Goal: Task Accomplishment & Management: Complete application form

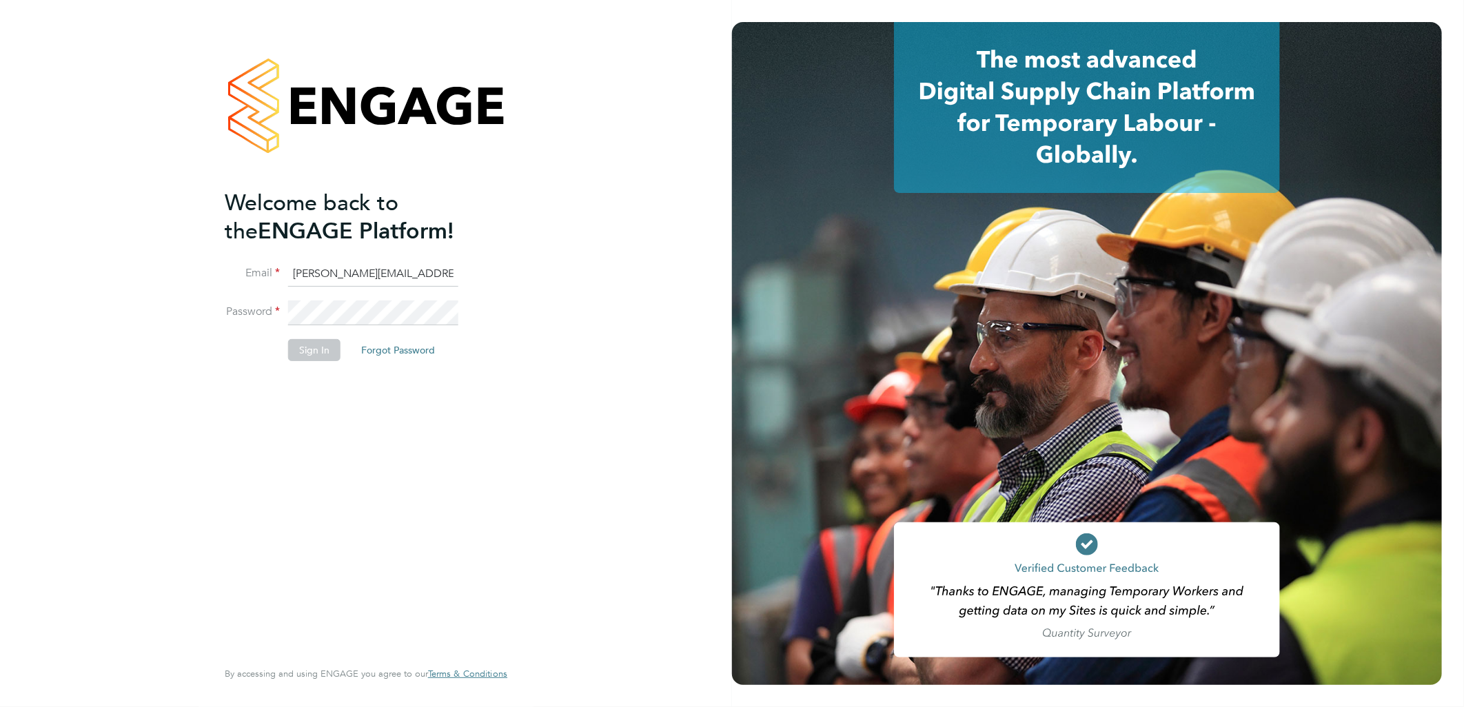
click at [326, 281] on input "sasha.baird@pretiumresourcing.co.uk" at bounding box center [373, 274] width 170 height 25
drag, startPoint x: 348, startPoint y: 276, endPoint x: 66, endPoint y: 272, distance: 282.0
click at [81, 272] on div "Welcome back to the ENGAGE Platform! Email sasha.baird@pretiumresourcing.co.uk …" at bounding box center [366, 353] width 732 height 707
type input "bgis@pretiumresourcing.co.uk"
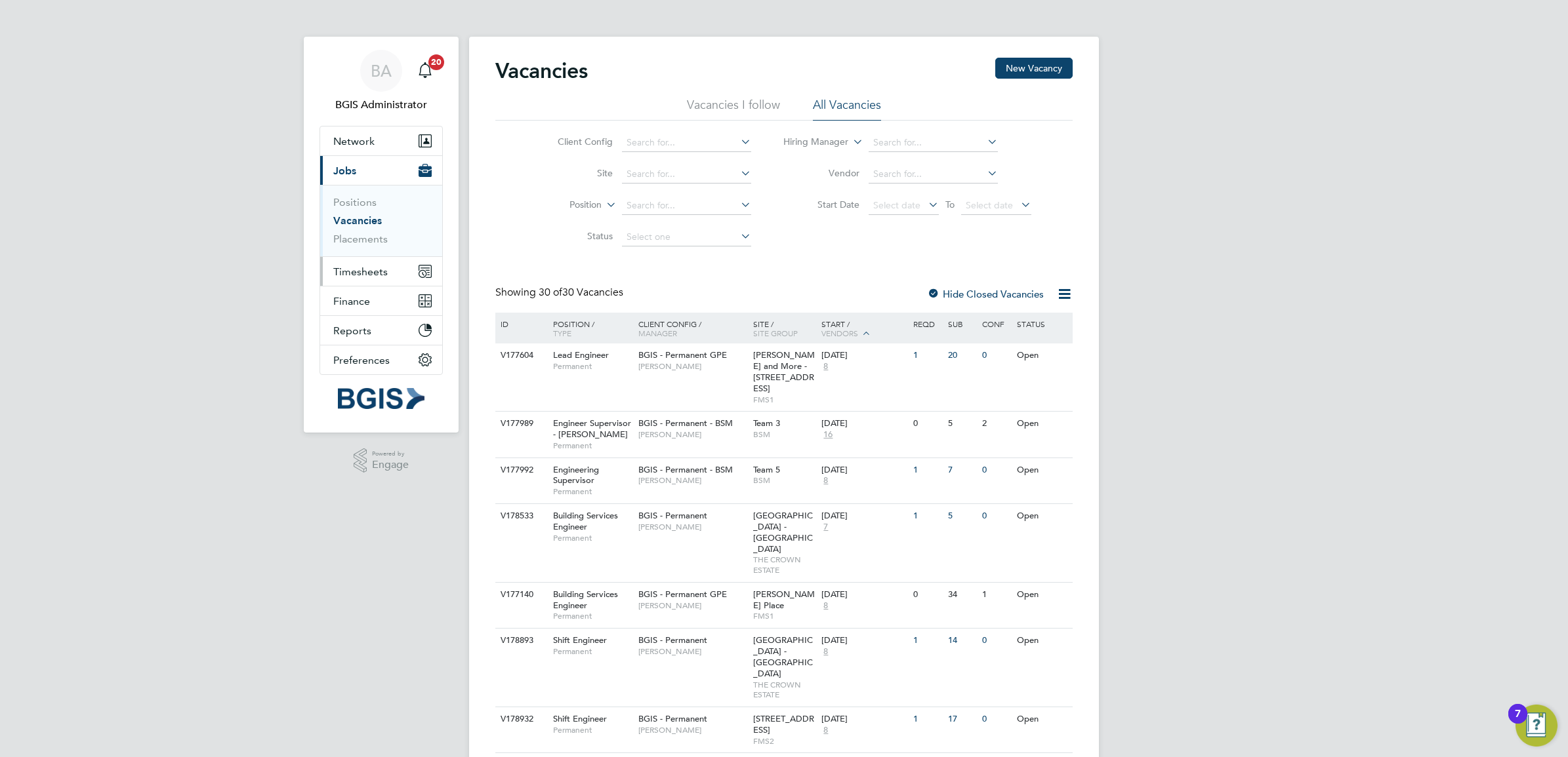
click at [376, 271] on span "Timesheets" at bounding box center [360, 271] width 54 height 12
drag, startPoint x: 358, startPoint y: 228, endPoint x: 402, endPoint y: 236, distance: 44.7
click at [358, 228] on link "Timesheets" at bounding box center [360, 231] width 54 height 12
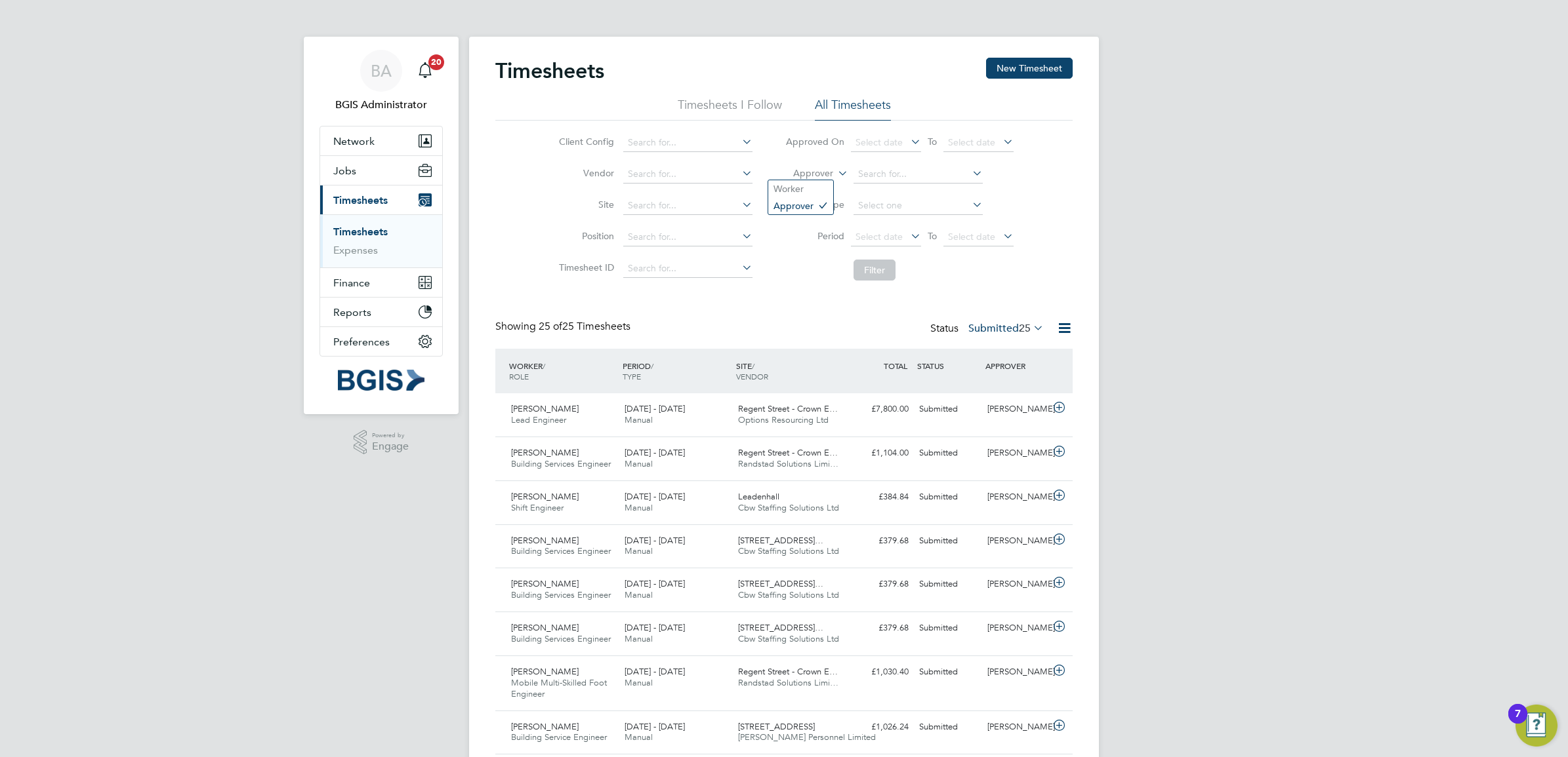
click at [816, 175] on label "Approver" at bounding box center [804, 174] width 59 height 13
click at [813, 190] on li "Worker" at bounding box center [800, 189] width 65 height 17
click at [905, 169] on input at bounding box center [918, 174] width 129 height 18
paste input "Quentin"
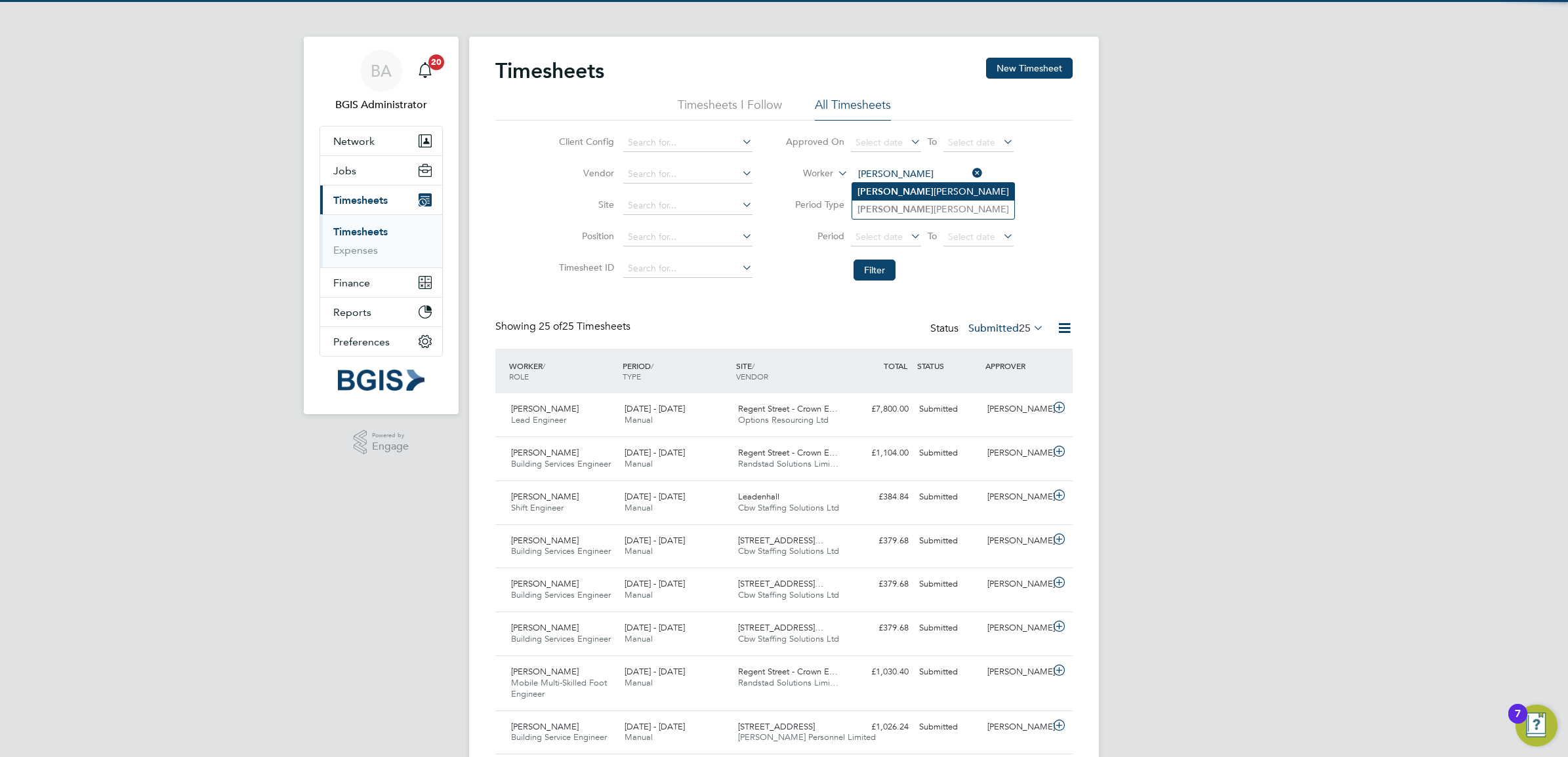
click at [923, 199] on li "Quentin Anderson" at bounding box center [933, 191] width 162 height 18
type input "Quentin Anderson"
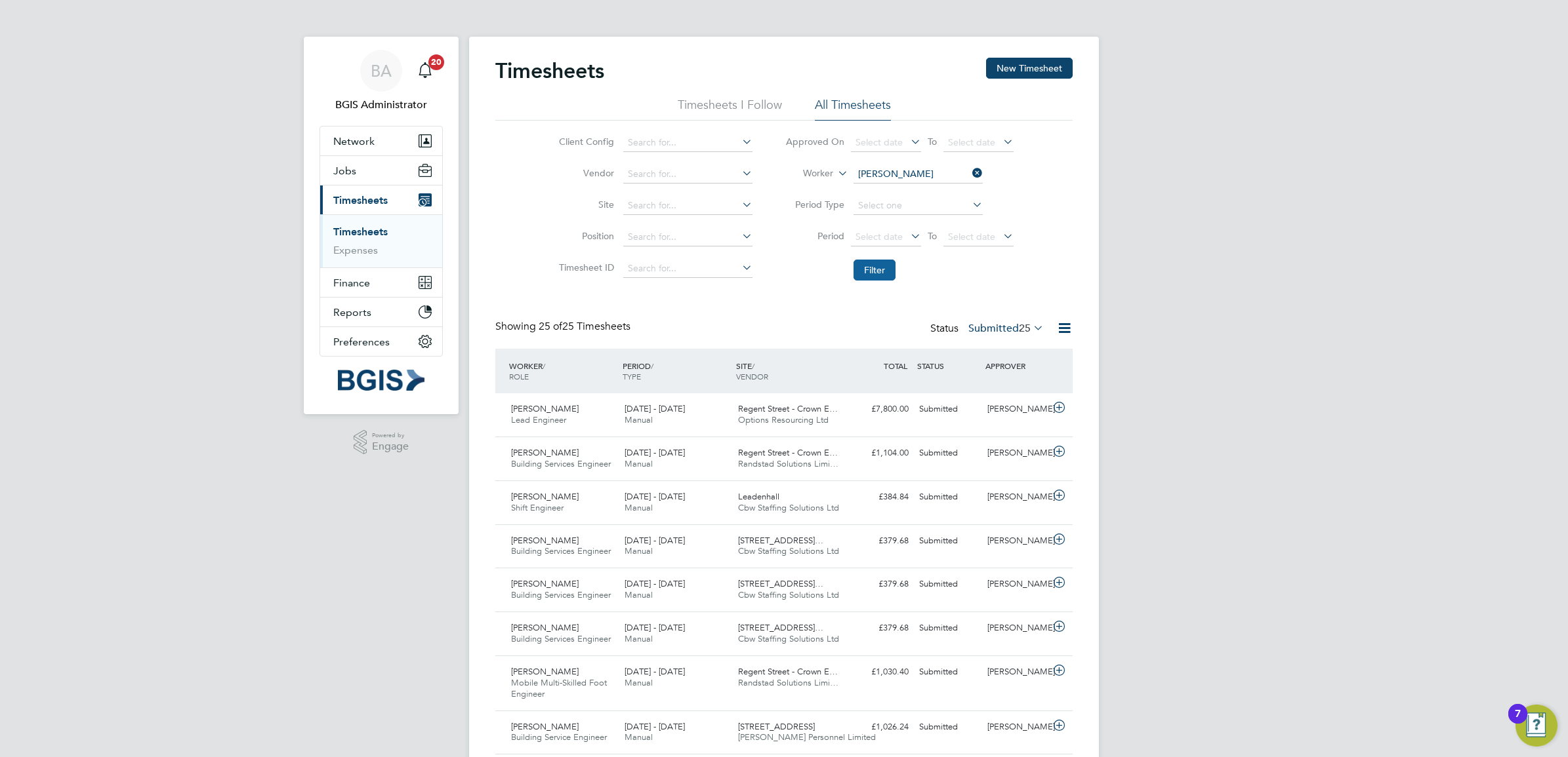
click at [878, 267] on button "Filter" at bounding box center [874, 270] width 42 height 21
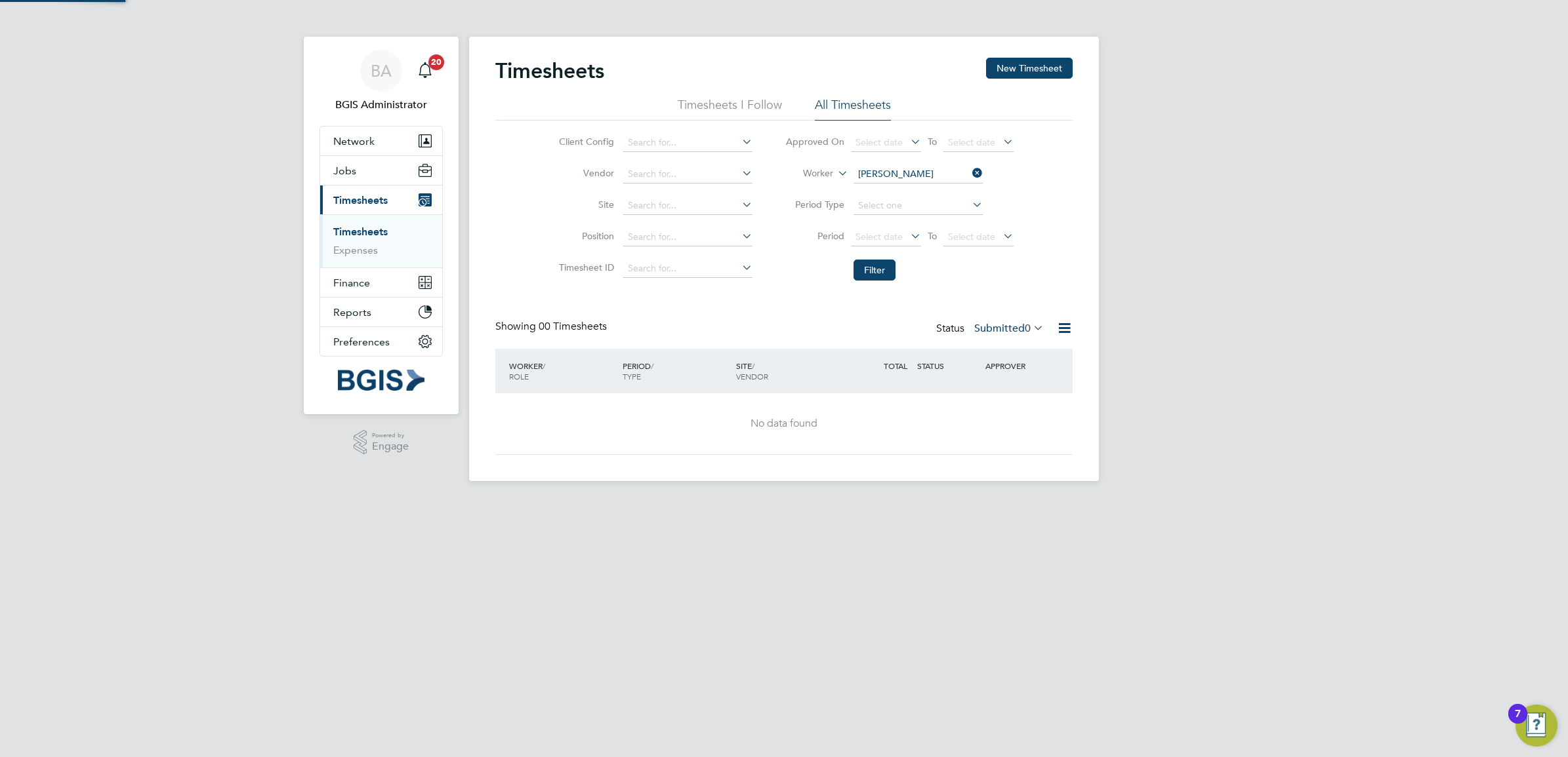
click at [1005, 337] on div "Status Submitted 0" at bounding box center [991, 328] width 110 height 18
click at [991, 335] on div "Status Submitted 0" at bounding box center [991, 328] width 110 height 18
click at [990, 326] on label "Submitted 0" at bounding box center [1009, 329] width 69 height 13
click at [990, 349] on li "All" at bounding box center [1000, 351] width 60 height 18
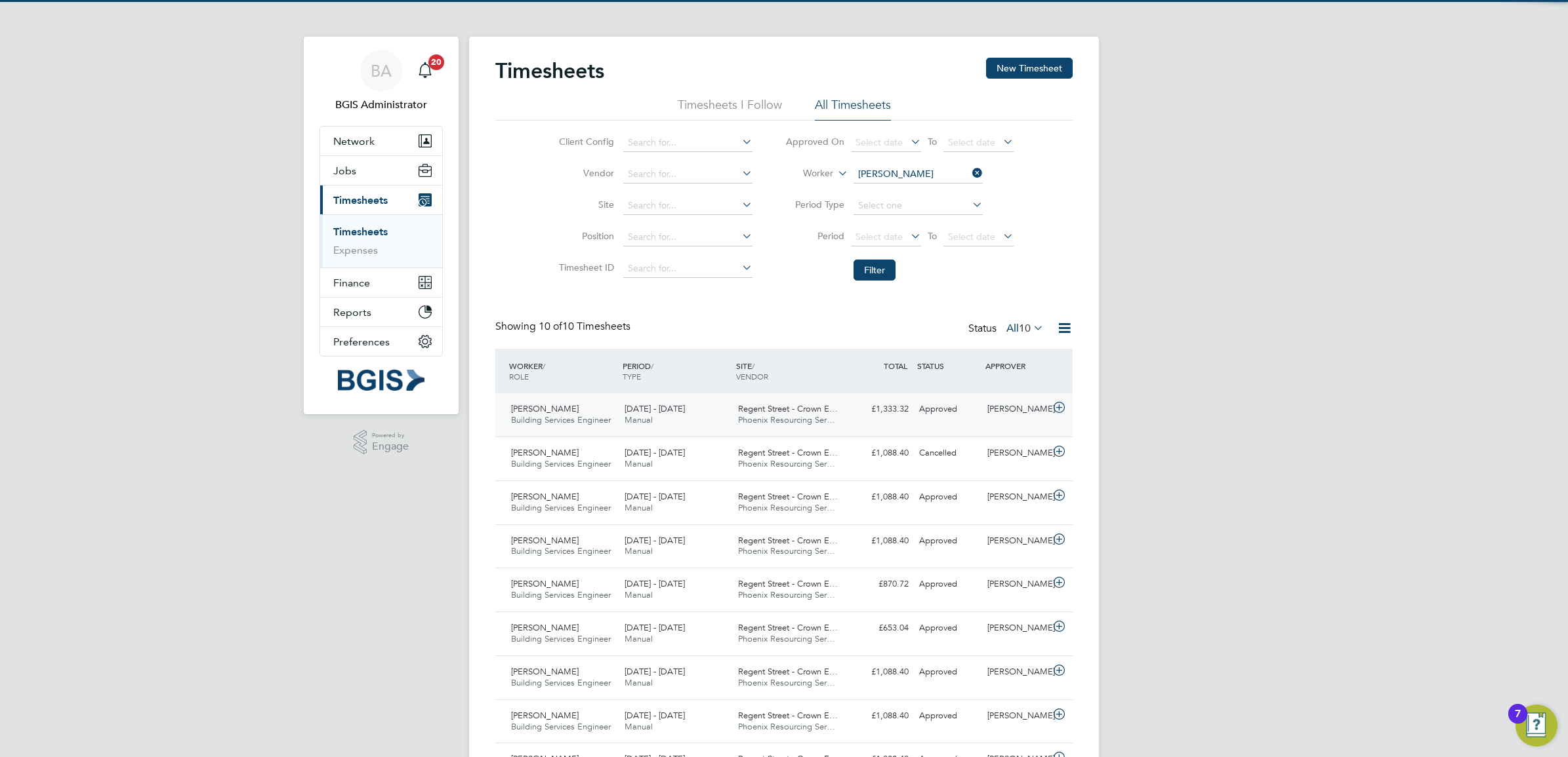
click at [799, 417] on span "Phoenix Resourcing Ser…" at bounding box center [787, 420] width 97 height 11
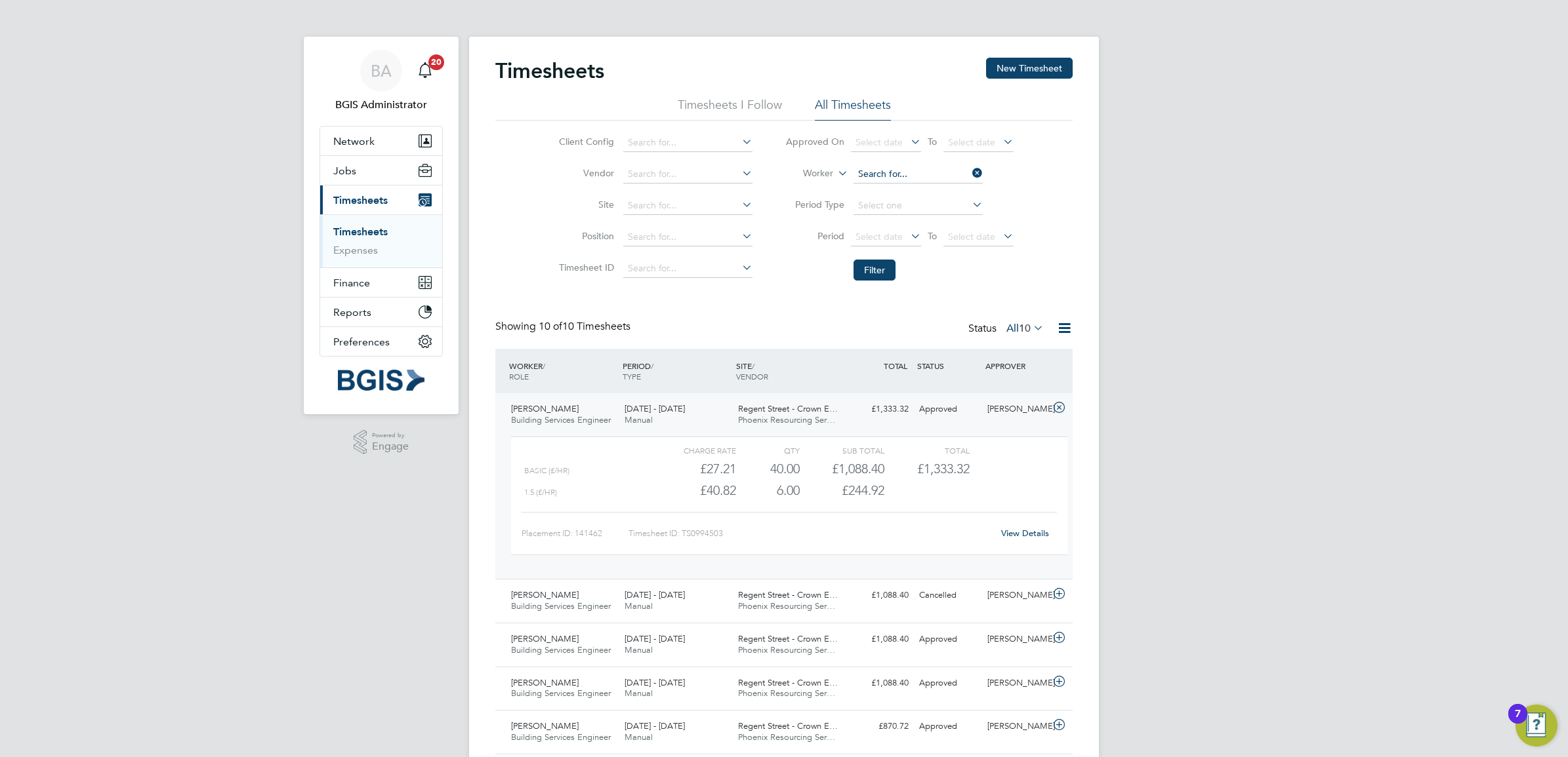
click at [925, 175] on input at bounding box center [918, 174] width 129 height 18
paste input "Quentin"
click at [913, 213] on li "Quentin Anderson" at bounding box center [933, 209] width 162 height 18
type input "Quentin Anderson"
click at [877, 272] on button "Filter" at bounding box center [874, 270] width 42 height 21
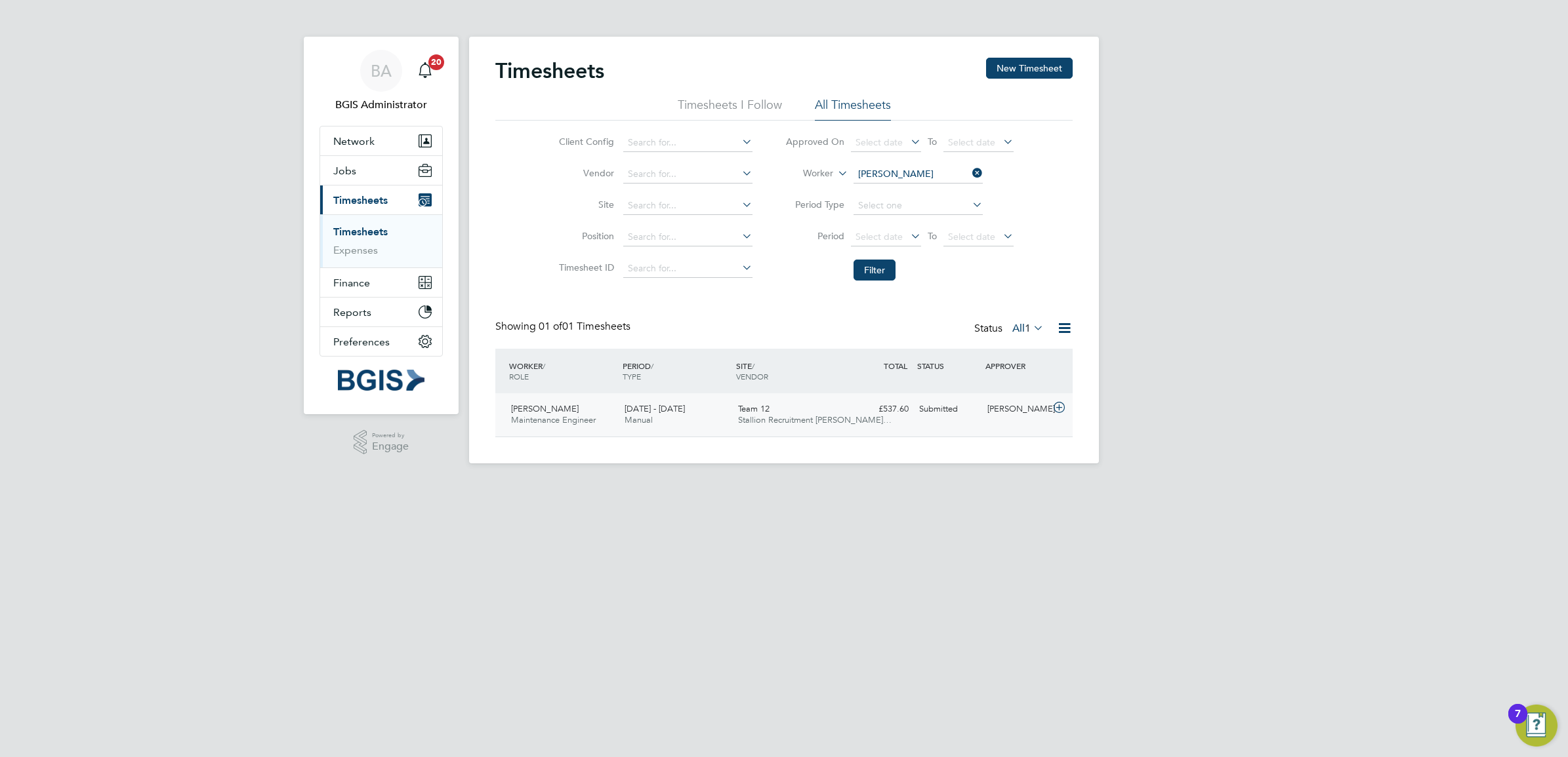
click at [795, 405] on div "Team 12 Stallion Recruitment Lim…" at bounding box center [789, 415] width 113 height 32
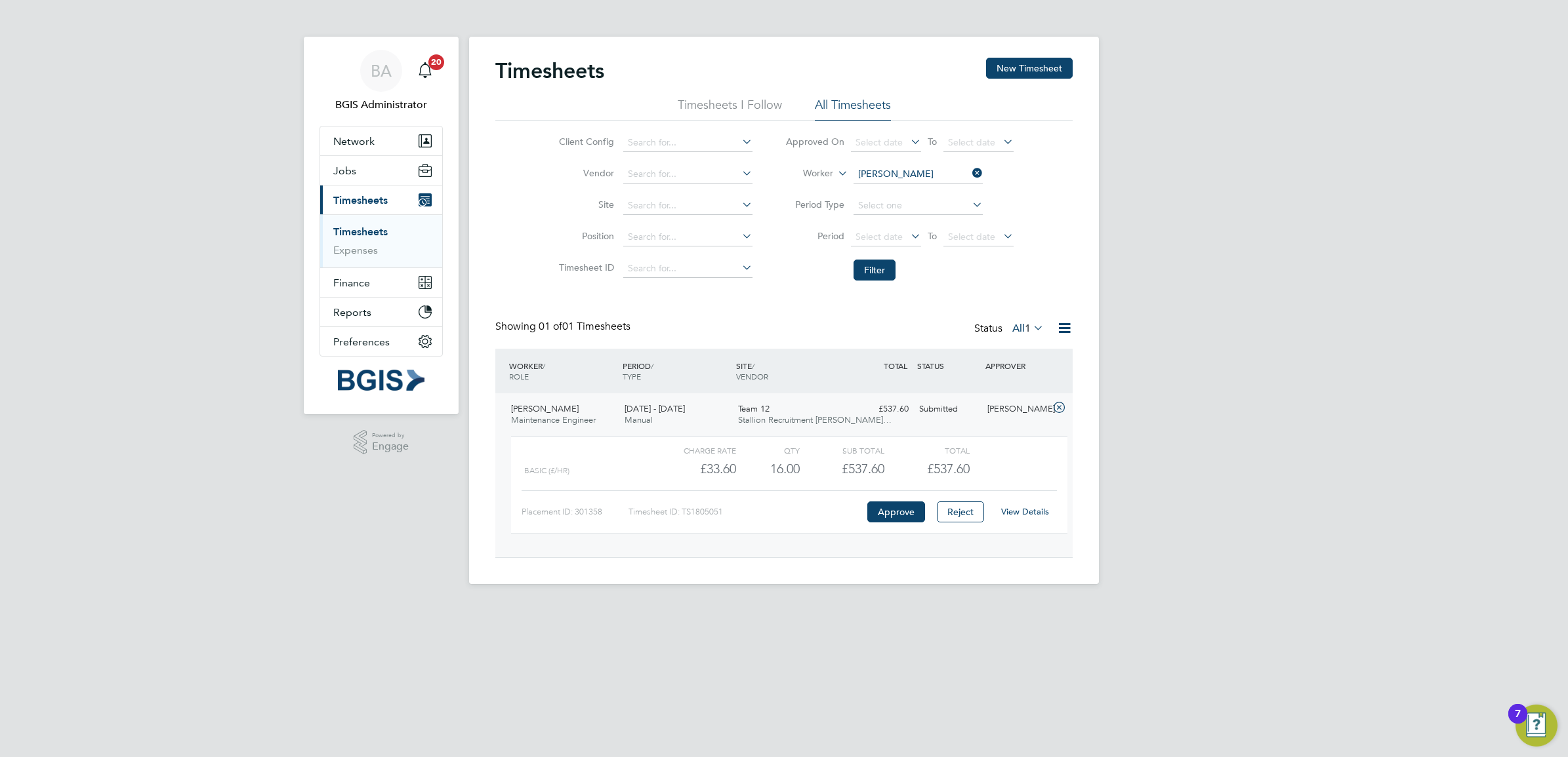
click at [1027, 516] on link "View Details" at bounding box center [1025, 512] width 48 height 11
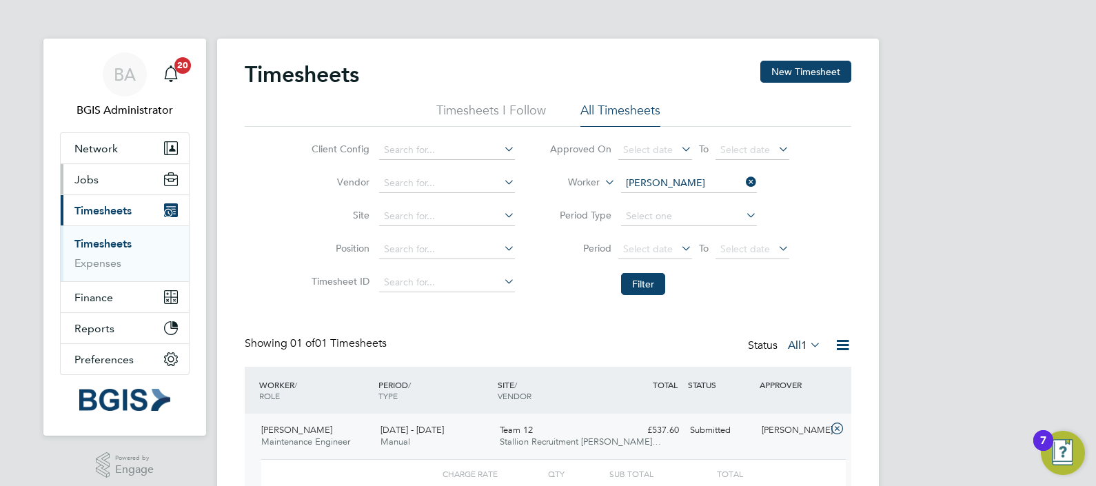
click at [99, 176] on button "Jobs" at bounding box center [125, 179] width 128 height 30
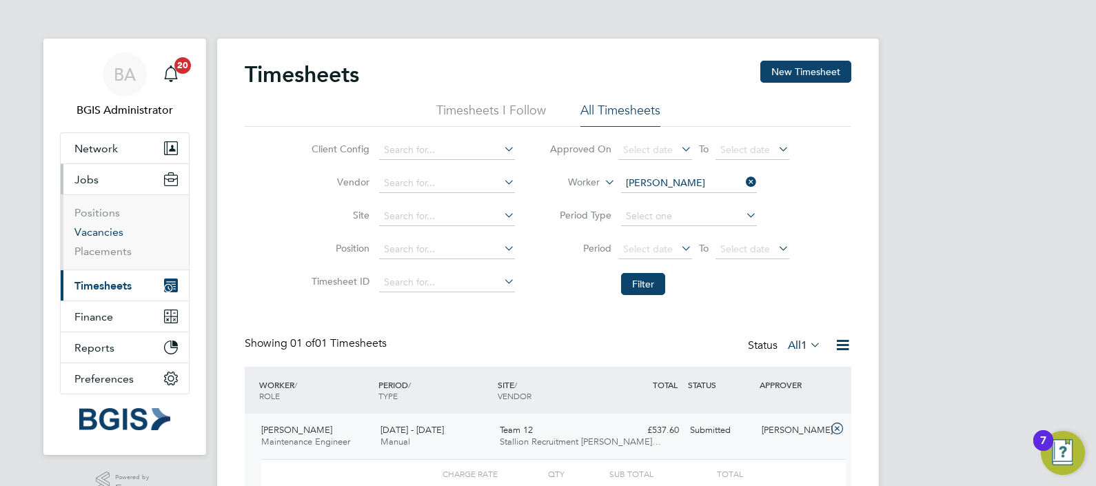
click at [97, 236] on link "Vacancies" at bounding box center [98, 231] width 49 height 13
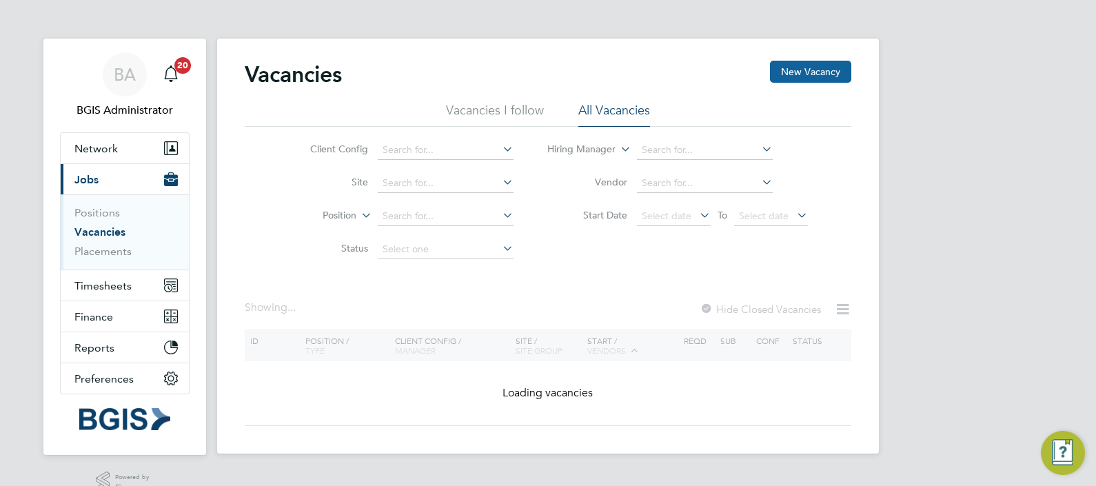
click at [789, 65] on button "New Vacancy" at bounding box center [810, 72] width 81 height 22
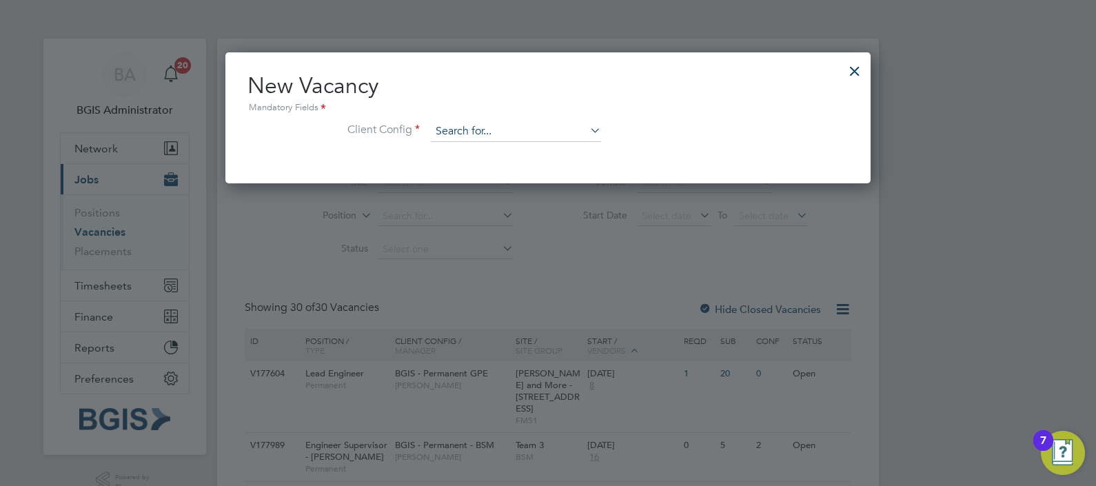
click at [459, 125] on input at bounding box center [516, 131] width 170 height 21
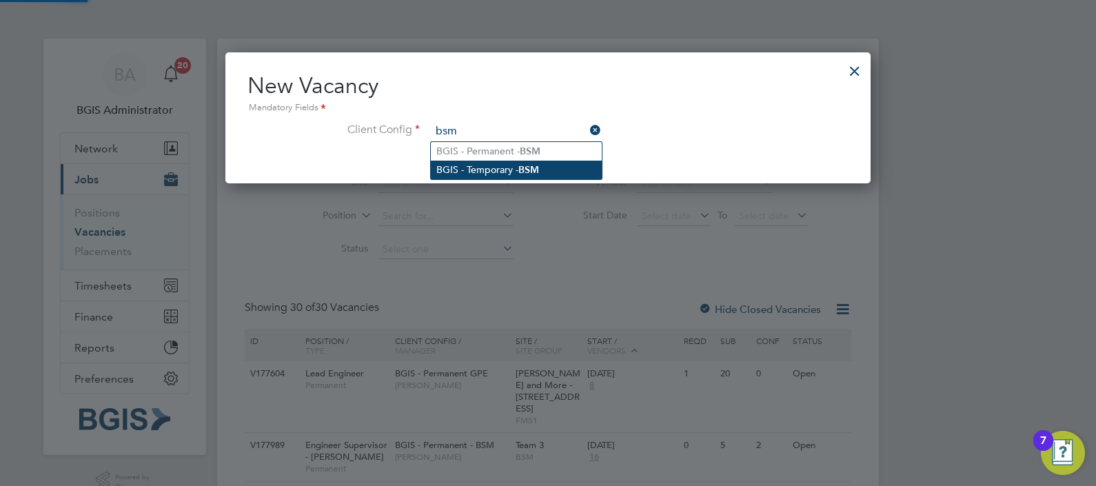
click at [539, 170] on b "BSM" at bounding box center [528, 170] width 21 height 12
type input "BGIS - Temporary - BSM"
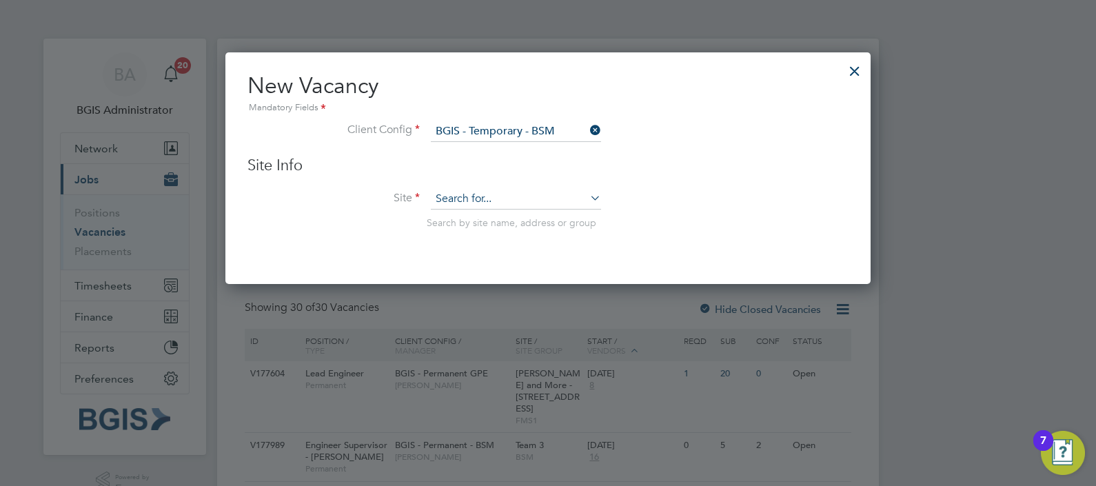
click at [492, 204] on input at bounding box center [516, 199] width 170 height 21
click at [458, 199] on input "team12" at bounding box center [516, 199] width 170 height 21
click at [481, 219] on li "Team 12" at bounding box center [516, 218] width 171 height 19
type input "Team 12"
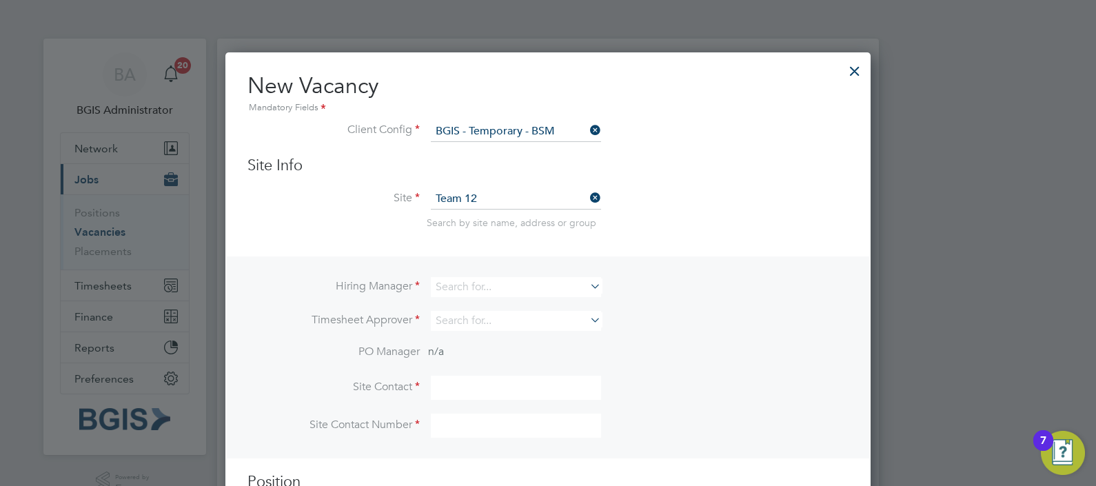
click at [470, 303] on li "Hiring Manager" at bounding box center [548, 294] width 601 height 34
click at [470, 277] on input at bounding box center [516, 287] width 170 height 20
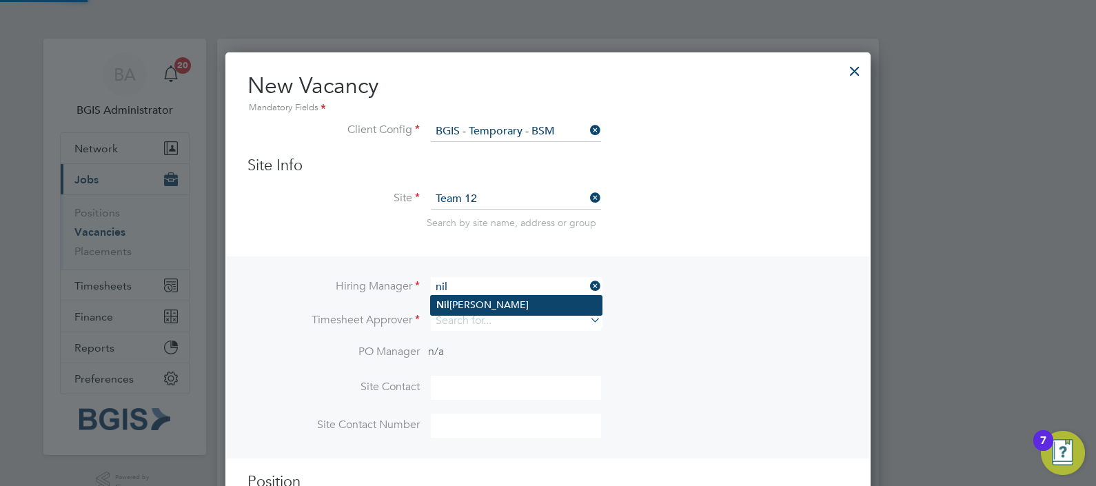
click at [473, 307] on li "Nil esh Makwana" at bounding box center [516, 305] width 171 height 19
type input "[PERSON_NAME]"
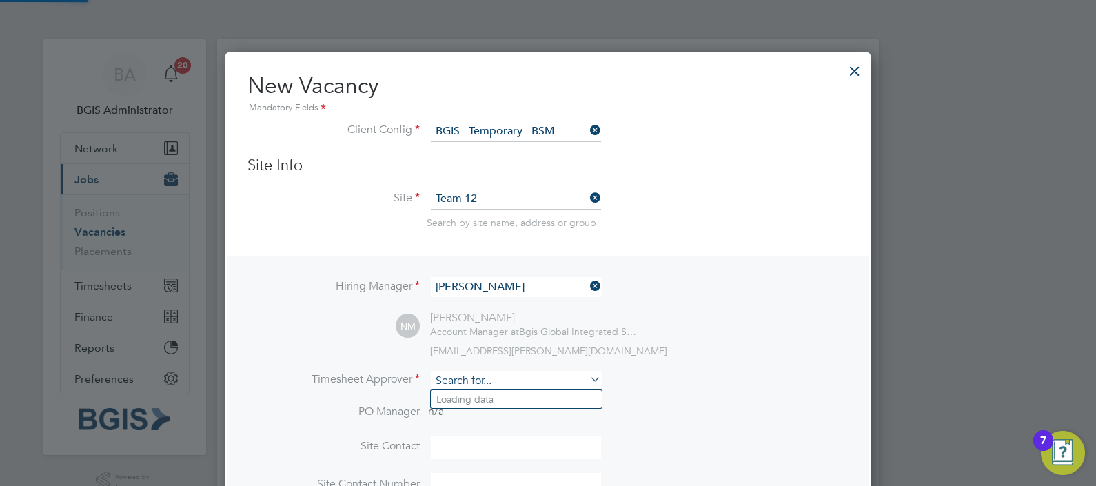
click at [461, 381] on input at bounding box center [516, 381] width 170 height 20
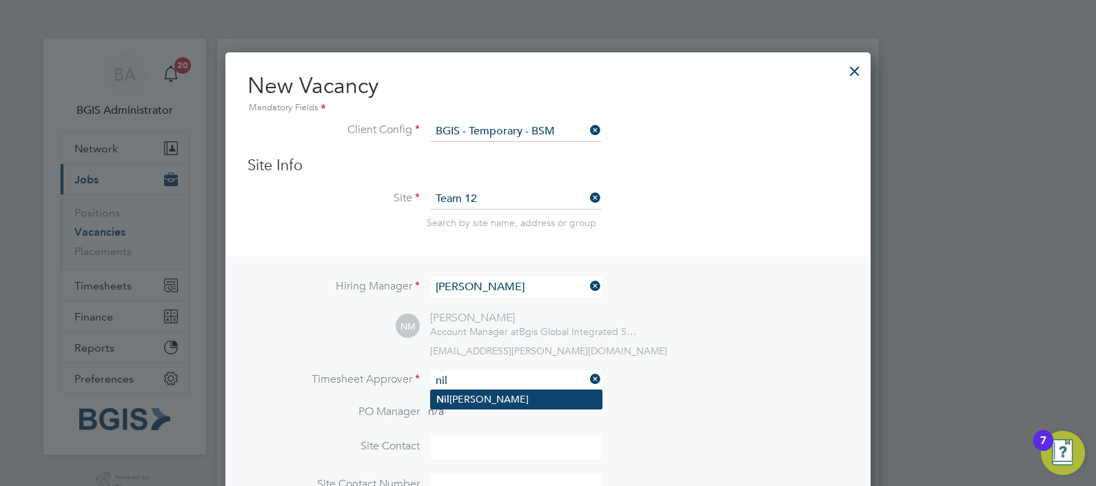
click at [464, 394] on li "Nil esh Makwana" at bounding box center [516, 399] width 171 height 19
type input "[PERSON_NAME]"
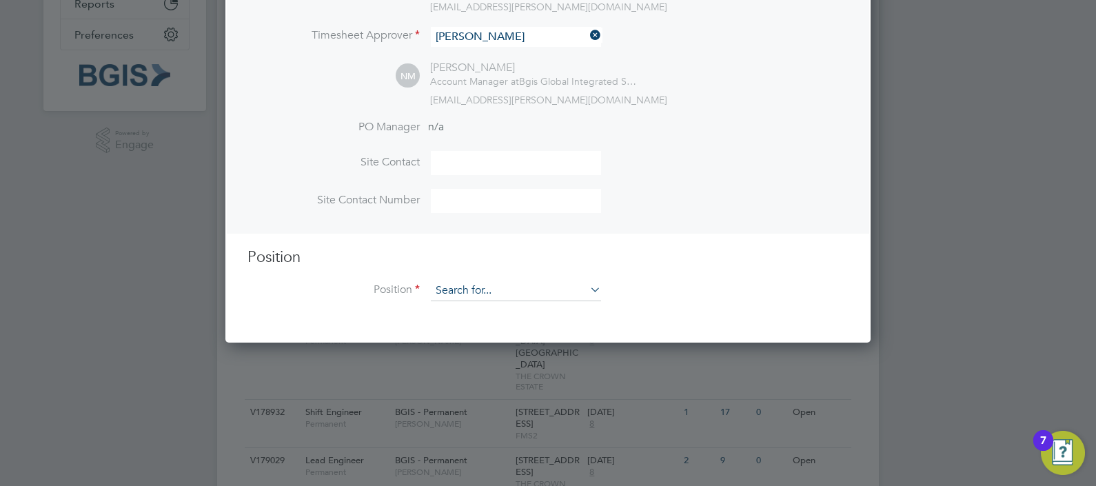
click at [498, 281] on input at bounding box center [516, 291] width 170 height 21
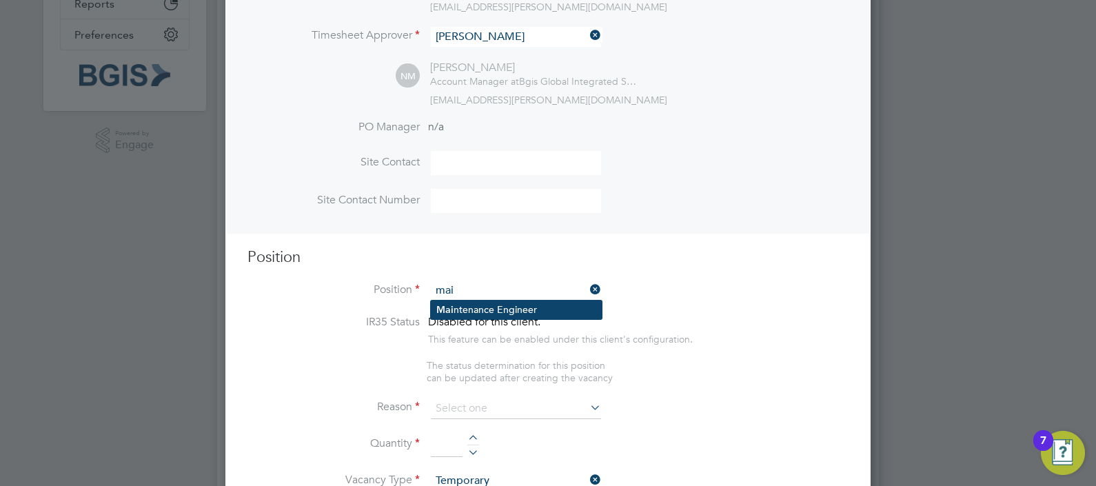
click at [500, 313] on li "Mai ntenance Engineer" at bounding box center [516, 310] width 171 height 19
type input "Maintenance Engineer"
type textarea "Conducting routine inspections of premises and equipmentOverseeing and carrying…"
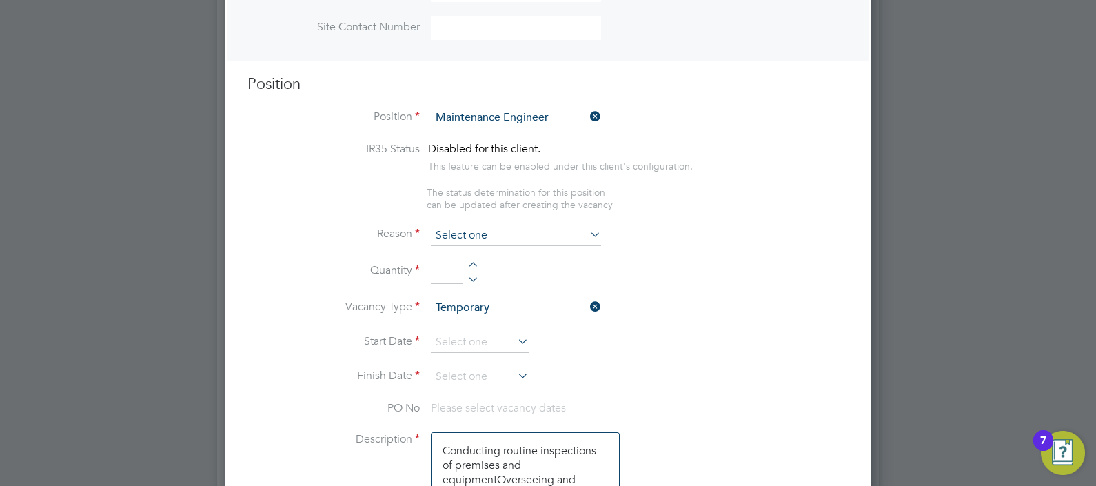
click at [507, 230] on input at bounding box center [516, 235] width 170 height 21
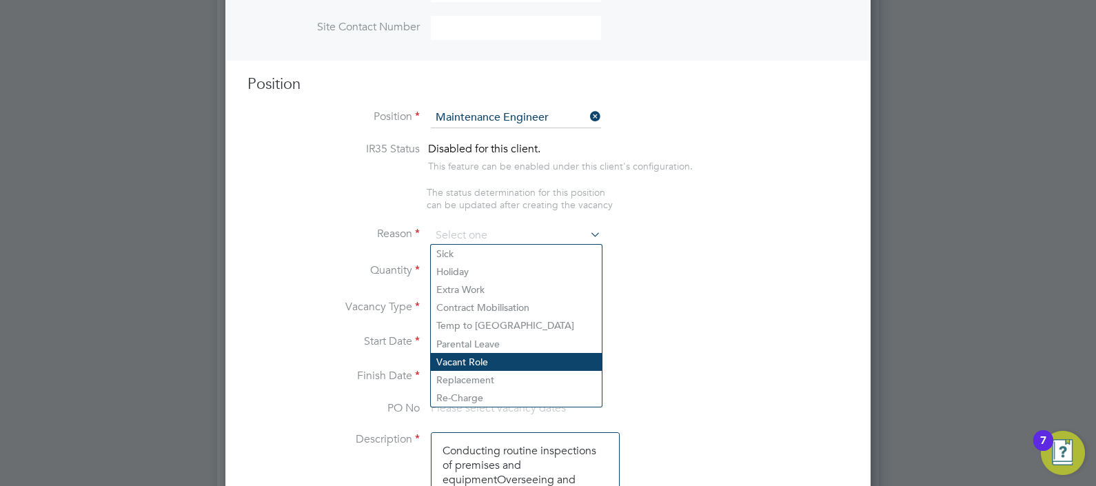
click at [478, 360] on li "Vacant Role" at bounding box center [516, 362] width 171 height 18
type input "Vacant Role"
click at [487, 227] on input at bounding box center [516, 235] width 170 height 21
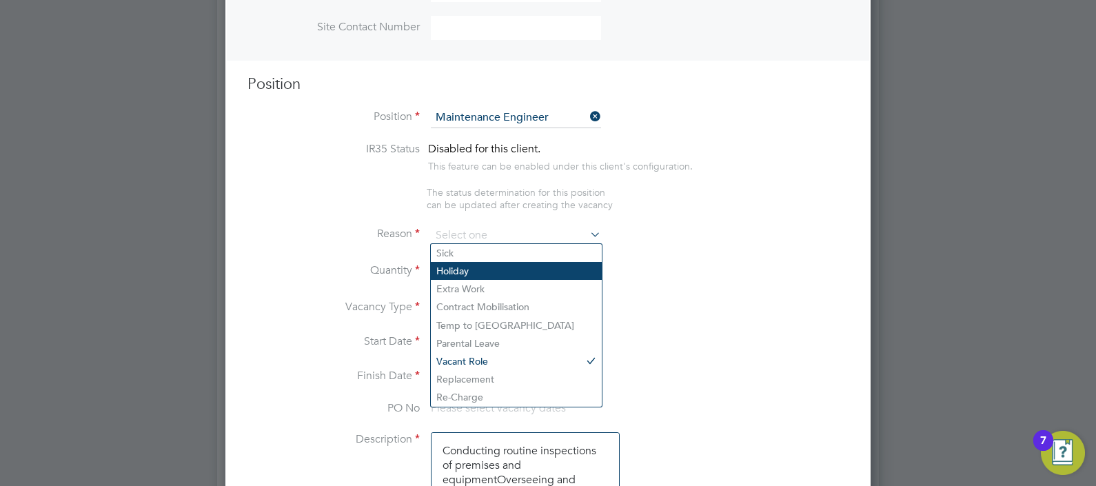
click at [456, 274] on li "Holiday" at bounding box center [516, 271] width 171 height 18
type input "Holiday"
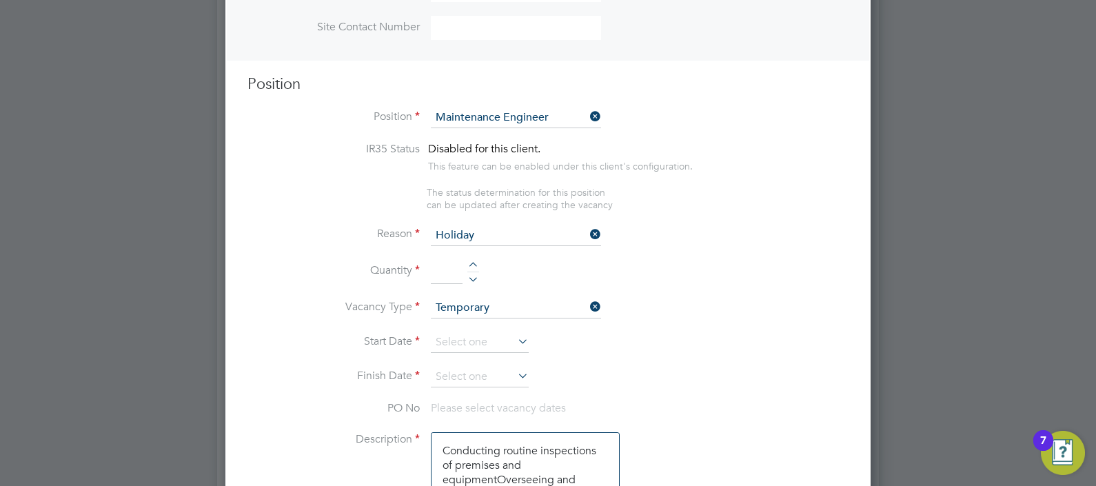
drag, startPoint x: 443, startPoint y: 268, endPoint x: 451, endPoint y: 268, distance: 7.6
click at [443, 268] on input at bounding box center [447, 272] width 32 height 25
type input "1"
click at [663, 290] on li "Quantity 1" at bounding box center [548, 279] width 601 height 39
click at [500, 327] on li "Vacancy Type Temporary" at bounding box center [548, 315] width 601 height 34
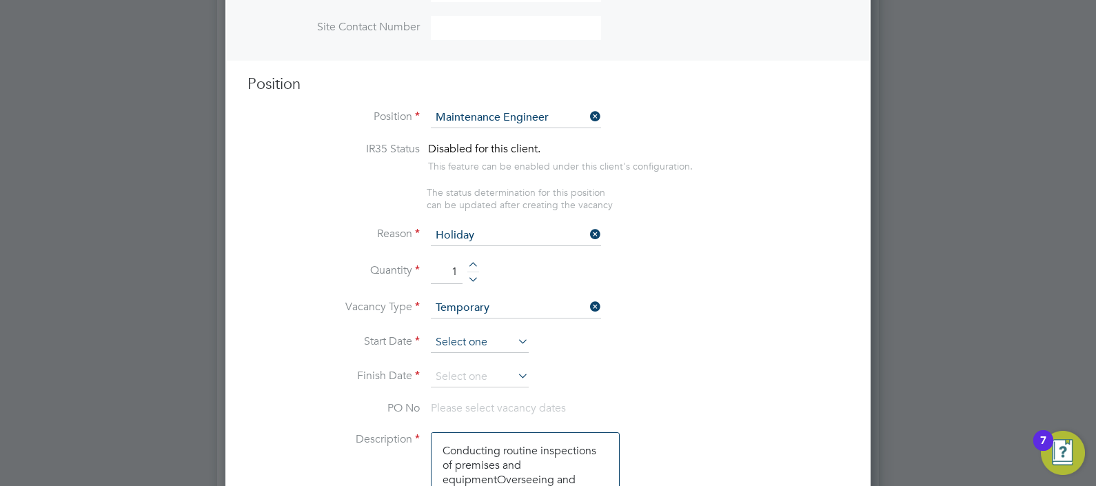
click at [459, 337] on input at bounding box center [480, 342] width 98 height 21
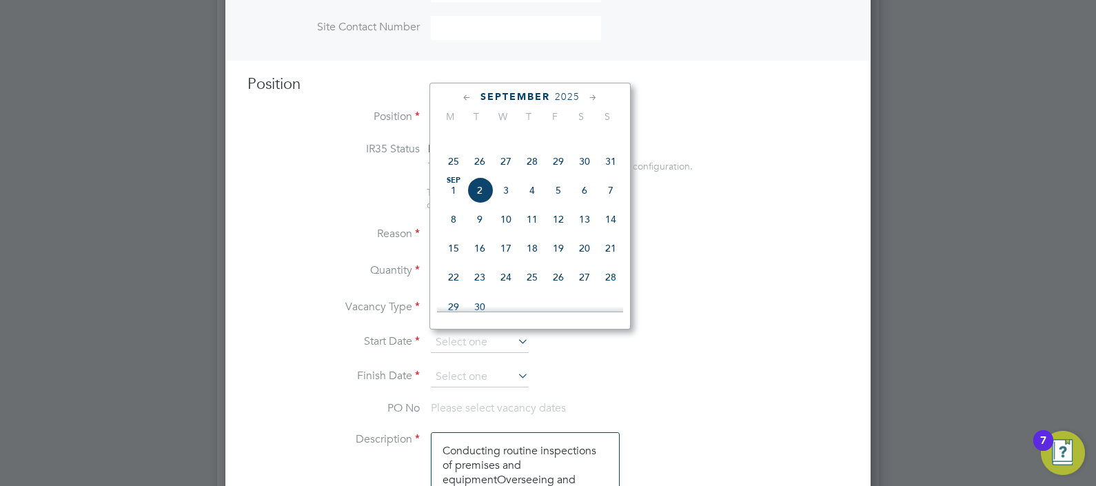
click at [510, 203] on span "3" at bounding box center [506, 190] width 26 height 26
type input "03 Sep 2025"
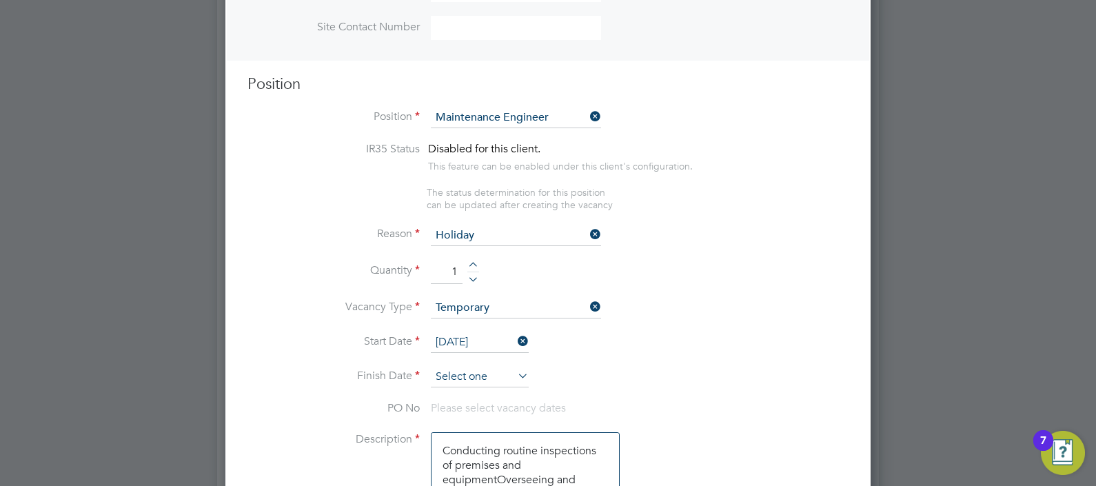
click at [490, 367] on input at bounding box center [480, 377] width 98 height 21
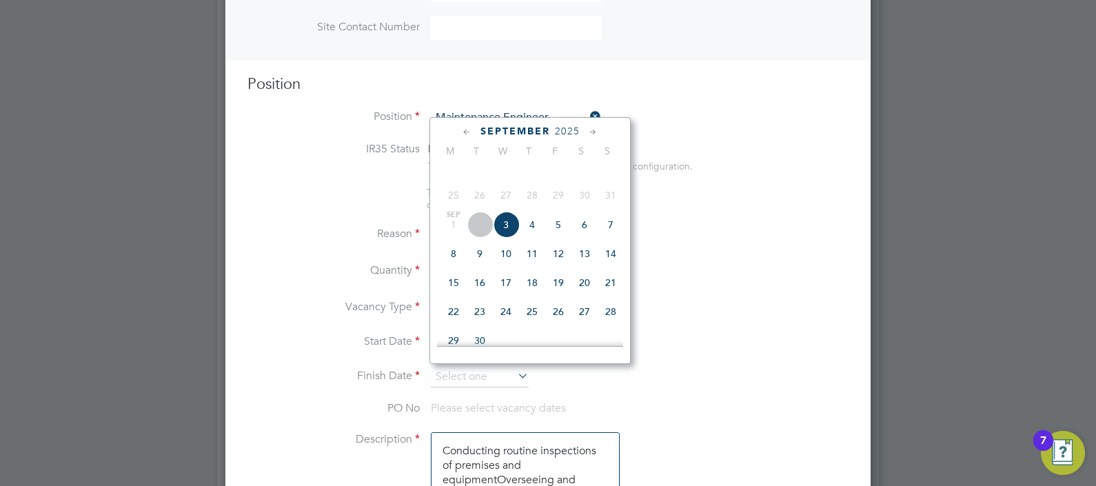
click at [563, 238] on span "5" at bounding box center [558, 225] width 26 height 26
type input "05 Sep 2025"
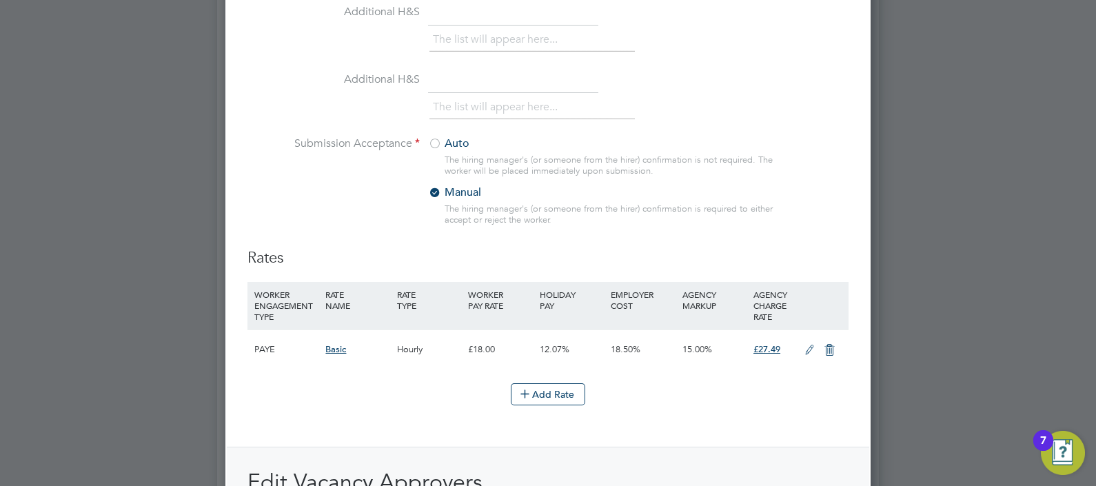
click at [449, 141] on label "Auto" at bounding box center [514, 144] width 172 height 14
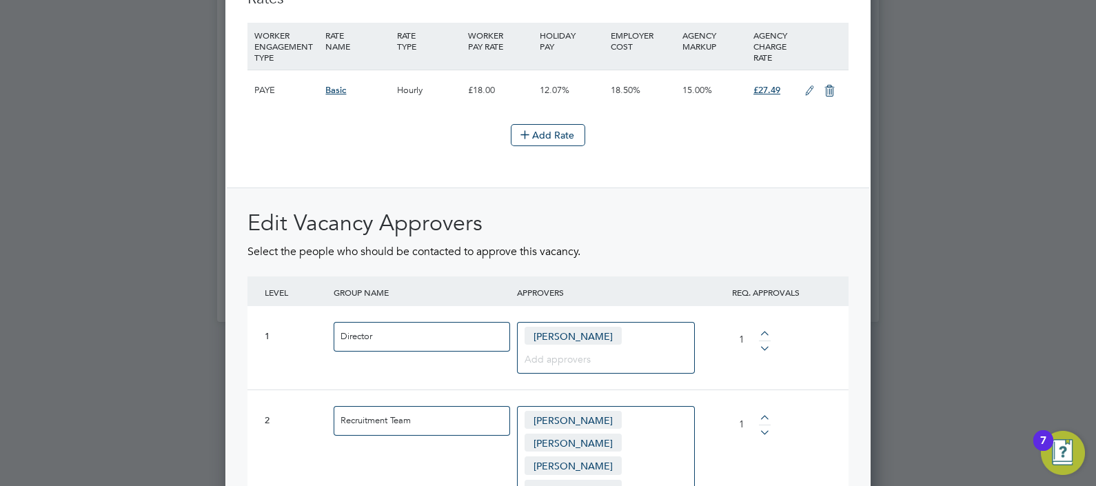
click at [803, 85] on icon at bounding box center [809, 90] width 17 height 11
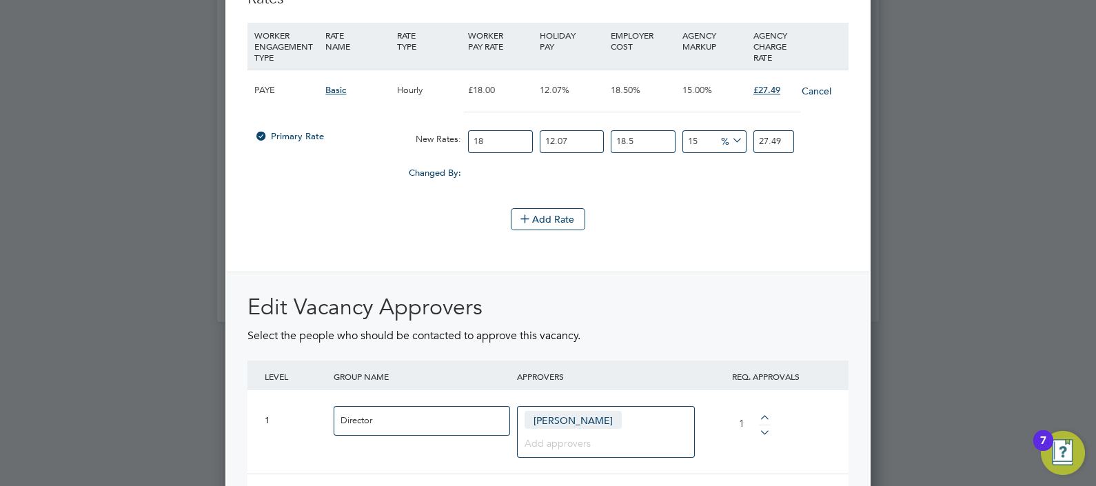
drag, startPoint x: 503, startPoint y: 135, endPoint x: 436, endPoint y: 133, distance: 67.6
click at [436, 133] on div "Primary Rate New Rates: 18 12.07 n/a 18.5 n/a 15 0 % 27.49" at bounding box center [548, 141] width 601 height 37
type input "2"
type input "3.05446785"
type input "22"
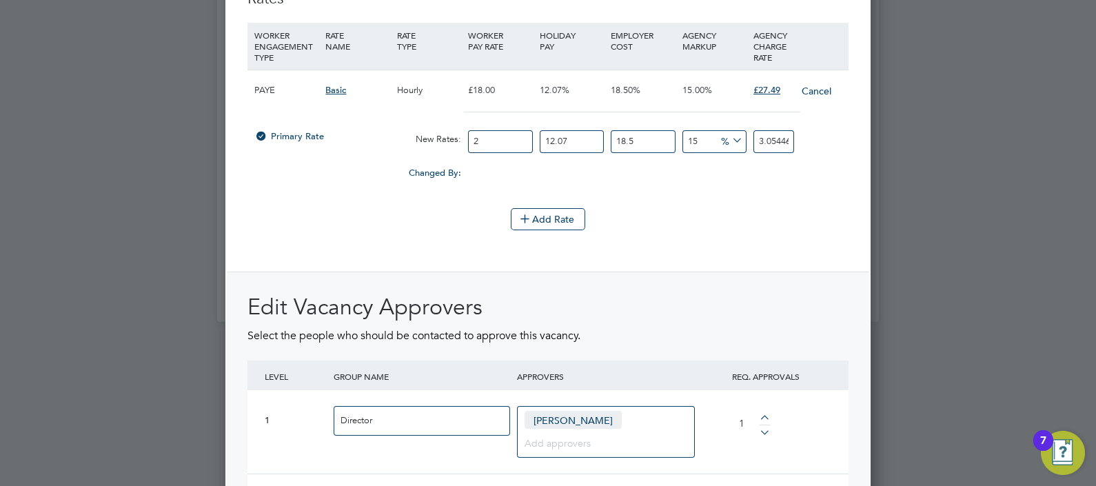
type input "33.59914635"
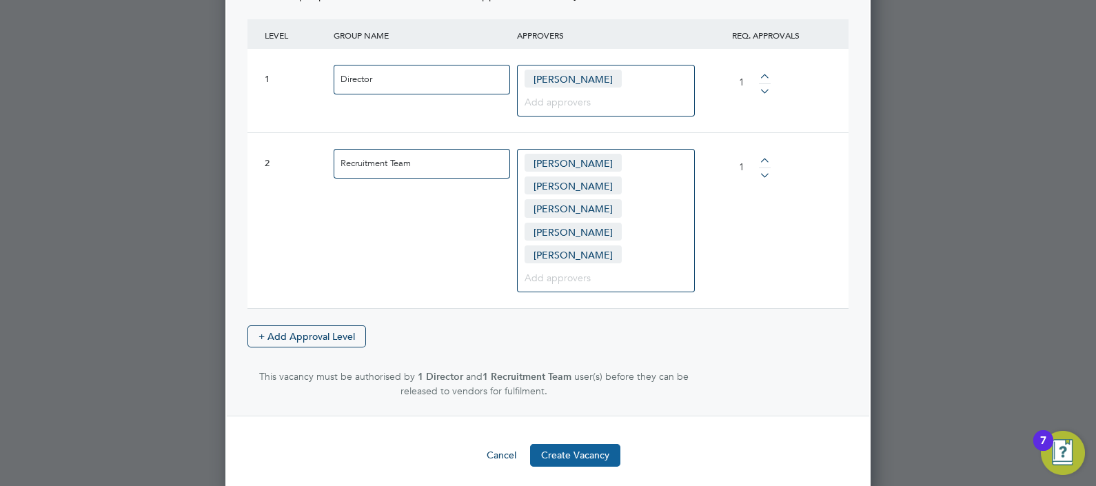
type input "22"
click at [601, 454] on button "Create Vacancy" at bounding box center [575, 455] width 90 height 22
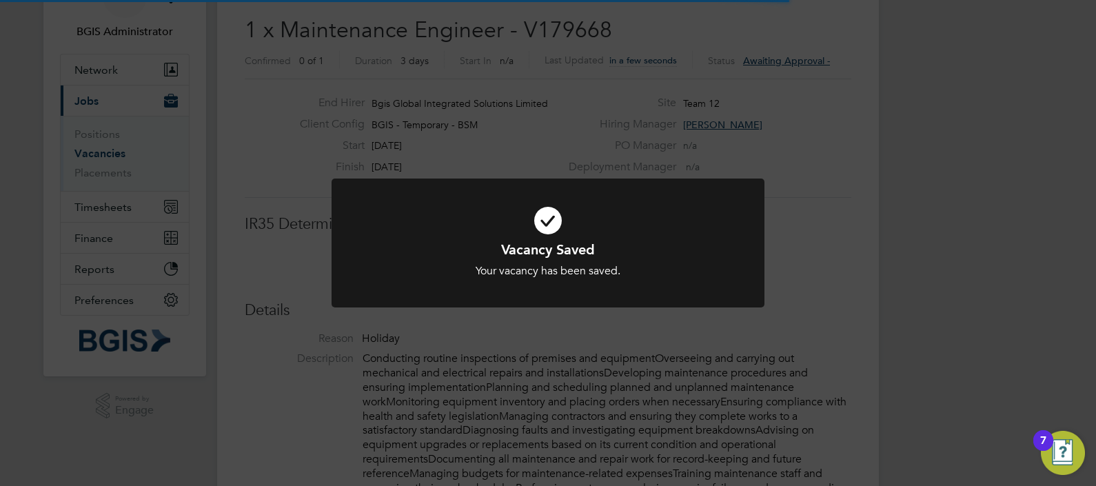
click at [949, 200] on div "Vacancy Saved Your vacancy has been saved. Cancel Okay" at bounding box center [548, 243] width 1096 height 486
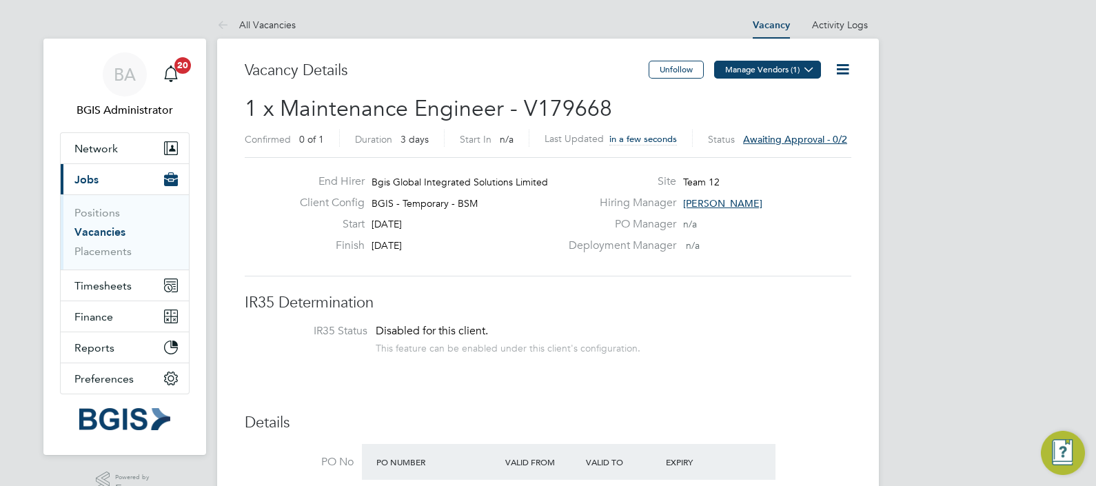
click at [765, 71] on button "Manage Vendors (1)" at bounding box center [767, 70] width 107 height 18
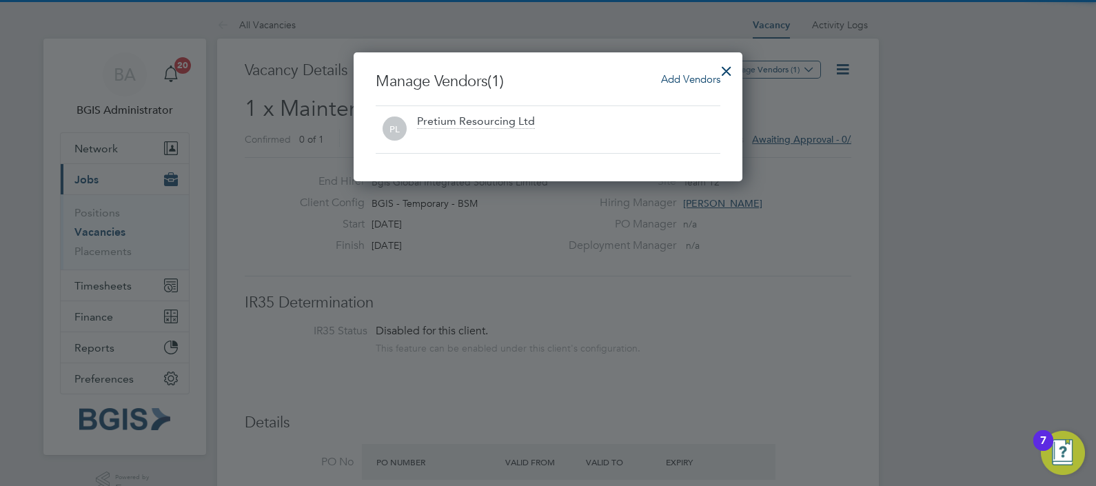
click at [675, 79] on span "Add Vendors" at bounding box center [690, 78] width 59 height 13
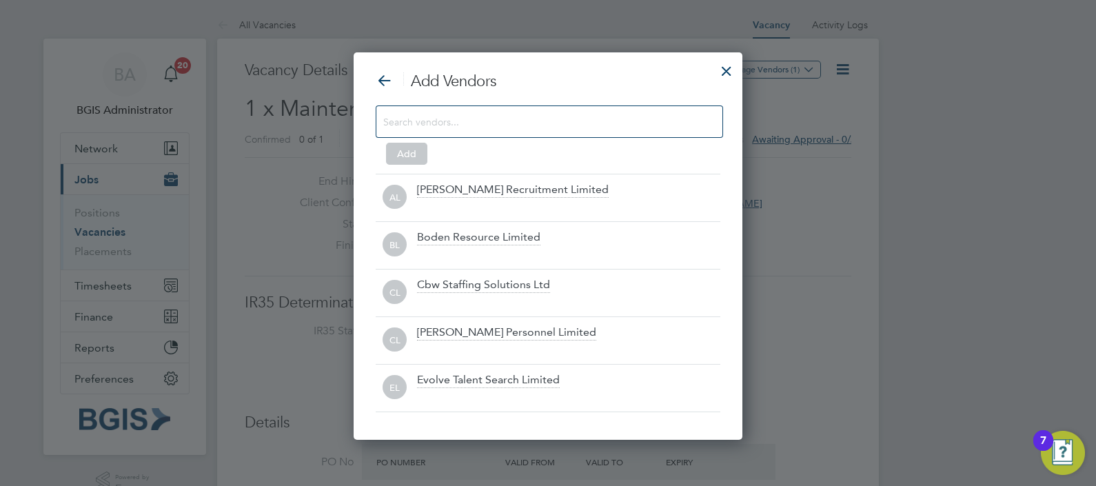
click at [525, 123] on input at bounding box center [538, 121] width 310 height 18
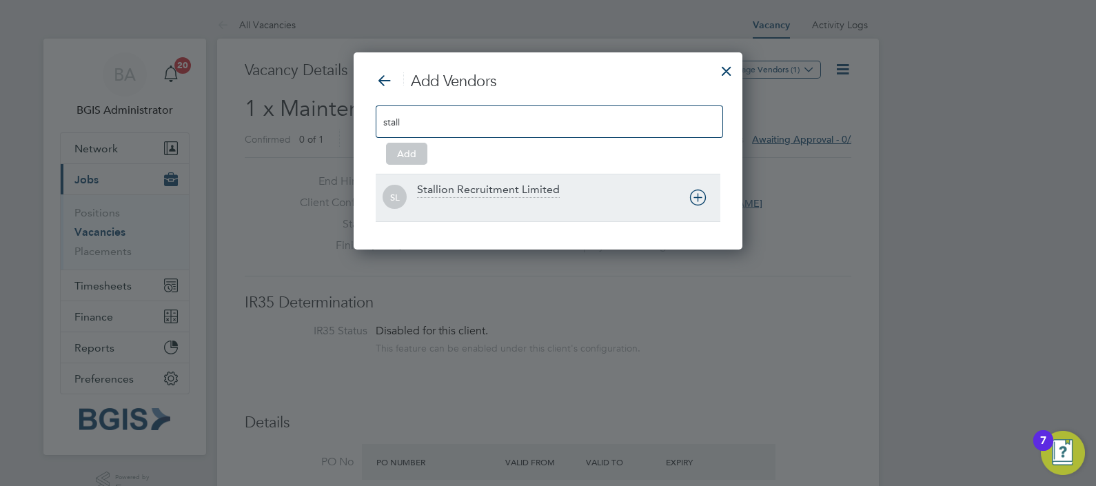
type input "stall"
click at [501, 188] on div "Stallion Recruitment Limited" at bounding box center [488, 190] width 143 height 15
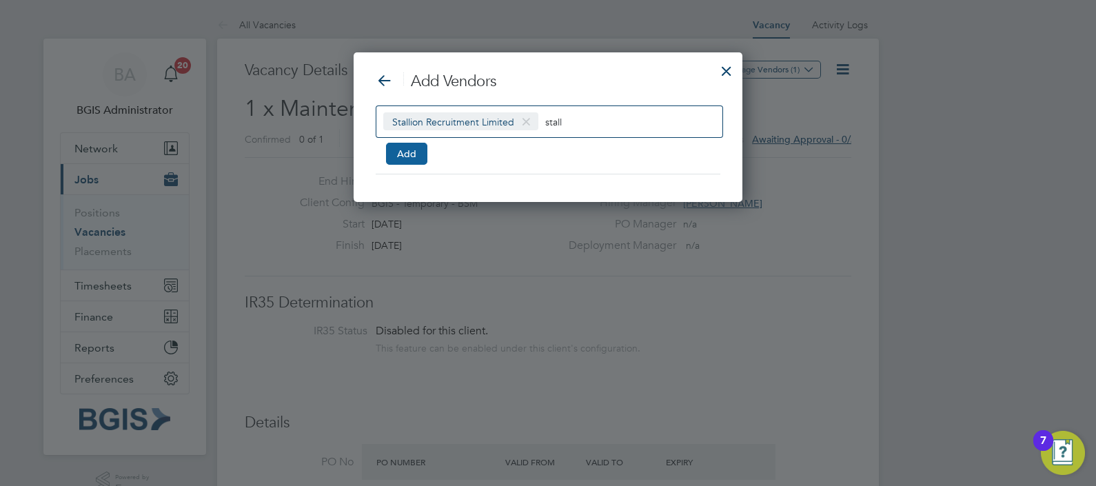
click at [408, 152] on button "Add" at bounding box center [406, 154] width 41 height 22
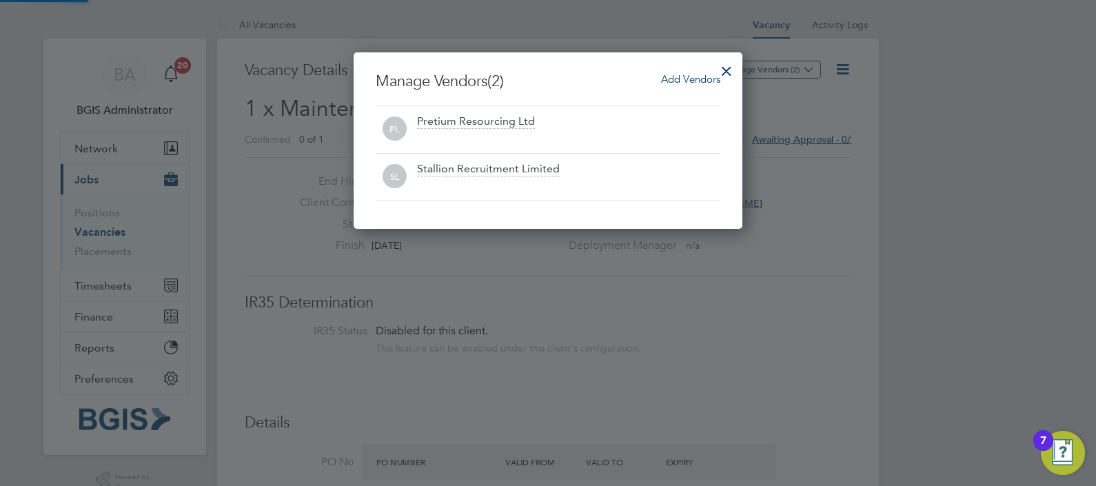
click at [723, 69] on div at bounding box center [726, 67] width 25 height 25
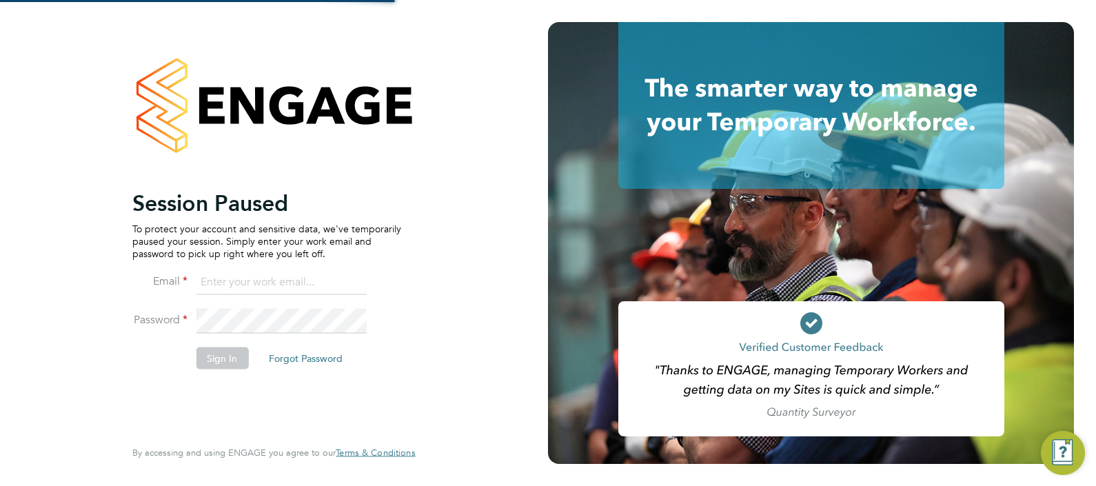
type input "sasha.baird@pretiumresourcing.co.uk"
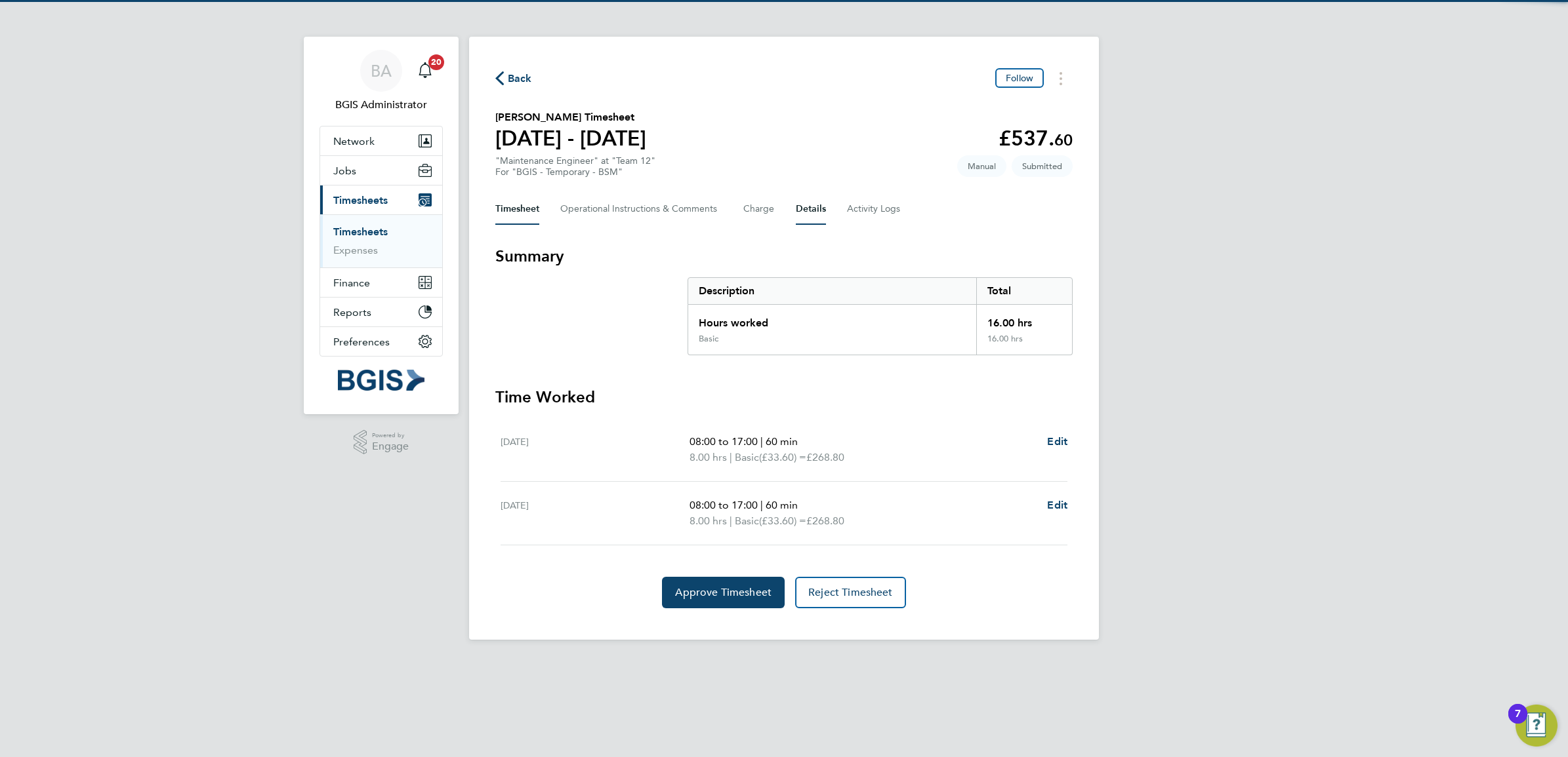
click at [811, 204] on button "Details" at bounding box center [811, 208] width 30 height 31
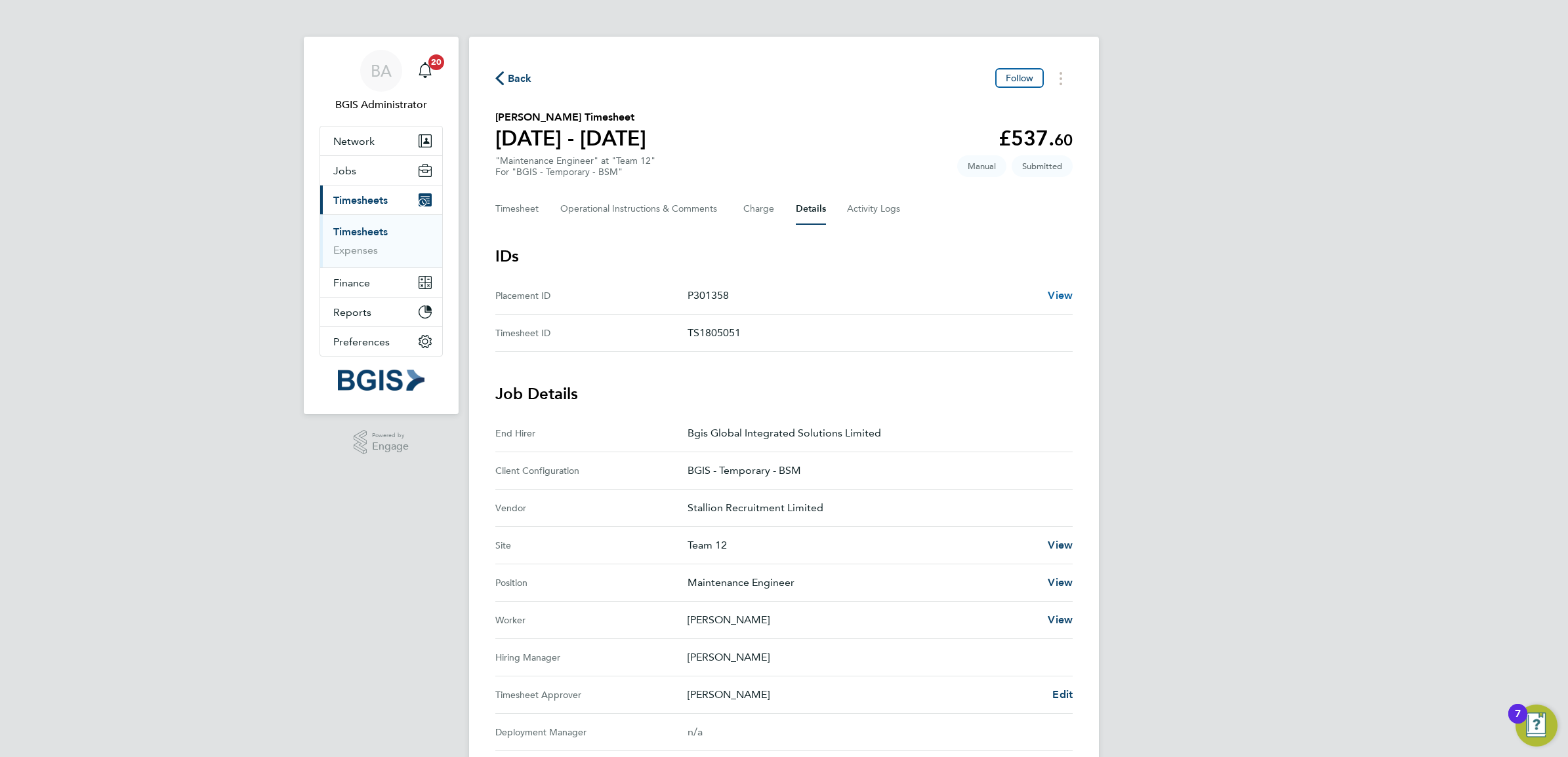
click at [1051, 290] on span "View" at bounding box center [1060, 295] width 25 height 12
click at [366, 87] on app-avatar "BA" at bounding box center [382, 70] width 42 height 42
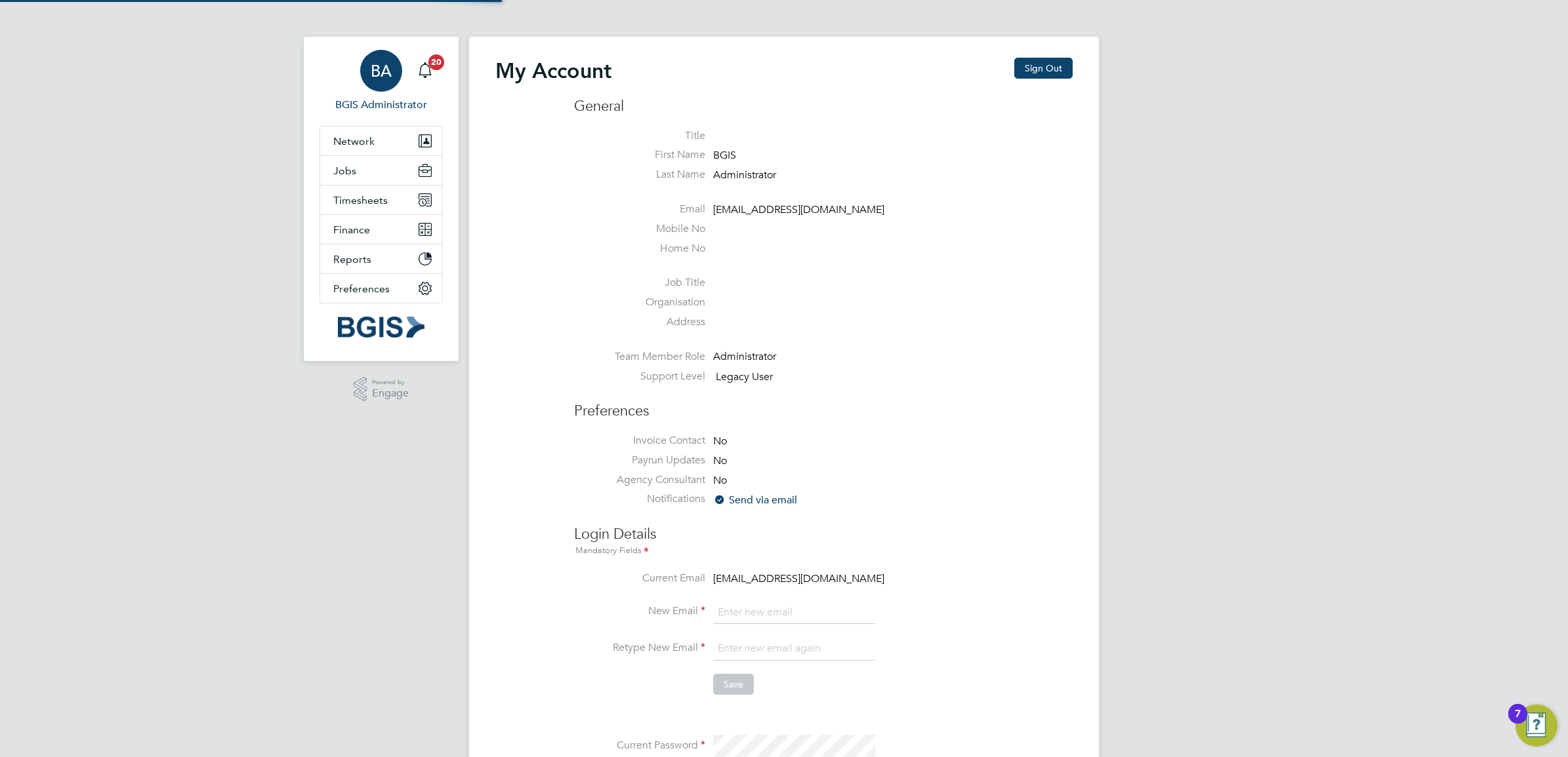
type input "sasha.baird@pretiumresourcing.co.uk"
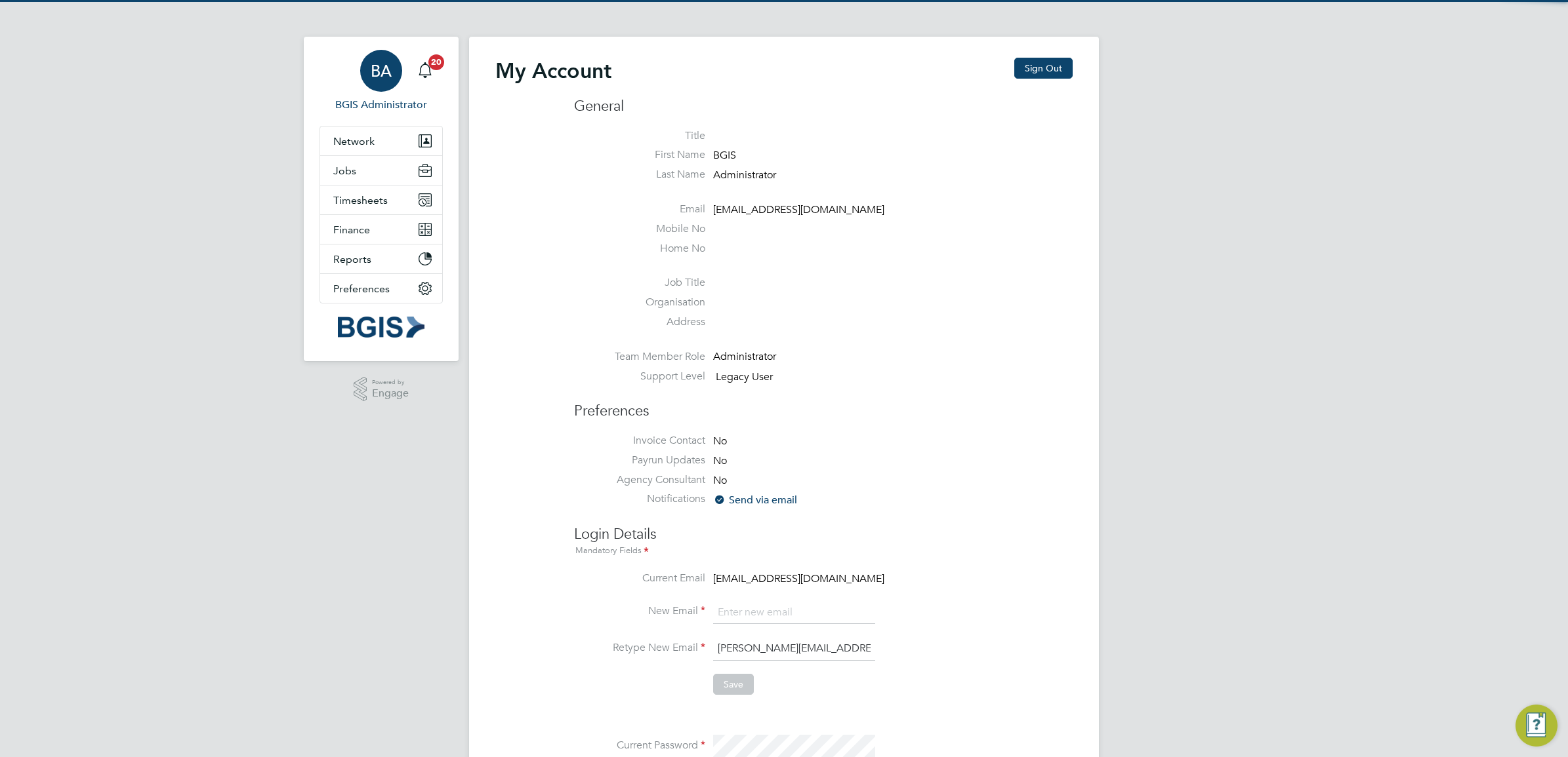
click at [1038, 82] on div "My Account Sign Out" at bounding box center [784, 77] width 578 height 39
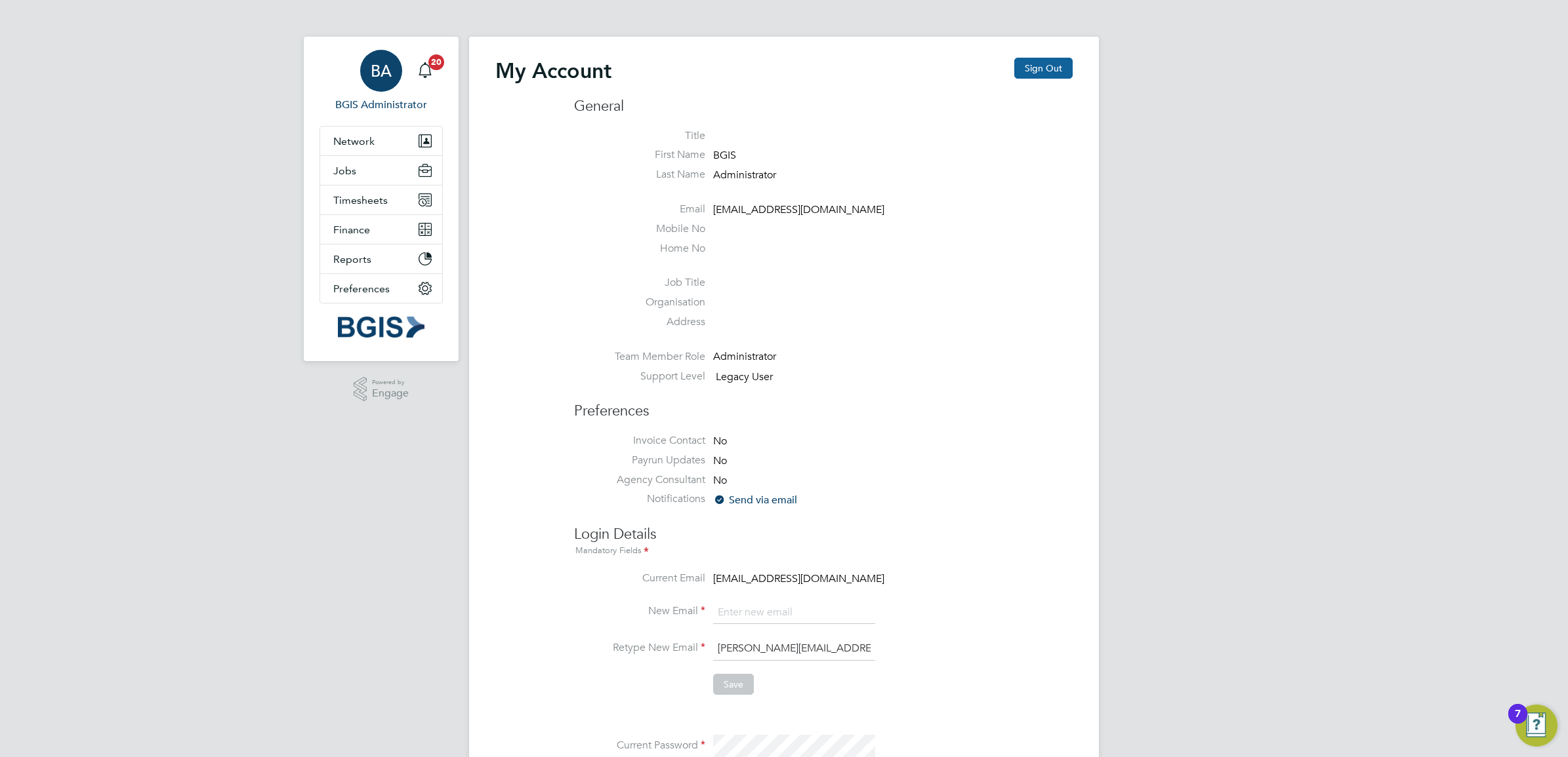
click at [1033, 68] on button "Sign Out" at bounding box center [1043, 68] width 58 height 21
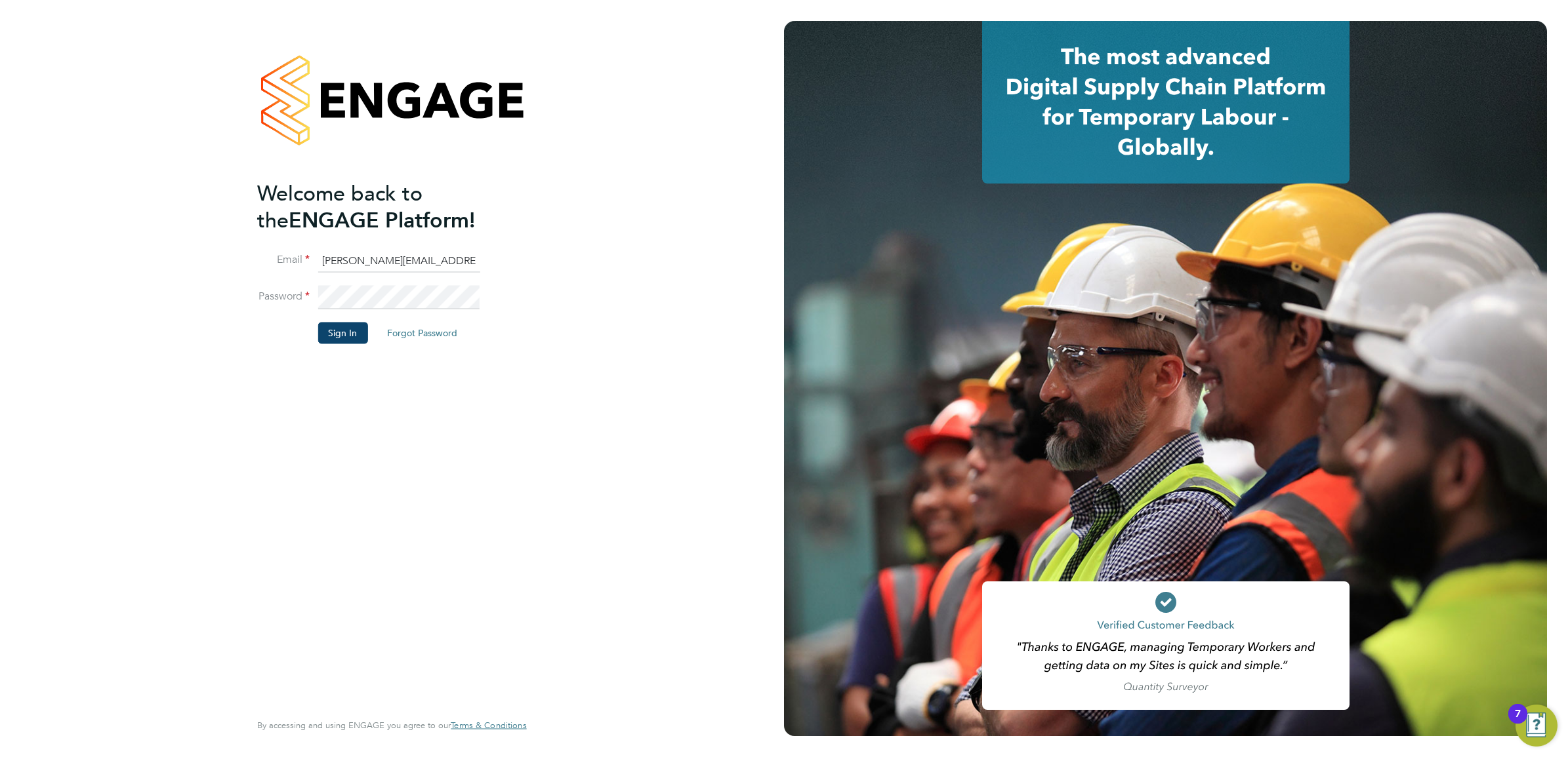
click at [376, 258] on input "[PERSON_NAME][EMAIL_ADDRESS][DOMAIN_NAME]" at bounding box center [399, 261] width 162 height 24
drag, startPoint x: 373, startPoint y: 258, endPoint x: 141, endPoint y: 241, distance: 232.6
click at [171, 244] on div "Welcome back to the ENGAGE Platform! Email sasha.baird@pretiumresourcing.co.uk …" at bounding box center [392, 378] width 784 height 757
type input "[EMAIL_ADDRESS][DOMAIN_NAME]"
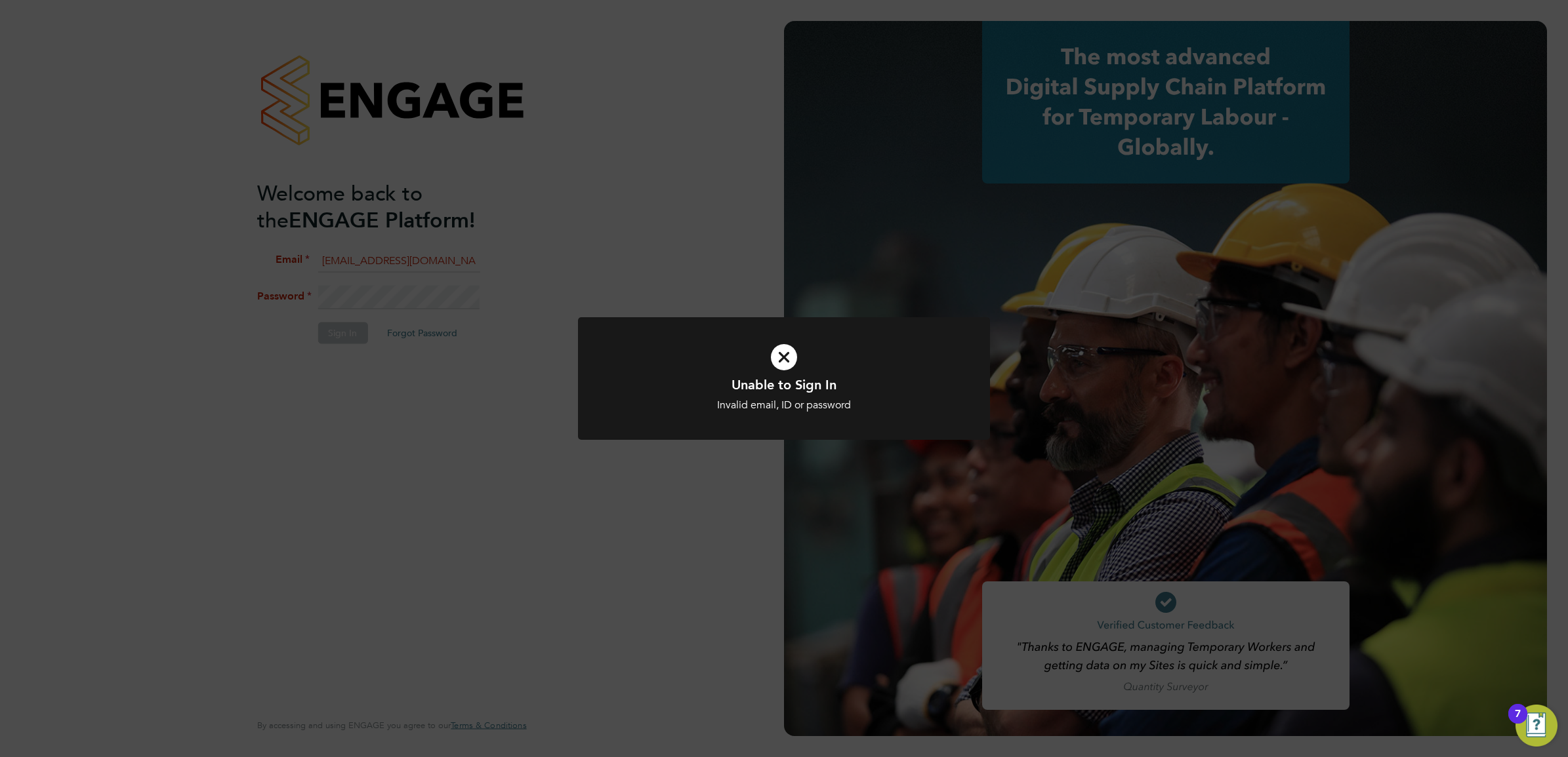
click at [541, 265] on div "Unable to Sign In Invalid email, ID or password Cancel Okay" at bounding box center [784, 378] width 1568 height 757
click at [747, 221] on div "Unable to Sign In Invalid email, ID or password Cancel Okay" at bounding box center [784, 378] width 1568 height 757
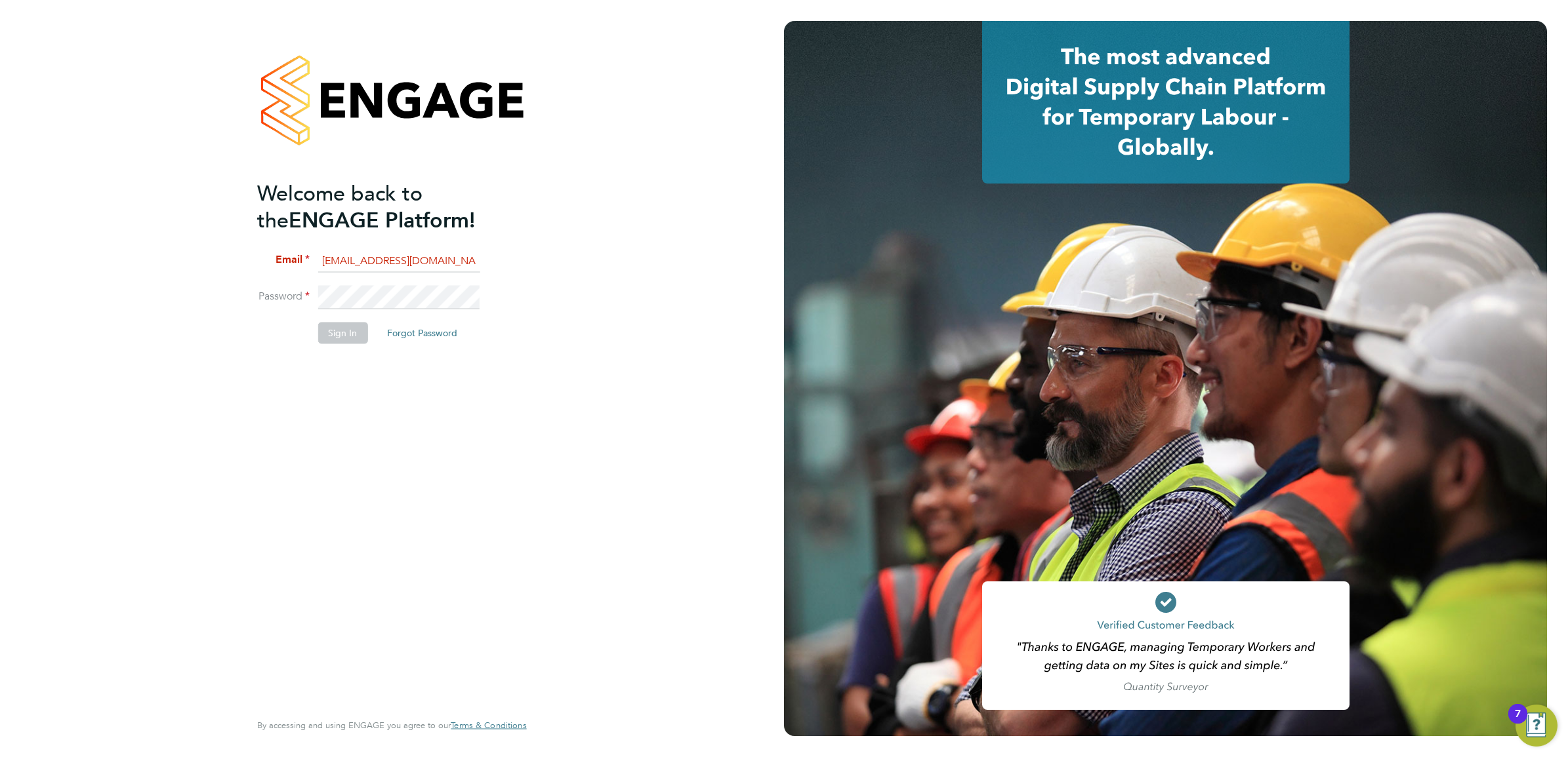
click at [166, 301] on div "Welcome back to the ENGAGE Platform! Email ncc@pretiumresourcing.co.uk Password…" at bounding box center [392, 378] width 784 height 757
click at [329, 339] on button "Sign In" at bounding box center [343, 333] width 49 height 21
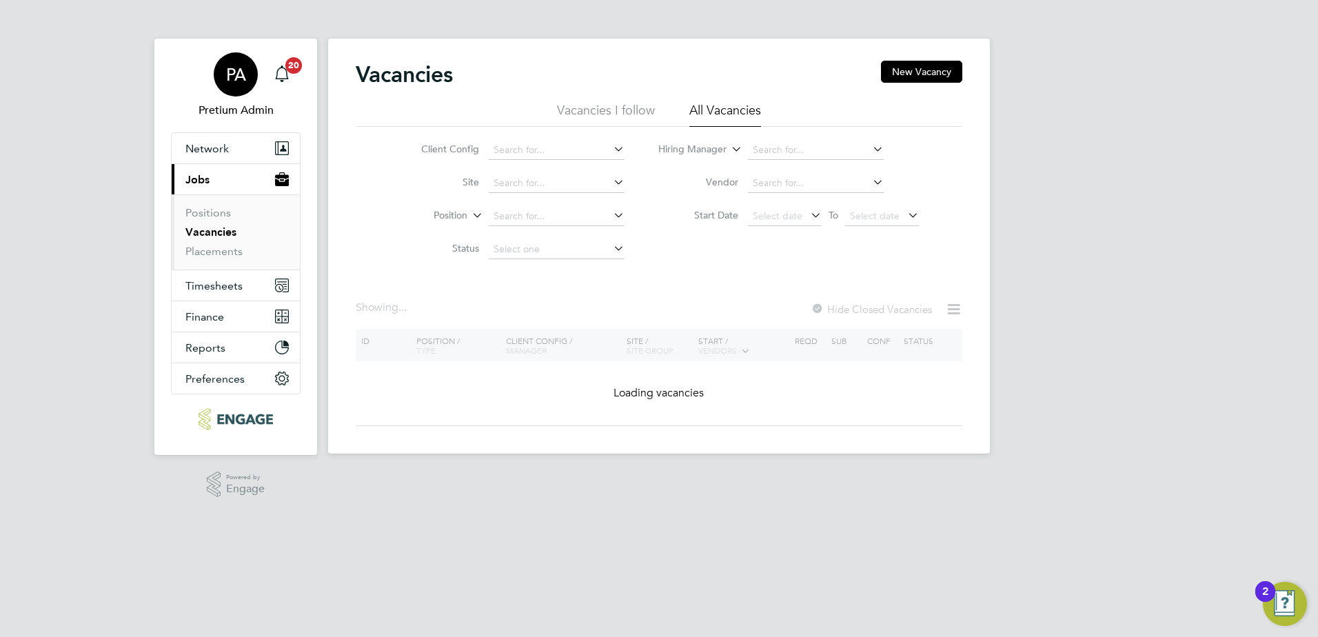
click at [242, 67] on span "PA" at bounding box center [236, 74] width 20 height 18
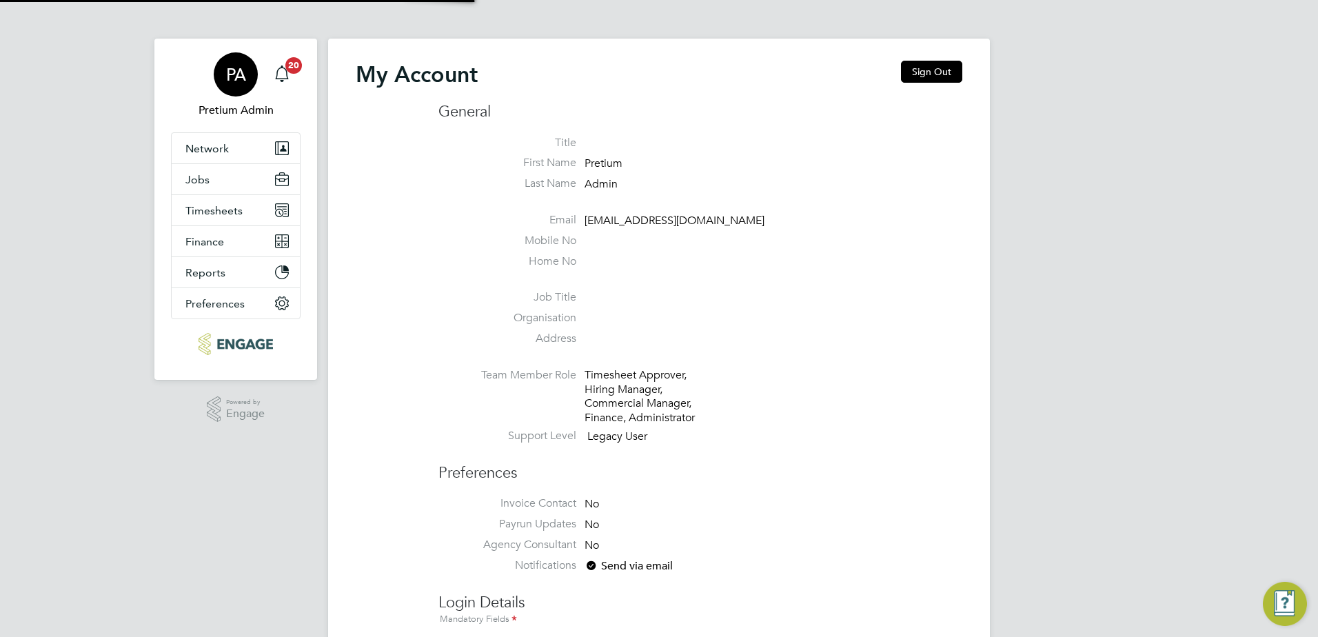
type input "[PERSON_NAME][EMAIL_ADDRESS][DOMAIN_NAME]"
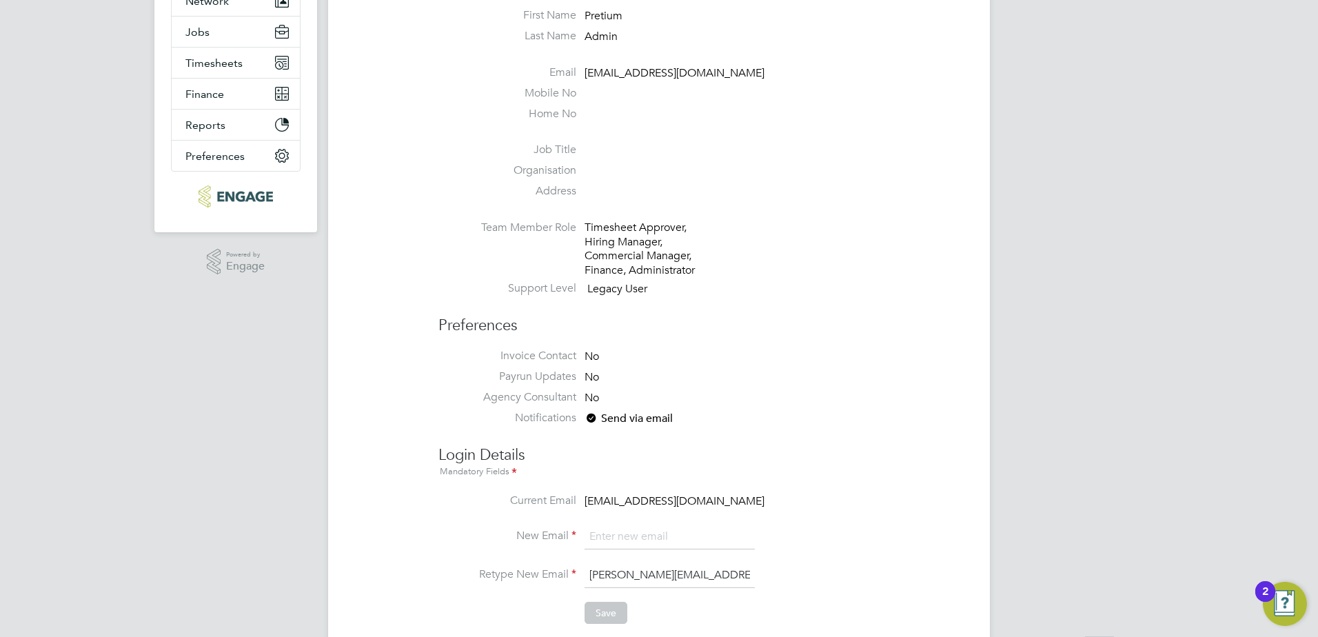
scroll to position [414, 0]
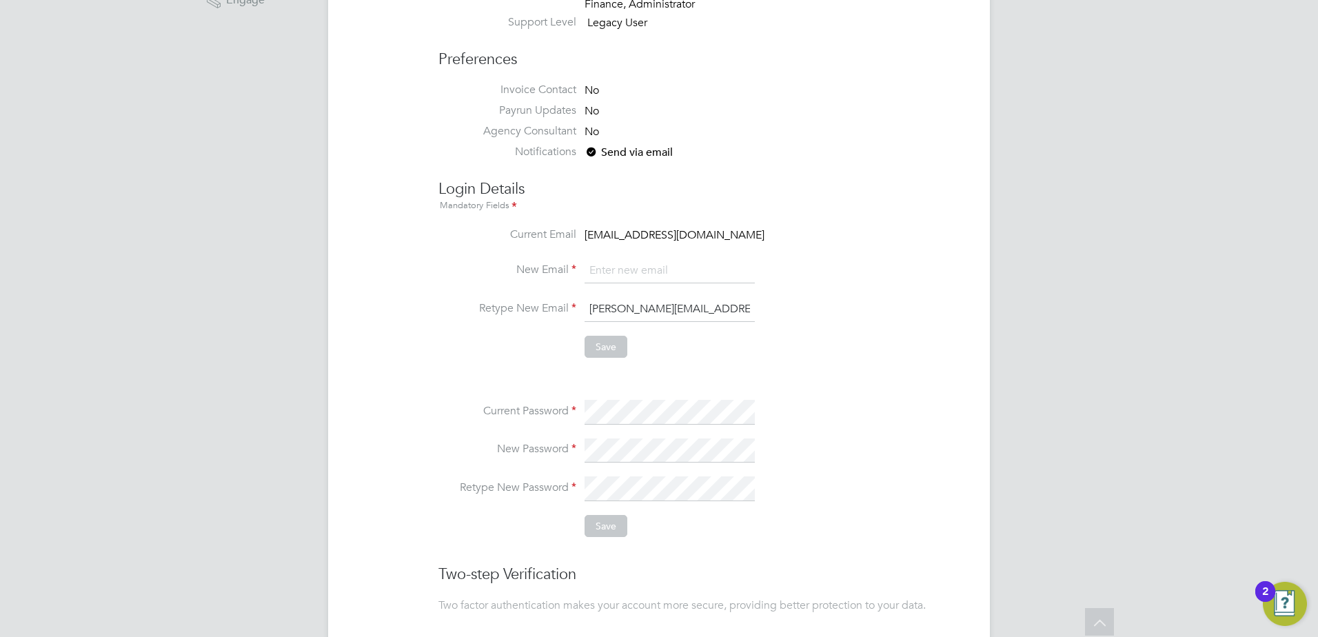
click at [525, 411] on li "Current Password" at bounding box center [701, 419] width 524 height 39
click at [490, 443] on li "New Password" at bounding box center [701, 458] width 524 height 39
click at [604, 519] on button "Save" at bounding box center [606, 526] width 43 height 22
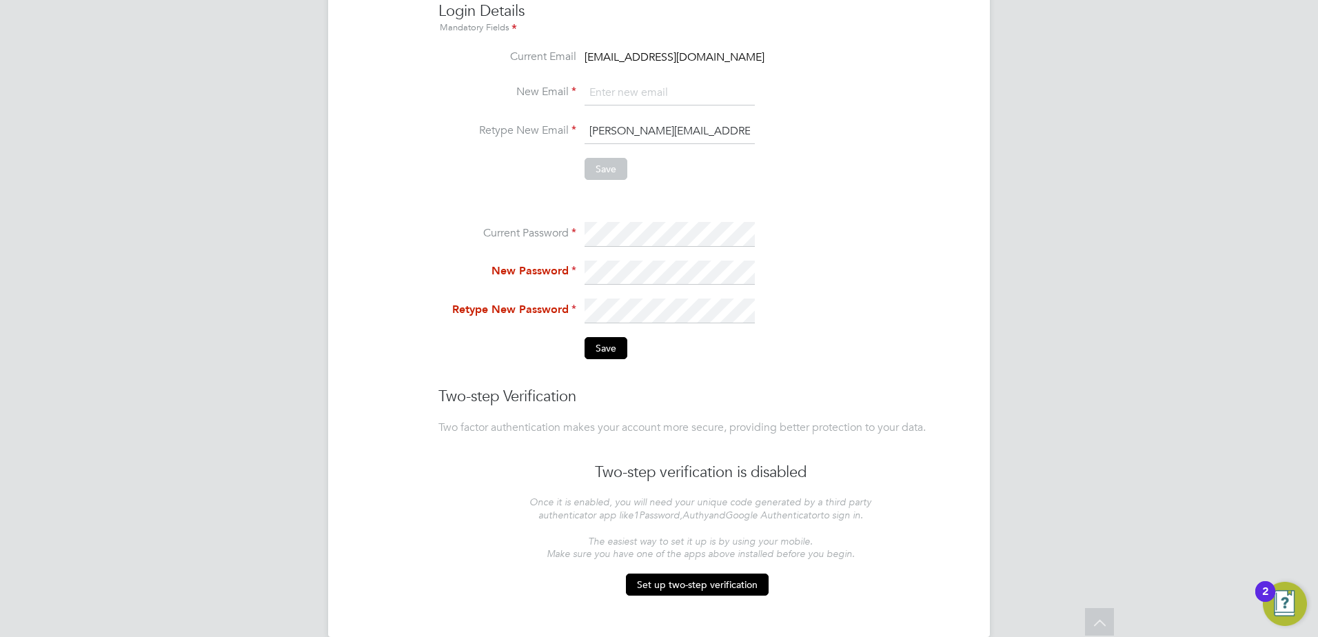
scroll to position [614, 0]
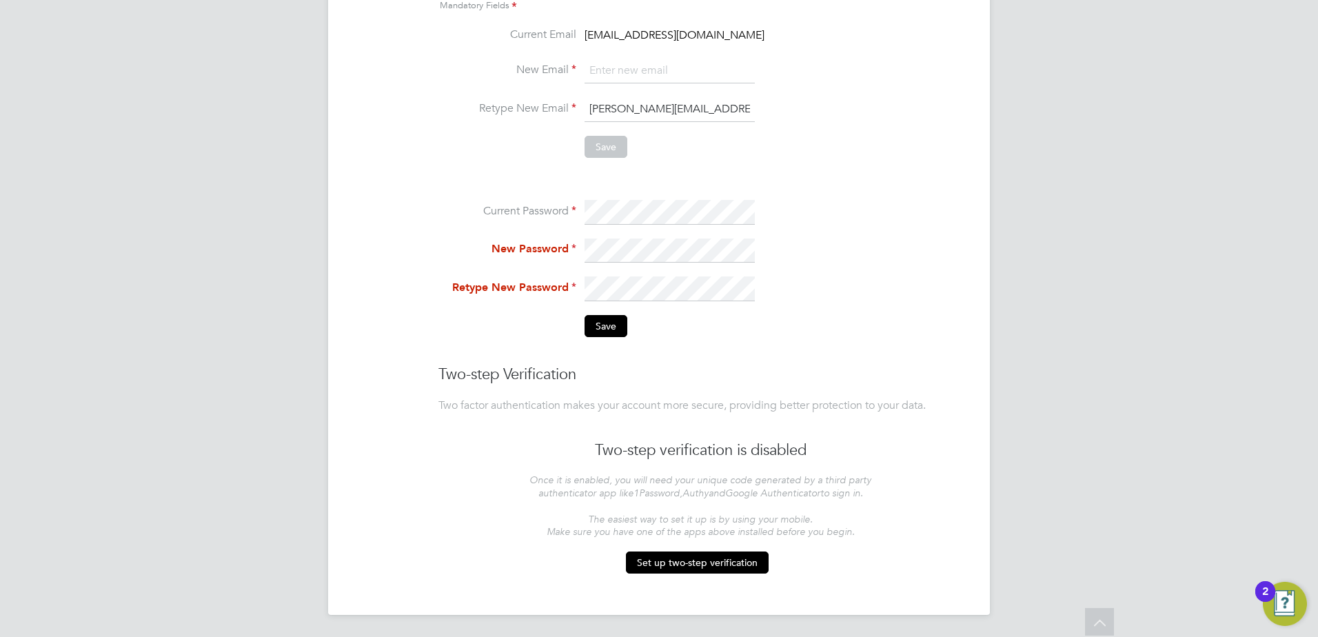
click at [582, 259] on li "New Password" at bounding box center [701, 258] width 524 height 39
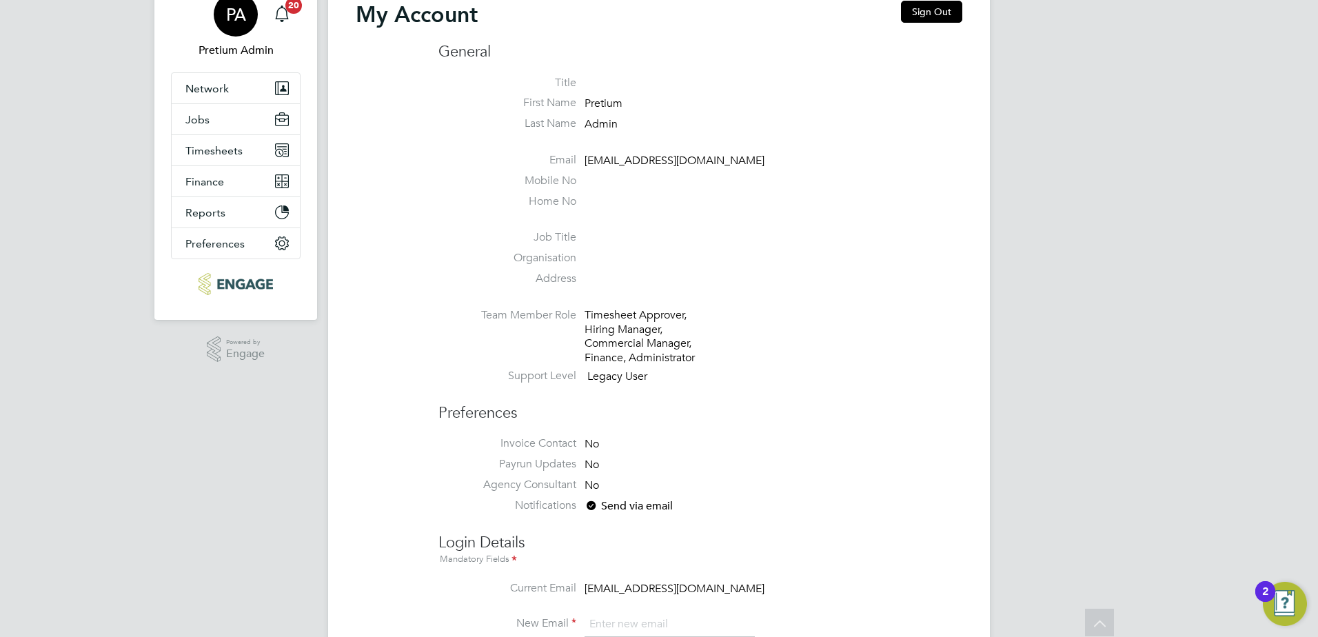
scroll to position [0, 0]
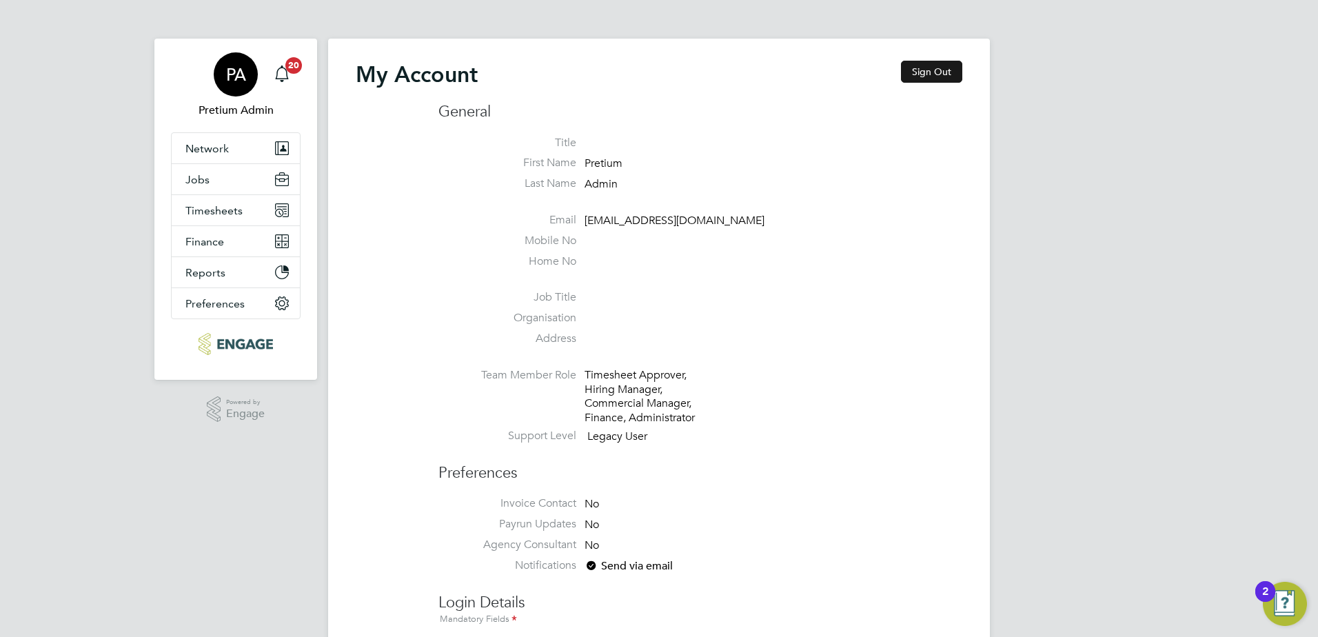
click at [944, 70] on button "Sign Out" at bounding box center [931, 72] width 61 height 22
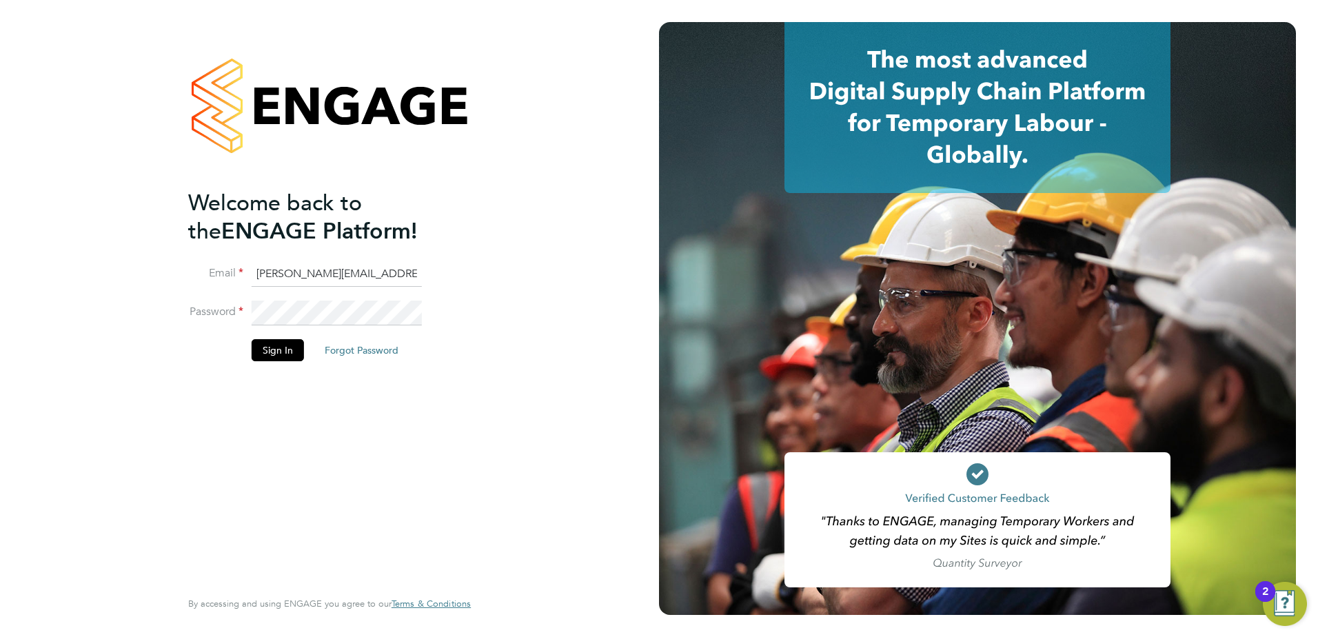
drag, startPoint x: 312, startPoint y: 274, endPoint x: 135, endPoint y: 272, distance: 176.5
click at [135, 272] on div "Welcome back to the ENGAGE Platform! Email sasha.baird@pretiumresourcing.co.uk …" at bounding box center [329, 318] width 659 height 637
type input "[EMAIL_ADDRESS][DOMAIN_NAME]"
click at [263, 344] on button "Sign In" at bounding box center [278, 350] width 52 height 22
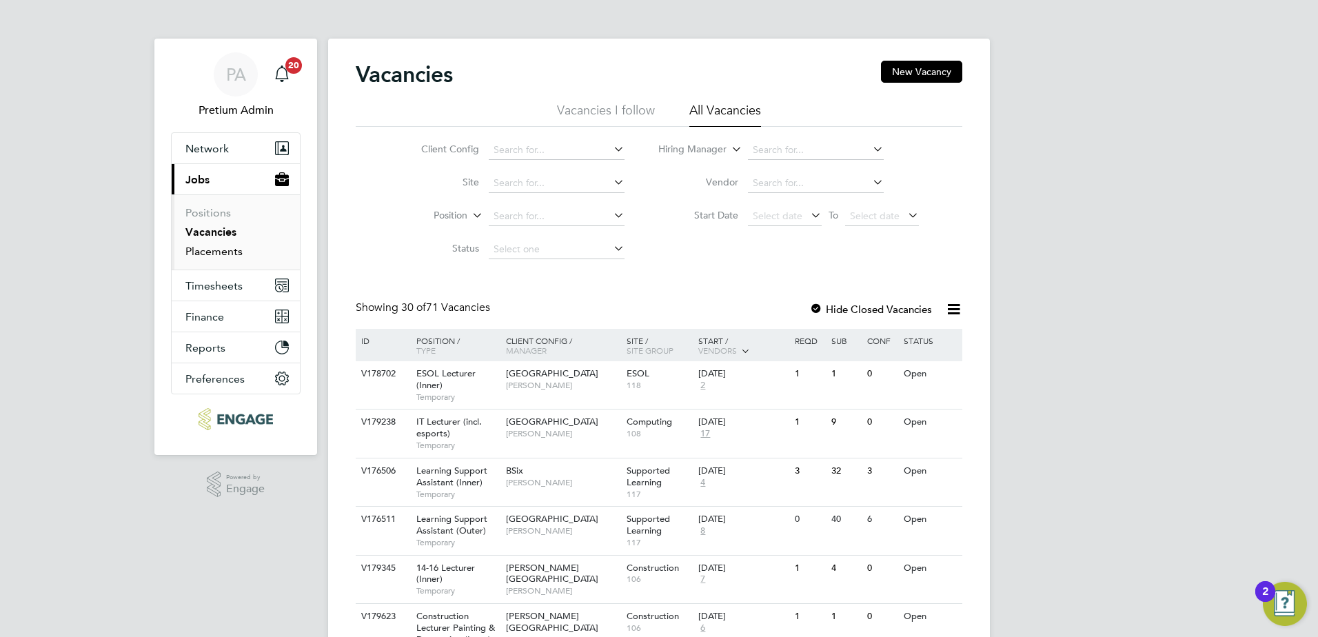
click at [203, 245] on link "Placements" at bounding box center [213, 251] width 57 height 13
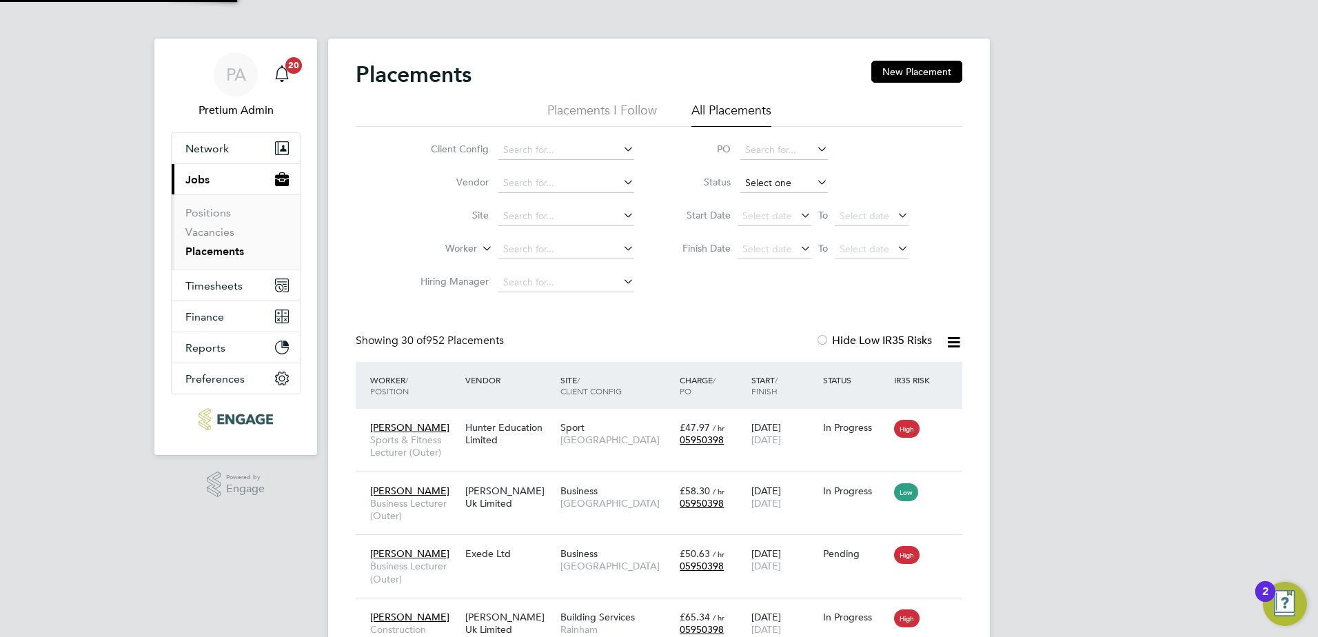
click at [772, 182] on input at bounding box center [784, 183] width 88 height 19
click at [763, 199] on li "Active" at bounding box center [784, 202] width 89 height 18
type input "Active"
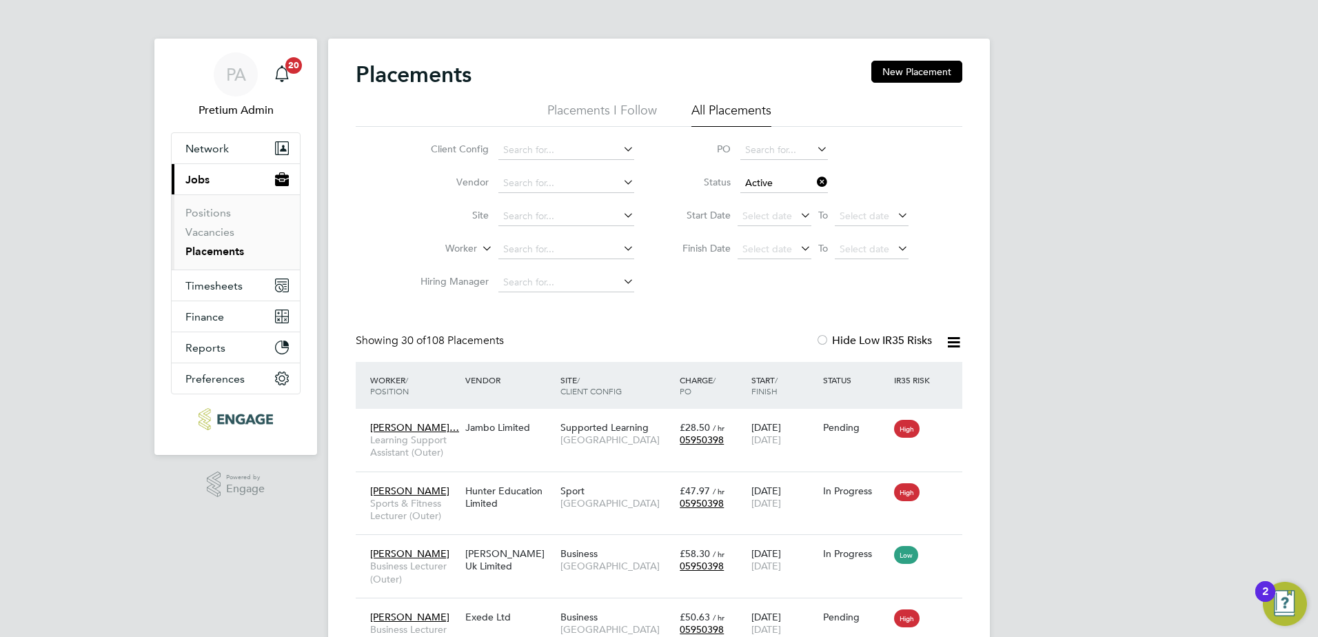
click at [955, 343] on icon at bounding box center [953, 342] width 17 height 17
click at [914, 373] on li "Download Placements Report" at bounding box center [886, 374] width 147 height 19
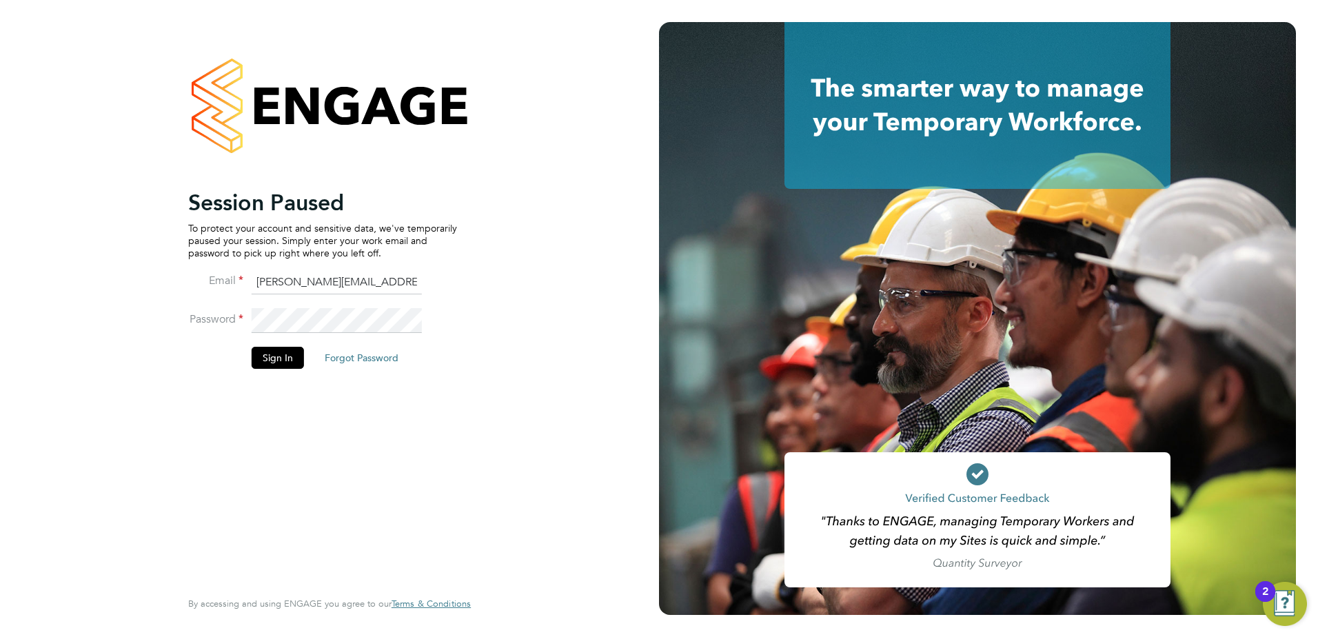
drag, startPoint x: 310, startPoint y: 284, endPoint x: 42, endPoint y: 243, distance: 270.6
click at [52, 252] on div "Session Paused To protect your account and sensitive data, we've temporarily pa…" at bounding box center [329, 318] width 659 height 637
type input "ncc@pretiumresourcing.co.uk"
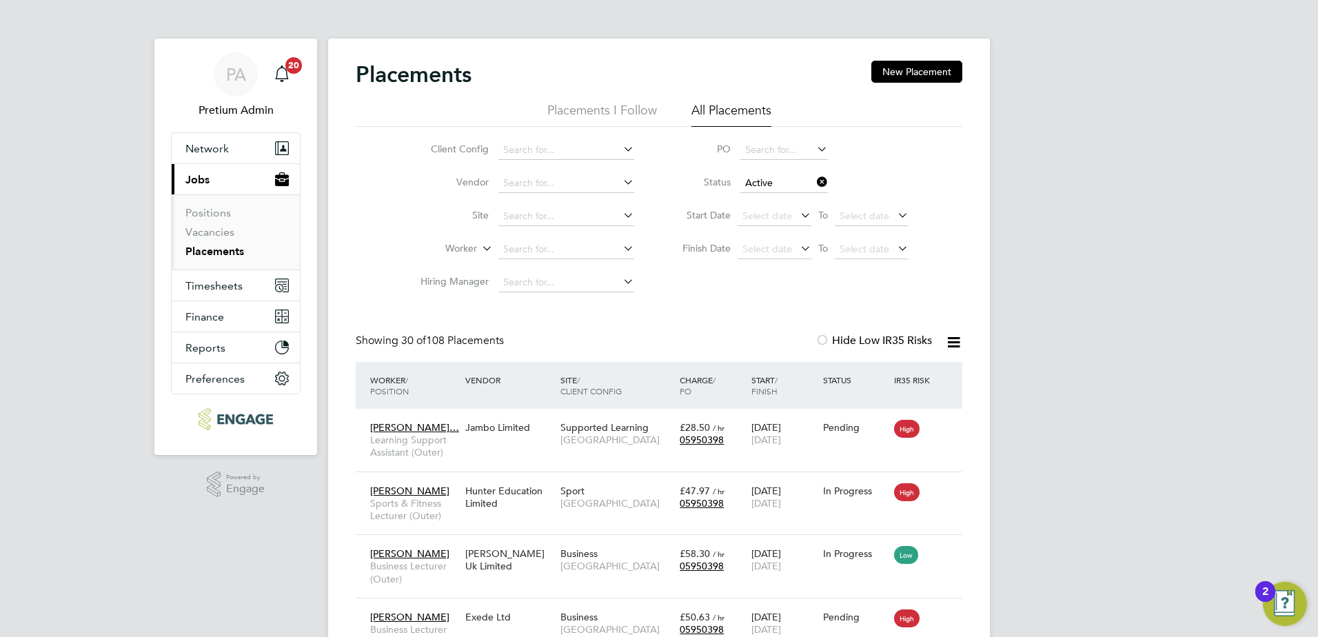
drag, startPoint x: 961, startPoint y: 345, endPoint x: 950, endPoint y: 356, distance: 16.1
click at [961, 345] on icon at bounding box center [953, 342] width 17 height 17
click at [896, 369] on li "Download Placements Report" at bounding box center [886, 374] width 147 height 19
click at [243, 68] on span "PA" at bounding box center [236, 74] width 20 height 18
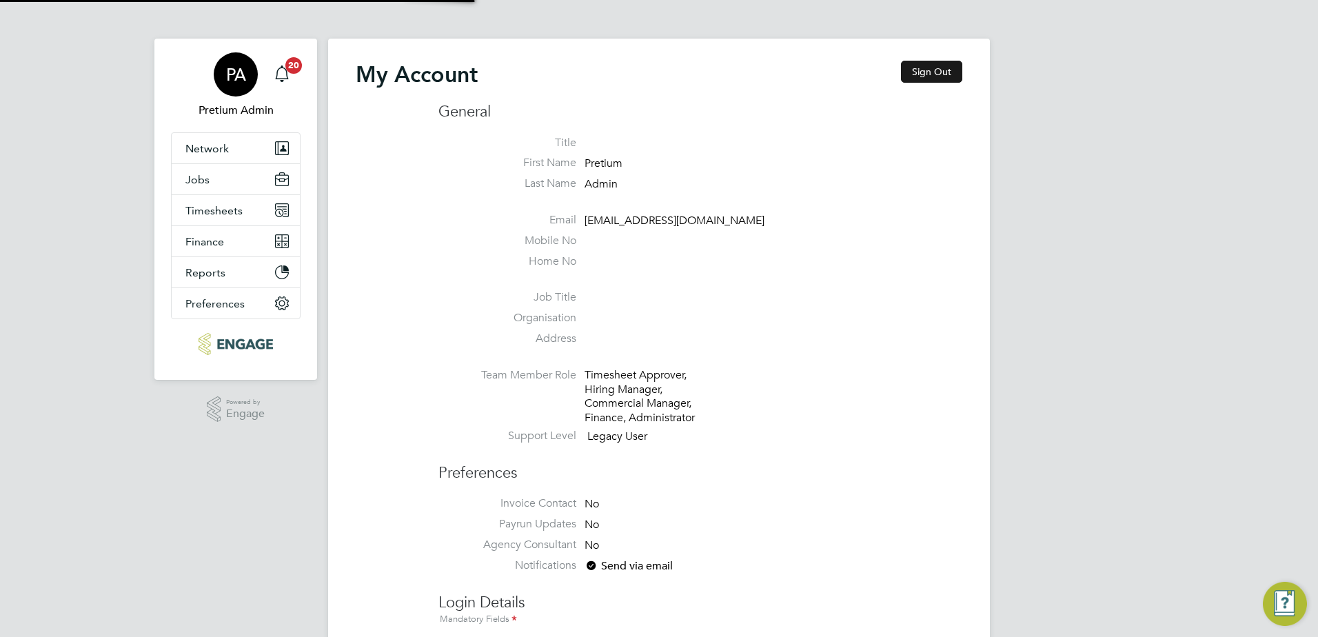
type input "[PERSON_NAME][EMAIL_ADDRESS][DOMAIN_NAME]"
click at [933, 61] on button "Sign Out" at bounding box center [931, 72] width 61 height 22
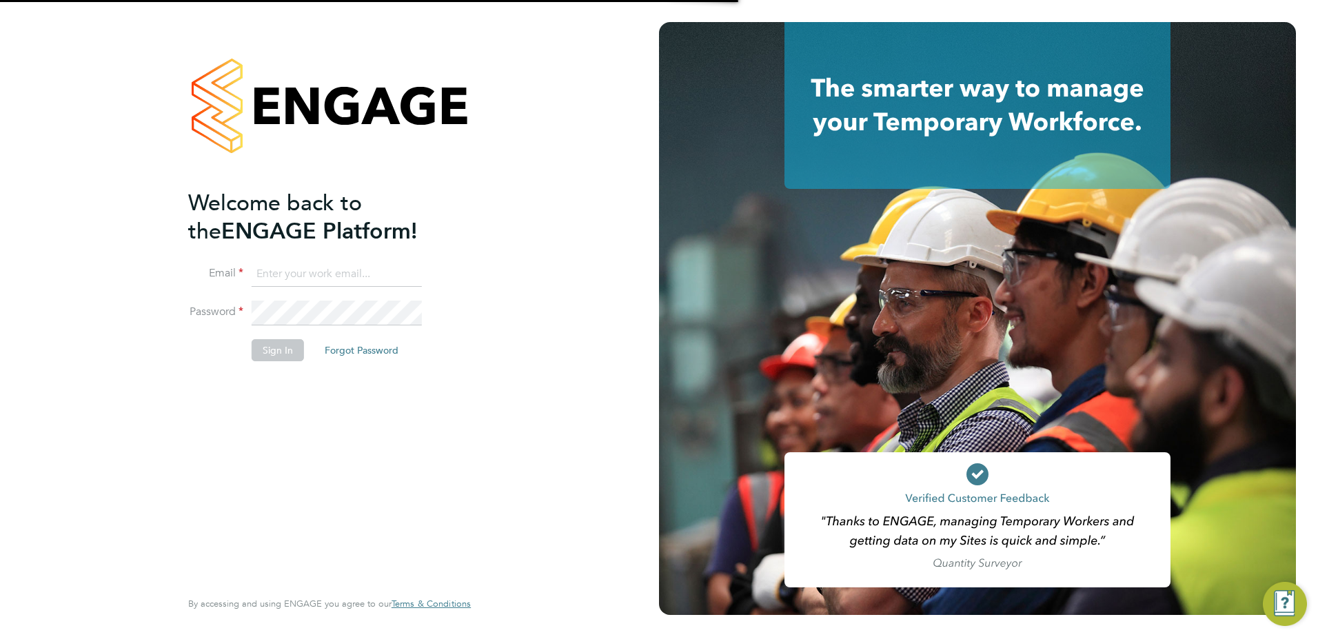
type input "[PERSON_NAME][EMAIL_ADDRESS][DOMAIN_NAME]"
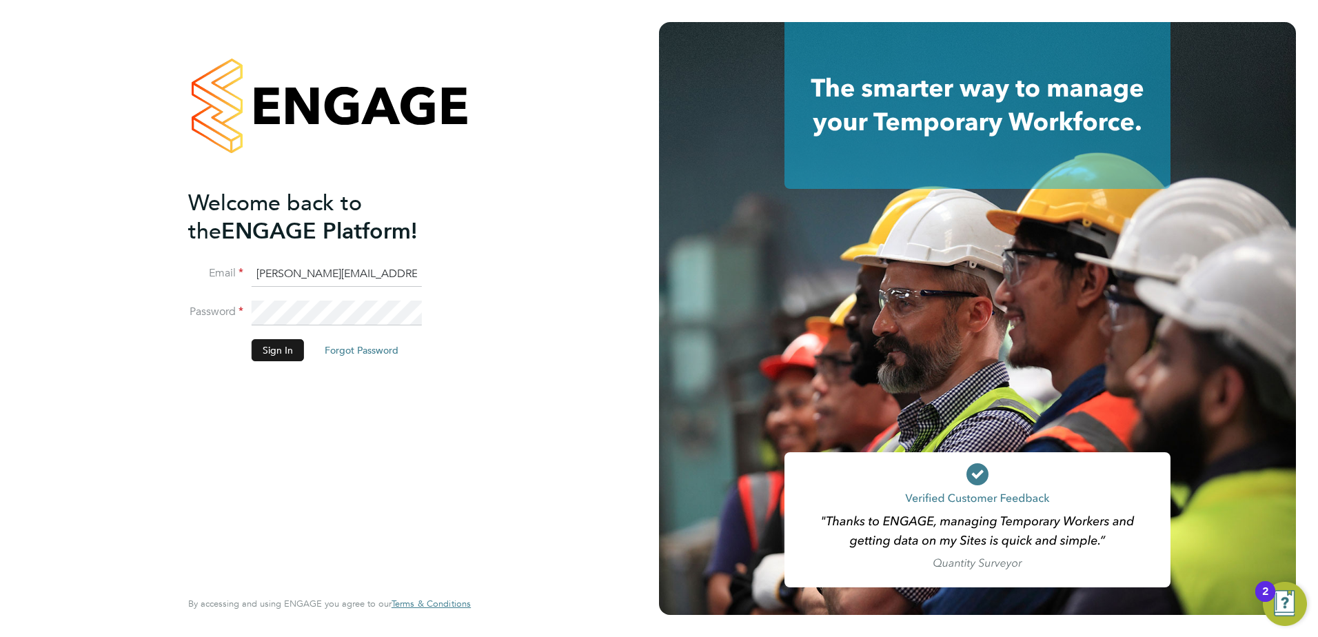
click at [285, 345] on button "Sign In" at bounding box center [278, 350] width 52 height 22
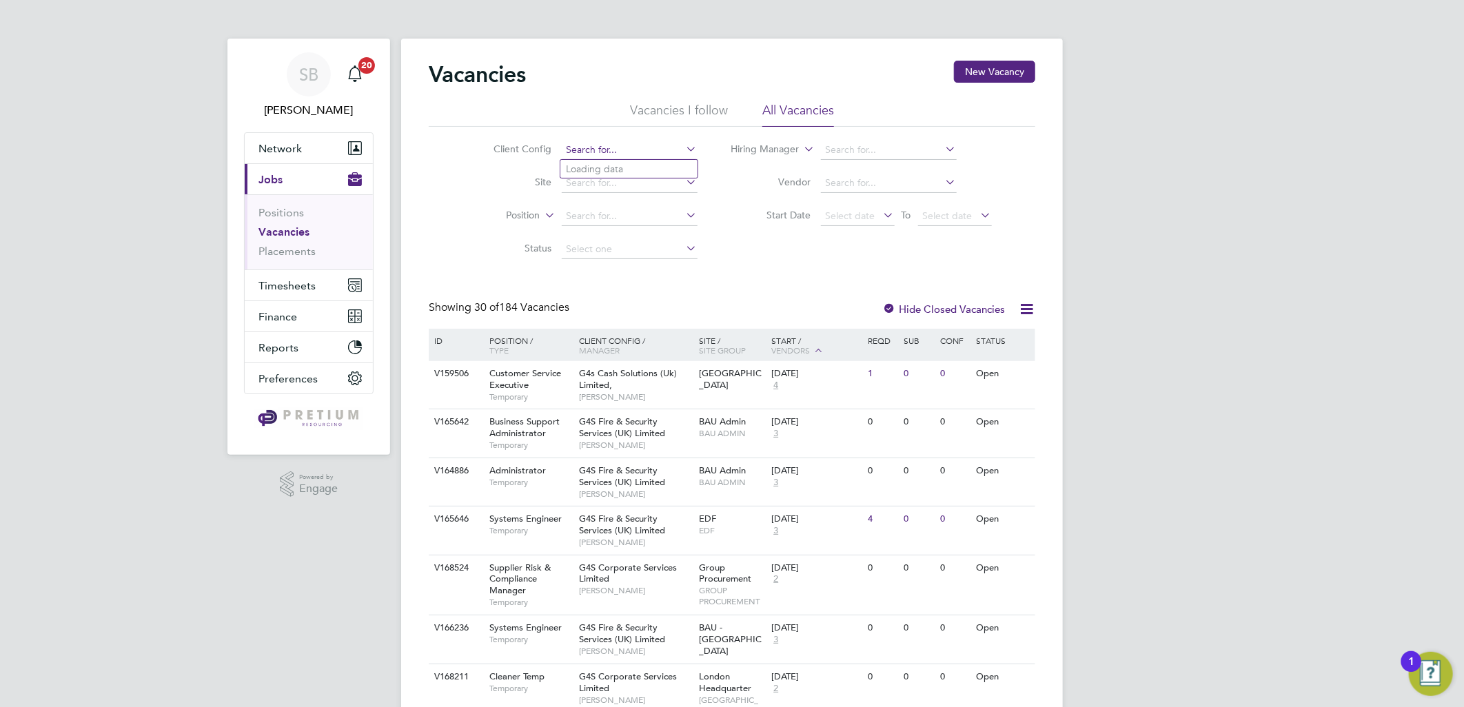
click at [625, 145] on input at bounding box center [630, 150] width 136 height 19
click at [515, 214] on label "Position" at bounding box center [500, 216] width 79 height 14
click at [985, 77] on button "New Vacancy" at bounding box center [994, 72] width 81 height 22
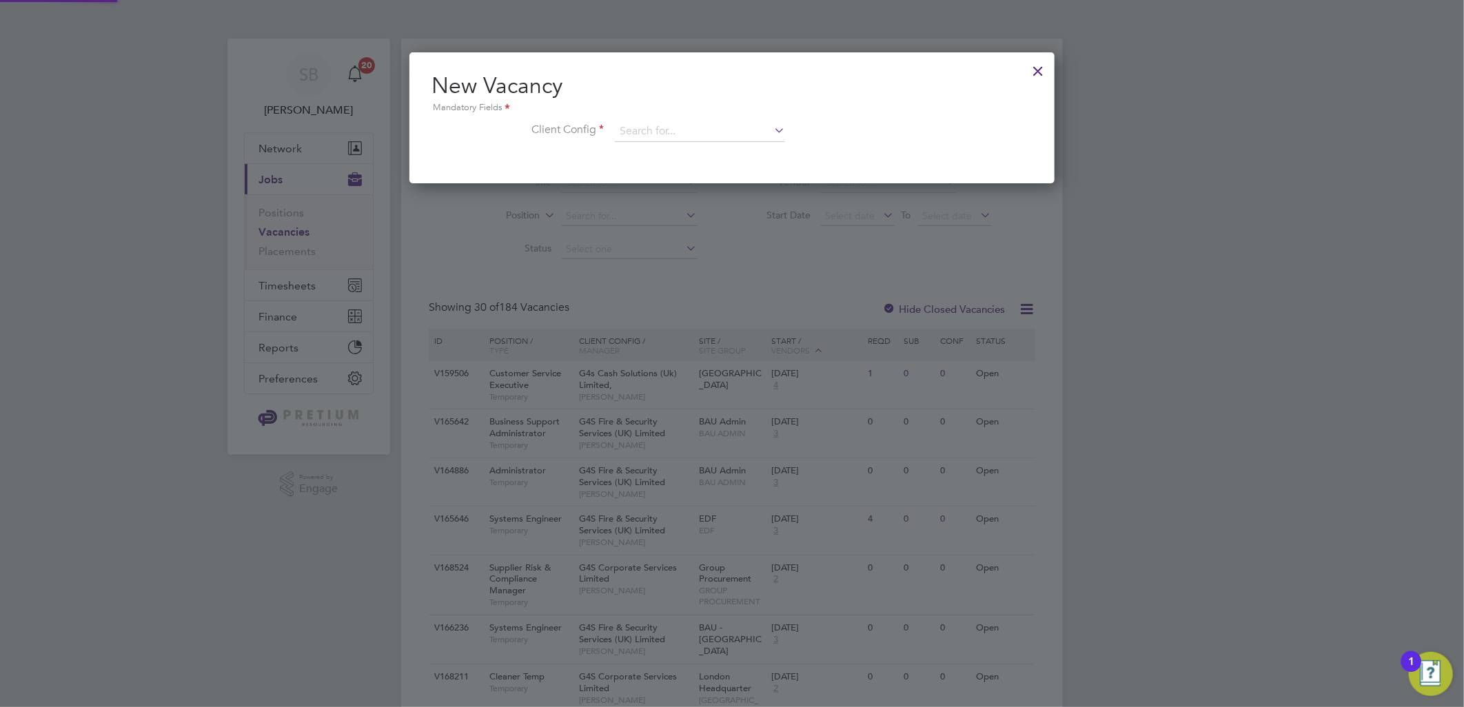
scroll to position [130, 646]
click at [646, 126] on input at bounding box center [700, 131] width 170 height 21
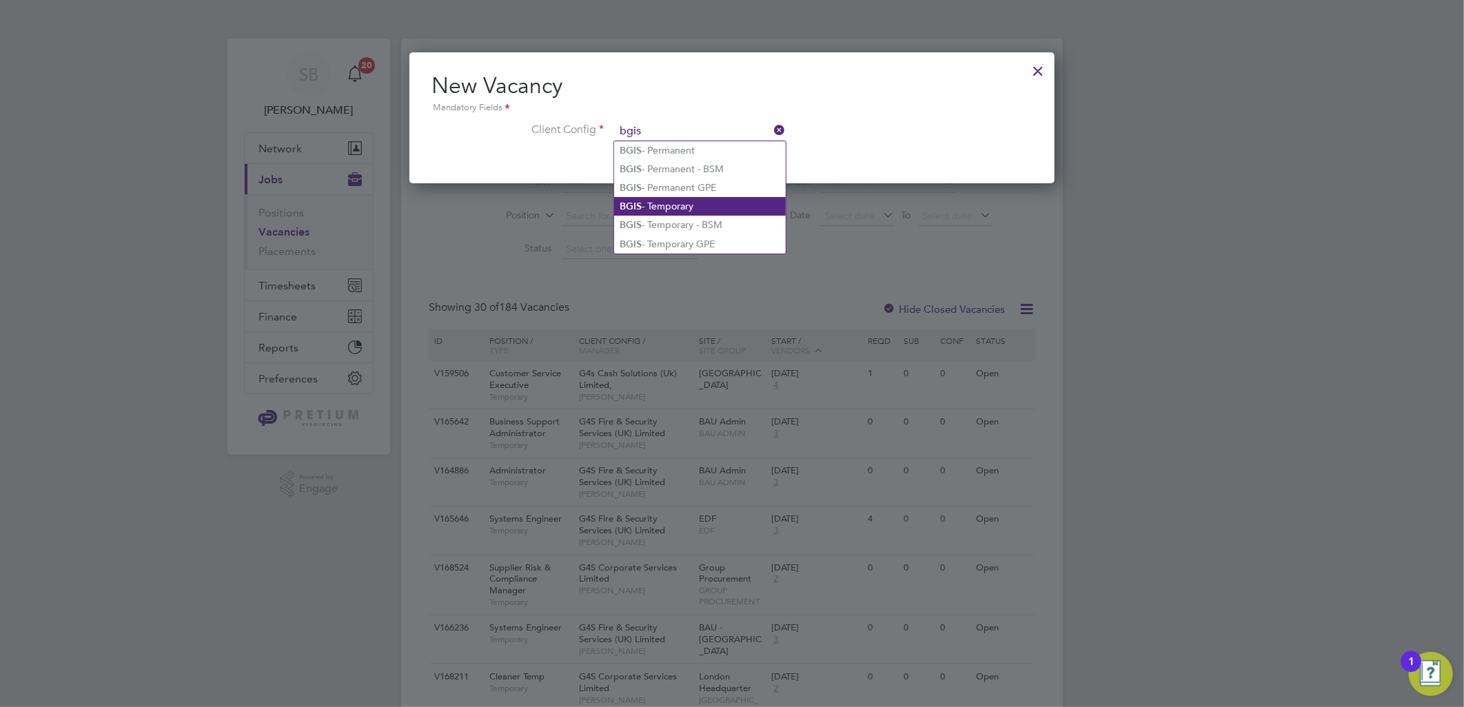
click at [674, 197] on li "BGIS - Temporary" at bounding box center [700, 206] width 172 height 19
type input "BGIS - Temporary"
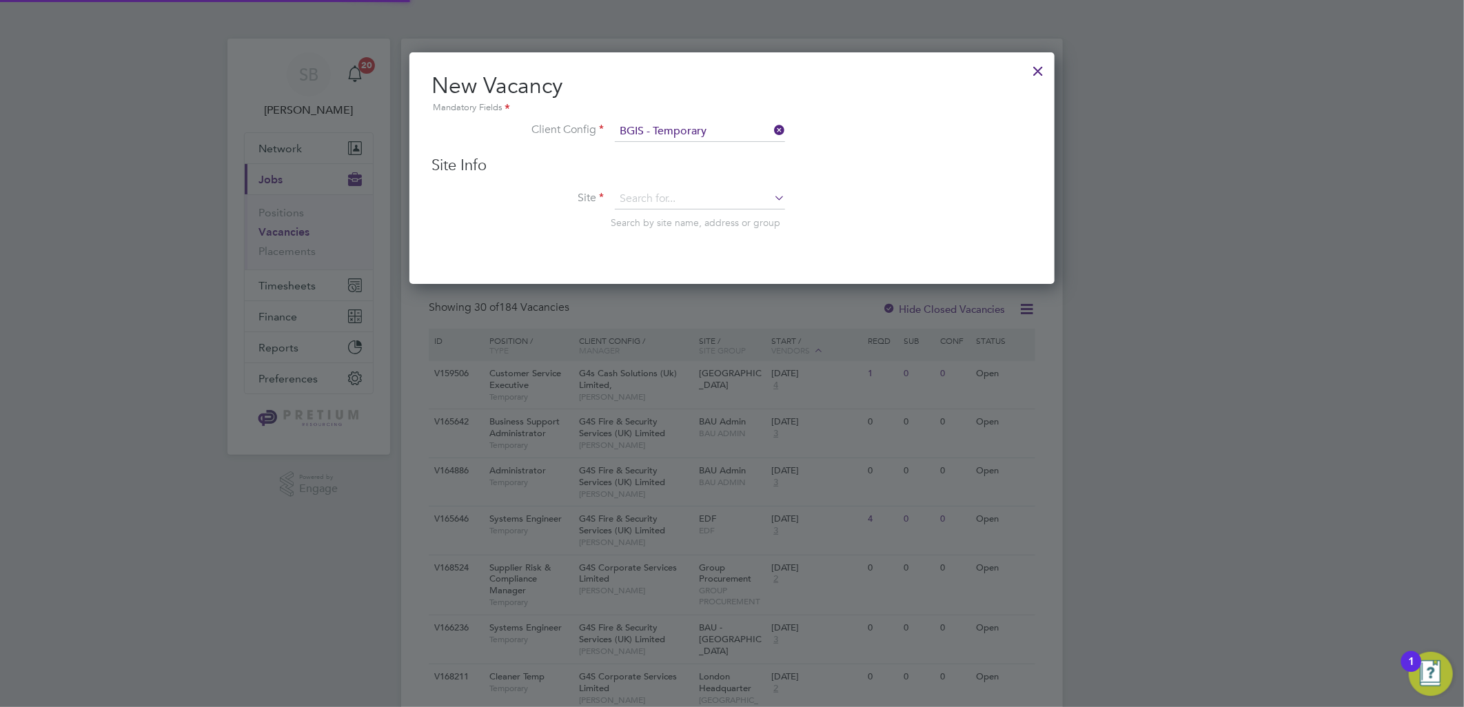
scroll to position [231, 646]
click at [669, 199] on input at bounding box center [700, 199] width 170 height 21
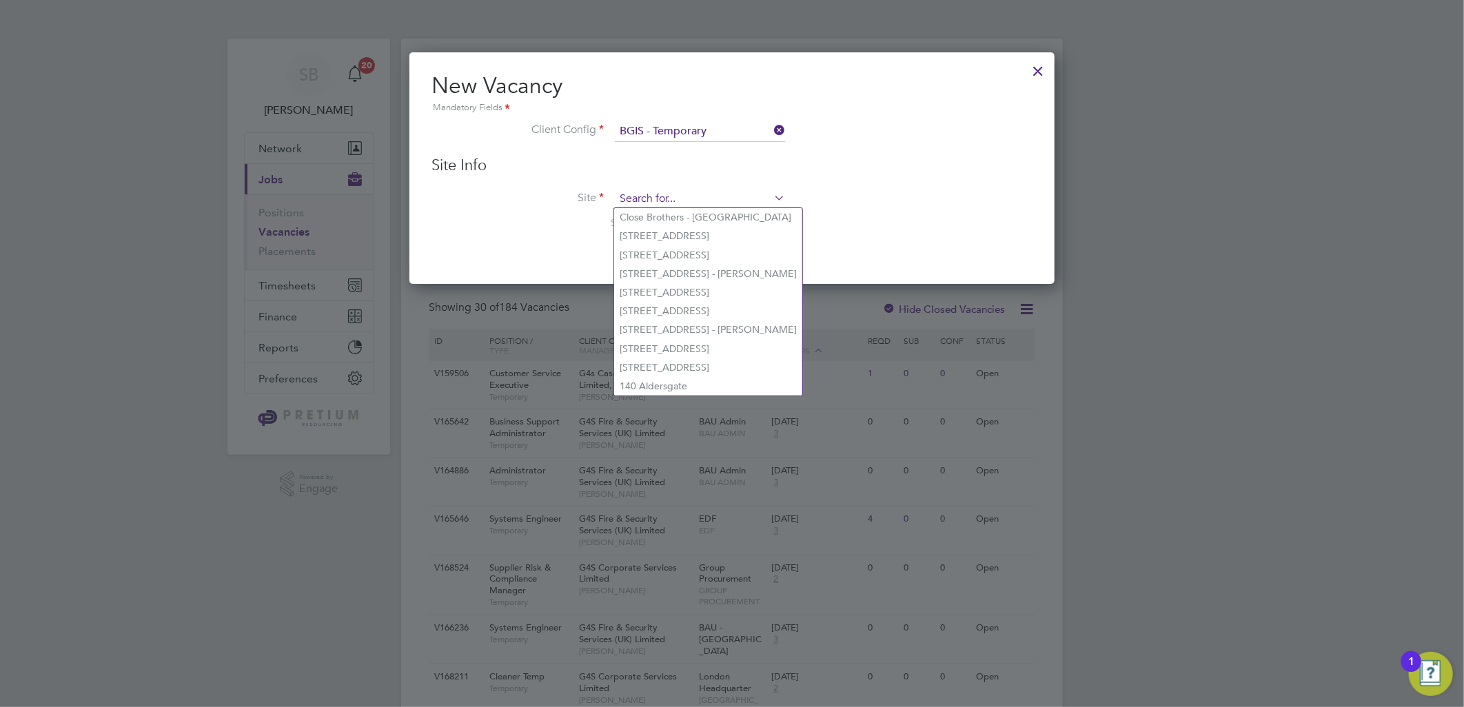
type input "c"
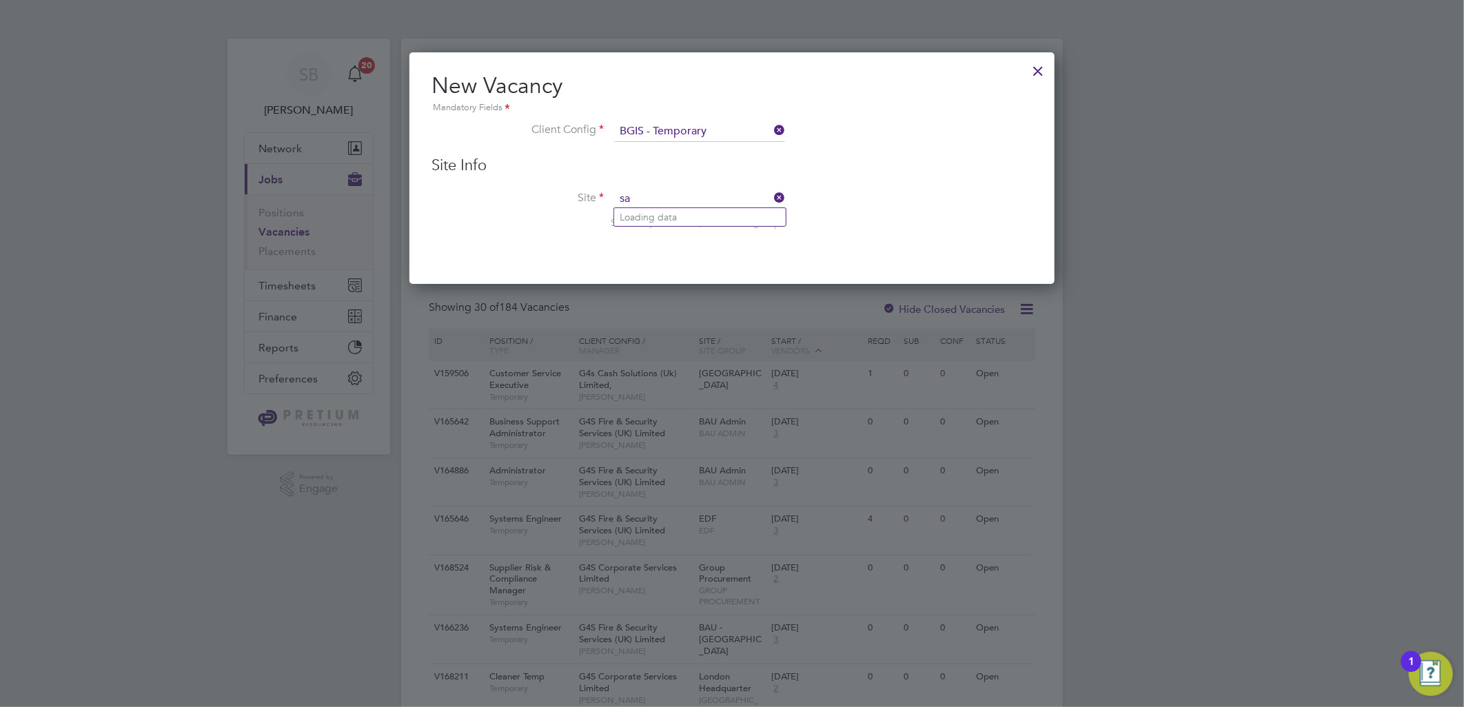
type input "s"
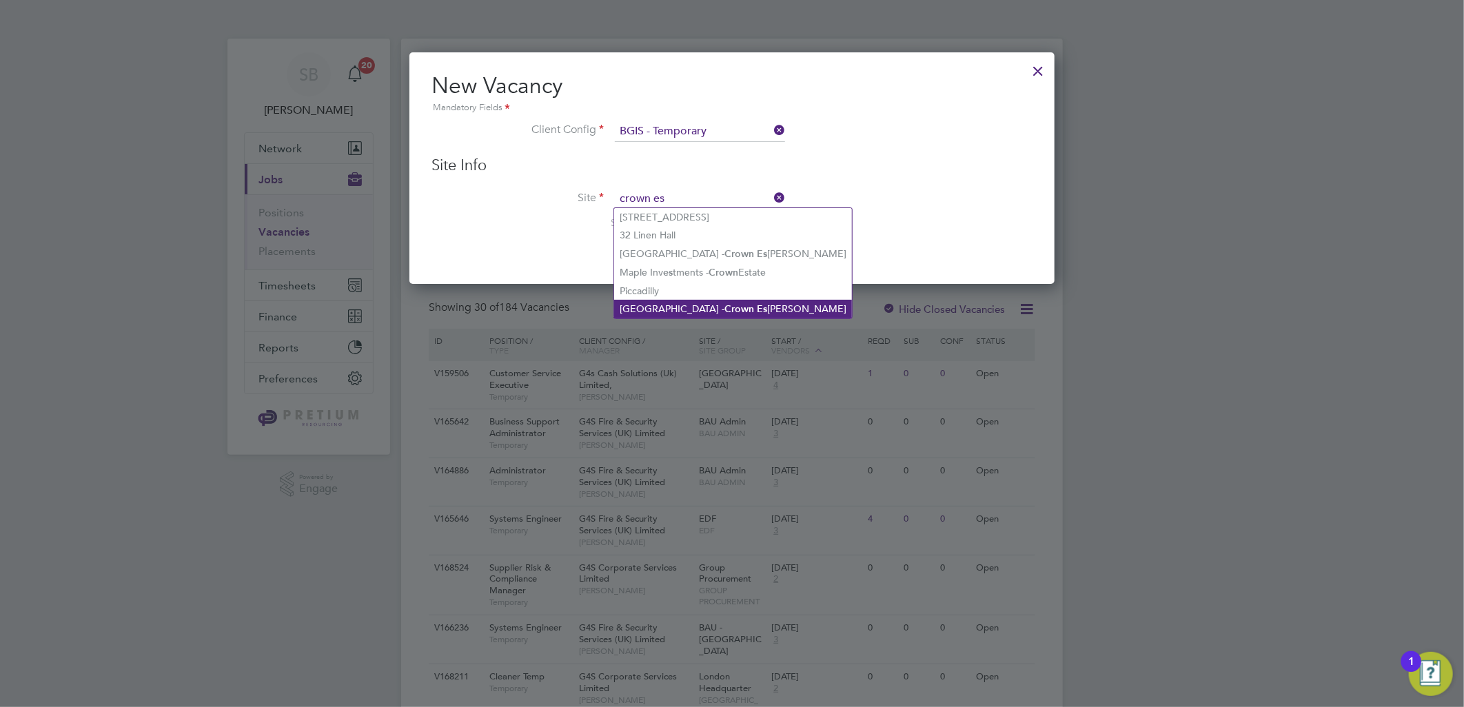
click at [725, 303] on b "Crown" at bounding box center [740, 309] width 30 height 12
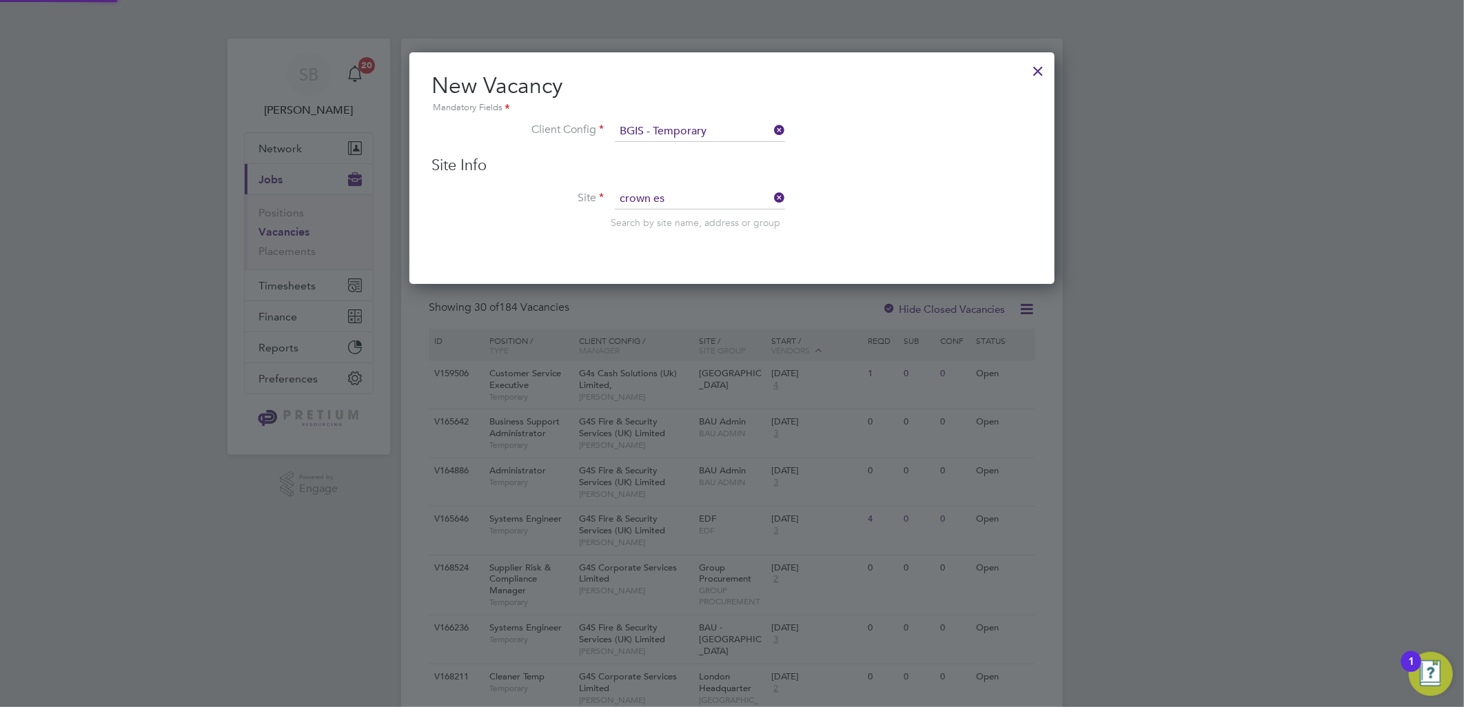
type input "Regent Street - Crown Estate"
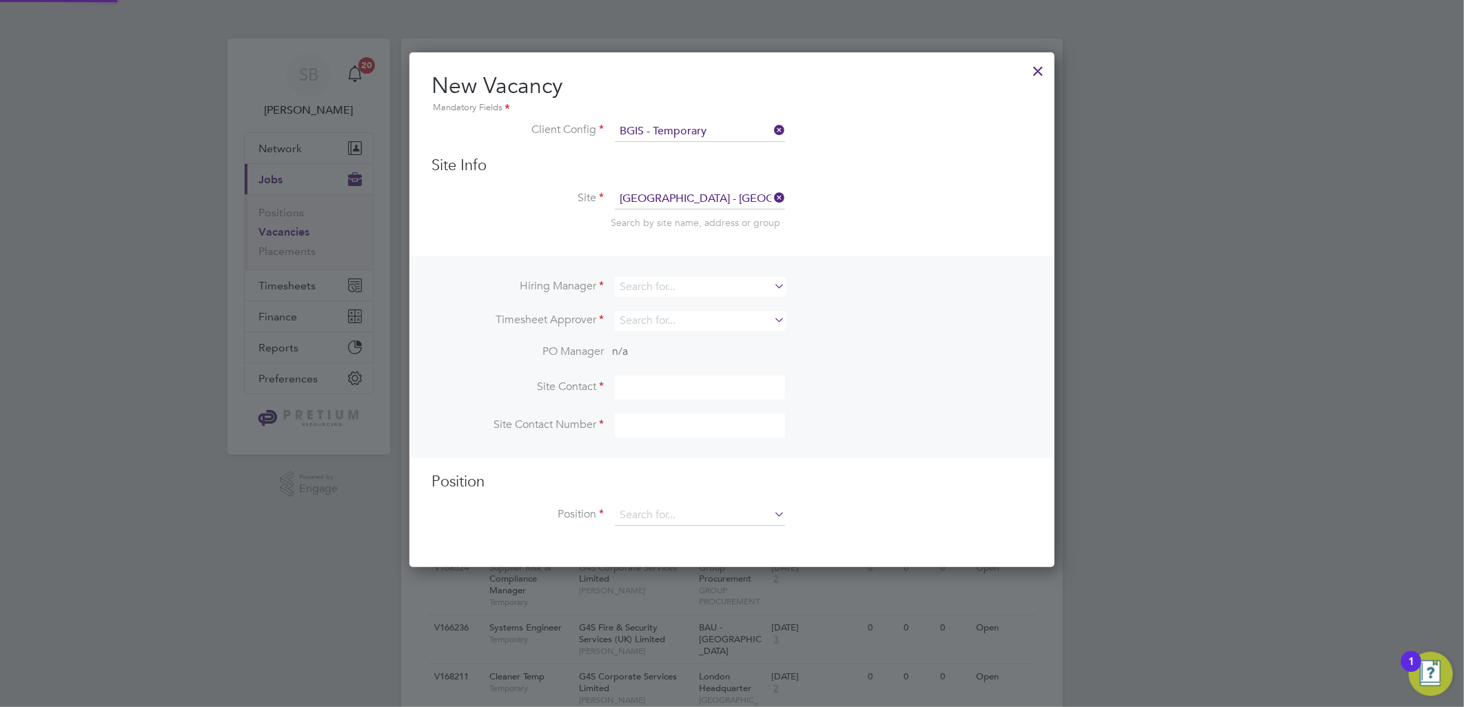
click at [876, 231] on li "Site Regent Street - Crown Estate Search by site name, address or group" at bounding box center [732, 223] width 601 height 68
click at [643, 286] on input at bounding box center [700, 287] width 170 height 20
click at [661, 299] on li "Jessi ca Macgregor" at bounding box center [700, 304] width 172 height 19
type input "Jessica Macgregor"
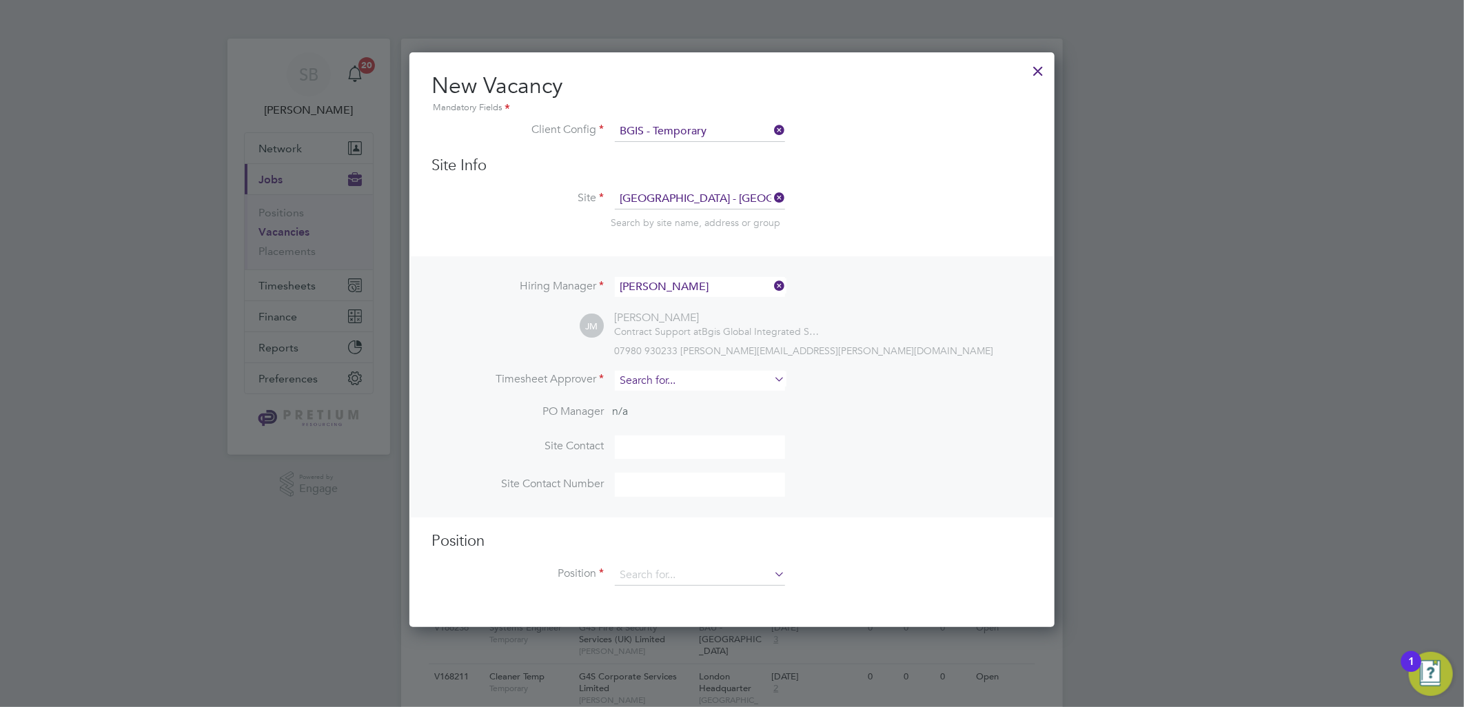
click at [651, 378] on input at bounding box center [700, 381] width 170 height 20
click at [692, 397] on li "Jessi ca Macgregor" at bounding box center [700, 397] width 172 height 19
type input "Jessica Macgregor"
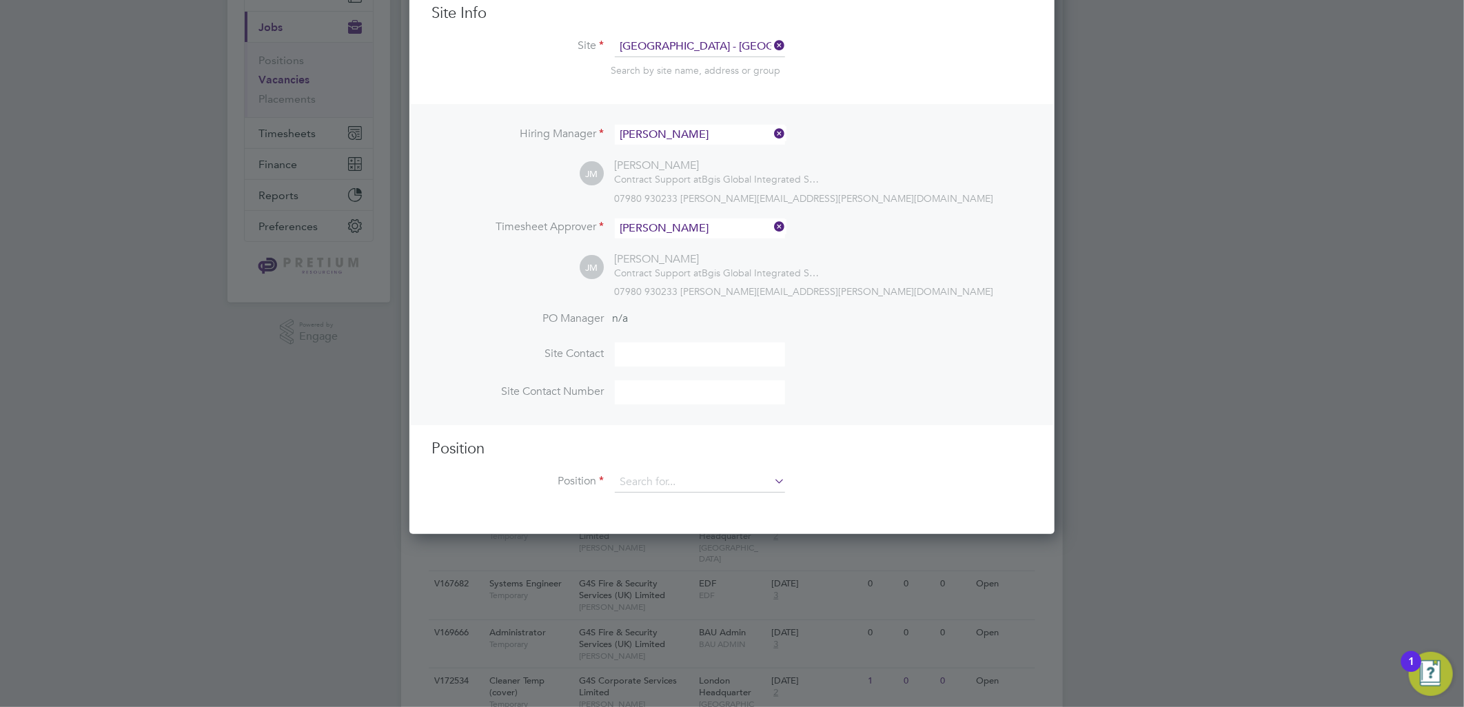
scroll to position [153, 0]
click at [646, 479] on input at bounding box center [700, 482] width 170 height 21
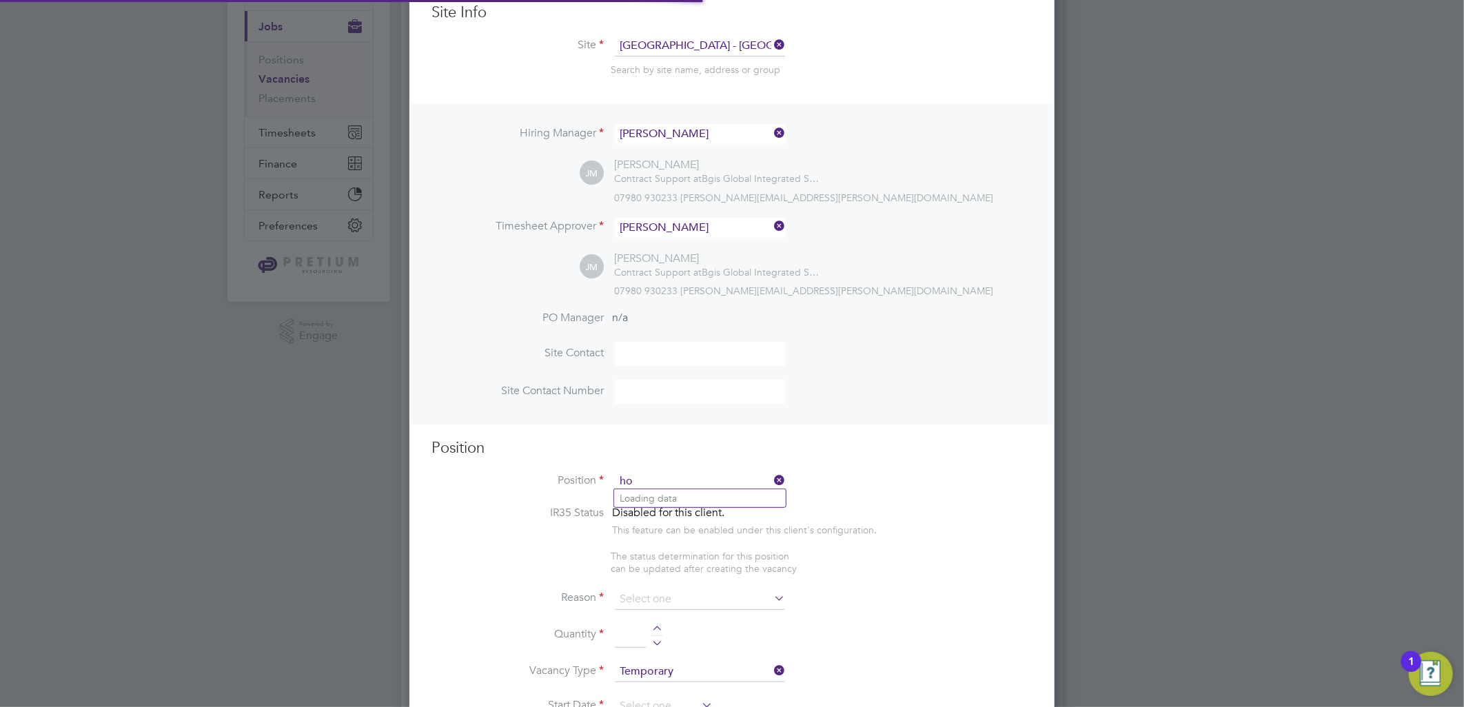
scroll to position [2129, 646]
click at [662, 472] on input "hol" at bounding box center [700, 482] width 170 height 21
type input "hol"
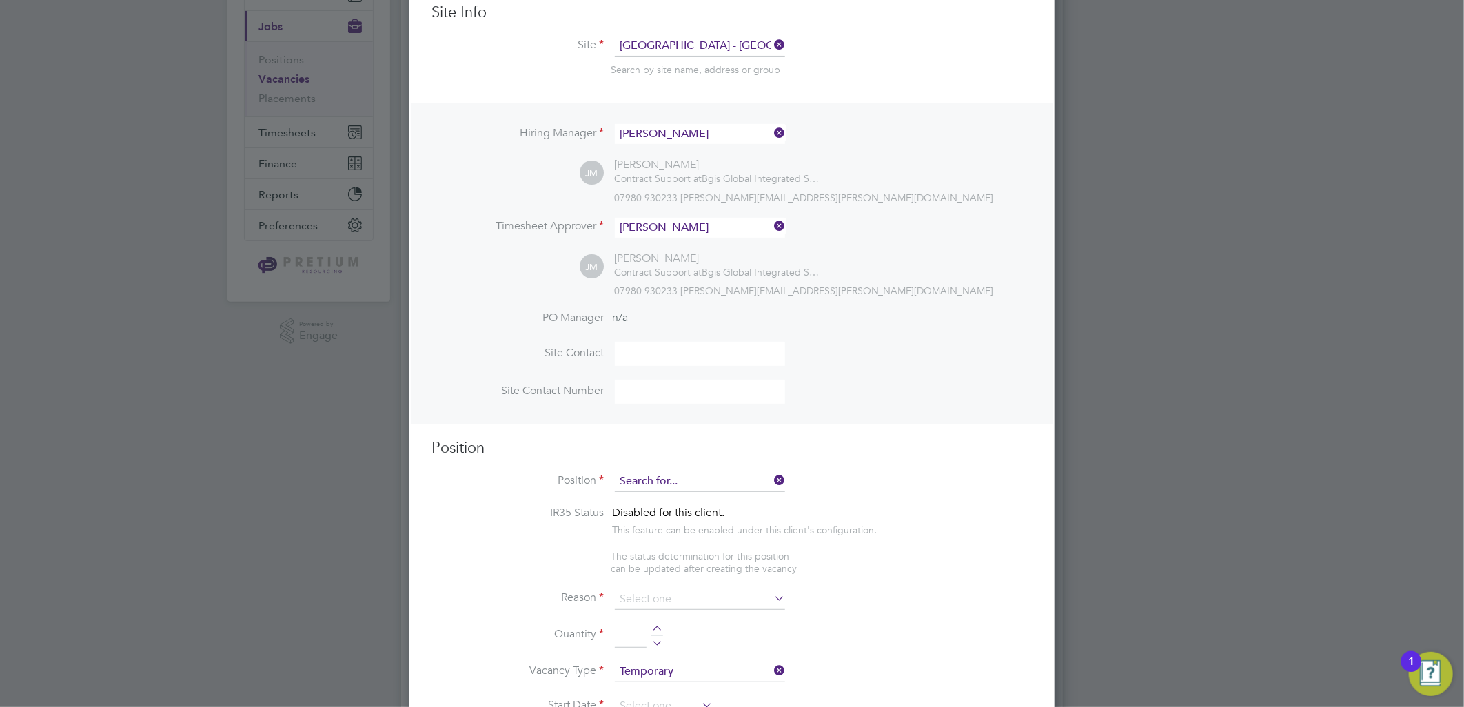
scroll to position [6, 7]
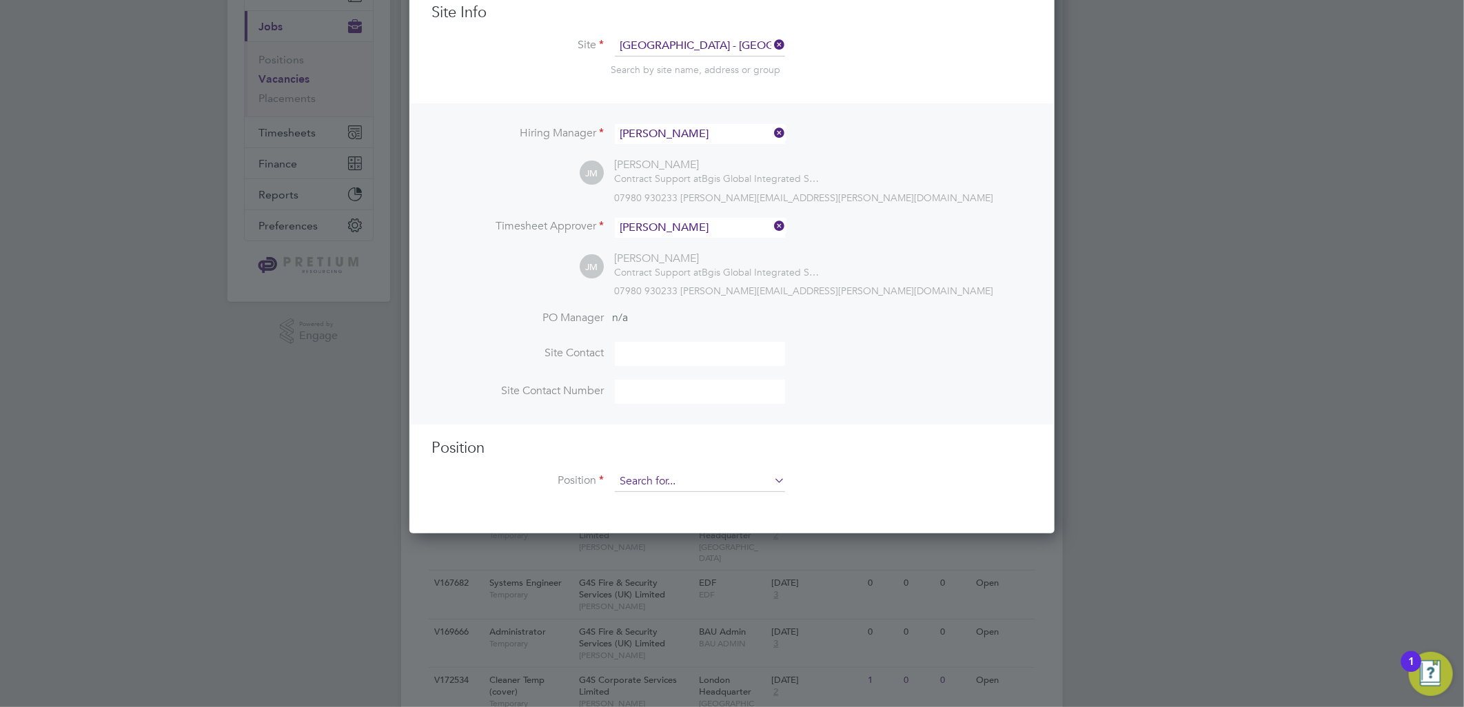
click at [689, 472] on input at bounding box center [700, 482] width 170 height 21
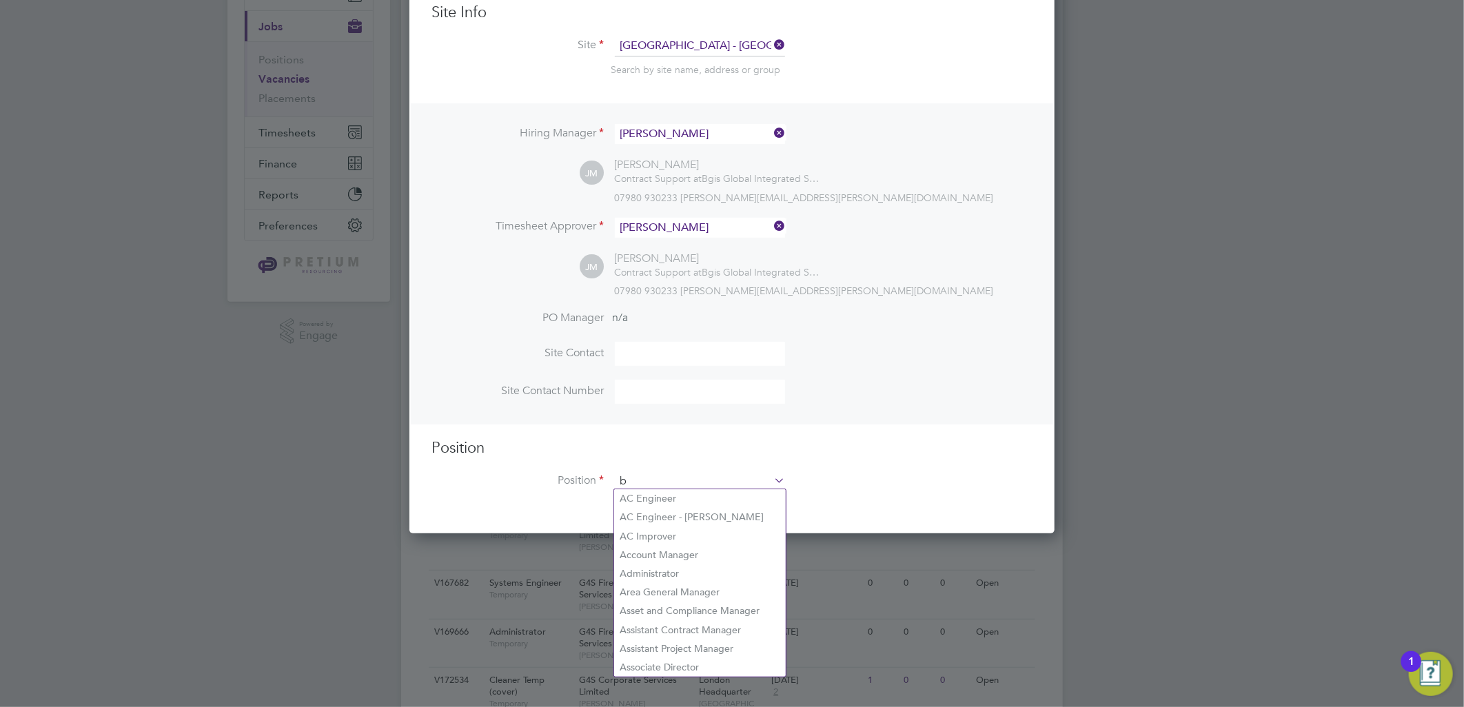
scroll to position [2129, 646]
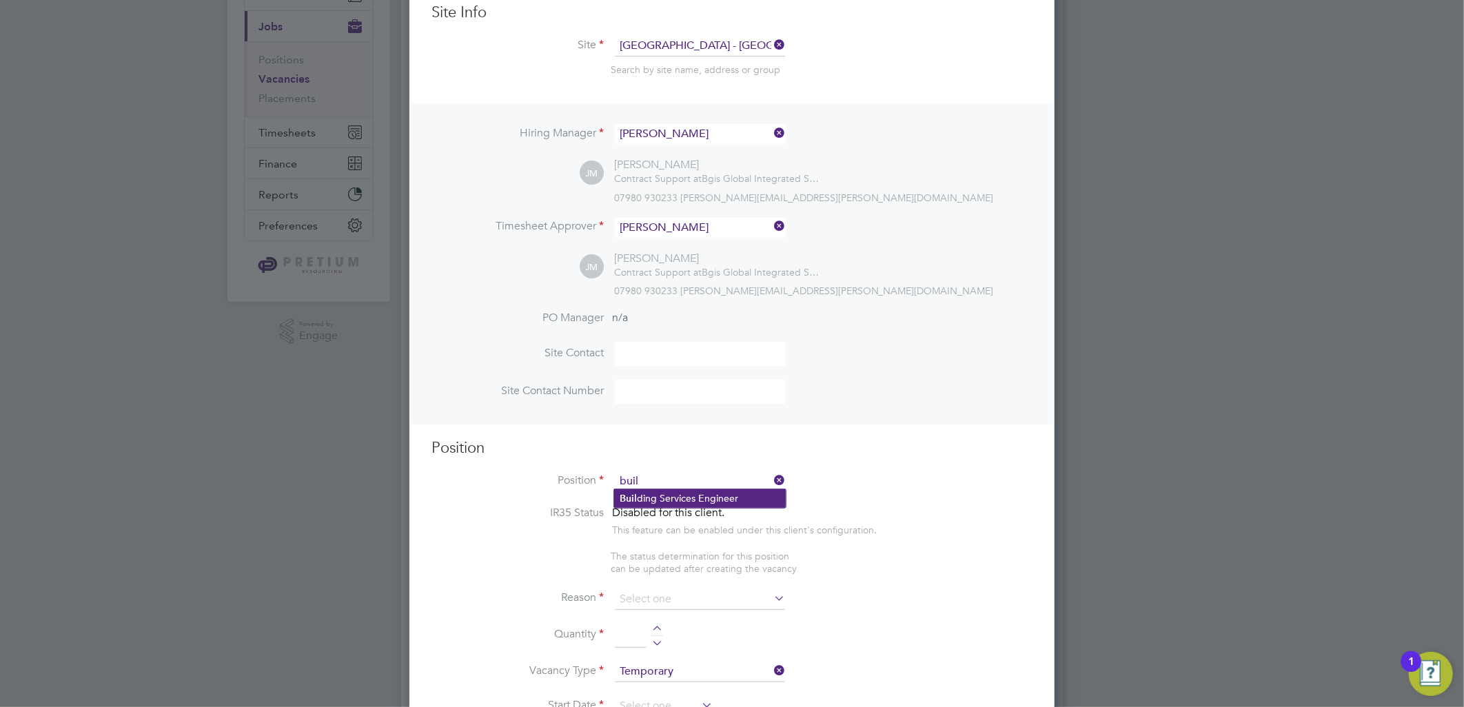
click at [686, 500] on li "Buil ding Services Engineer" at bounding box center [700, 499] width 172 height 19
type input "Building Services Engineer"
type textarea "To ensure all environmental conditions are maintained at all times with regard …"
drag, startPoint x: 702, startPoint y: 567, endPoint x: 698, endPoint y: 598, distance: 31.9
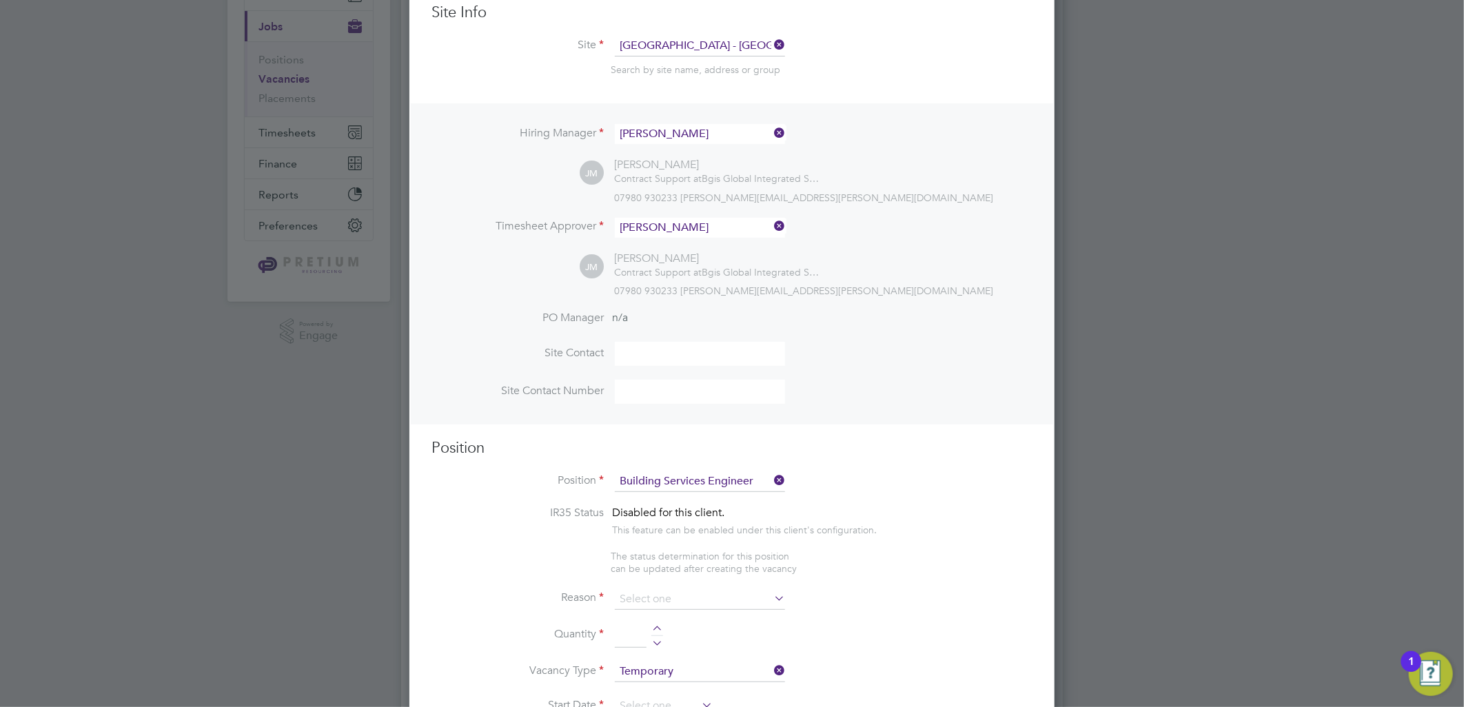
click at [702, 567] on span "The status determination for this position can be updated after creating the va…" at bounding box center [704, 562] width 186 height 25
click at [698, 598] on input at bounding box center [700, 599] width 170 height 21
click at [669, 631] on li "Holiday" at bounding box center [700, 634] width 172 height 18
type input "Holiday"
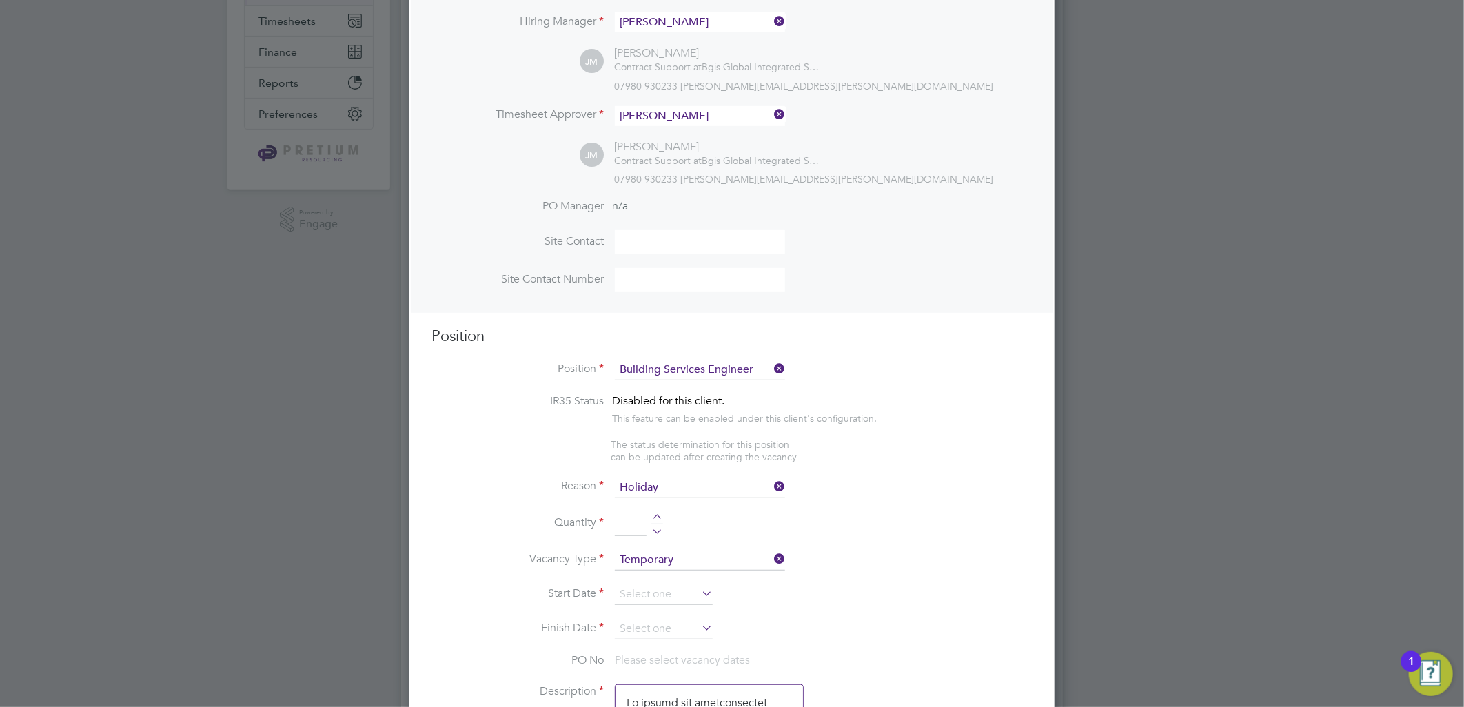
scroll to position [459, 0]
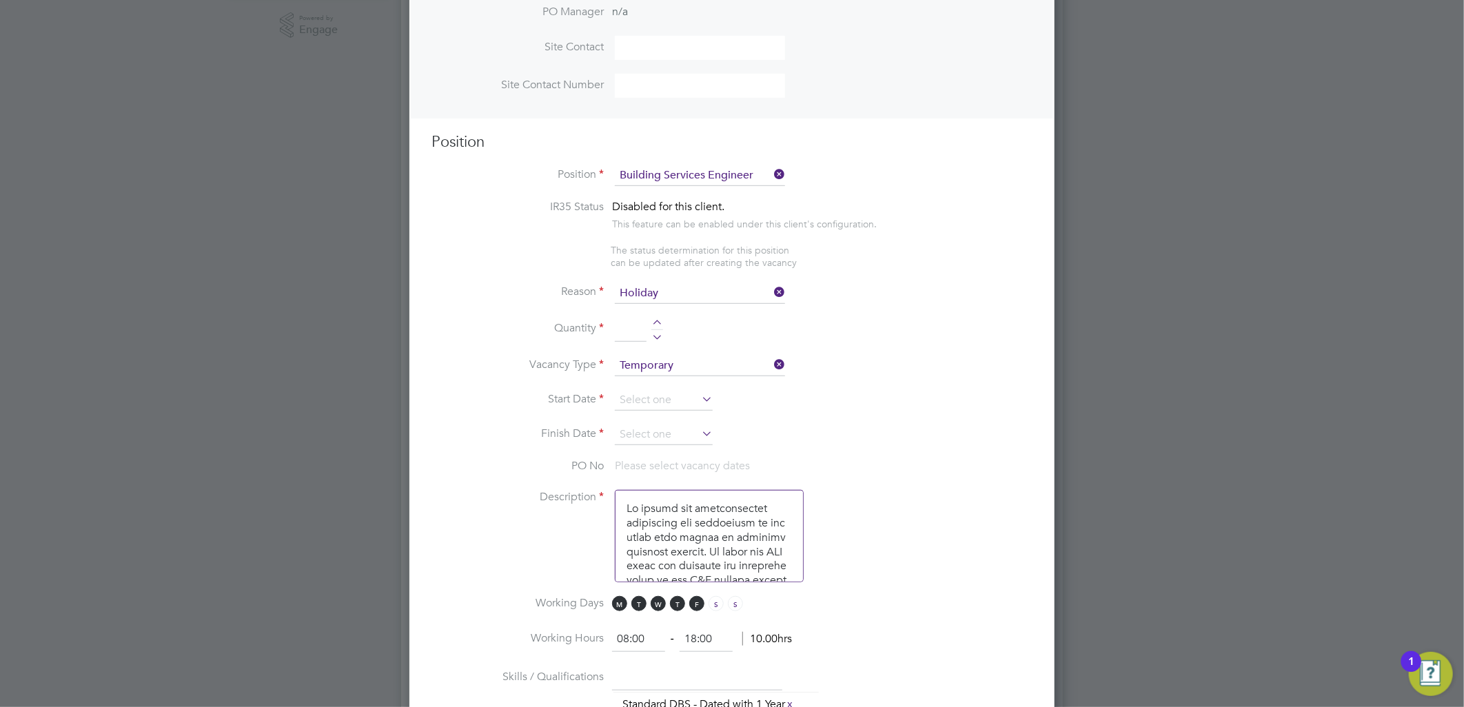
click at [637, 319] on input at bounding box center [631, 330] width 32 height 25
type input "1"
click at [676, 394] on input at bounding box center [664, 400] width 98 height 21
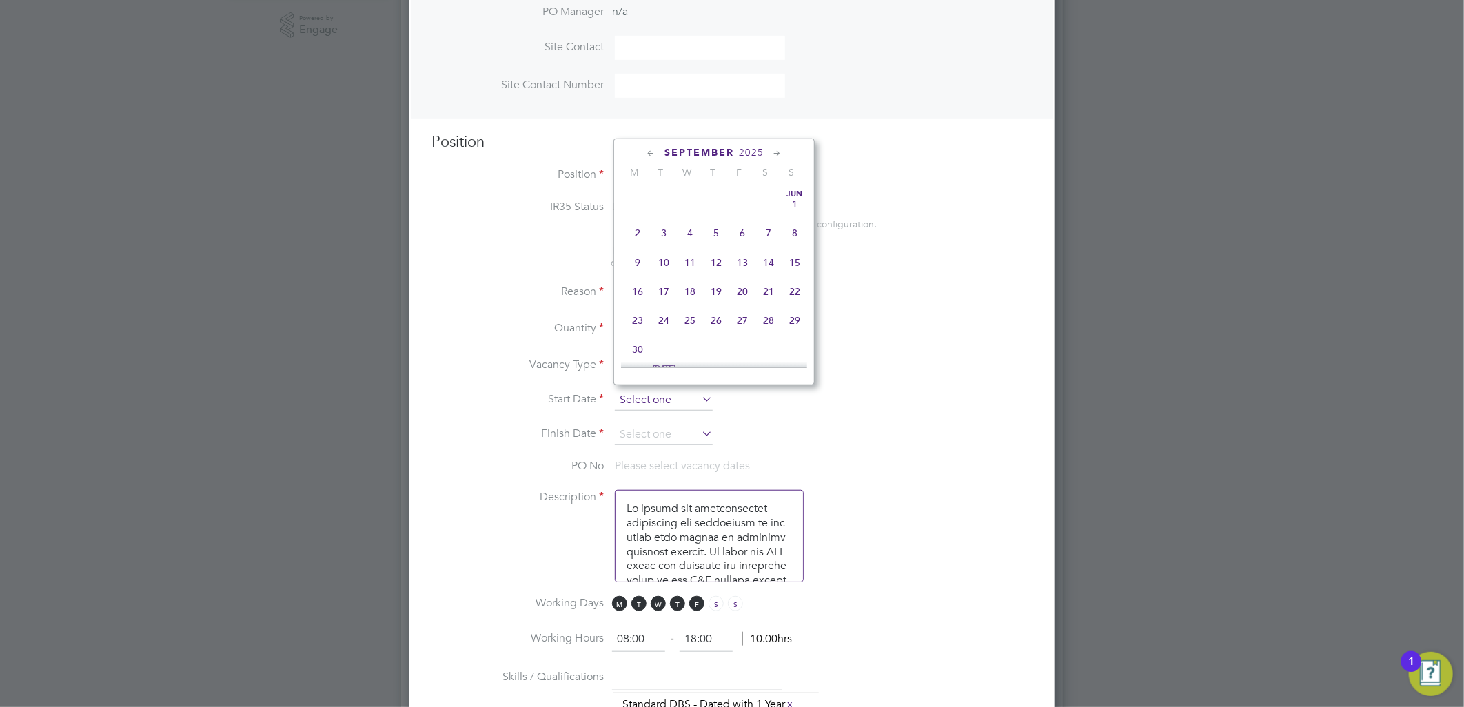
scroll to position [414, 0]
click at [718, 263] on span "4" at bounding box center [716, 256] width 26 height 26
type input "04 Sep 2025"
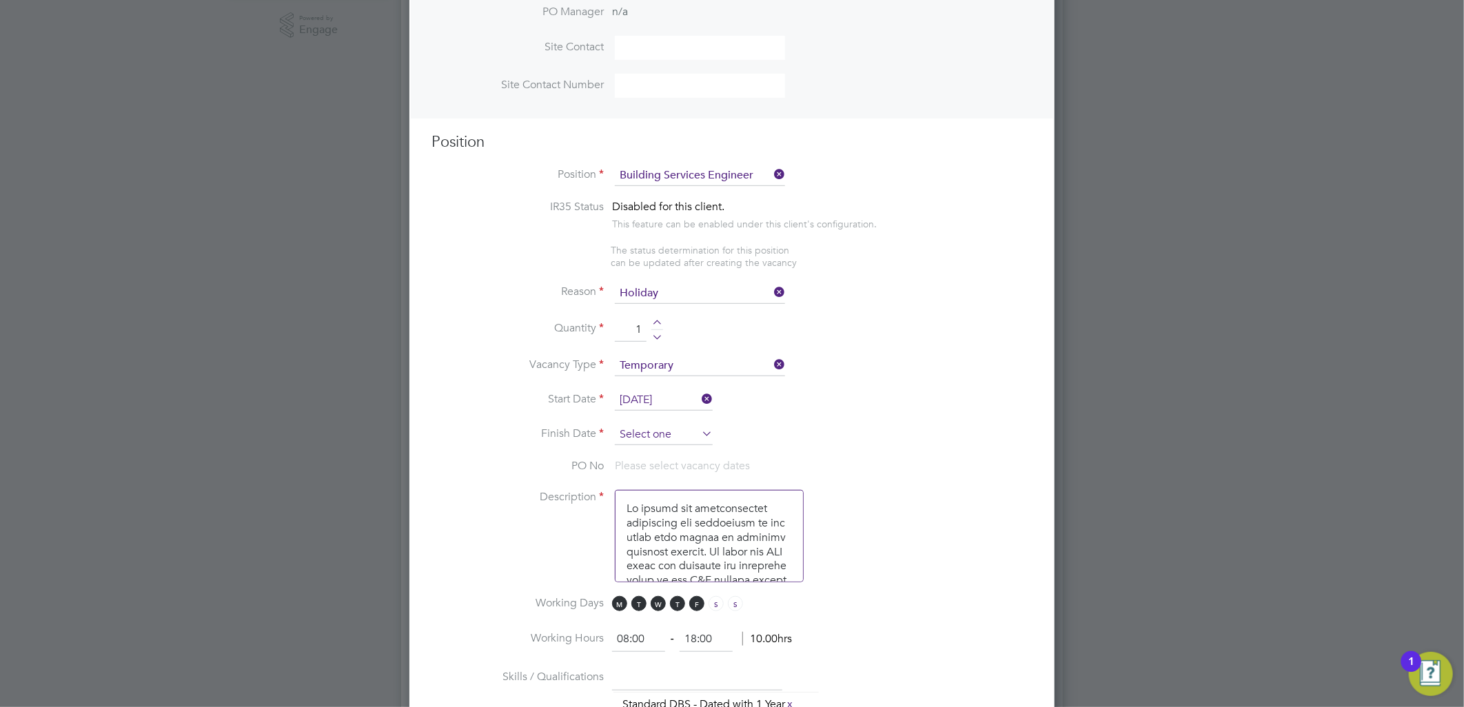
click at [667, 428] on input at bounding box center [664, 435] width 98 height 21
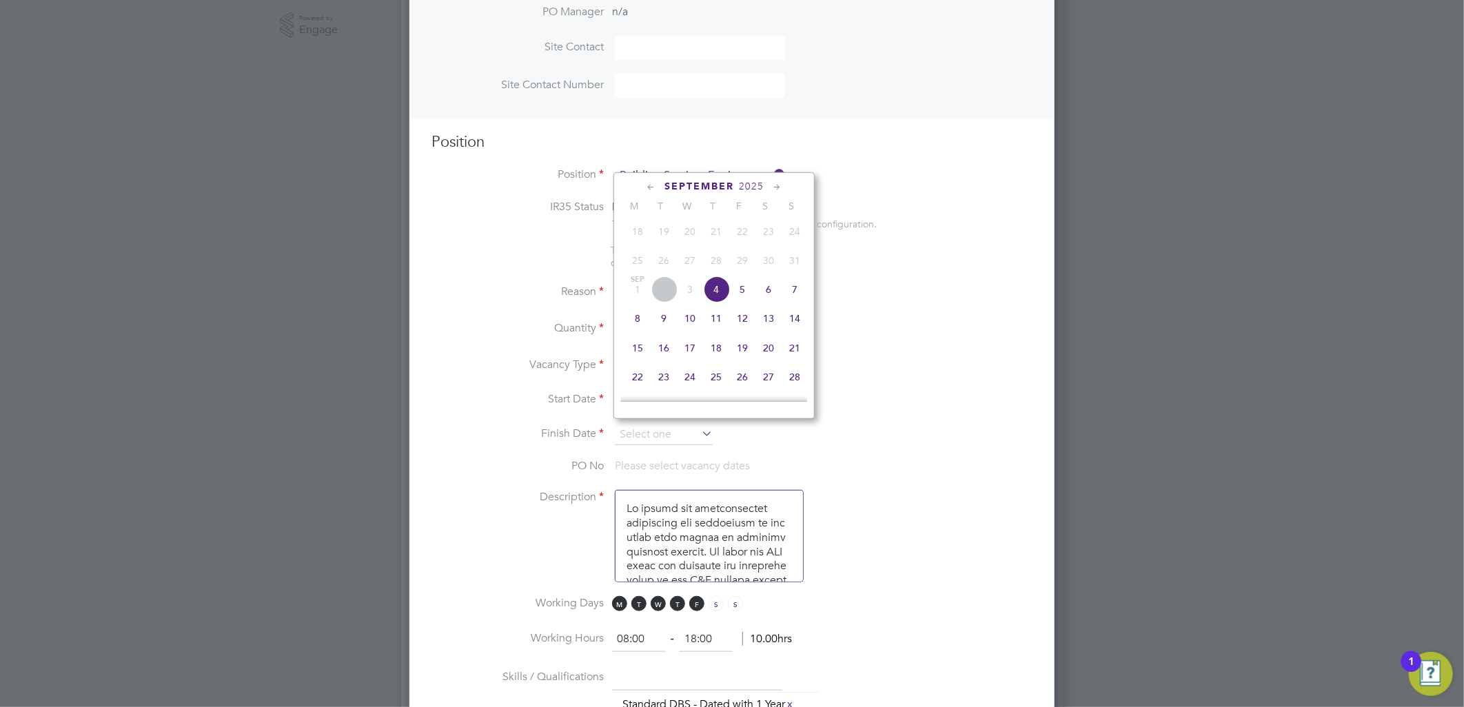
click at [740, 390] on span "26" at bounding box center [742, 377] width 26 height 26
type input "26 Sep 2025"
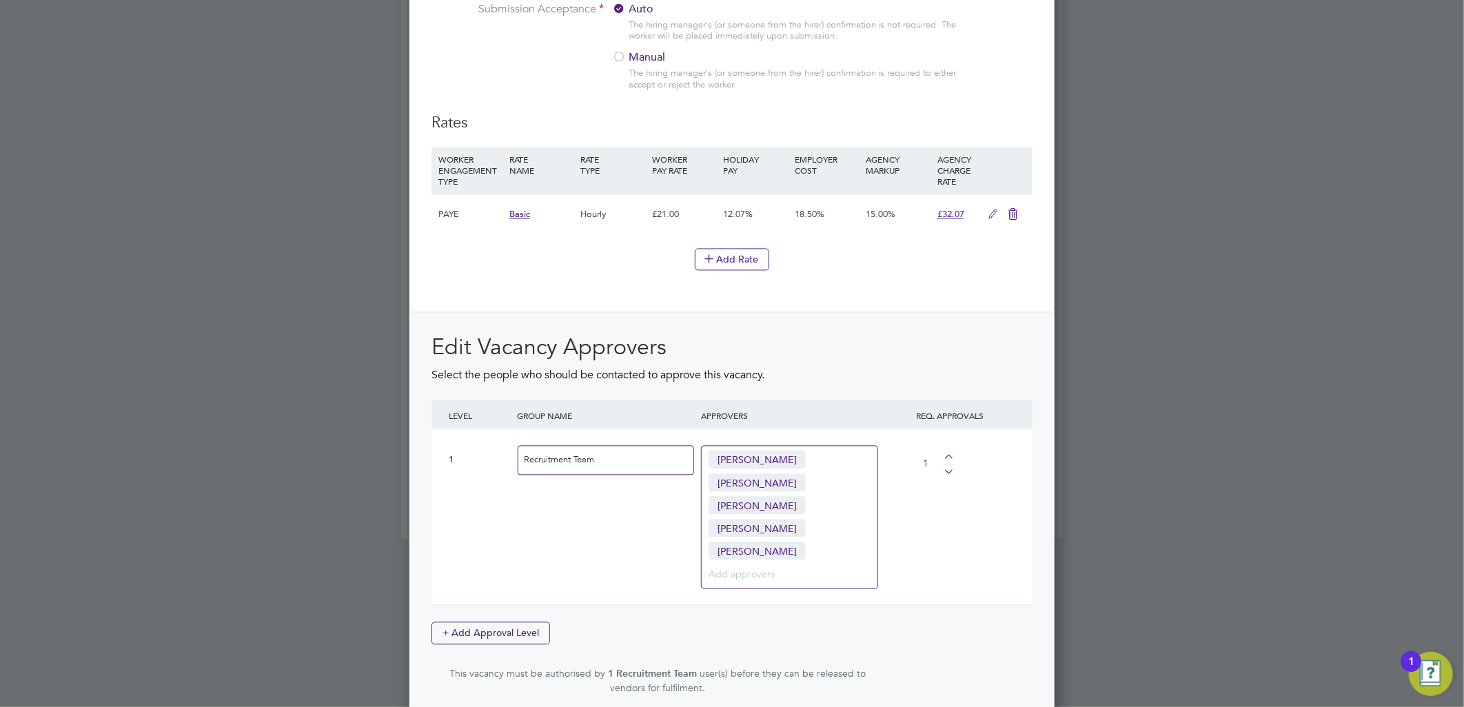
scroll to position [1671, 0]
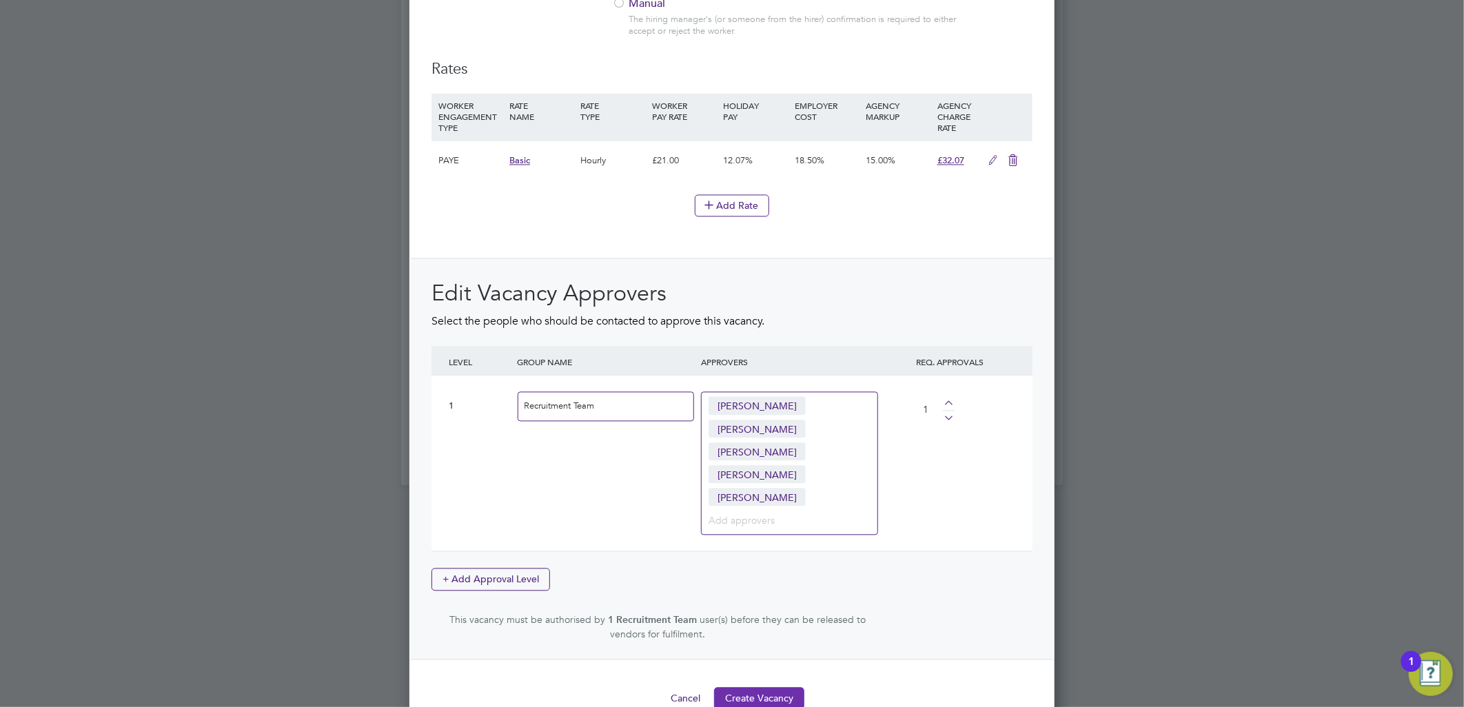
click at [752, 687] on button "Create Vacancy" at bounding box center [759, 698] width 90 height 22
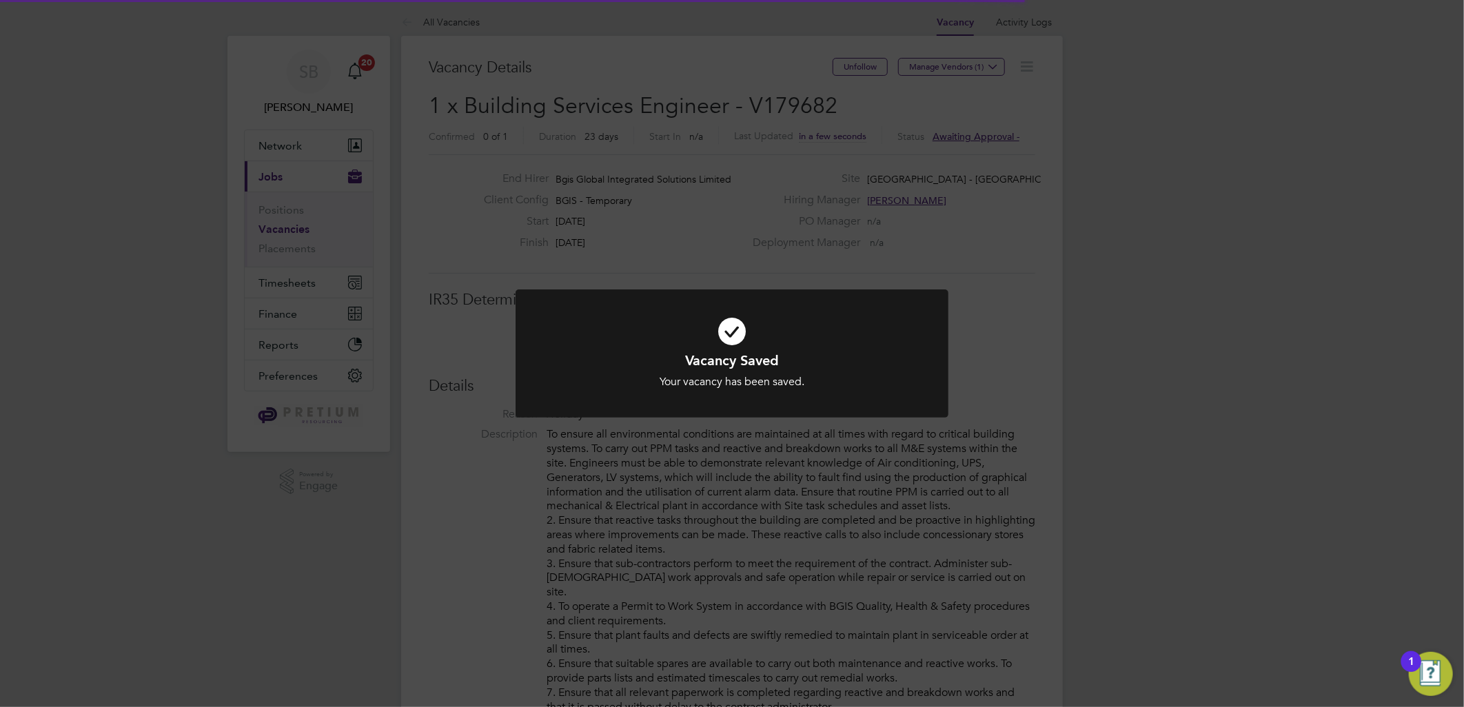
click at [1091, 313] on div "Vacancy Saved Your vacancy has been saved. Cancel Okay" at bounding box center [732, 353] width 1464 height 707
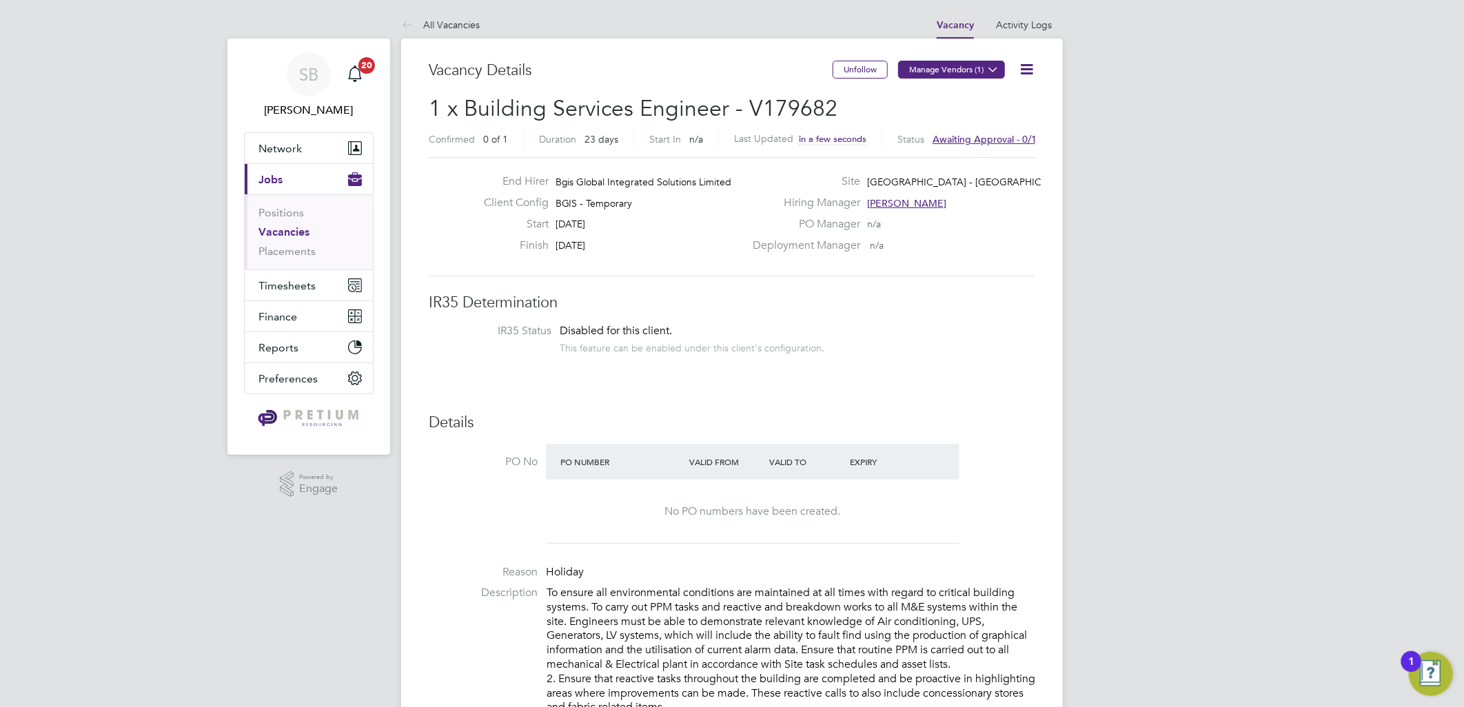
click at [942, 70] on button "Manage Vendors (1)" at bounding box center [951, 70] width 107 height 18
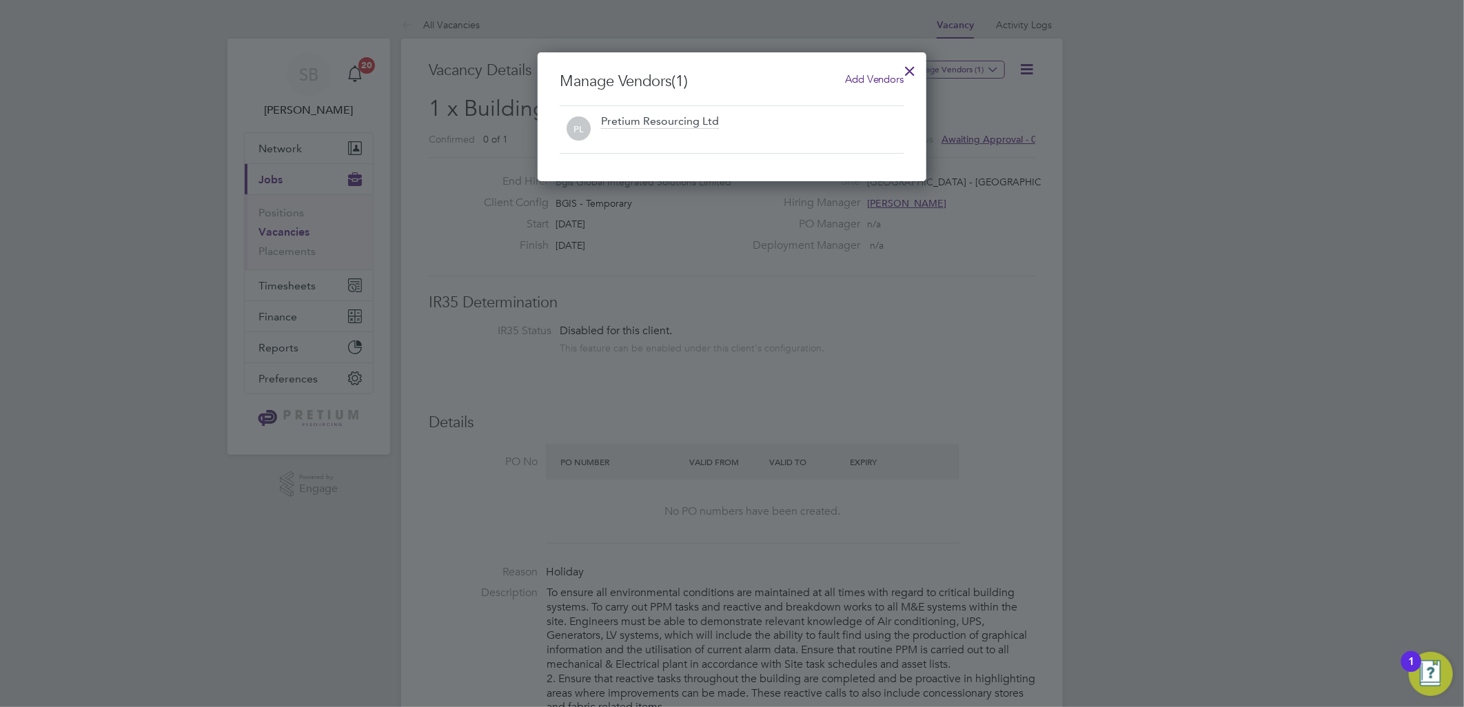
click at [869, 79] on span "Add Vendors" at bounding box center [874, 78] width 59 height 13
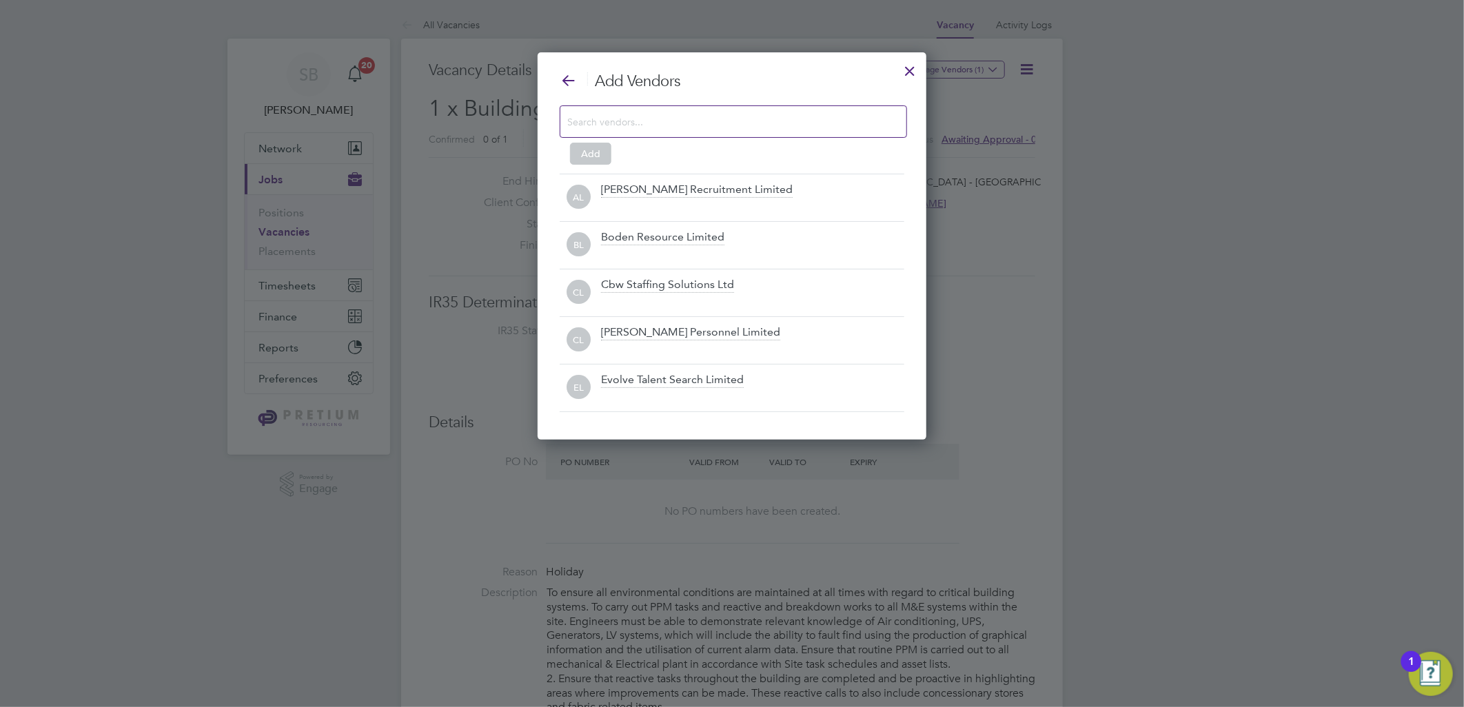
click at [679, 128] on input at bounding box center [722, 121] width 310 height 18
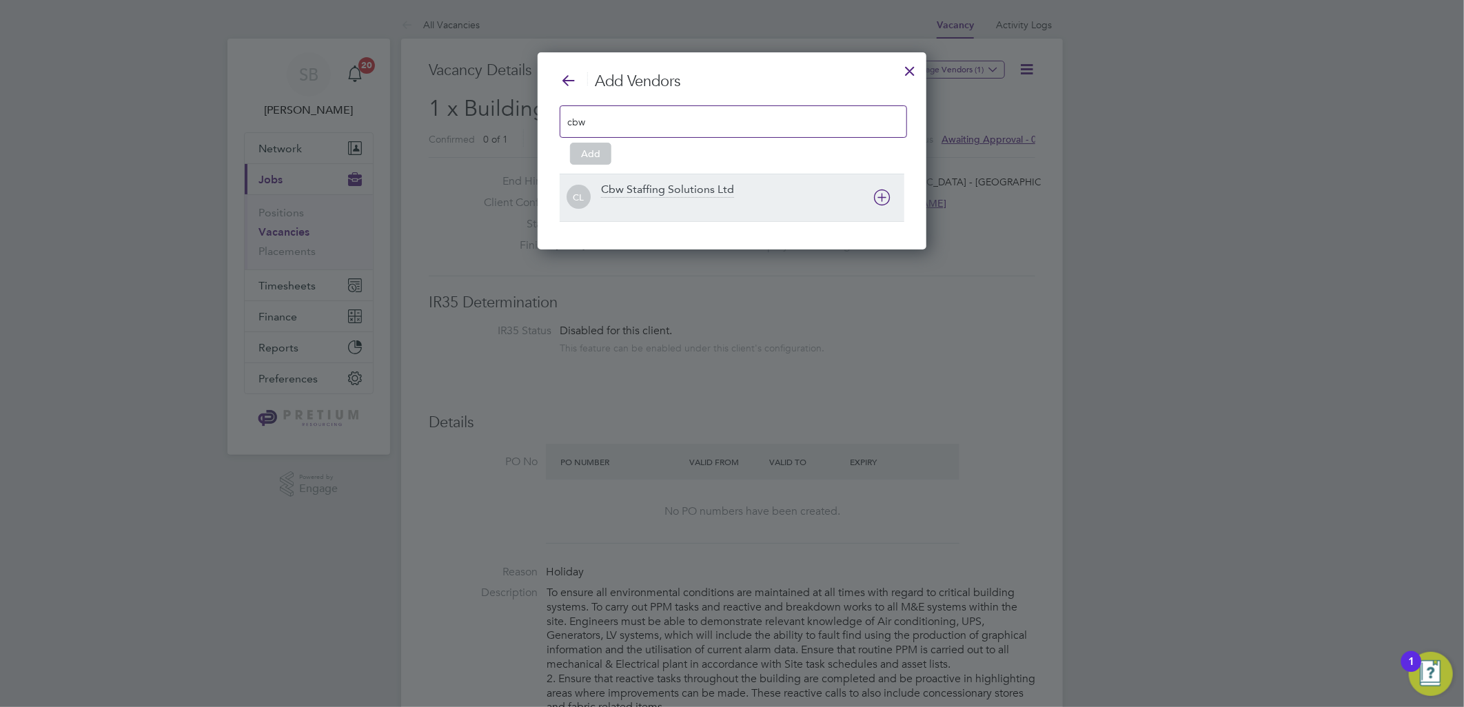
type input "cbw"
click at [705, 203] on div at bounding box center [752, 207] width 303 height 14
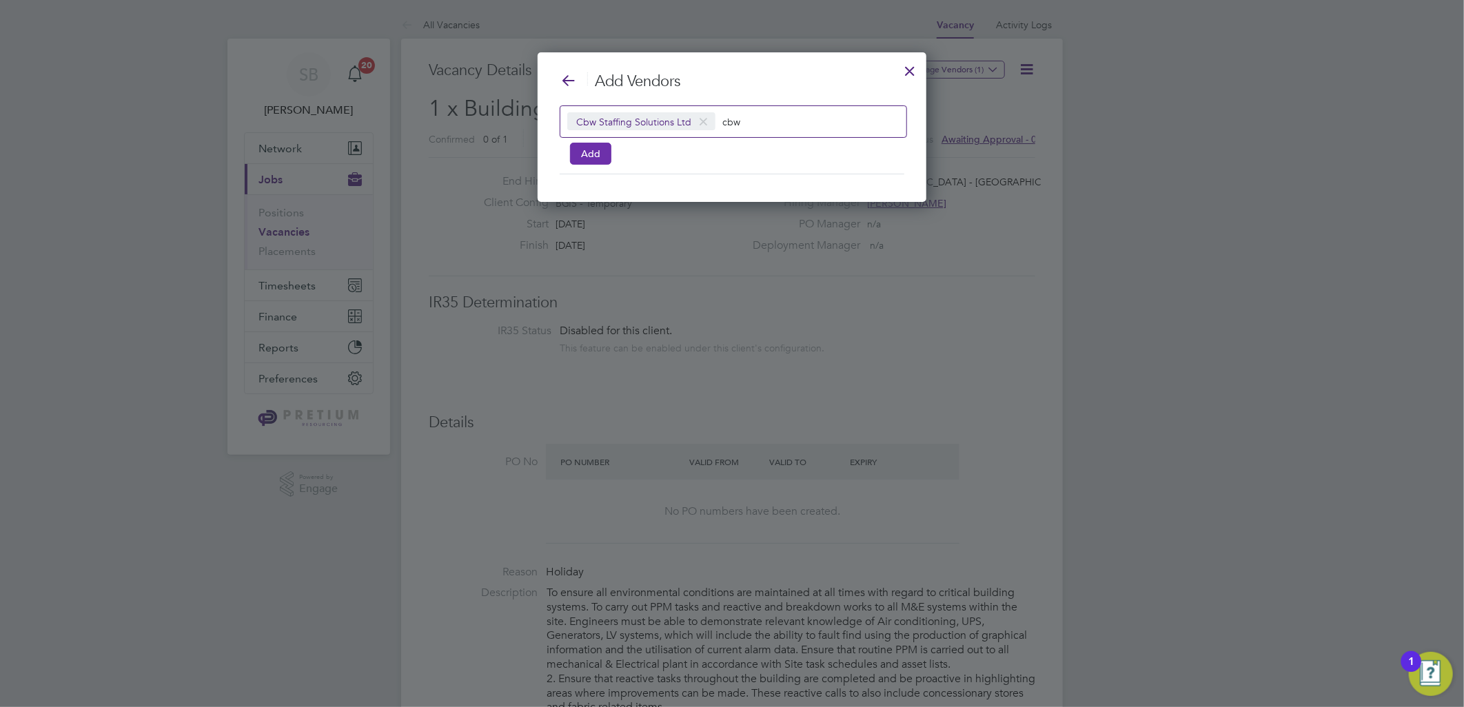
drag, startPoint x: 583, startPoint y: 145, endPoint x: 695, endPoint y: 125, distance: 114.1
click at [584, 145] on button "Add" at bounding box center [590, 154] width 41 height 22
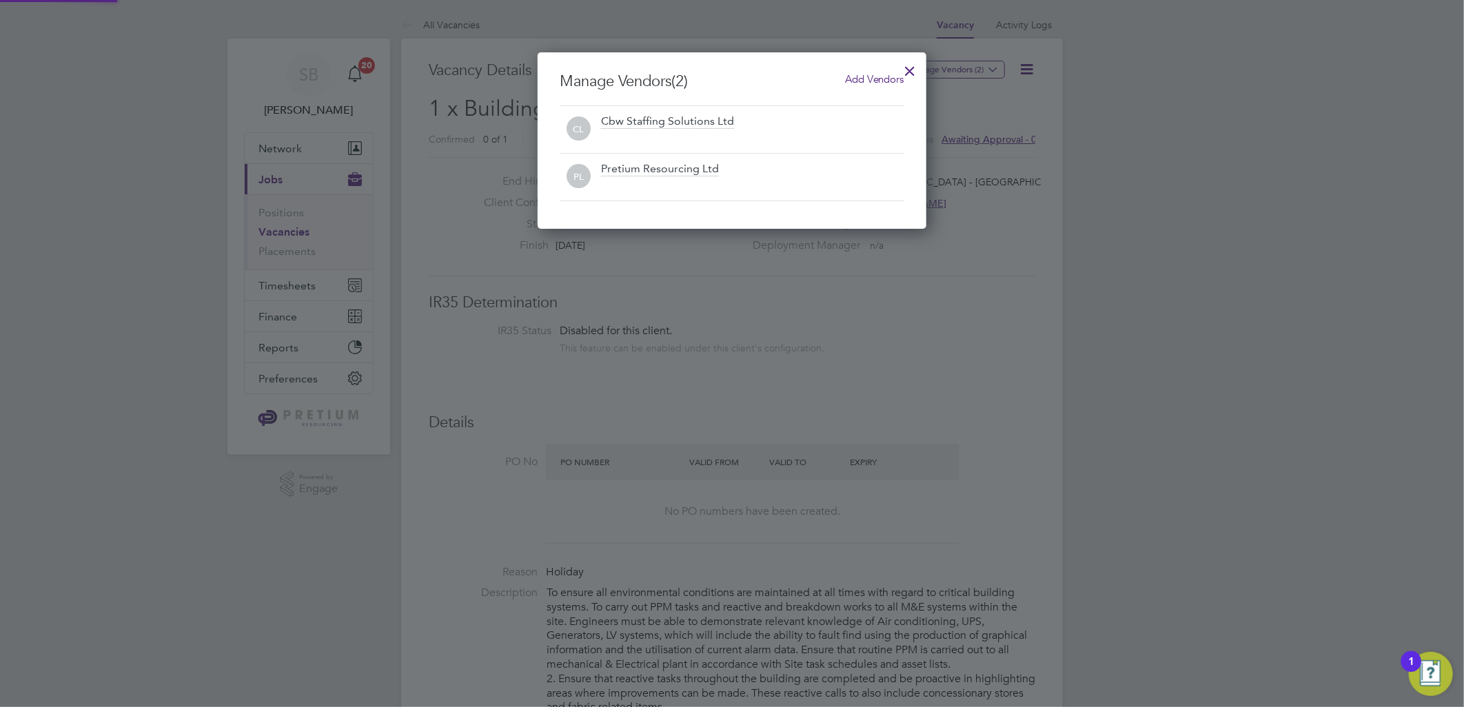
click at [907, 69] on div at bounding box center [910, 67] width 25 height 25
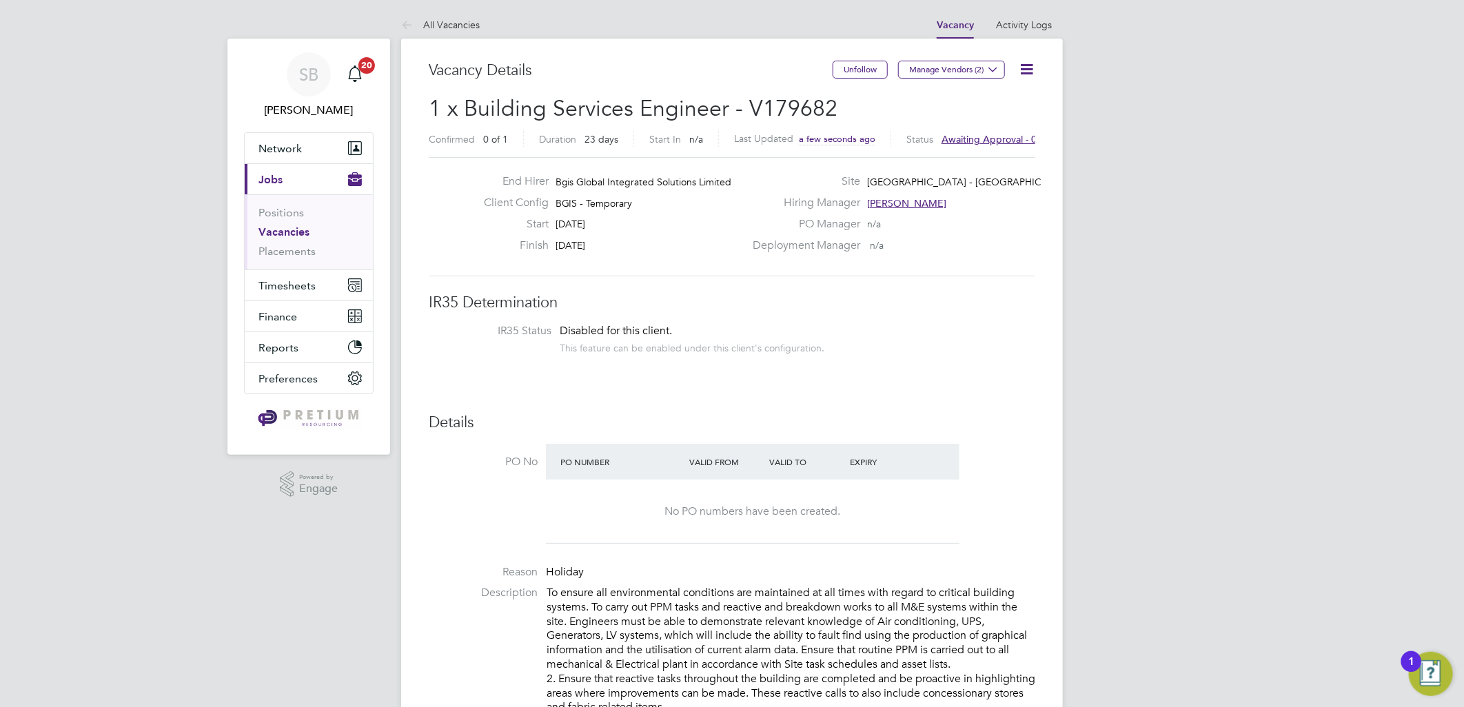
click at [789, 101] on span "1 x Building Services Engineer - V179682" at bounding box center [633, 108] width 409 height 27
copy span "V179682"
click at [442, 28] on link "All Vacancies" at bounding box center [440, 25] width 79 height 12
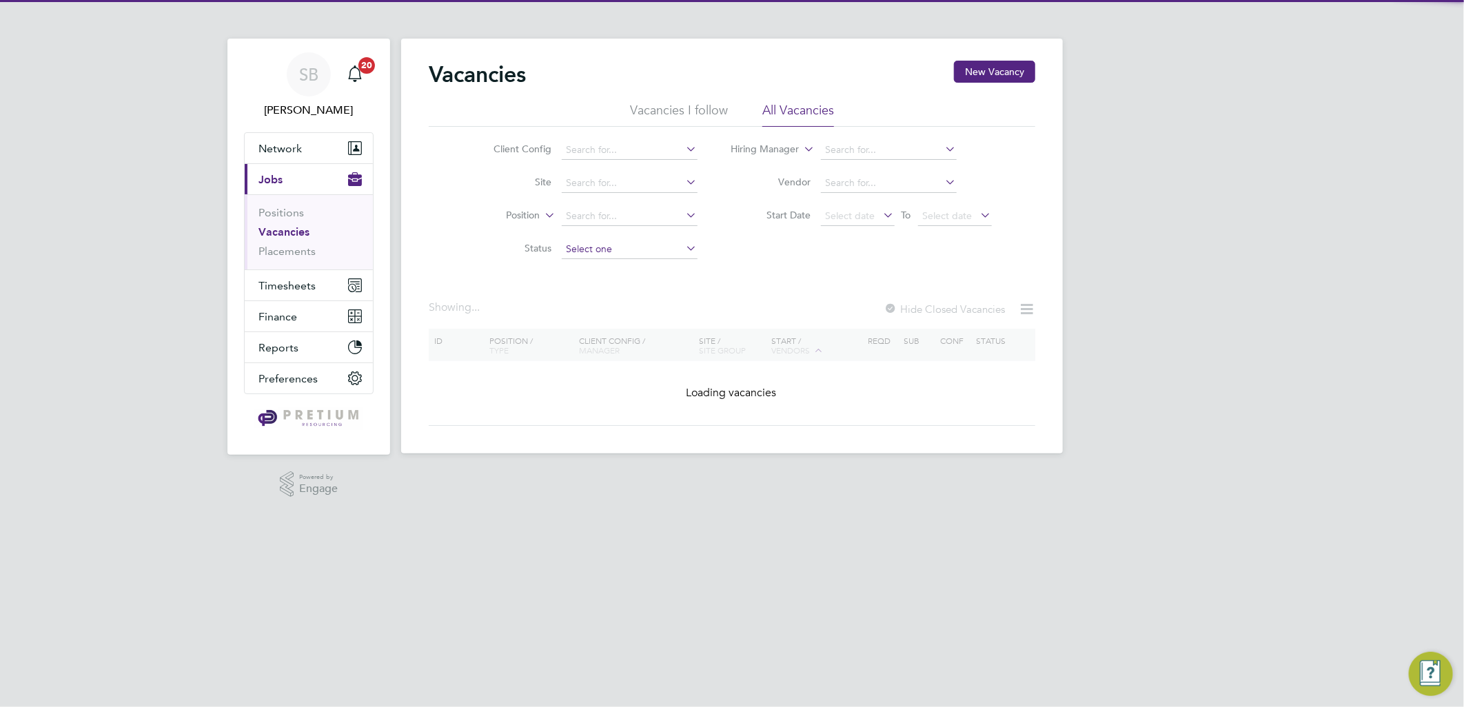
click at [600, 258] on div "Vacancies New Vacancy Vacancies I follow All Vacancies Client Config Site Posit…" at bounding box center [732, 246] width 662 height 415
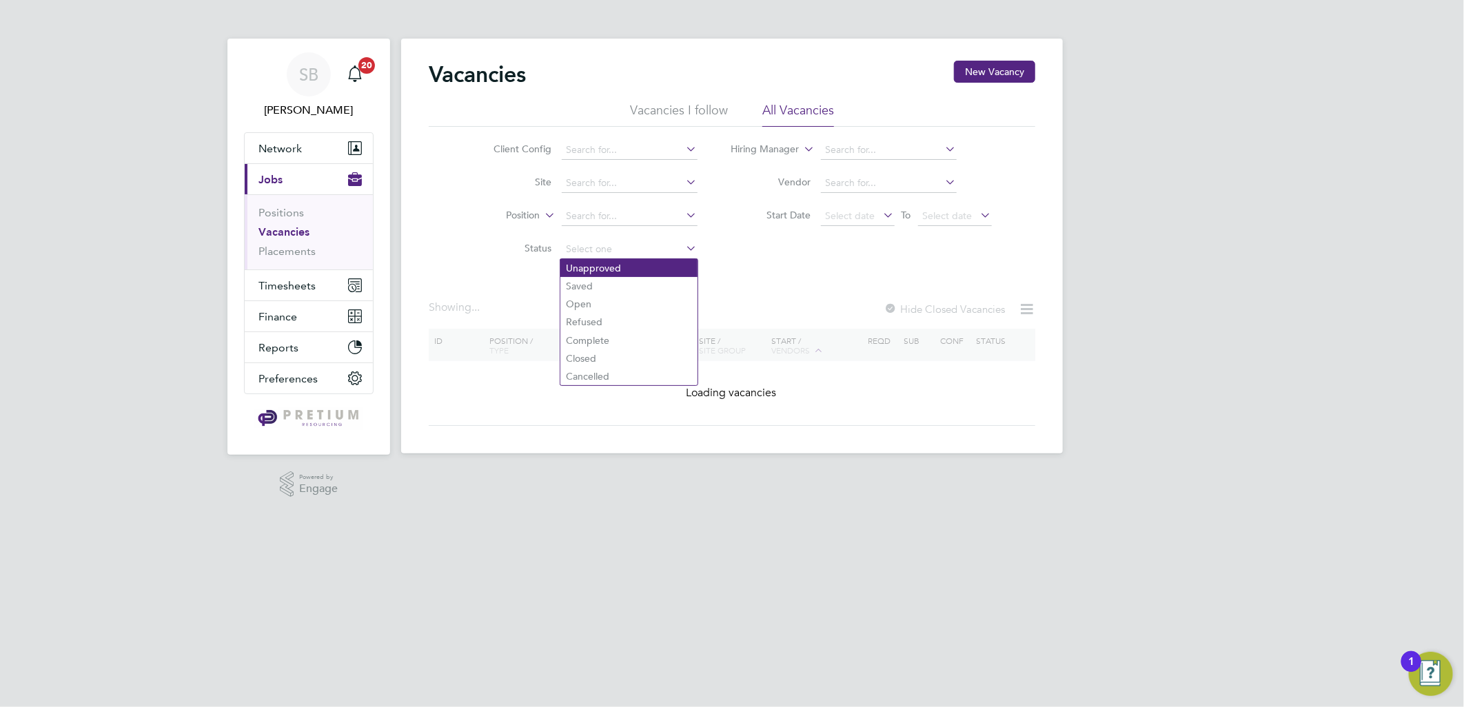
click at [594, 264] on li "Unapproved" at bounding box center [629, 268] width 137 height 18
type input "Unapproved"
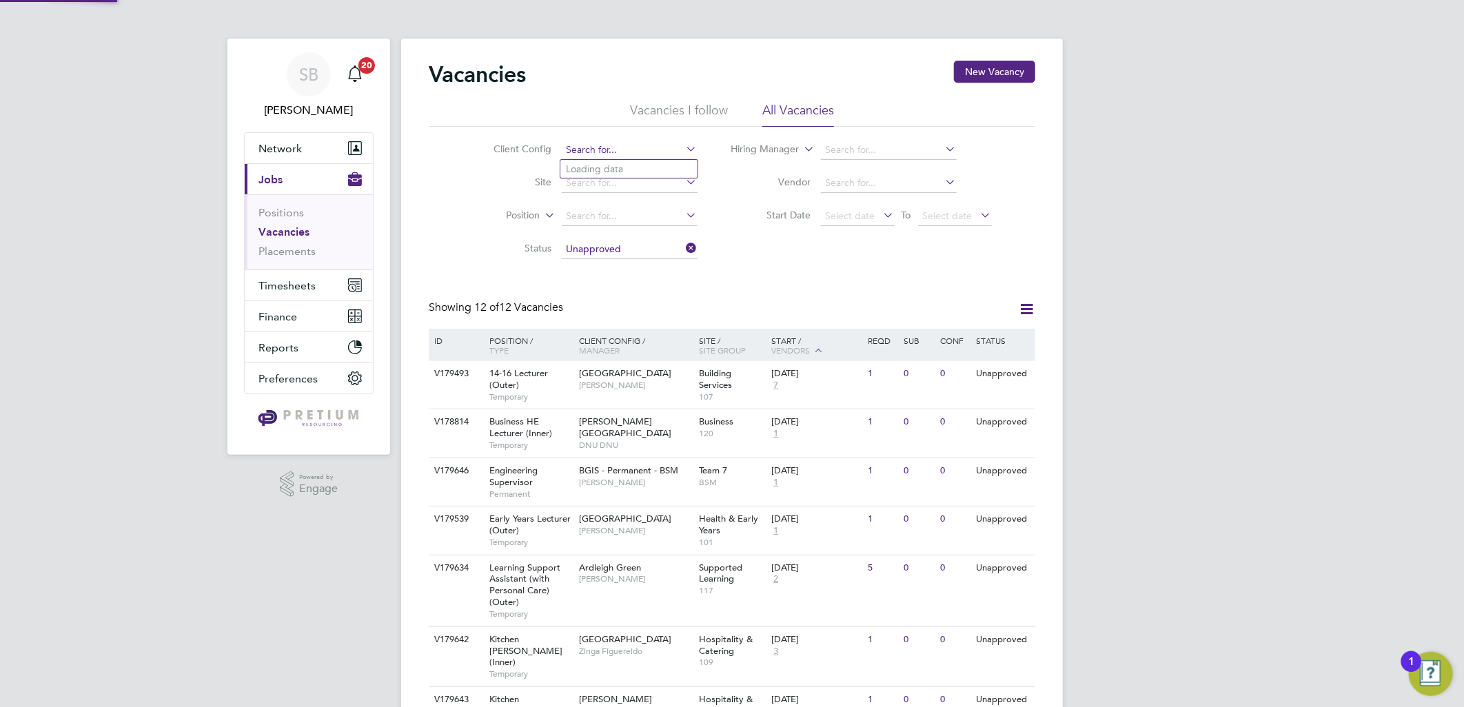
click at [607, 145] on input at bounding box center [630, 150] width 136 height 19
click at [605, 225] on li "BGIS - Temporary" at bounding box center [629, 225] width 137 height 19
type input "BGIS - Temporary"
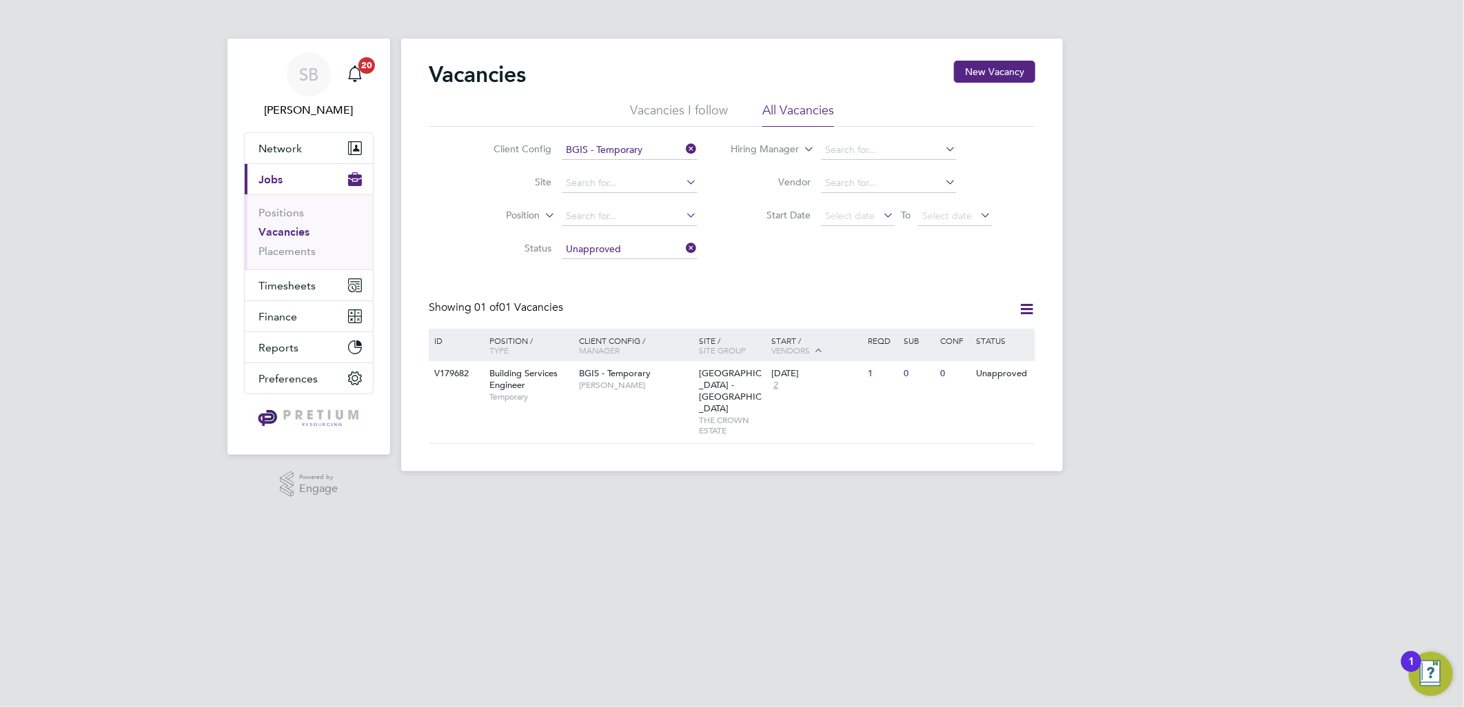
click at [684, 149] on icon at bounding box center [684, 148] width 0 height 19
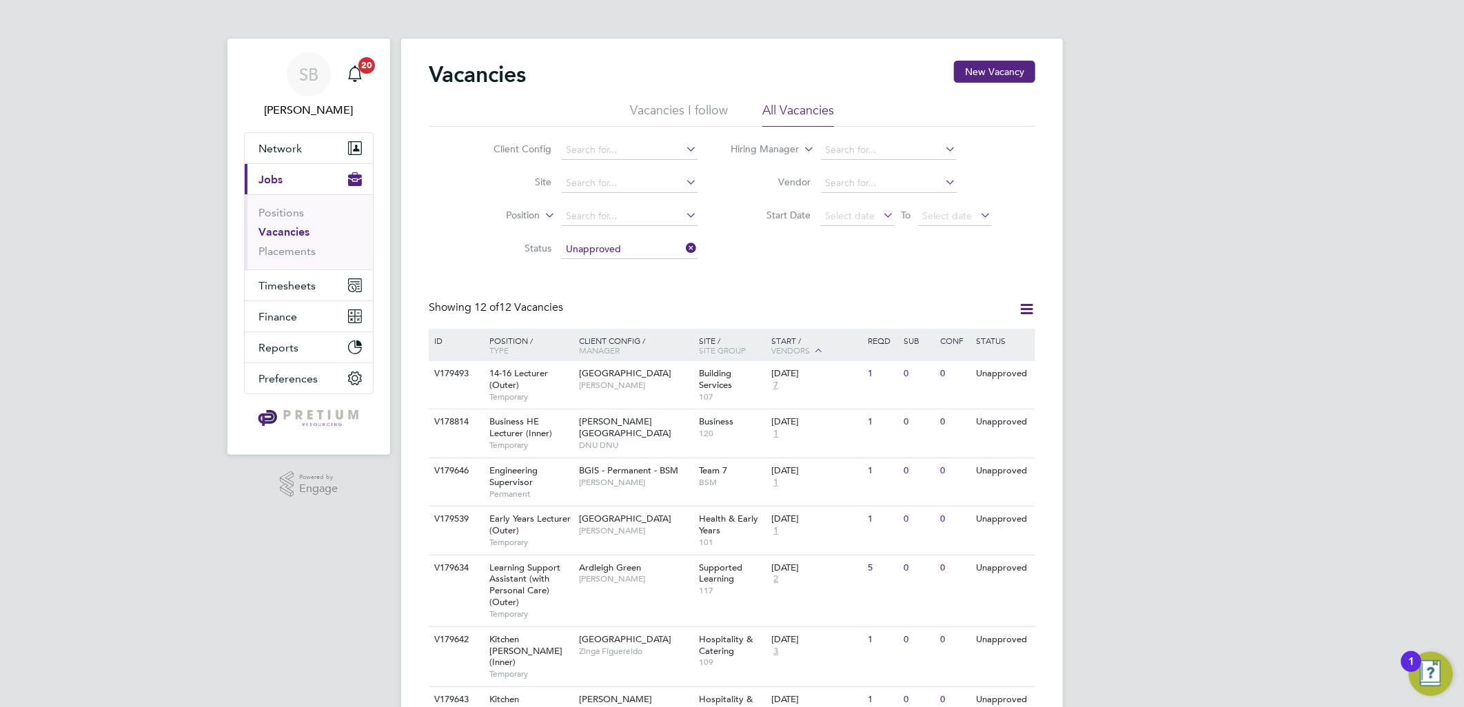
click at [1225, 262] on div "SB Sasha Baird Notifications 20 Applications: Network Team Members Businesses S…" at bounding box center [732, 554] width 1464 height 1109
click at [439, 77] on h2 "Vacancies" at bounding box center [477, 75] width 97 height 28
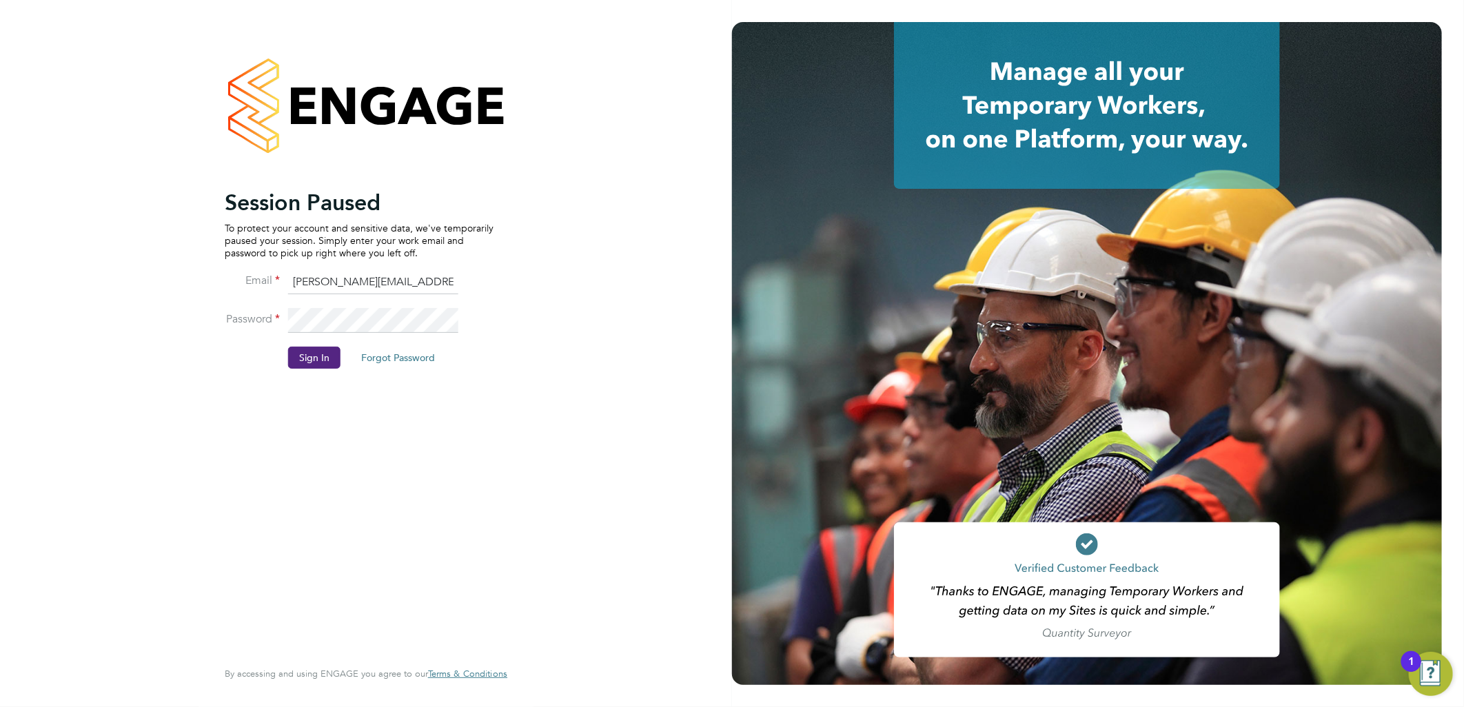
drag, startPoint x: 350, startPoint y: 283, endPoint x: 85, endPoint y: 252, distance: 265.9
click at [85, 253] on div "Session Paused To protect your account and sensitive data, we've temporarily pa…" at bounding box center [366, 353] width 732 height 707
type input "bgis@pretiumresourcing.co.uk"
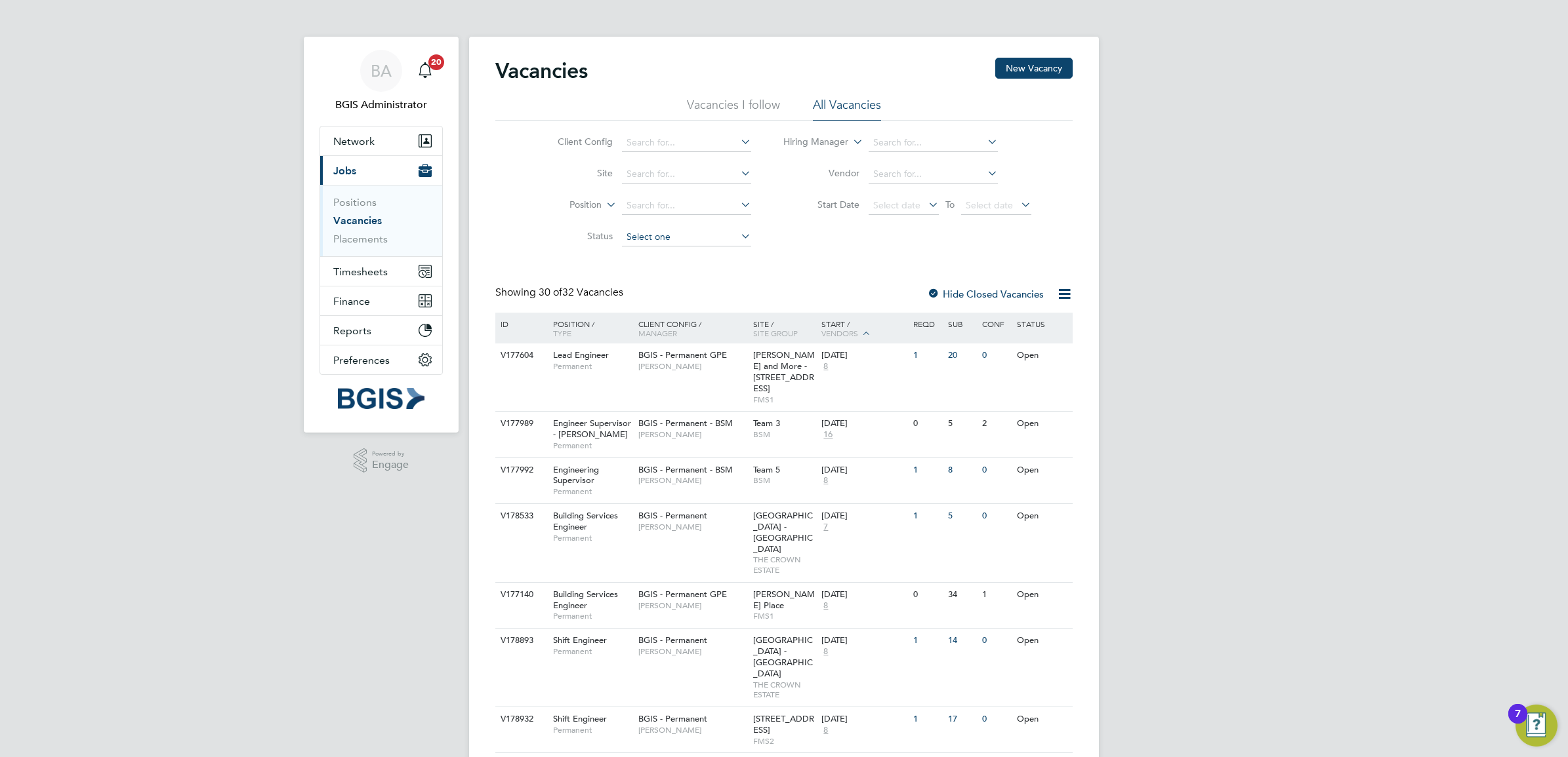
click at [664, 231] on input at bounding box center [687, 237] width 129 height 18
click at [652, 253] on li "Unapproved" at bounding box center [685, 255] width 130 height 17
type input "Unapproved"
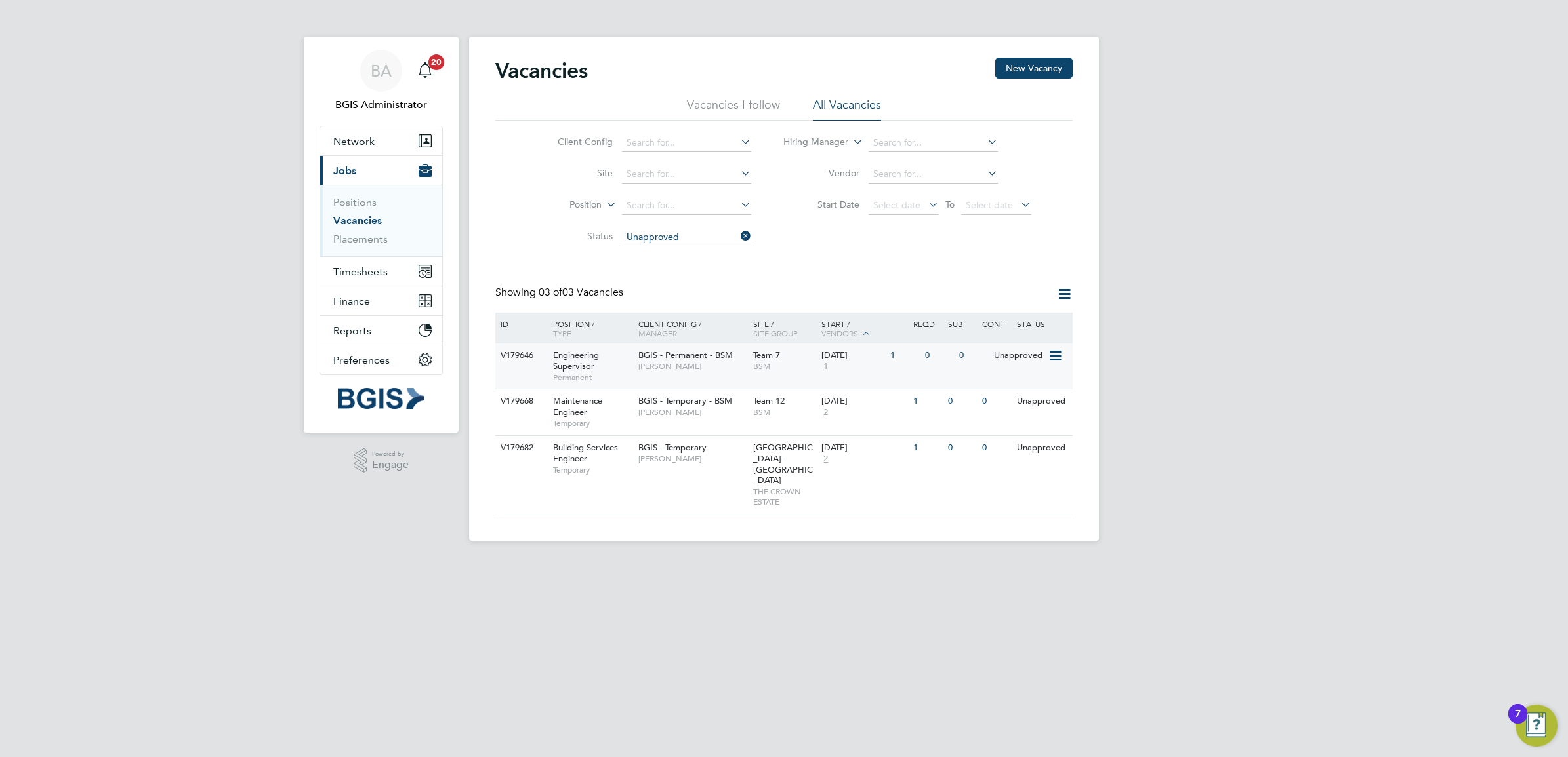
click at [679, 352] on span "BGIS - Permanent - BSM" at bounding box center [685, 355] width 94 height 11
click at [761, 97] on li "Vacancies I follow" at bounding box center [734, 108] width 93 height 24
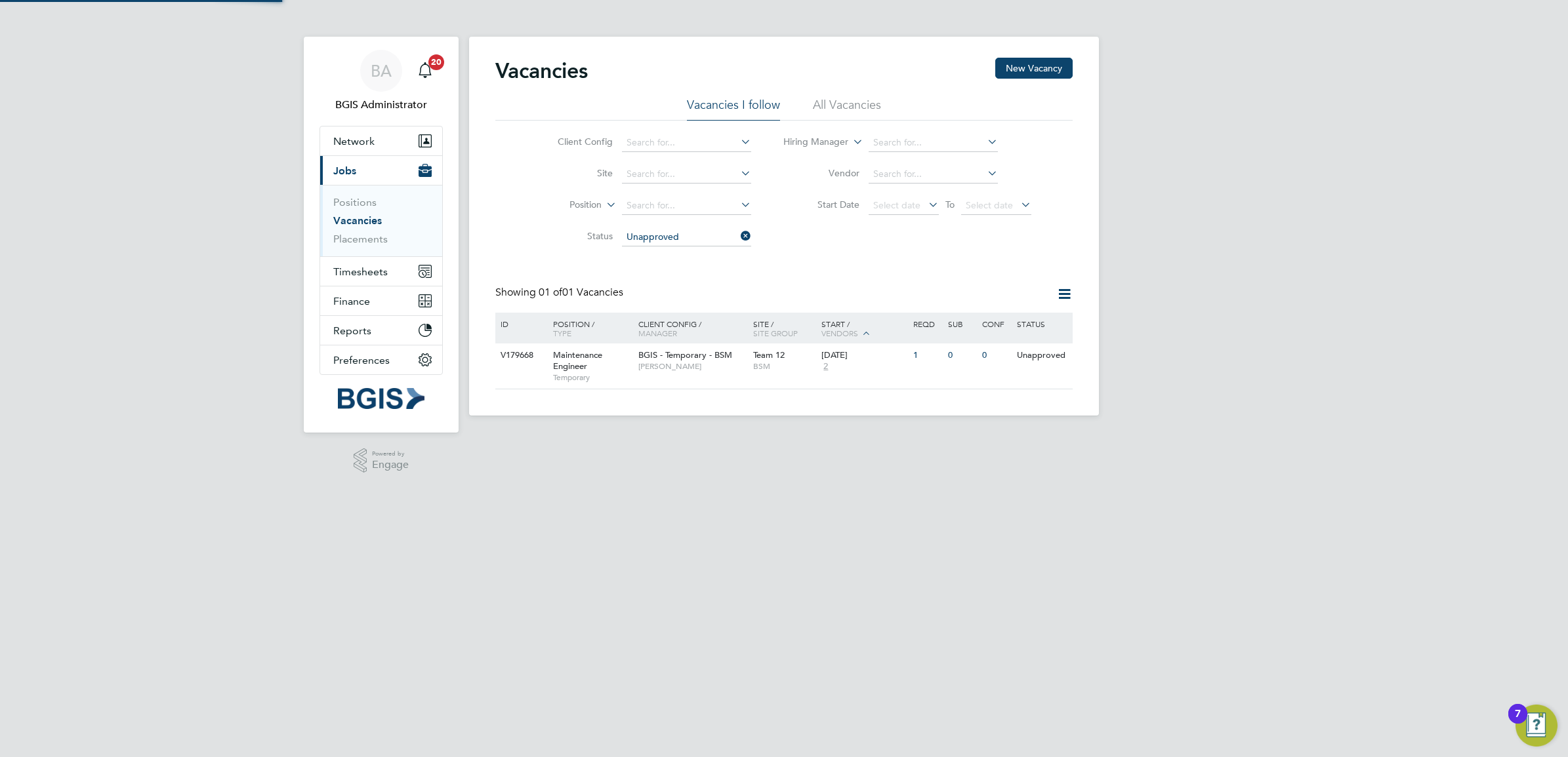
click at [880, 104] on li "All Vacancies" at bounding box center [847, 108] width 69 height 24
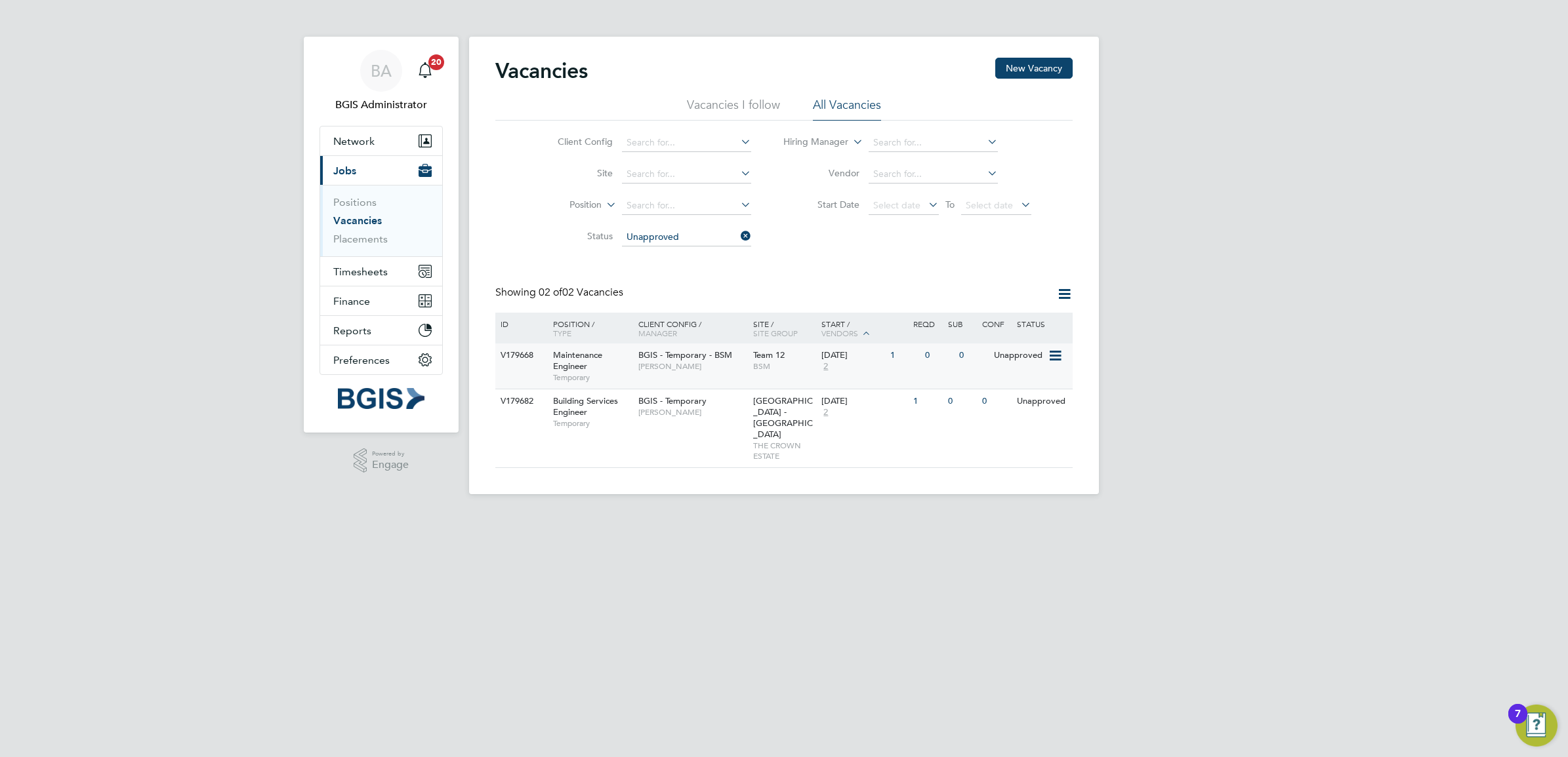
click at [720, 372] on div "BGIS - Temporary - BSM Nilesh Makwana" at bounding box center [692, 360] width 115 height 34
click at [741, 100] on li "Vacancies I follow" at bounding box center [734, 108] width 93 height 24
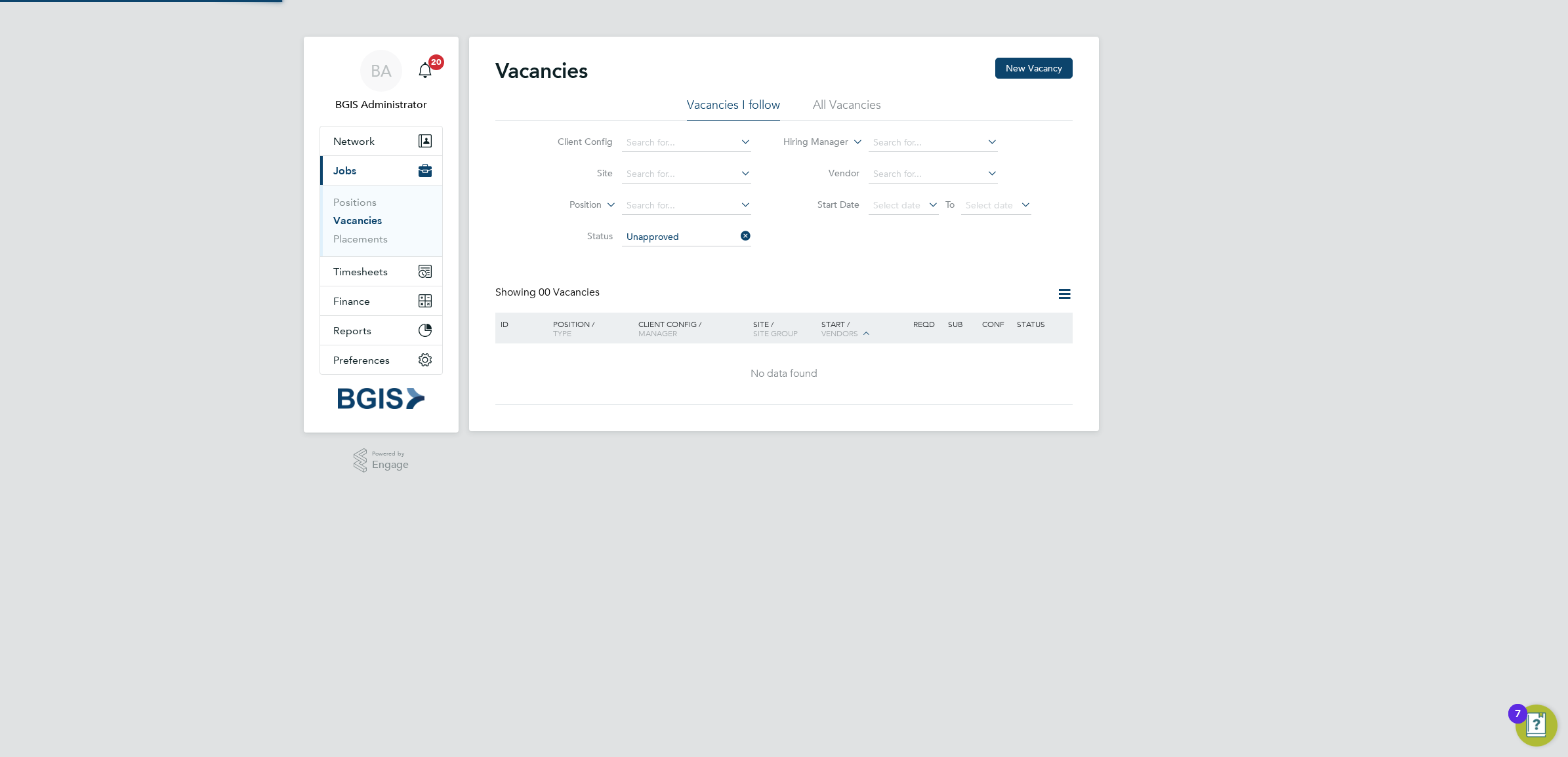
click at [850, 106] on li "All Vacancies" at bounding box center [847, 108] width 69 height 24
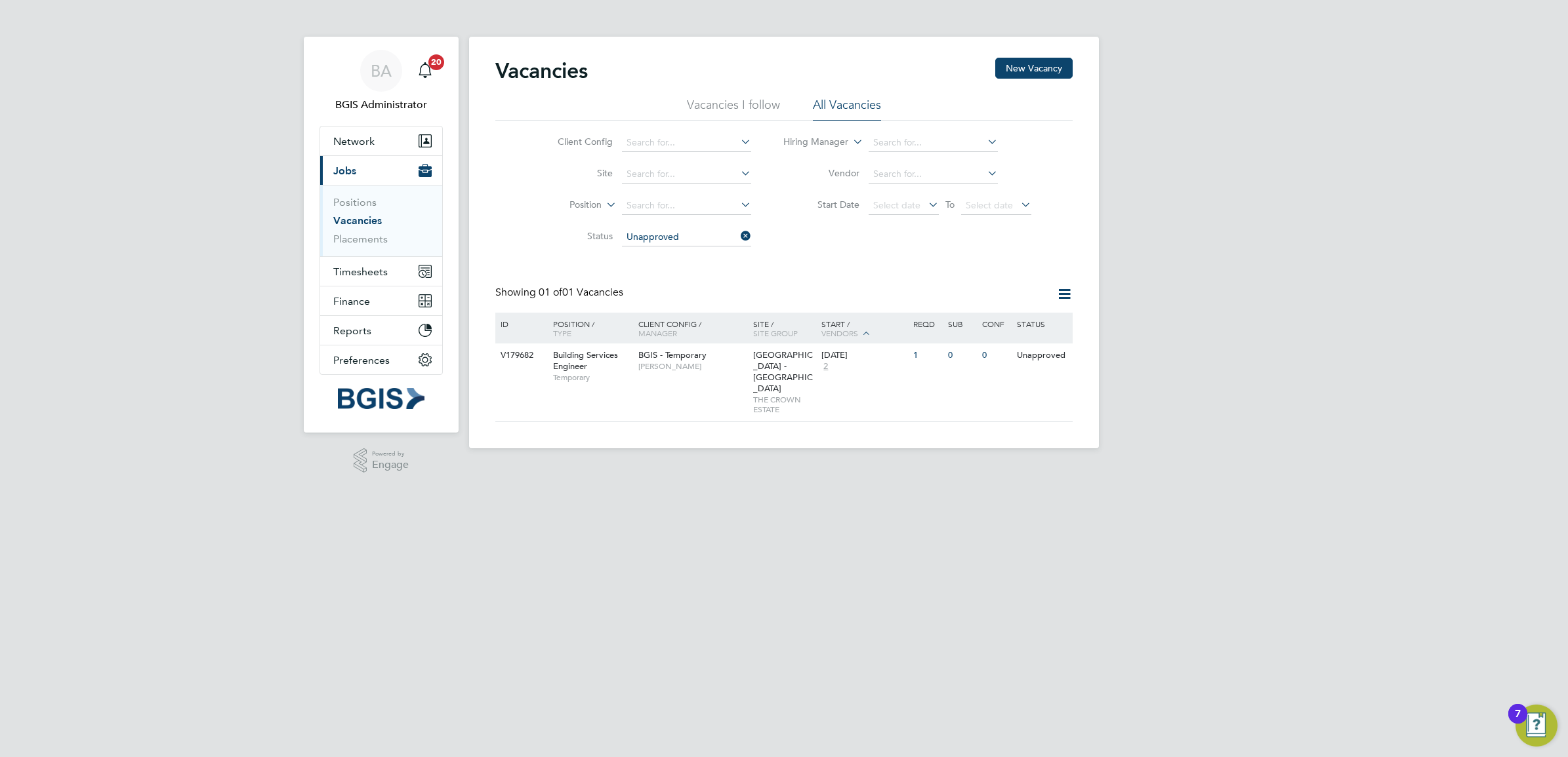
click at [743, 107] on li "Vacancies I follow" at bounding box center [734, 108] width 93 height 24
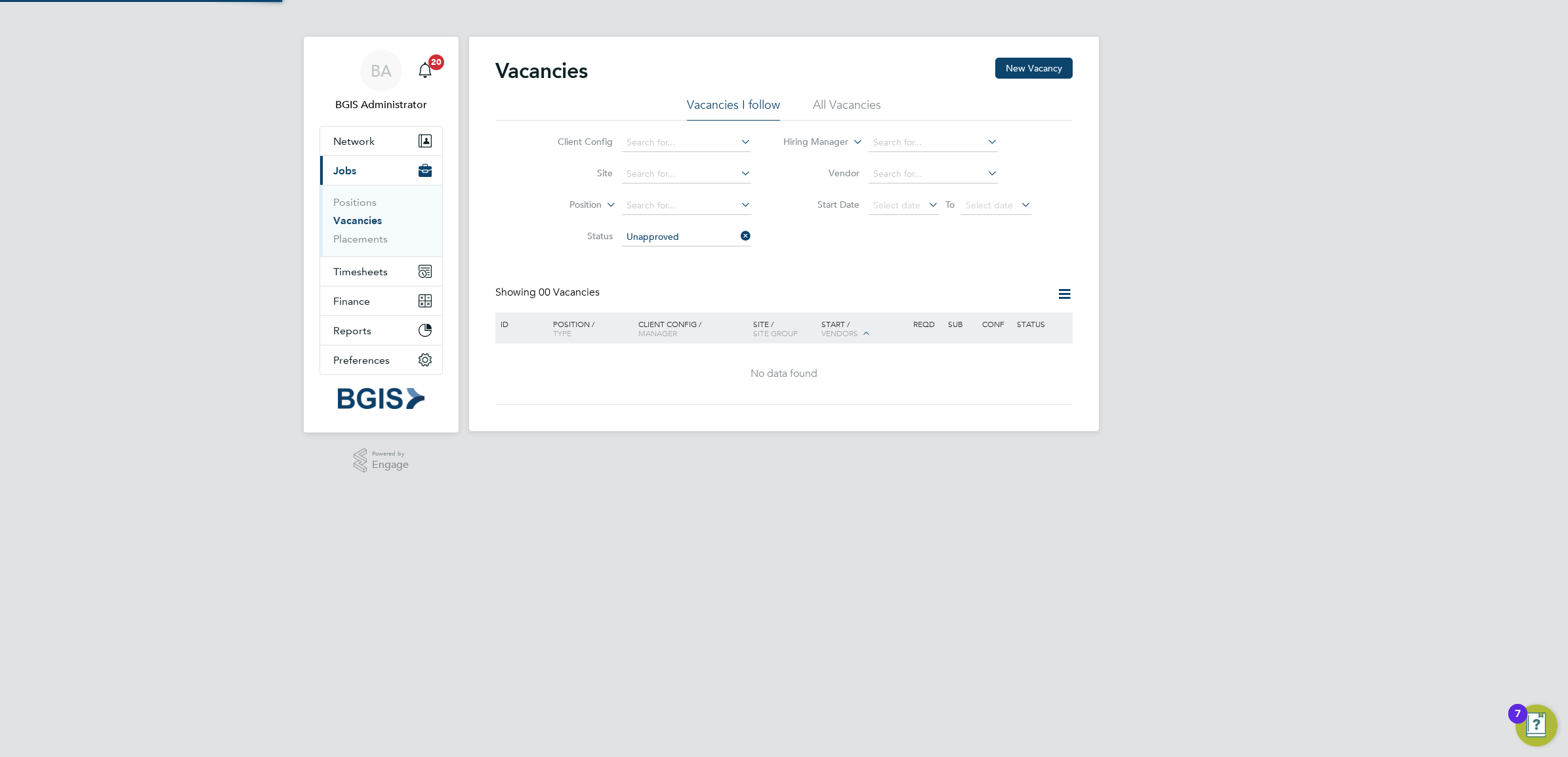
click at [861, 100] on li "All Vacancies" at bounding box center [847, 108] width 69 height 24
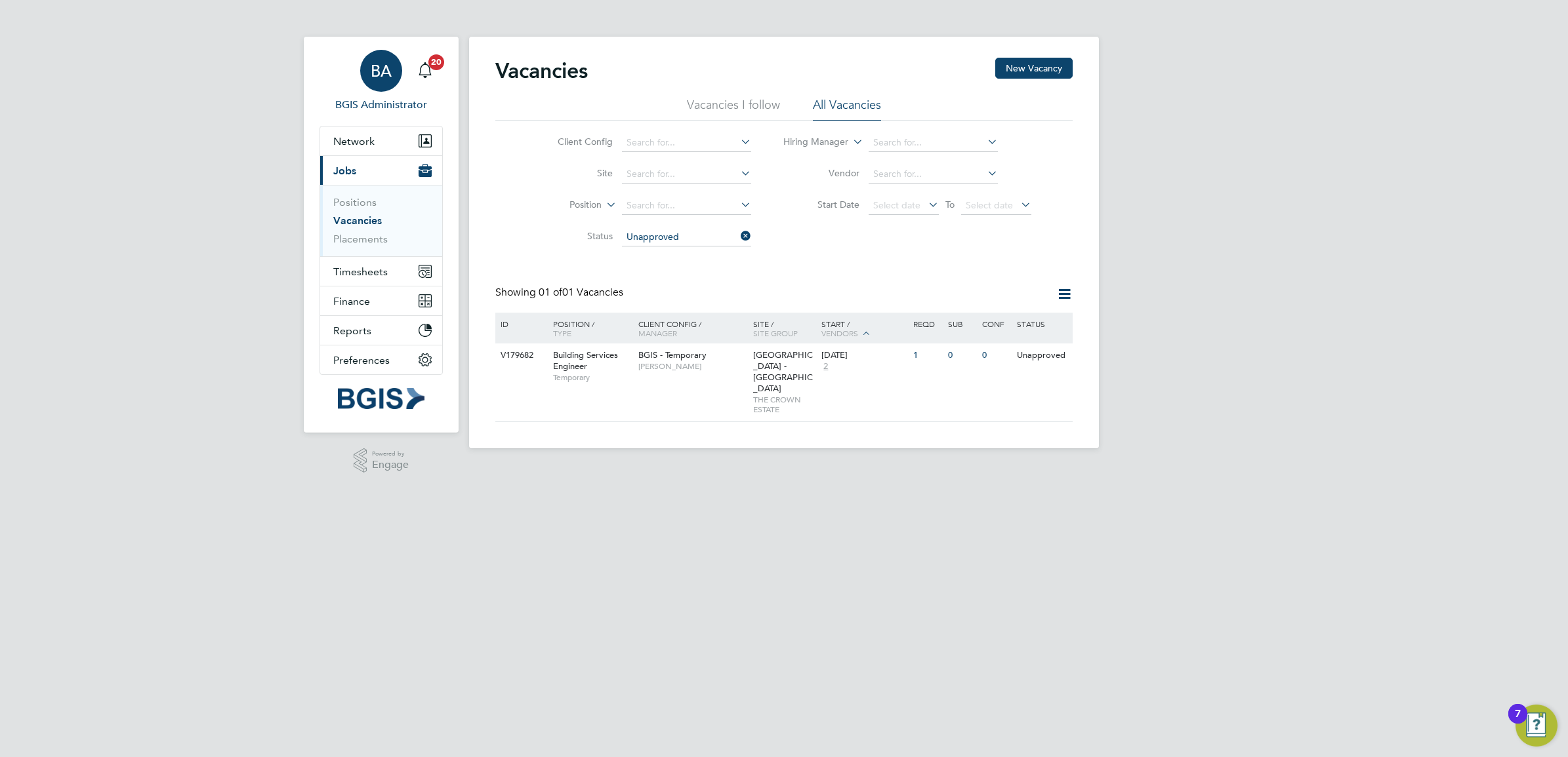
click at [395, 64] on div "BA" at bounding box center [382, 70] width 42 height 42
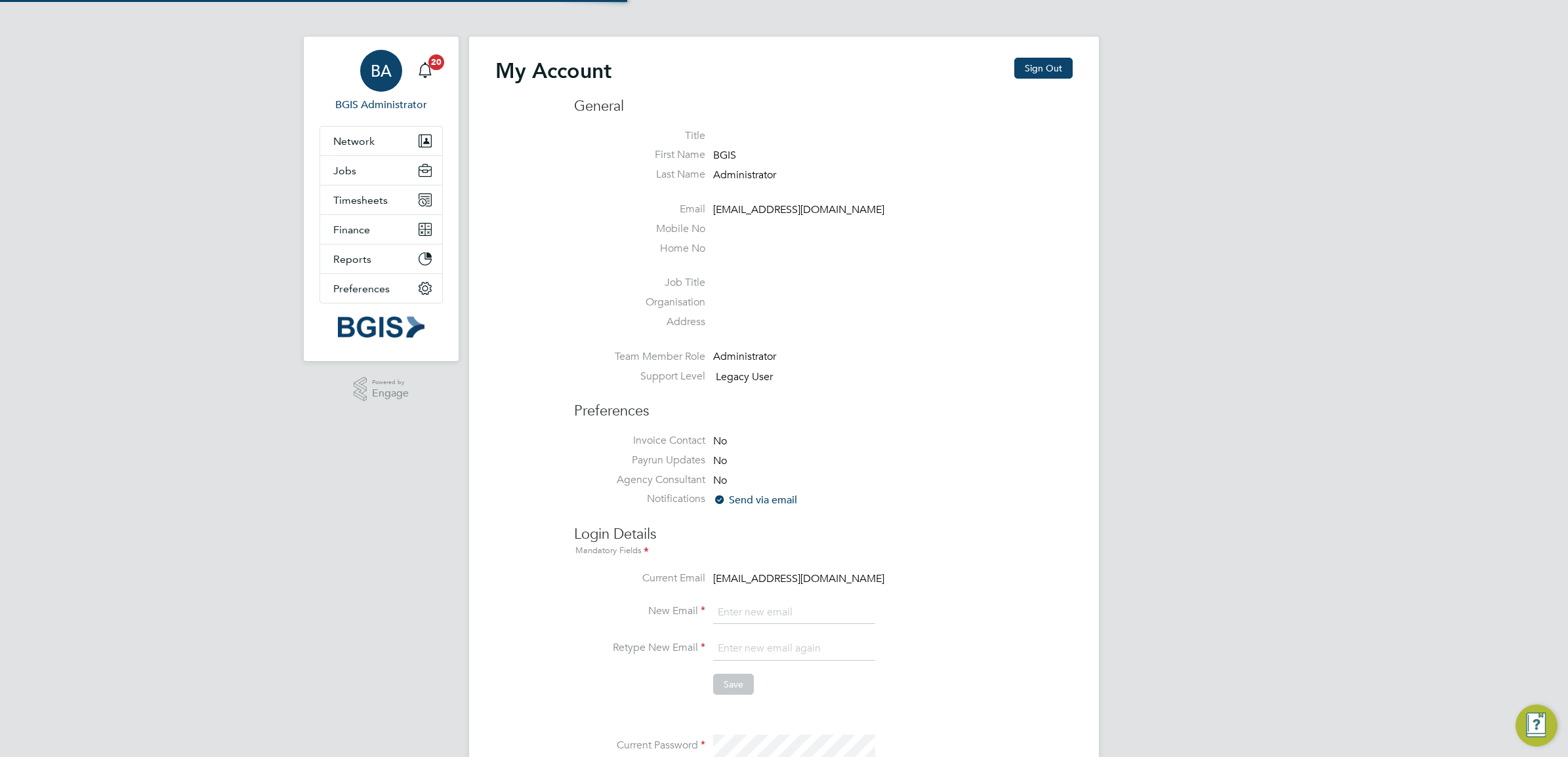
type input "sasha.baird@pretiumresourcing.co.uk"
click at [1051, 59] on button "Sign Out" at bounding box center [1043, 68] width 58 height 21
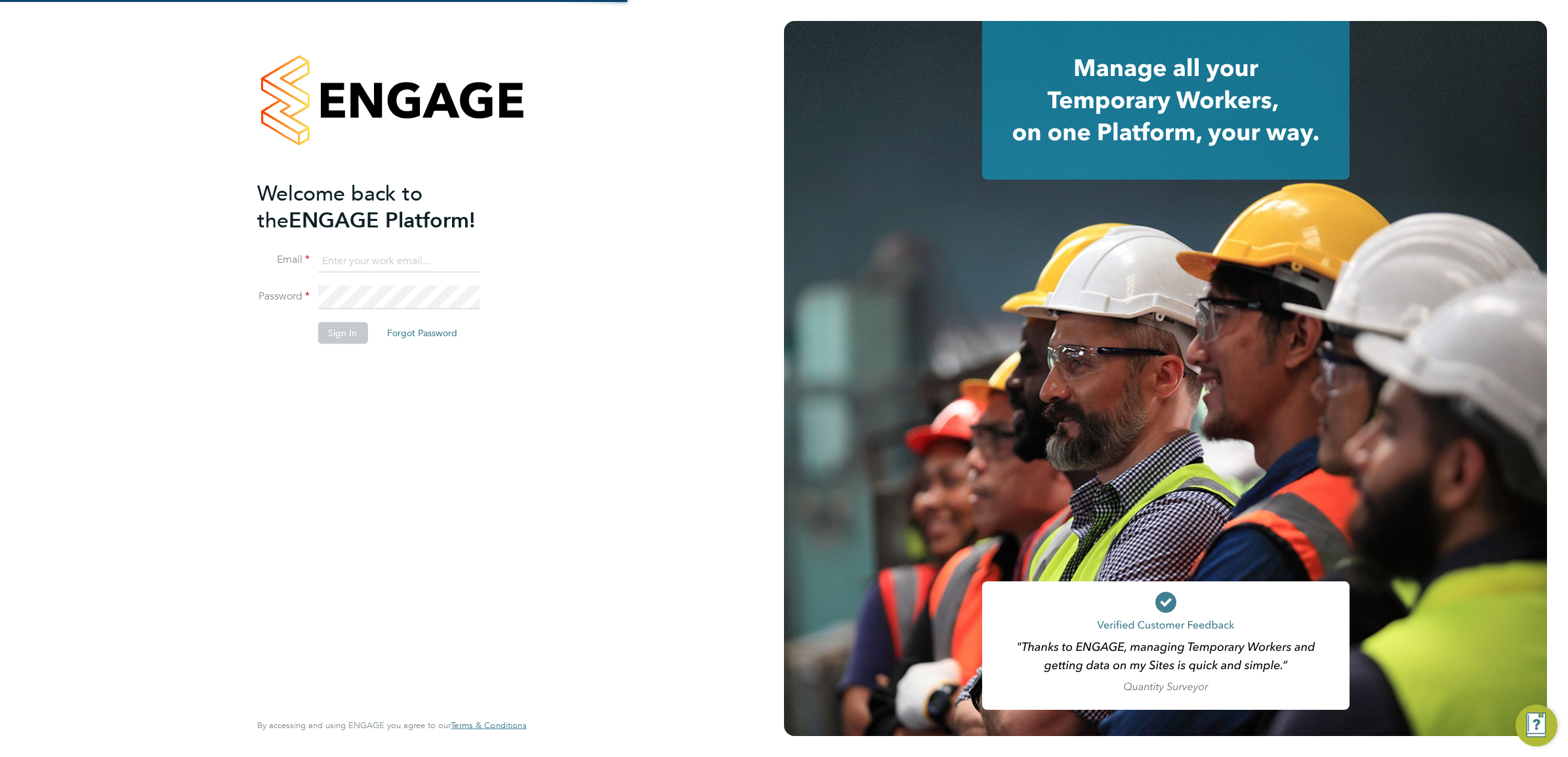
type input "sasha.baird@pretiumresourcing.co.uk"
click at [335, 333] on button "Sign In" at bounding box center [343, 333] width 49 height 21
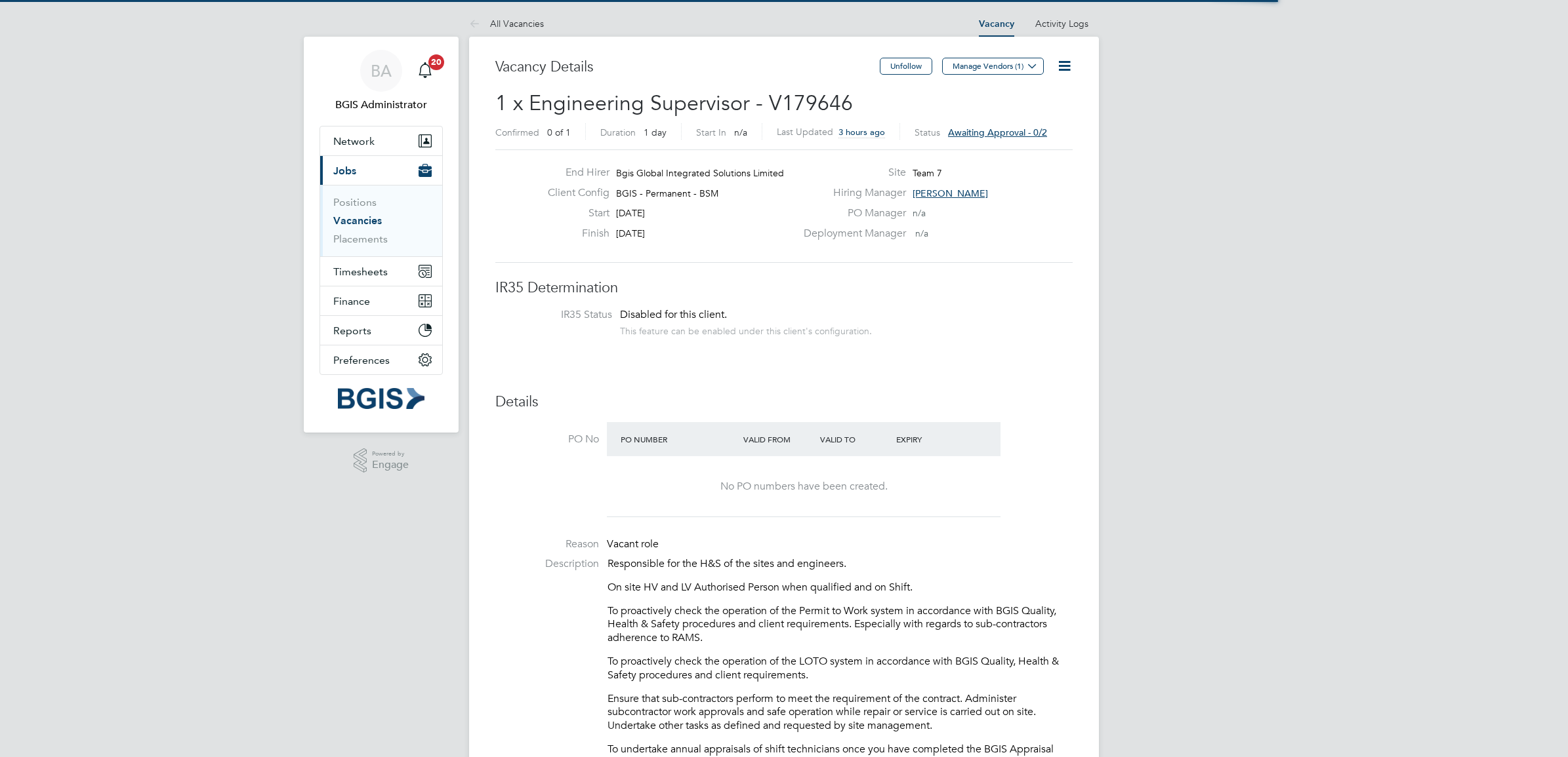
scroll to position [38, 92]
click at [1063, 66] on icon at bounding box center [1064, 66] width 16 height 16
click at [1020, 140] on li "Approve All Levels" at bounding box center [1022, 141] width 94 height 18
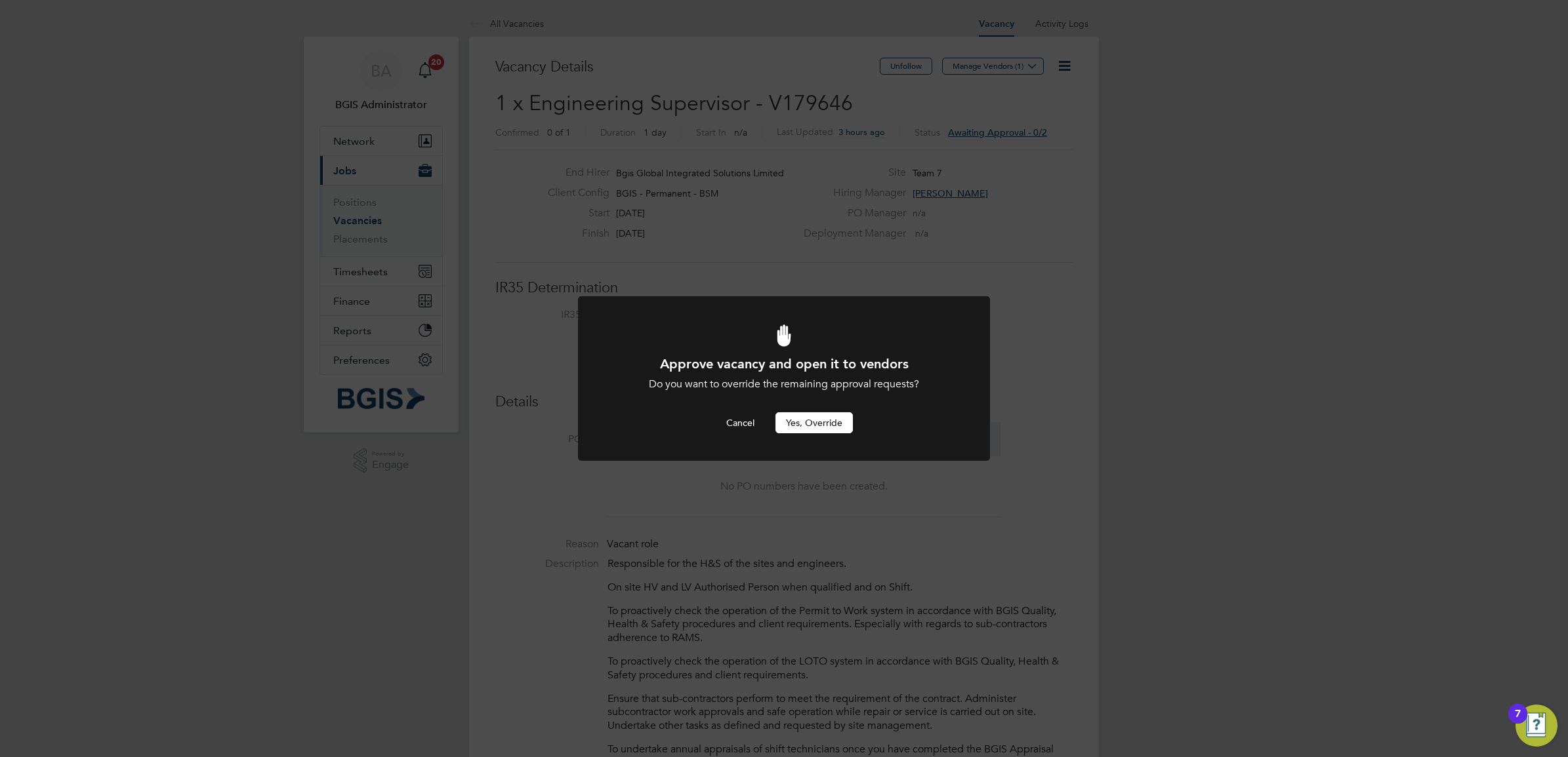
click at [812, 435] on div at bounding box center [783, 378] width 412 height 165
click at [812, 424] on button "Yes, Override" at bounding box center [813, 423] width 77 height 21
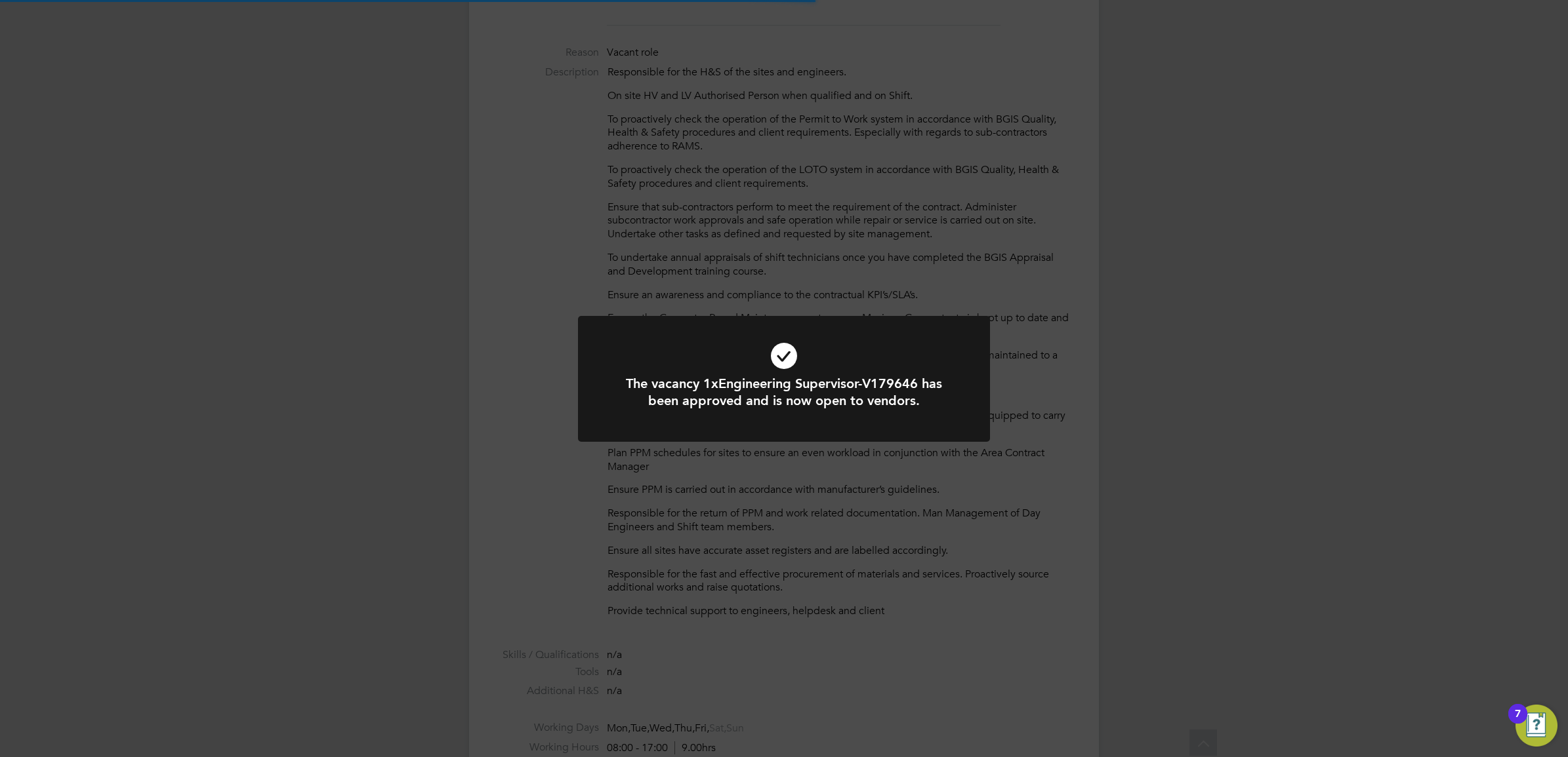
click at [1156, 390] on div "The vacancy 1xEngineering Supervisor-V179646 has been approved and is now open …" at bounding box center [784, 378] width 1568 height 757
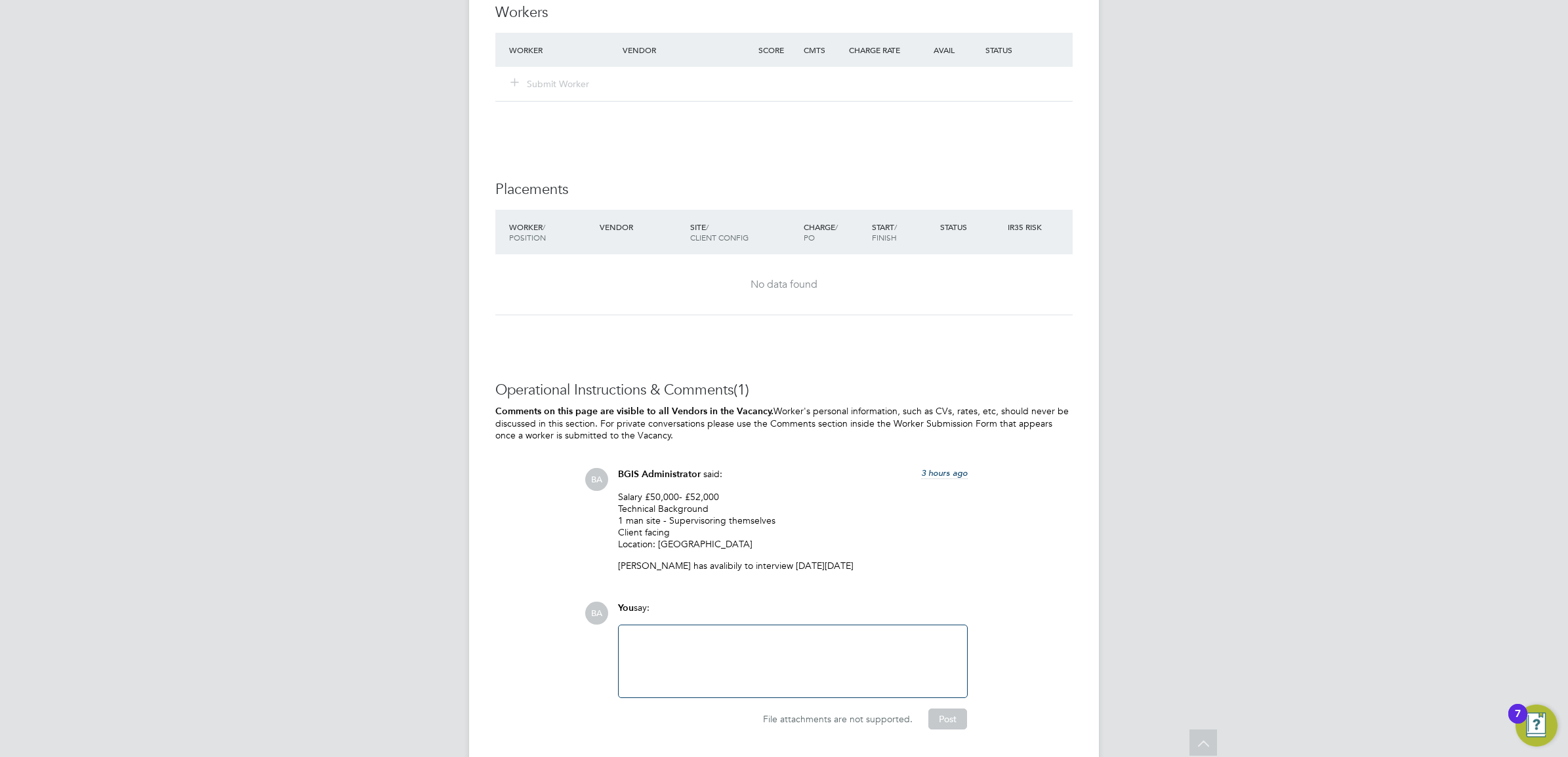
scroll to position [1593, 0]
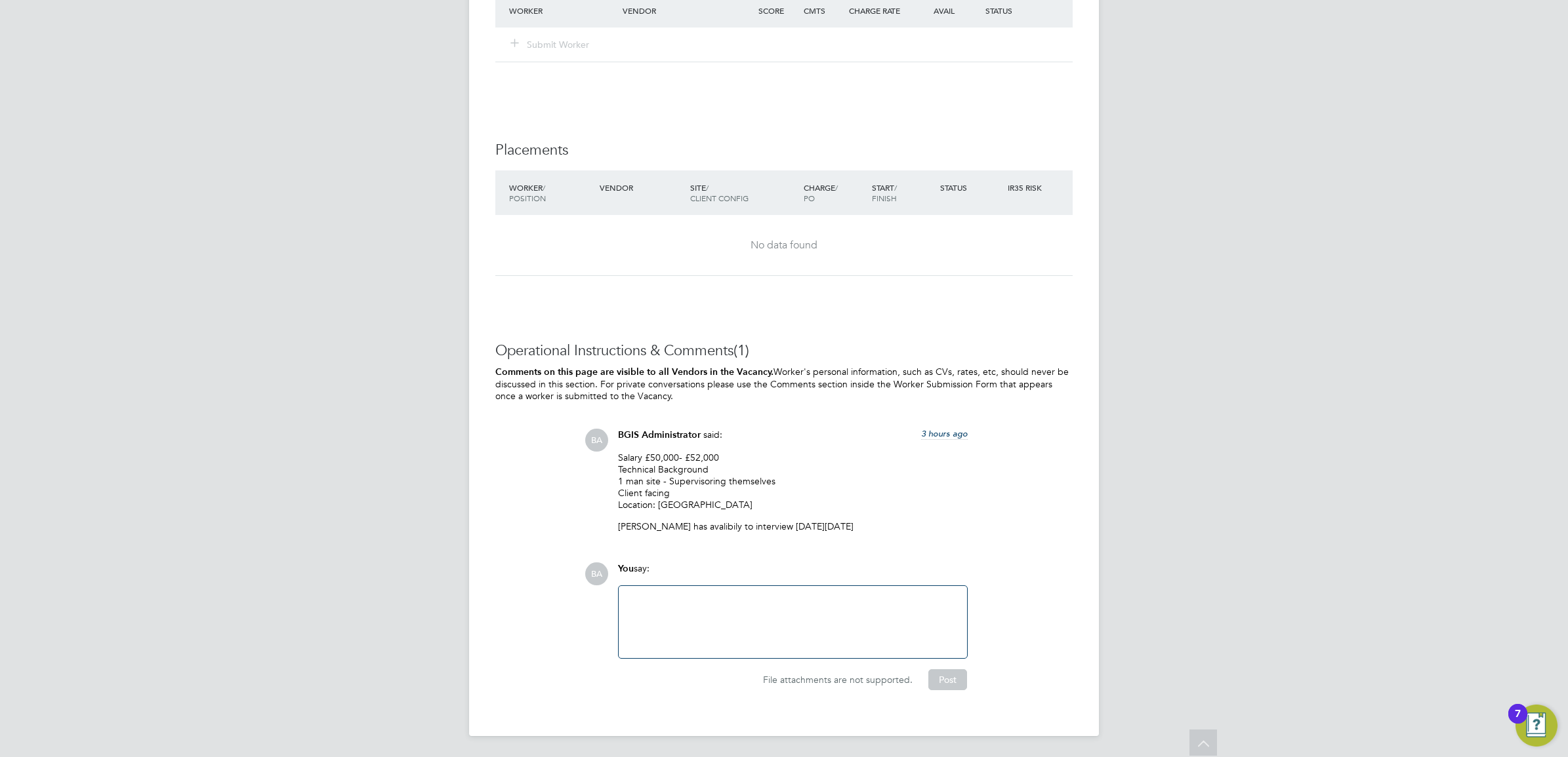
click at [702, 611] on div at bounding box center [793, 622] width 333 height 56
click at [939, 683] on button "Post" at bounding box center [948, 680] width 39 height 21
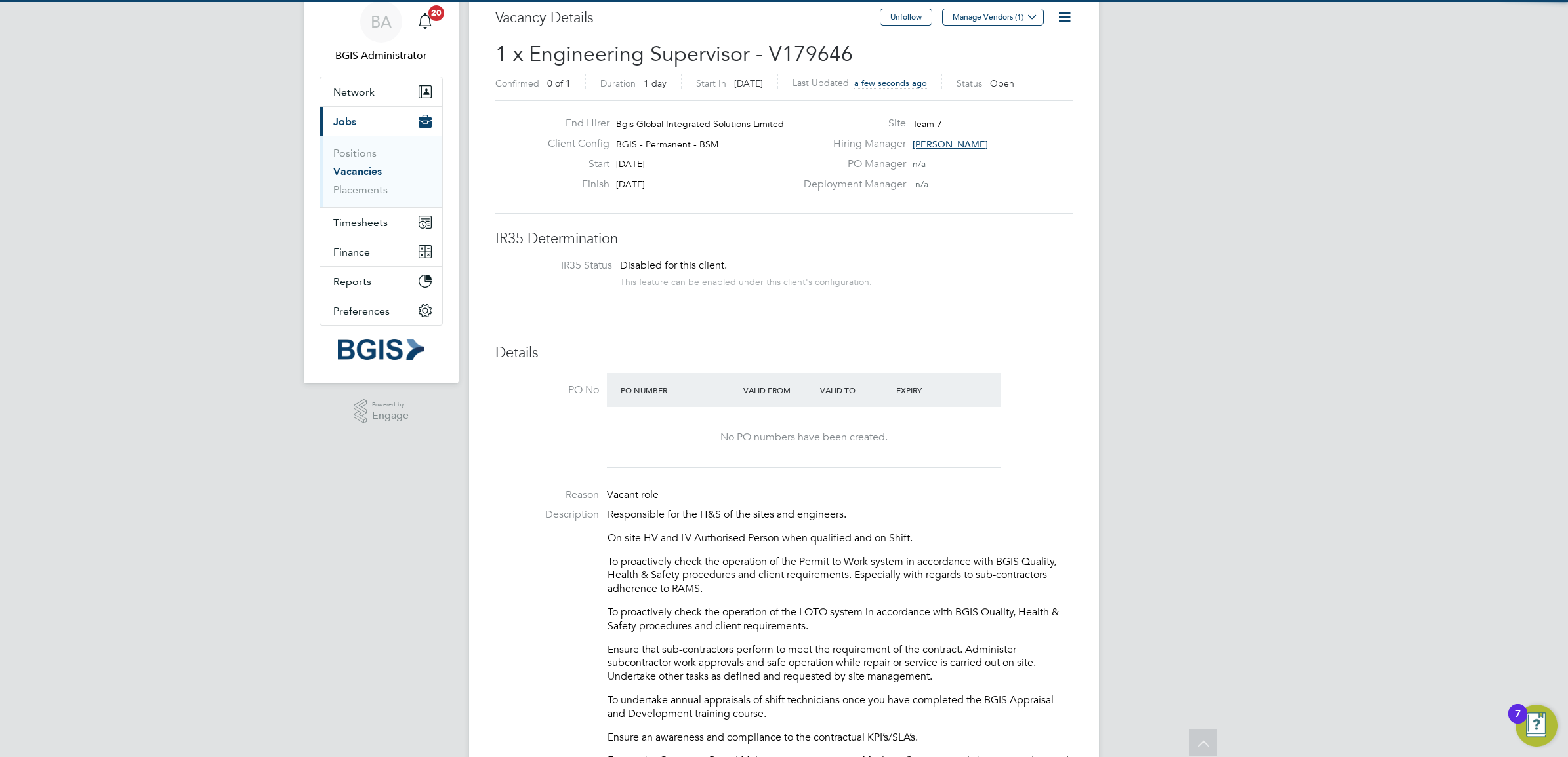
scroll to position [0, 0]
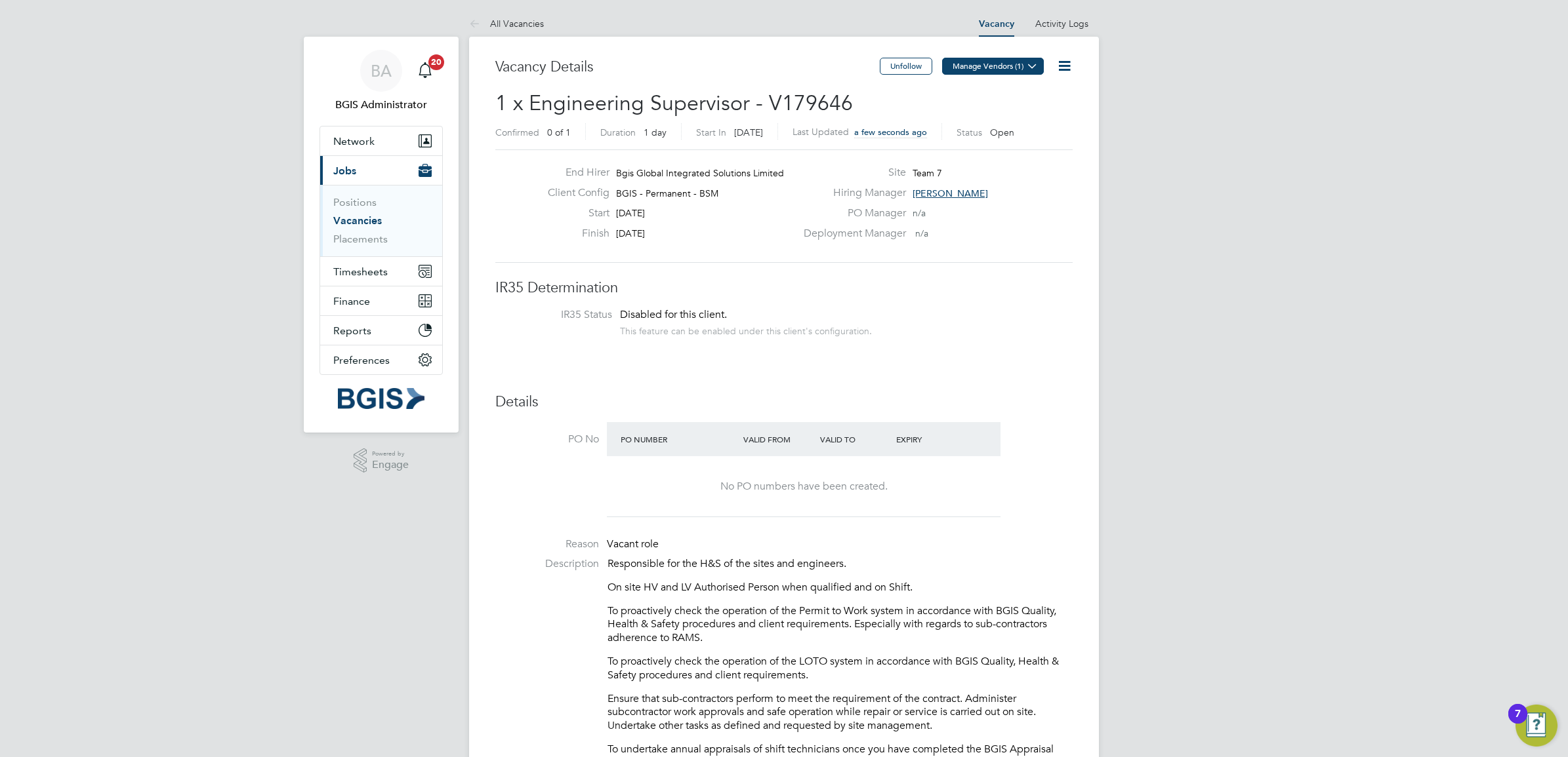
click at [979, 60] on button "Manage Vendors (1)" at bounding box center [992, 67] width 102 height 17
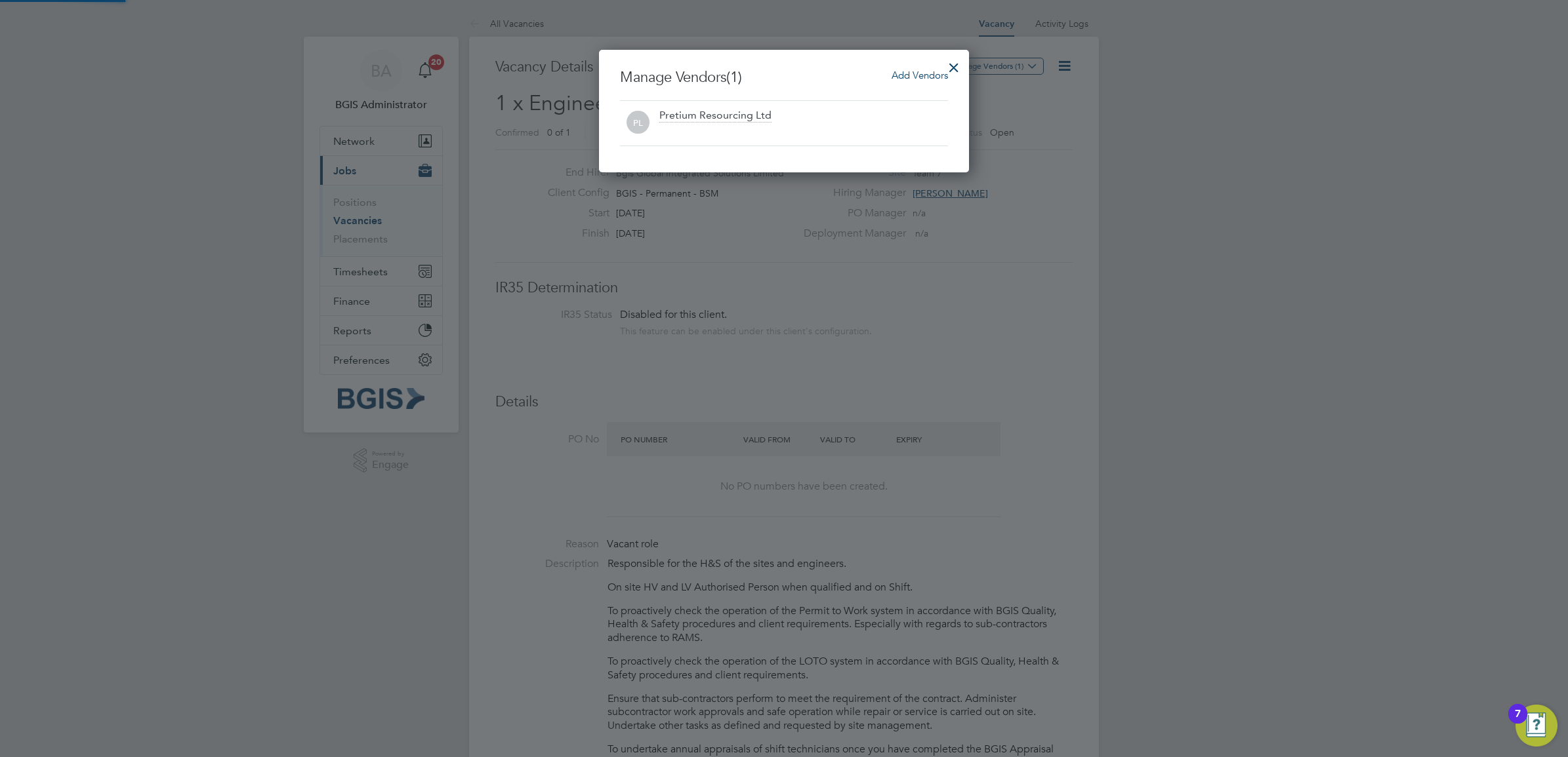
scroll to position [124, 371]
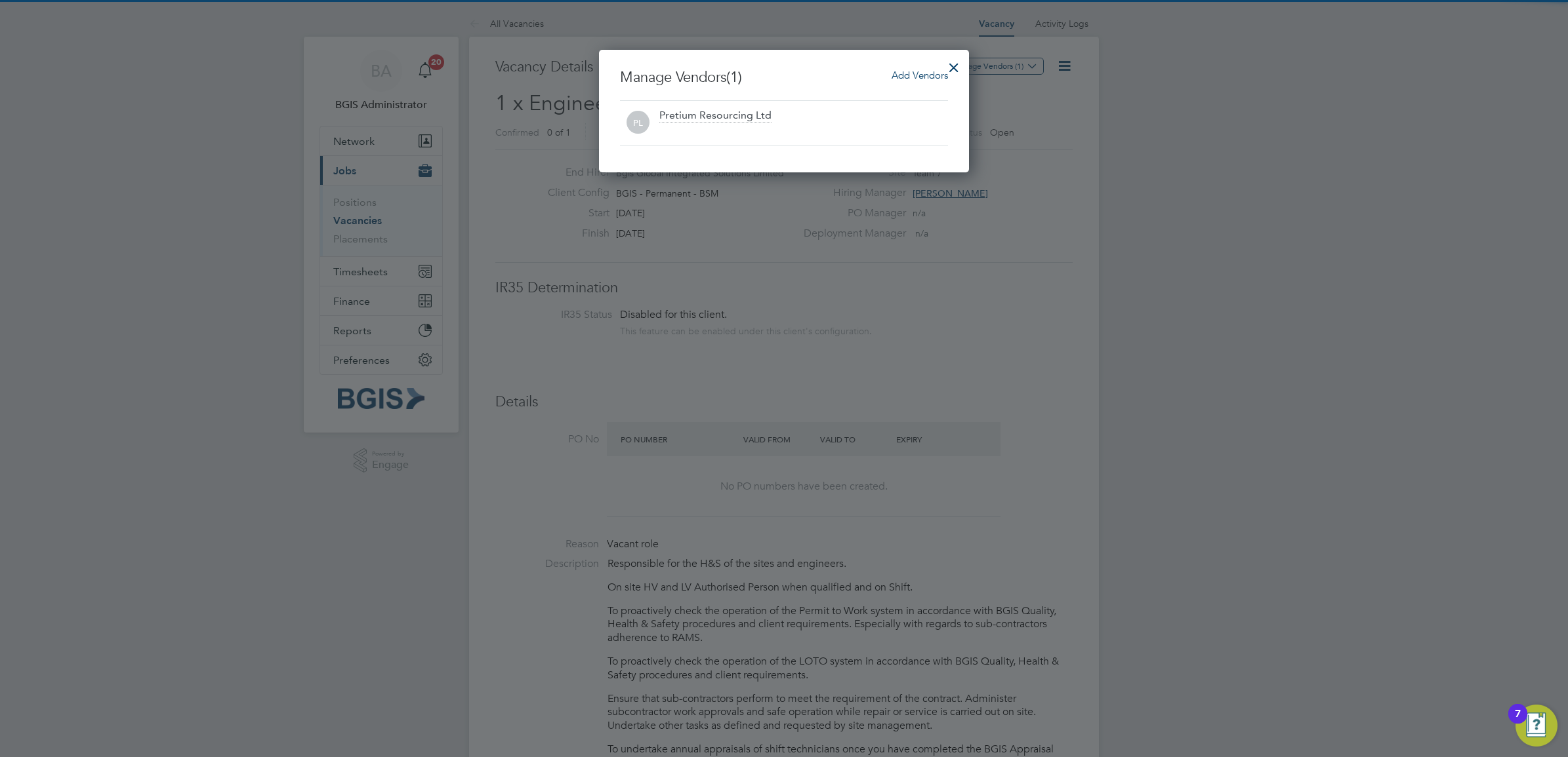
click at [913, 70] on span "Add Vendors" at bounding box center [919, 74] width 56 height 12
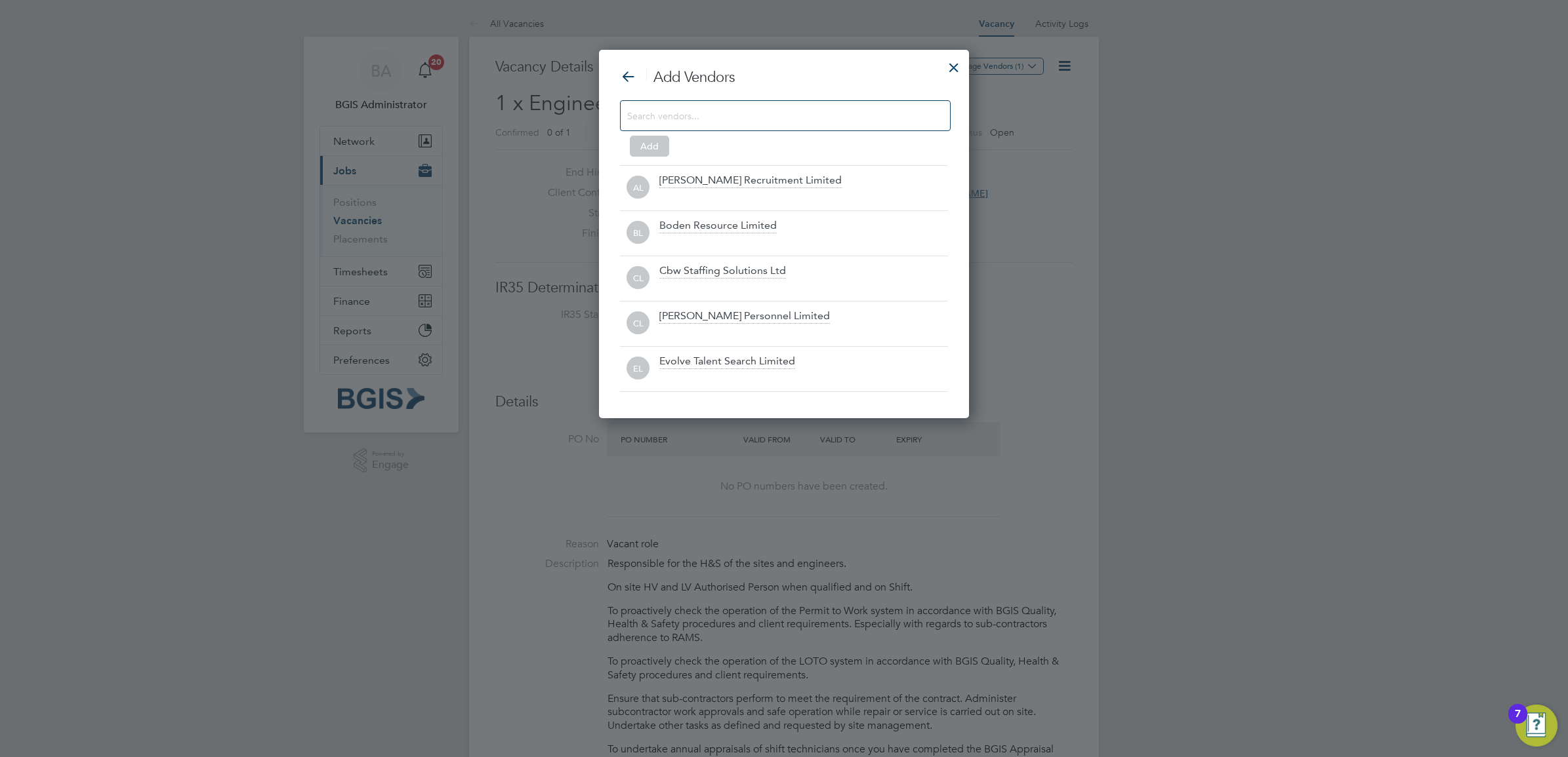
click at [707, 110] on input at bounding box center [774, 115] width 295 height 17
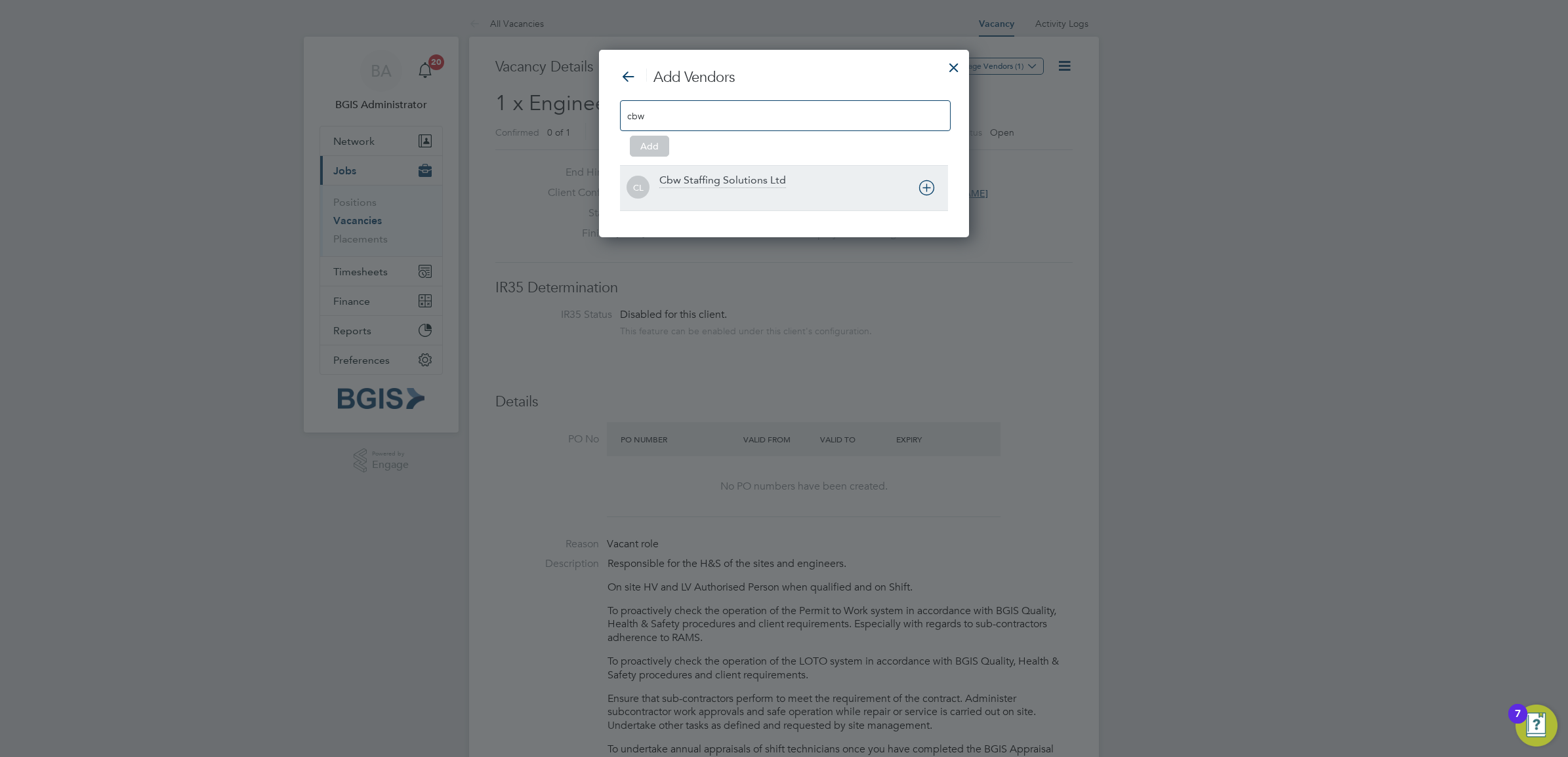
type input "cbw"
click at [723, 193] on div at bounding box center [803, 197] width 288 height 13
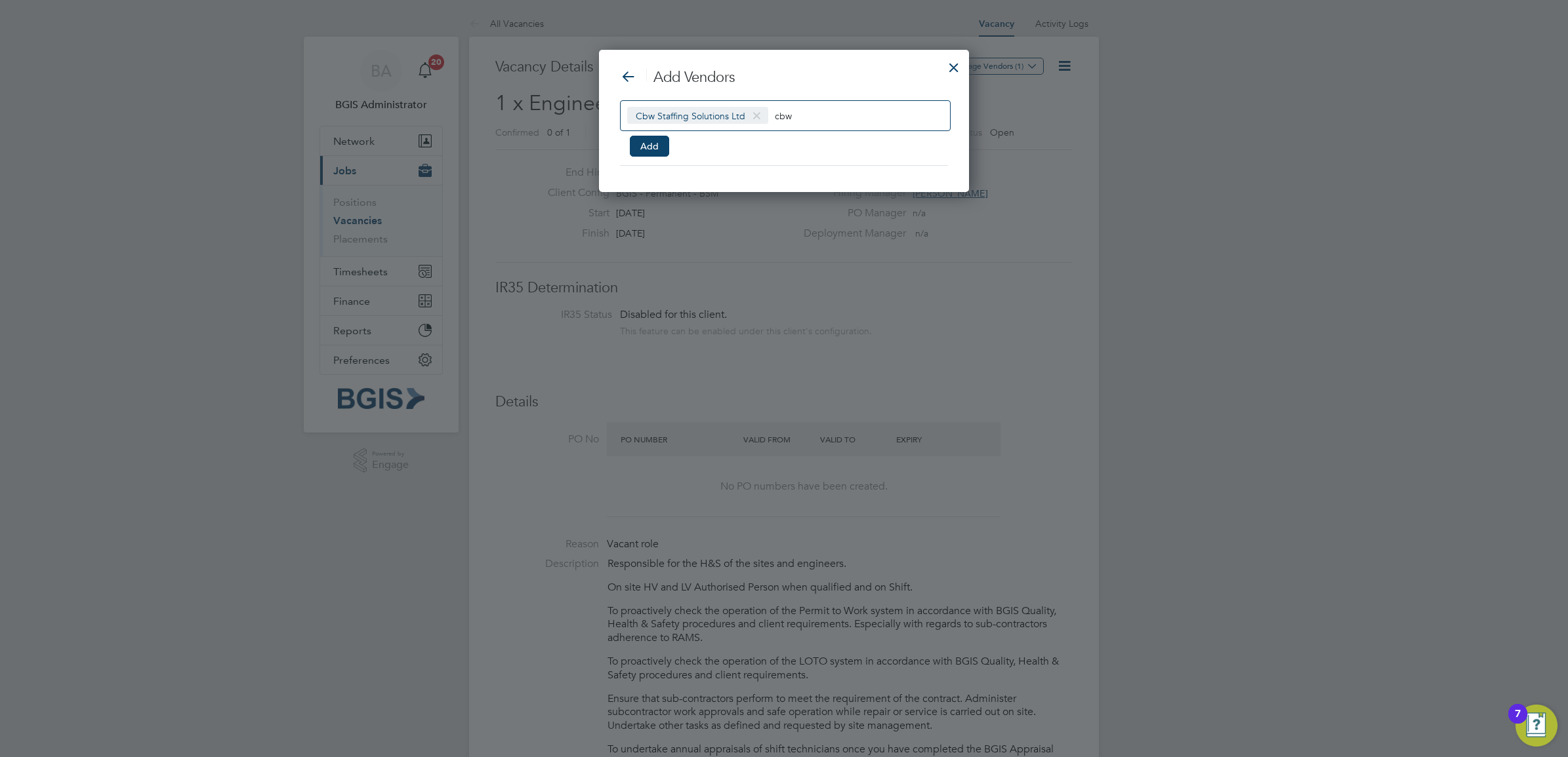
scroll to position [7, 7]
click at [874, 115] on div "Cbw Staffing Solutions Ltd cbw" at bounding box center [785, 115] width 330 height 30
type input "c"
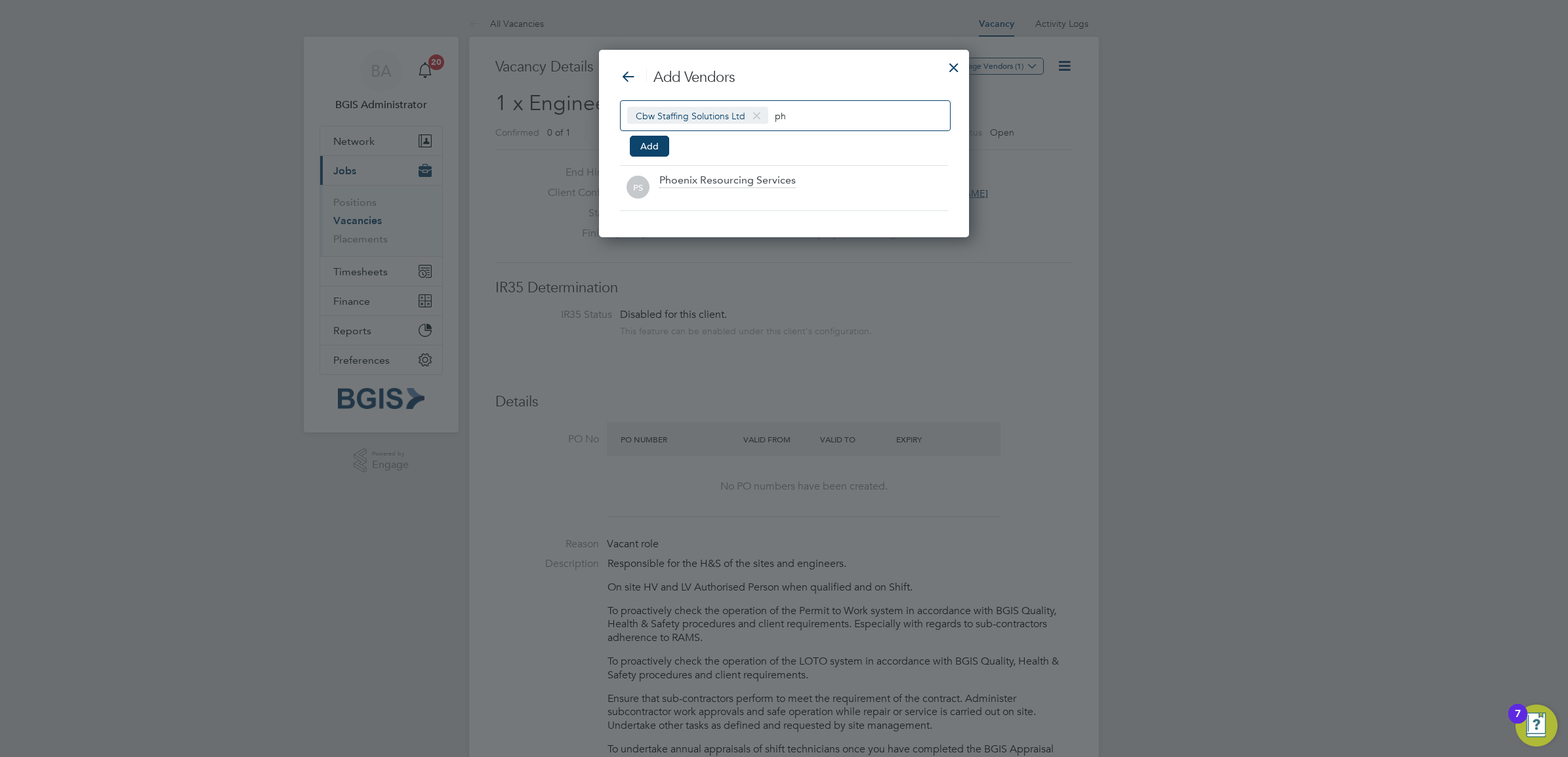
scroll to position [188, 371]
type input "ph"
click at [794, 189] on div "Phoenix Resourcing Services" at bounding box center [803, 188] width 288 height 29
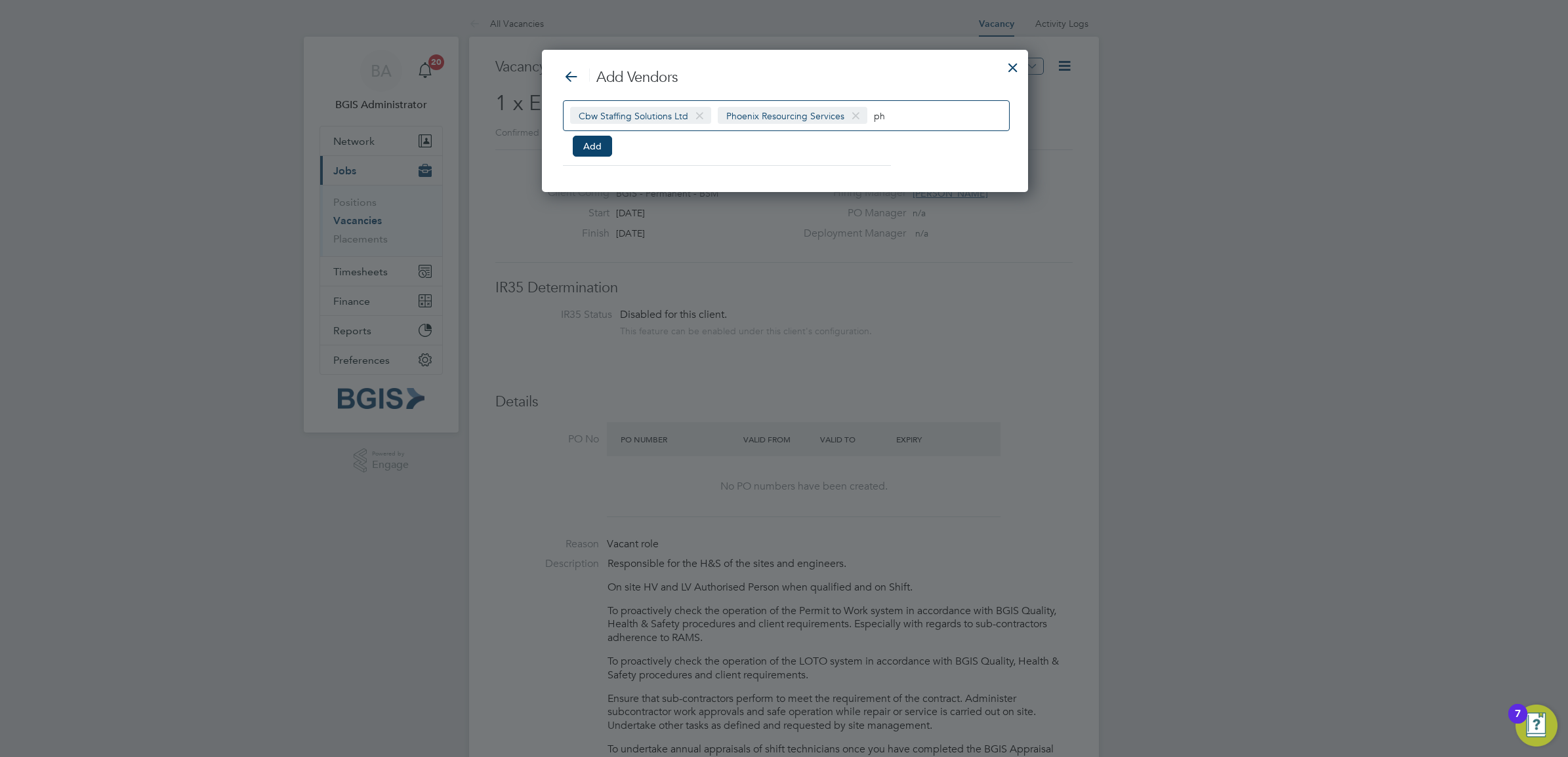
scroll to position [145, 483]
click at [892, 115] on input "ph" at bounding box center [914, 115] width 82 height 17
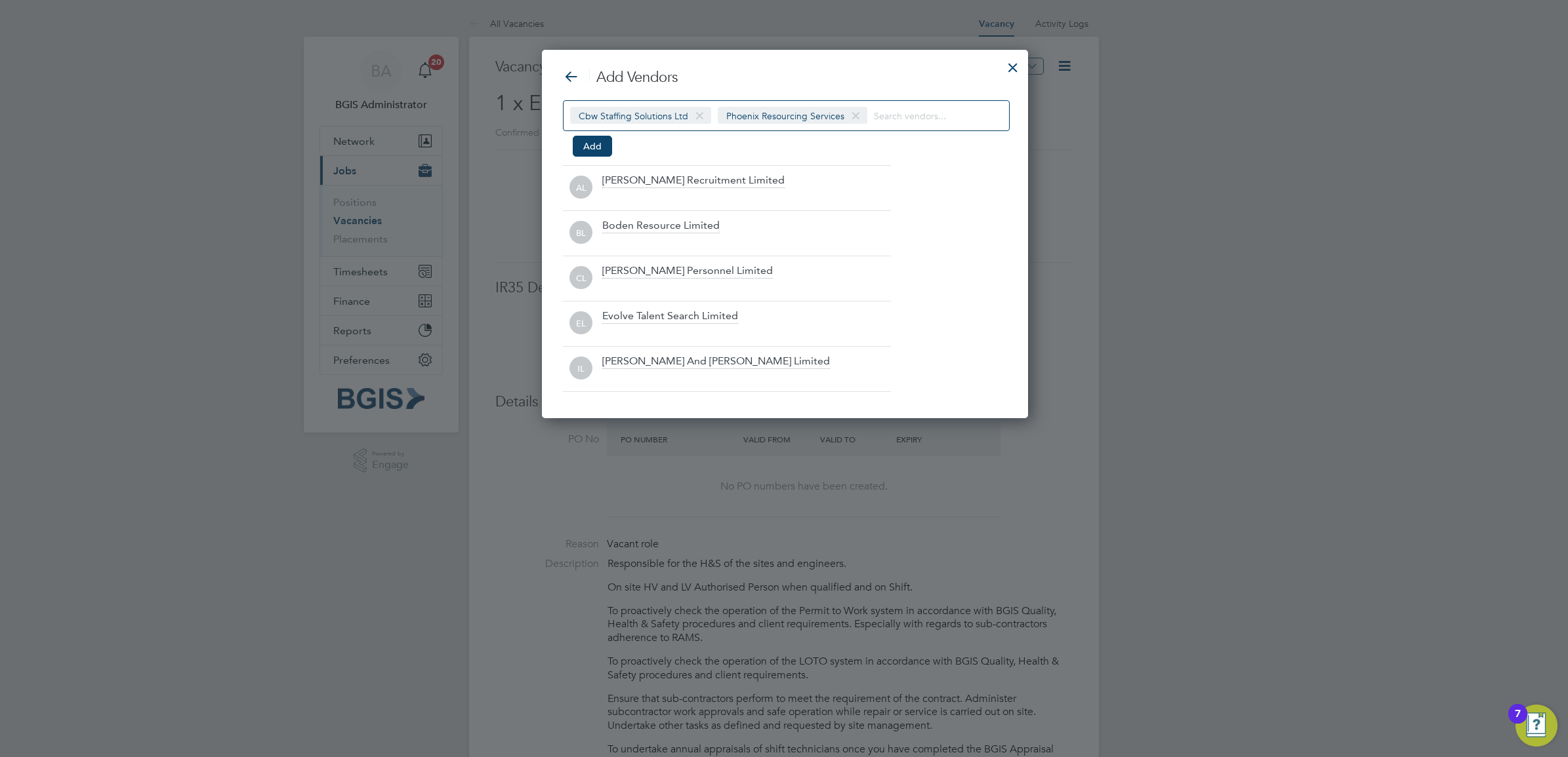
scroll to position [371, 483]
click at [638, 318] on div "Evolve Talent Search Limited" at bounding box center [670, 316] width 136 height 14
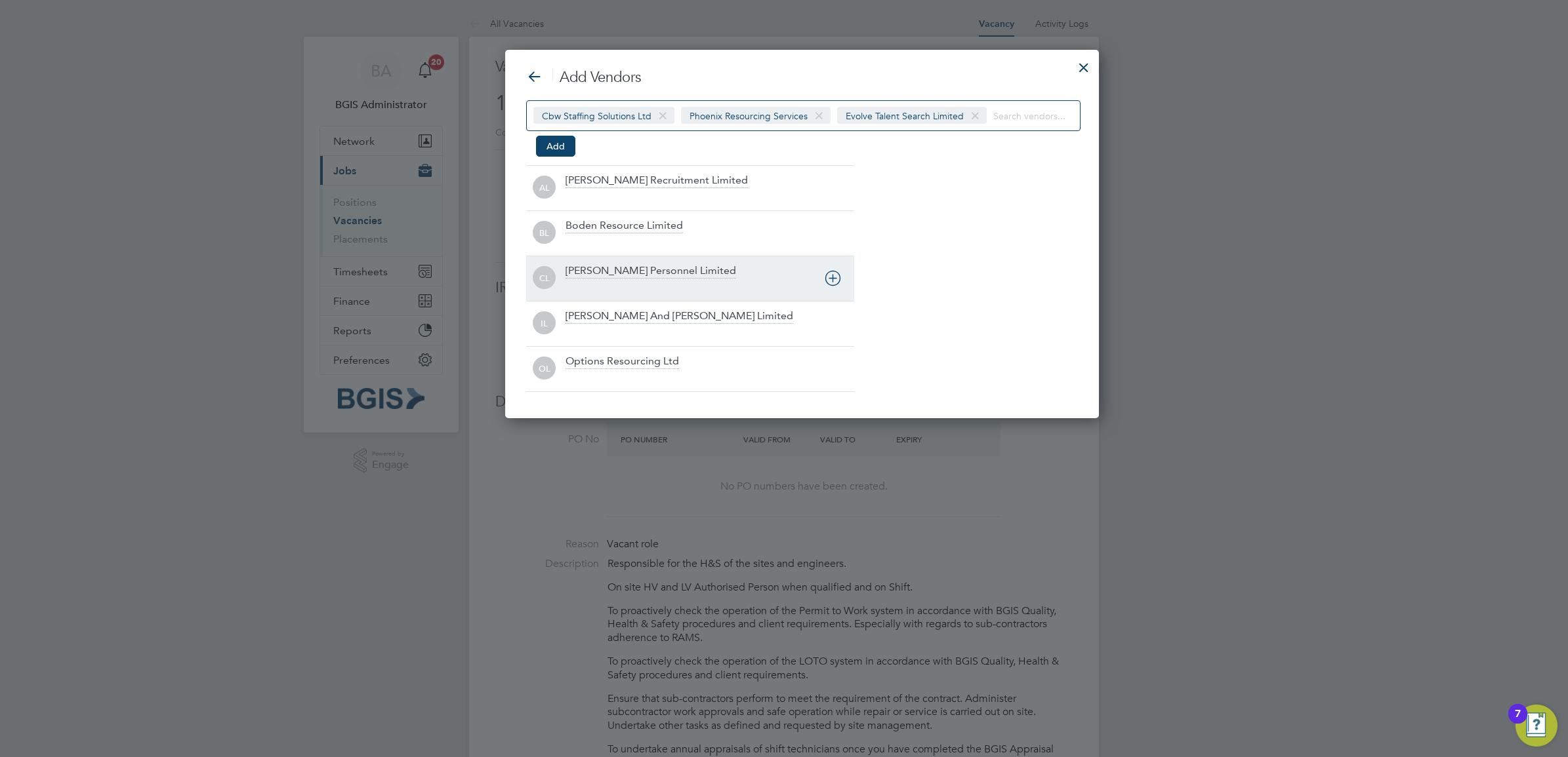
scroll to position [0, 0]
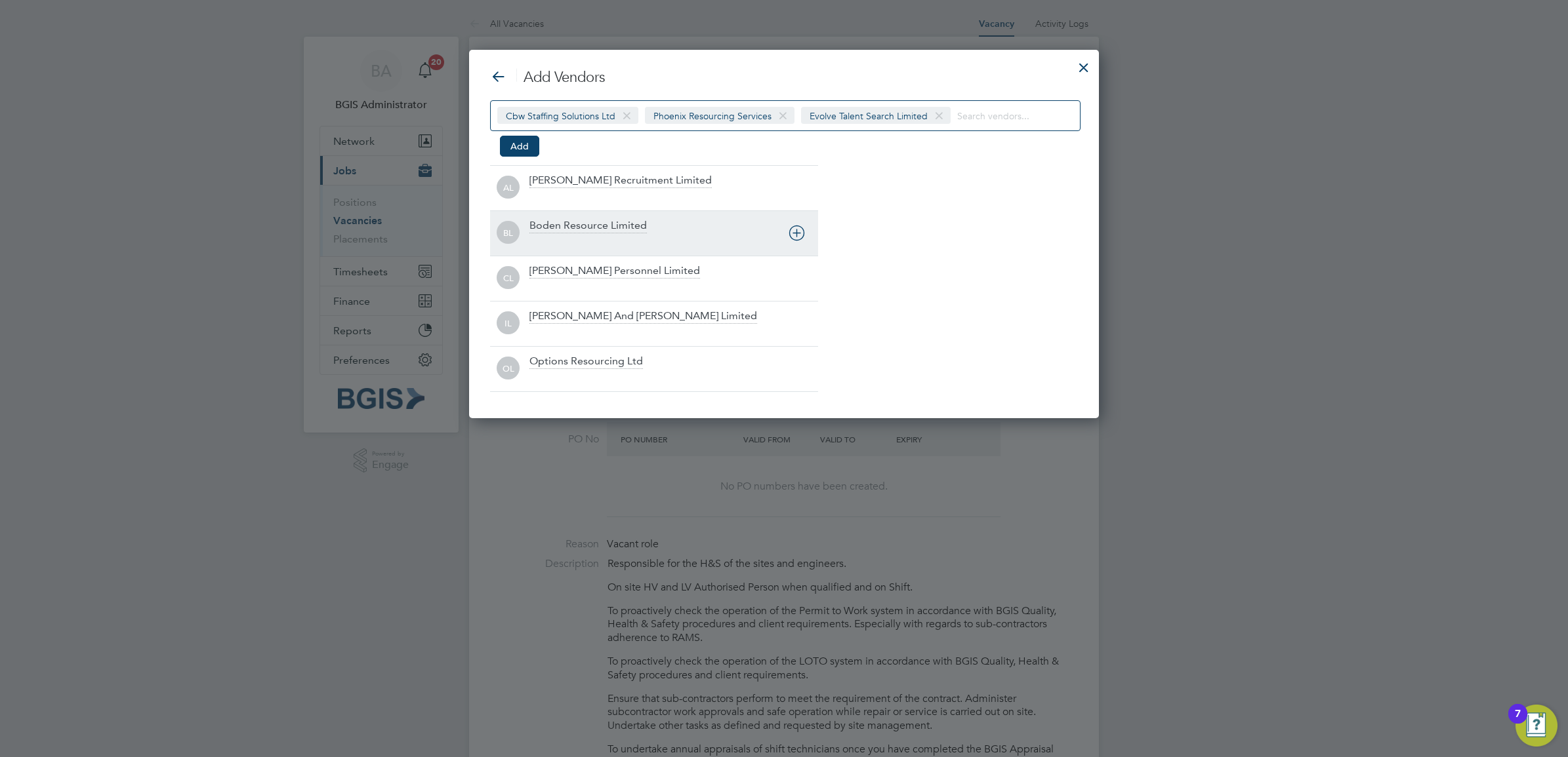
click at [650, 231] on div "Boden Resource Limited" at bounding box center [673, 233] width 288 height 29
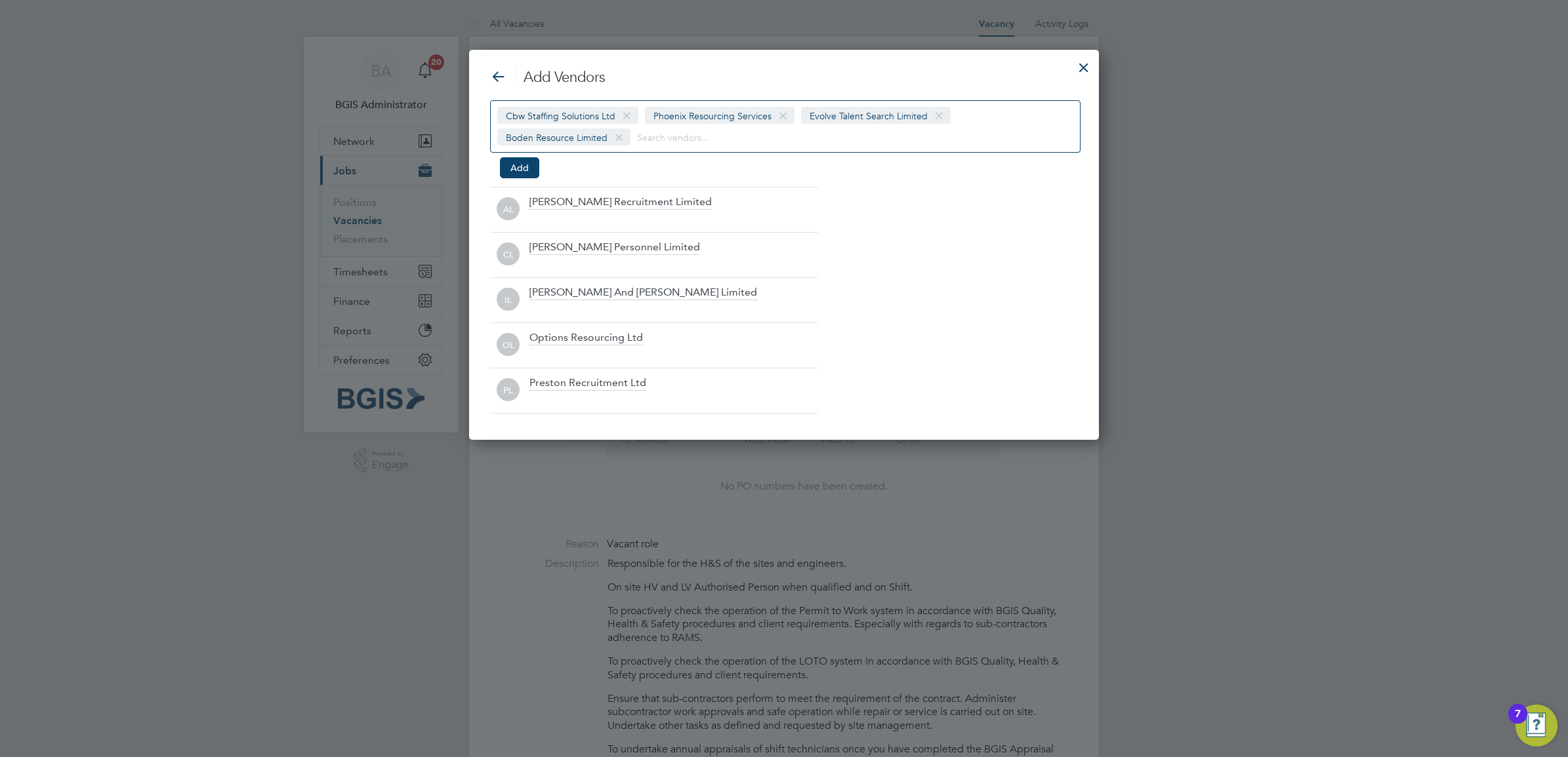
click at [949, 128] on div "Cbw Staffing Solutions Ltd Phoenix Resourcing Services Evolve Talent Search Lim…" at bounding box center [785, 126] width 591 height 52
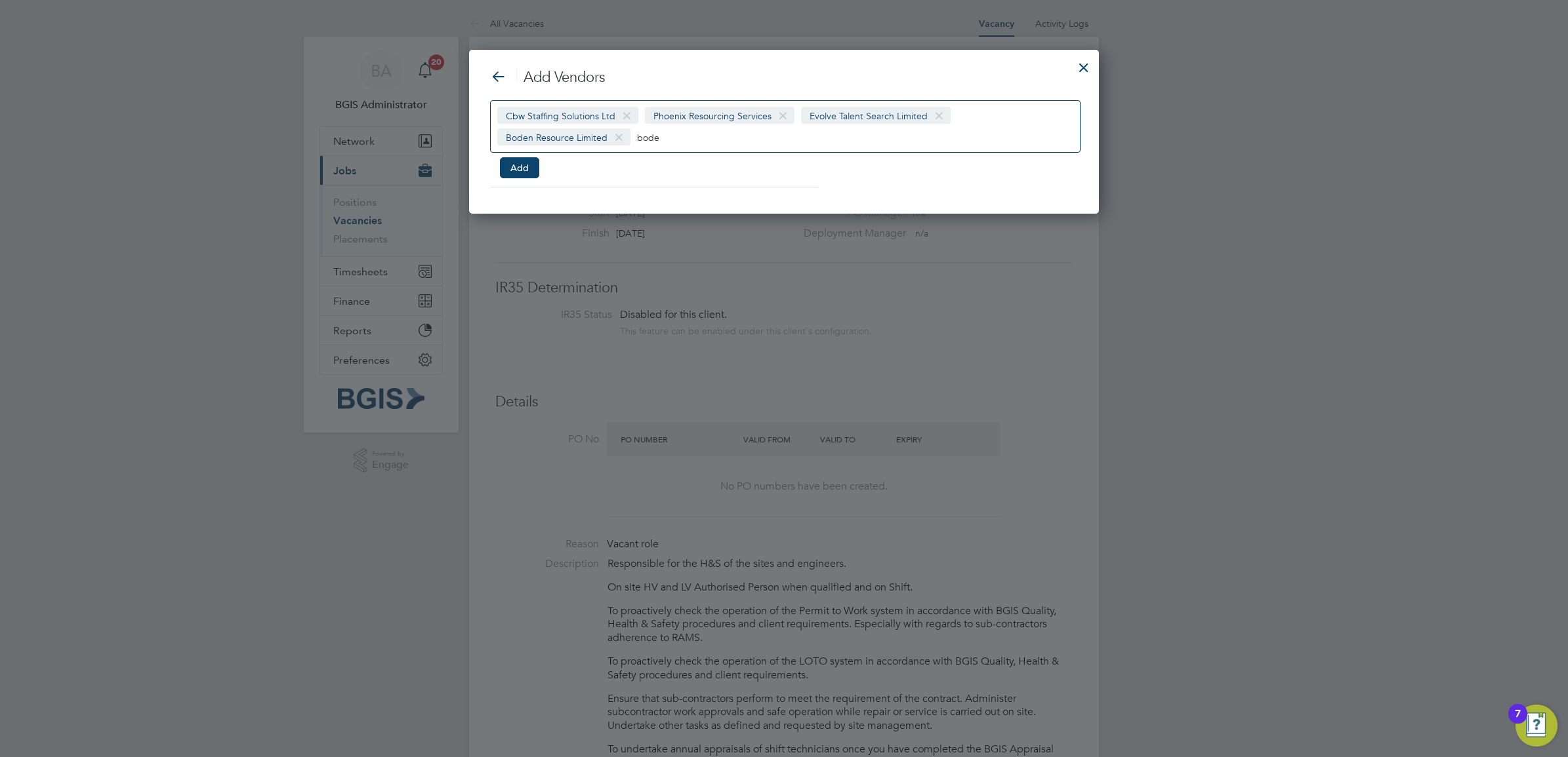
type input "boden"
click at [644, 134] on input "boden" at bounding box center [677, 137] width 82 height 17
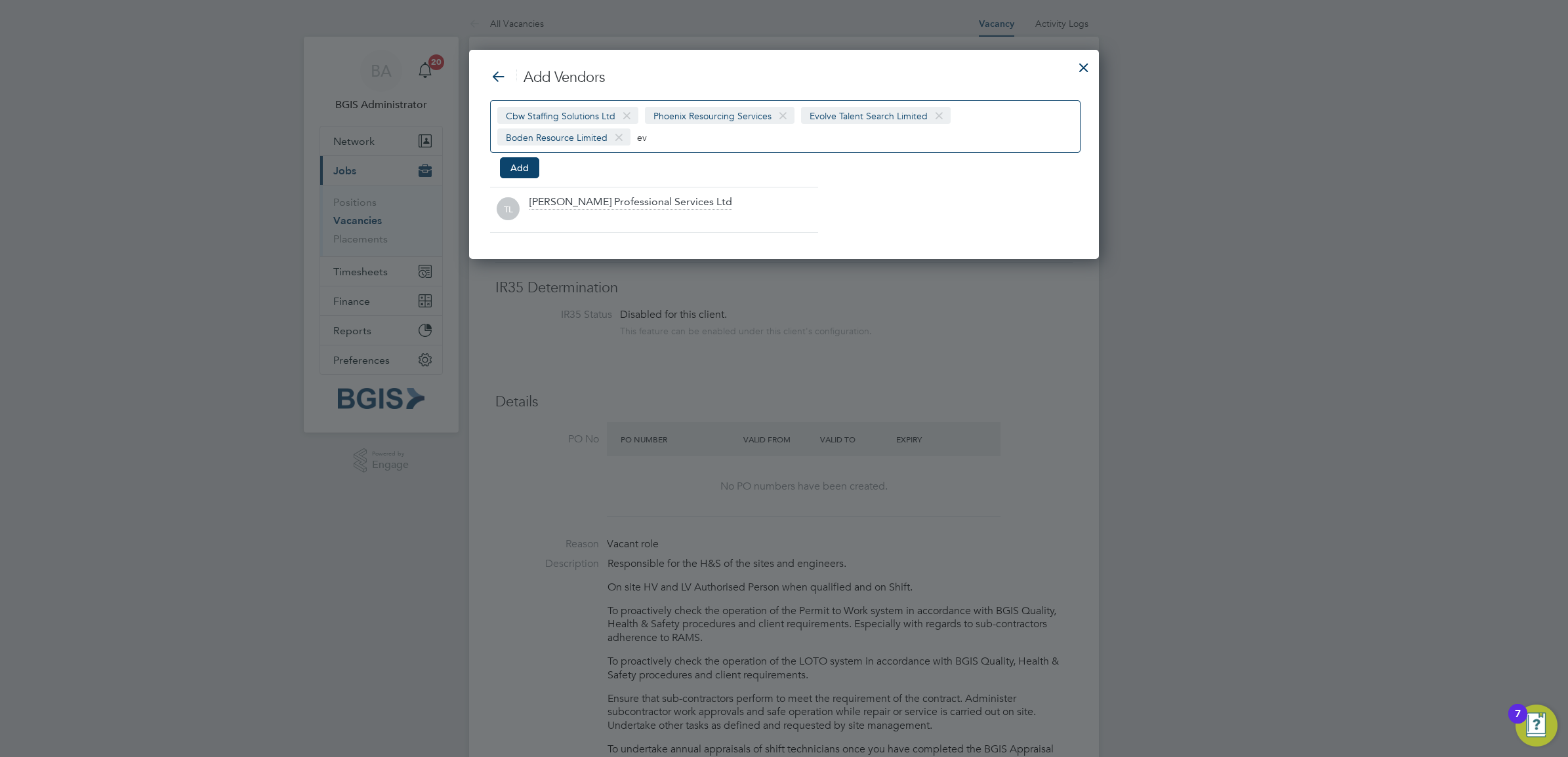
type input "e"
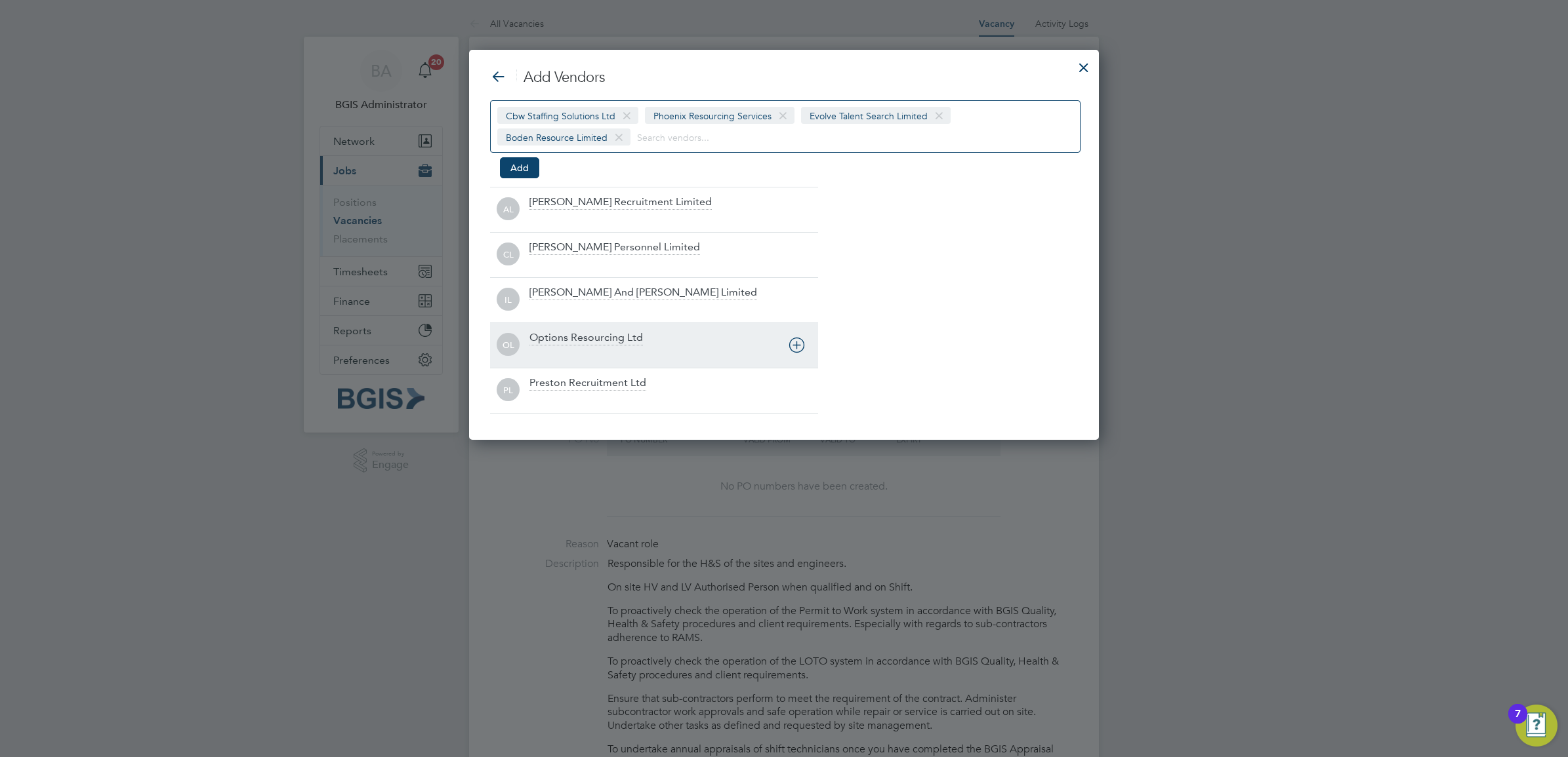
click at [618, 341] on div "Options Resourcing Ltd" at bounding box center [585, 338] width 113 height 14
click at [795, 136] on input at bounding box center [814, 137] width 82 height 17
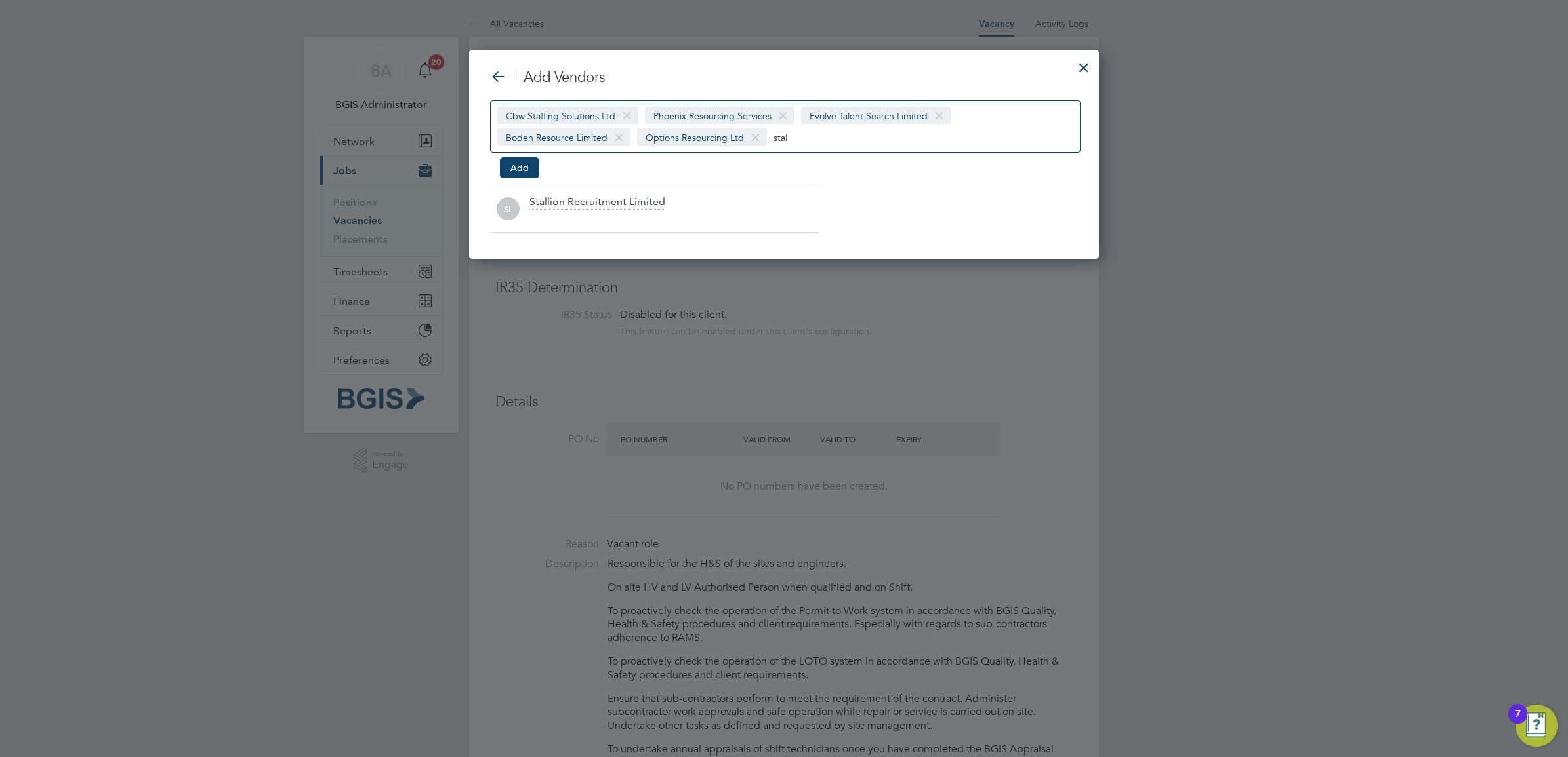
scroll to position [211, 631]
type input "stal"
click at [659, 202] on div "Stallion Recruitment Limited" at bounding box center [597, 202] width 136 height 14
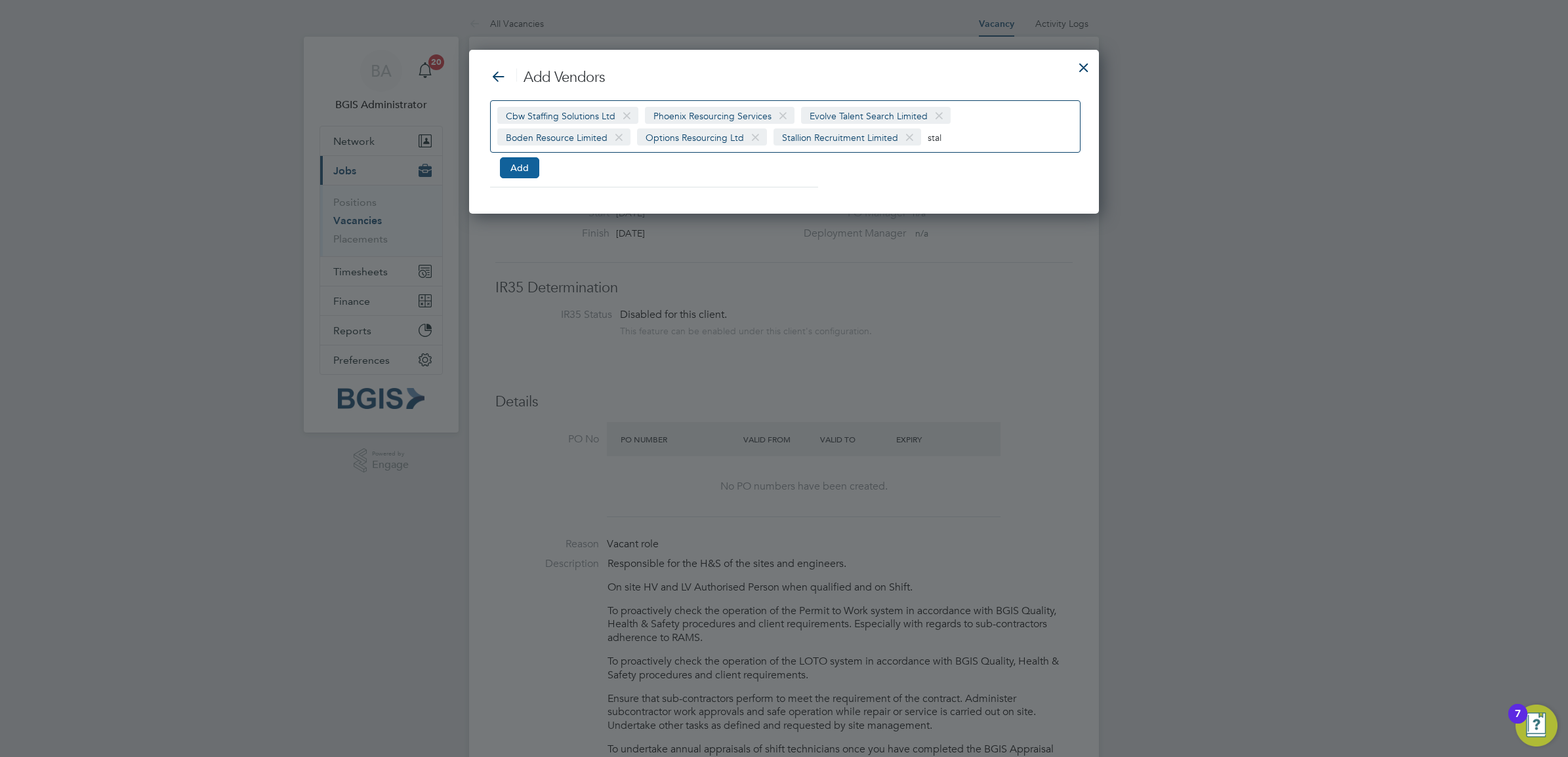
click at [519, 164] on button "Add" at bounding box center [519, 167] width 39 height 21
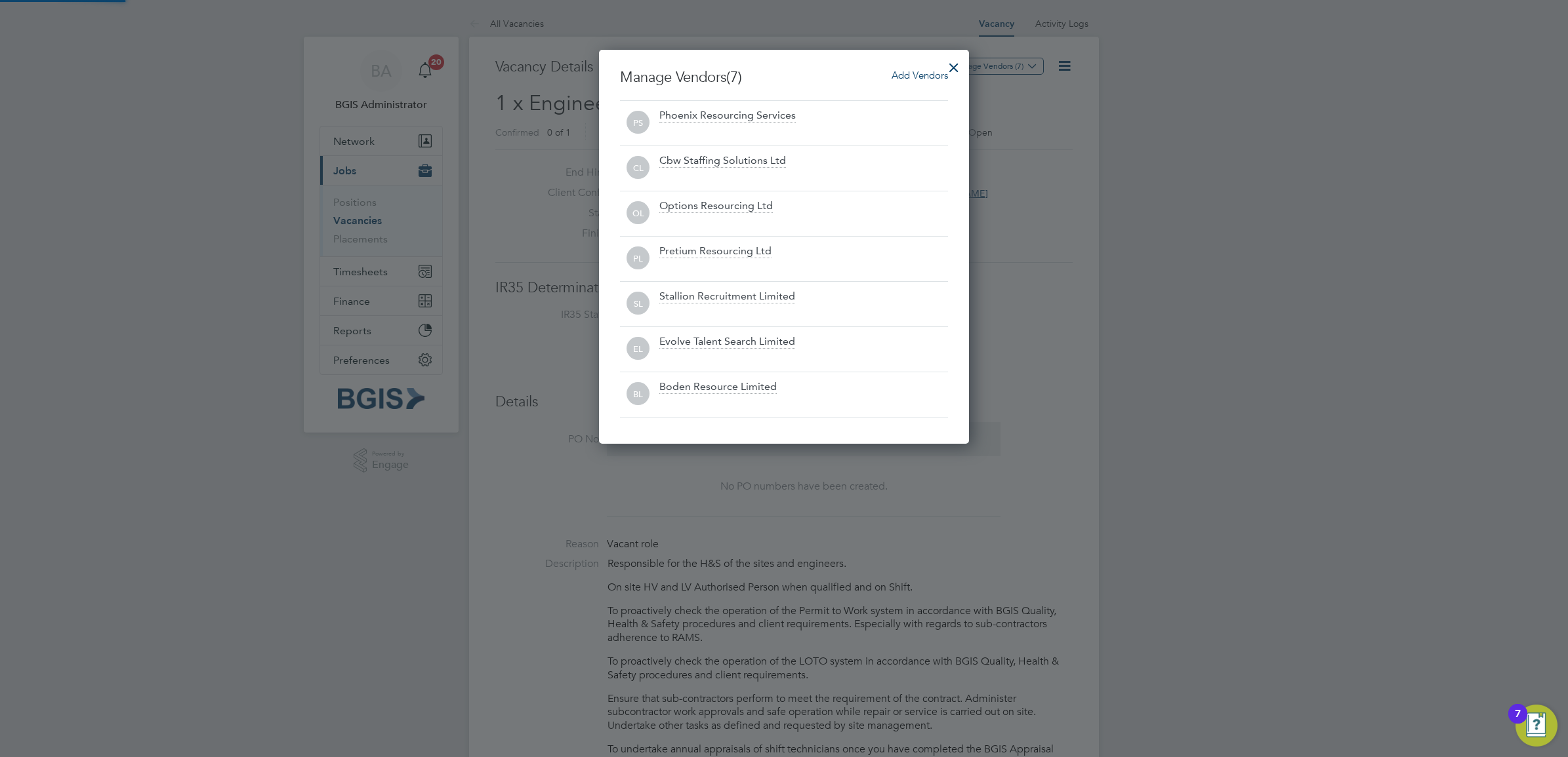
click at [1088, 60] on div at bounding box center [784, 378] width 1568 height 757
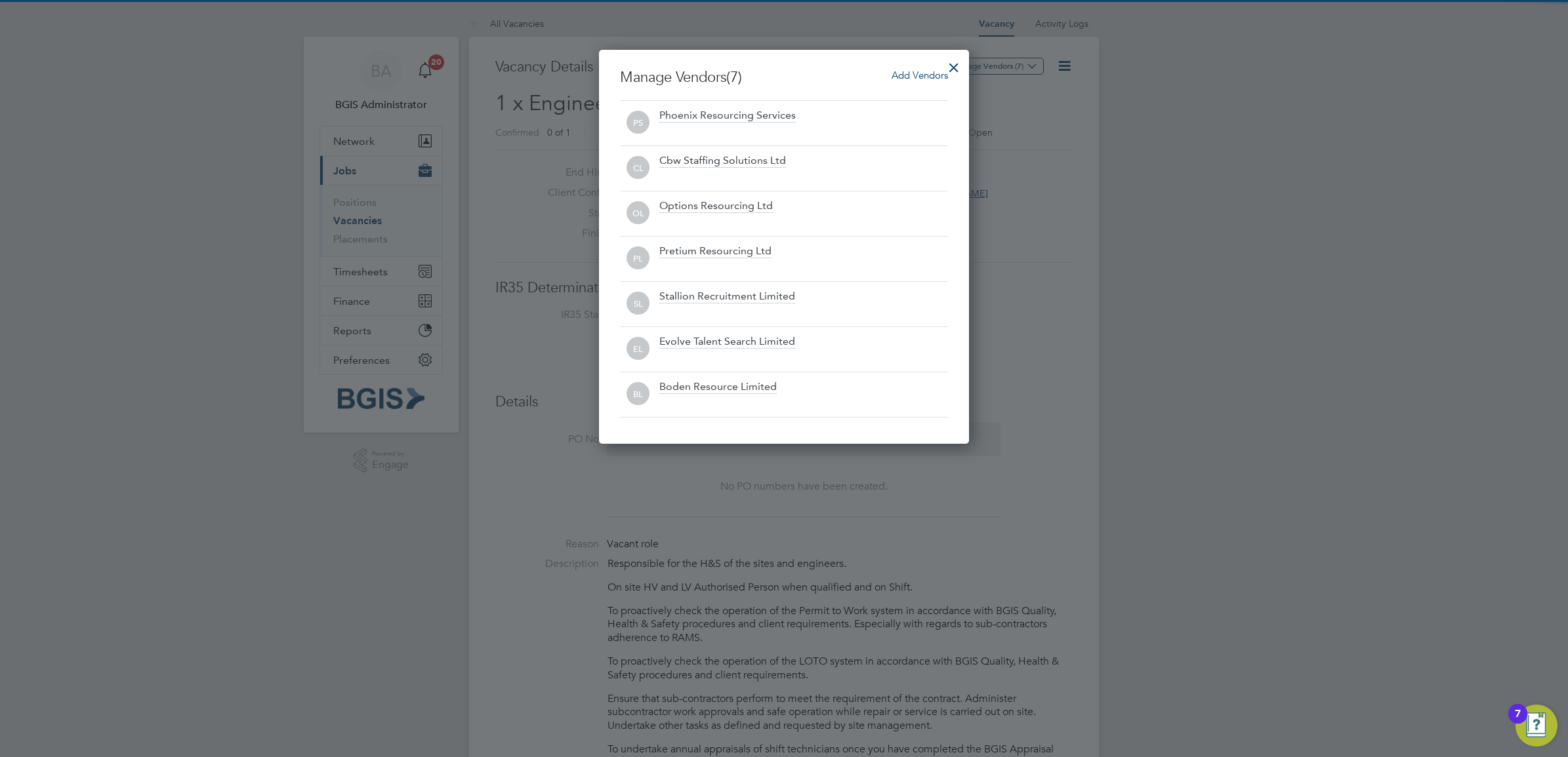
click at [962, 60] on div at bounding box center [953, 64] width 24 height 24
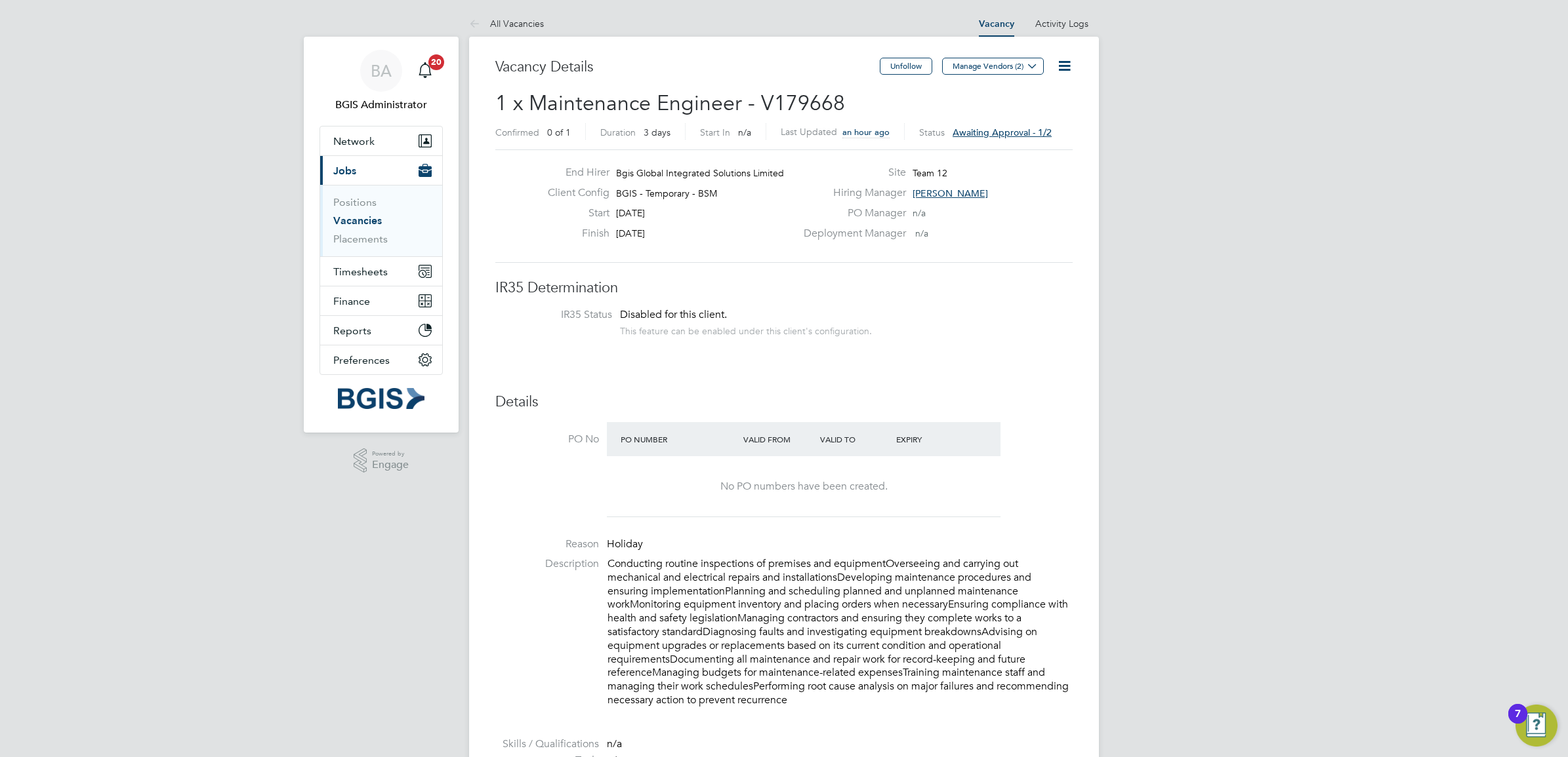
click at [1060, 74] on icon at bounding box center [1064, 66] width 16 height 16
click at [1011, 145] on li "Approve All Levels" at bounding box center [1022, 141] width 94 height 18
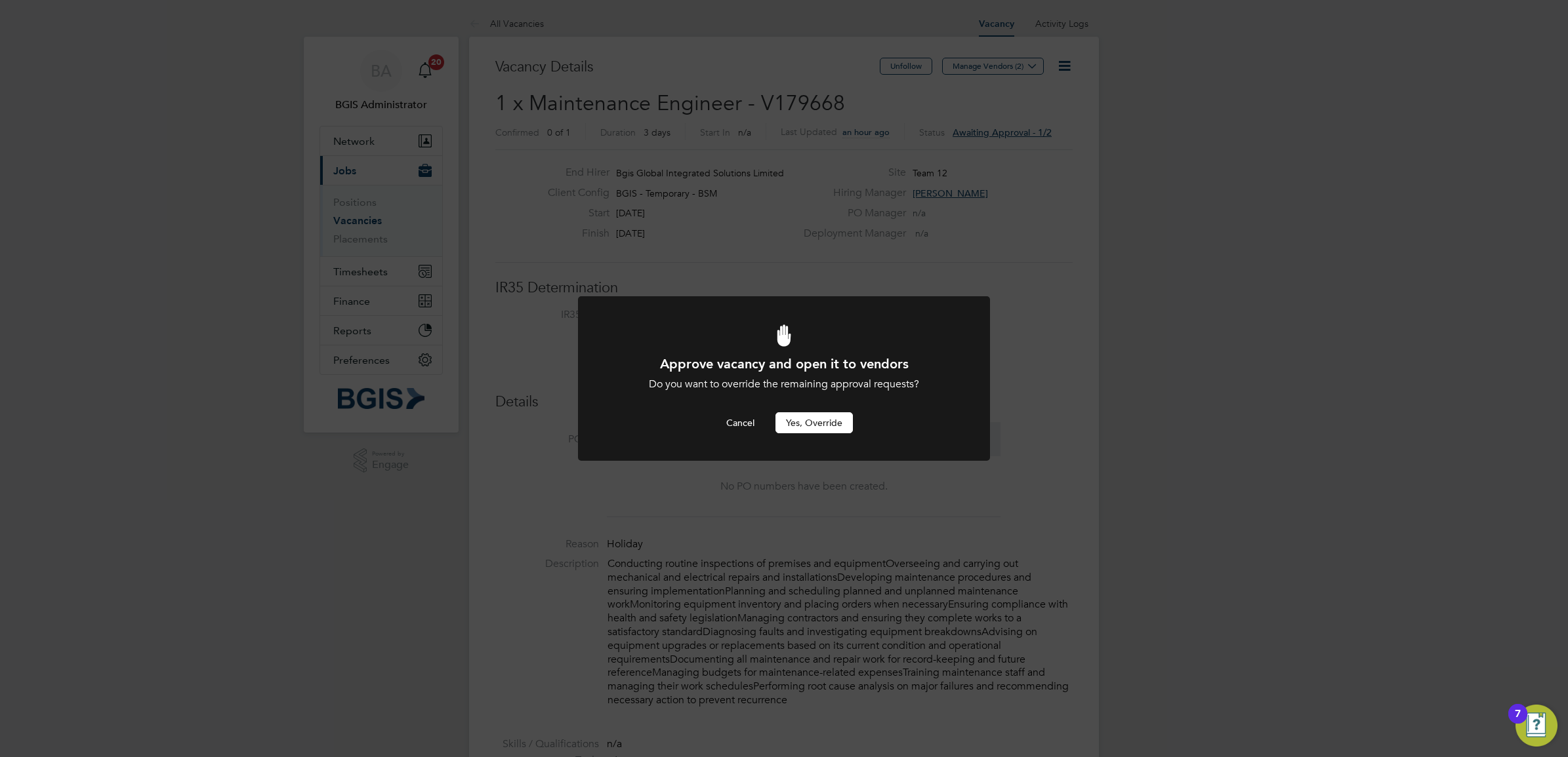
drag, startPoint x: 809, startPoint y: 419, endPoint x: 843, endPoint y: 435, distance: 37.6
click at [810, 423] on button "Yes, Override" at bounding box center [813, 423] width 77 height 21
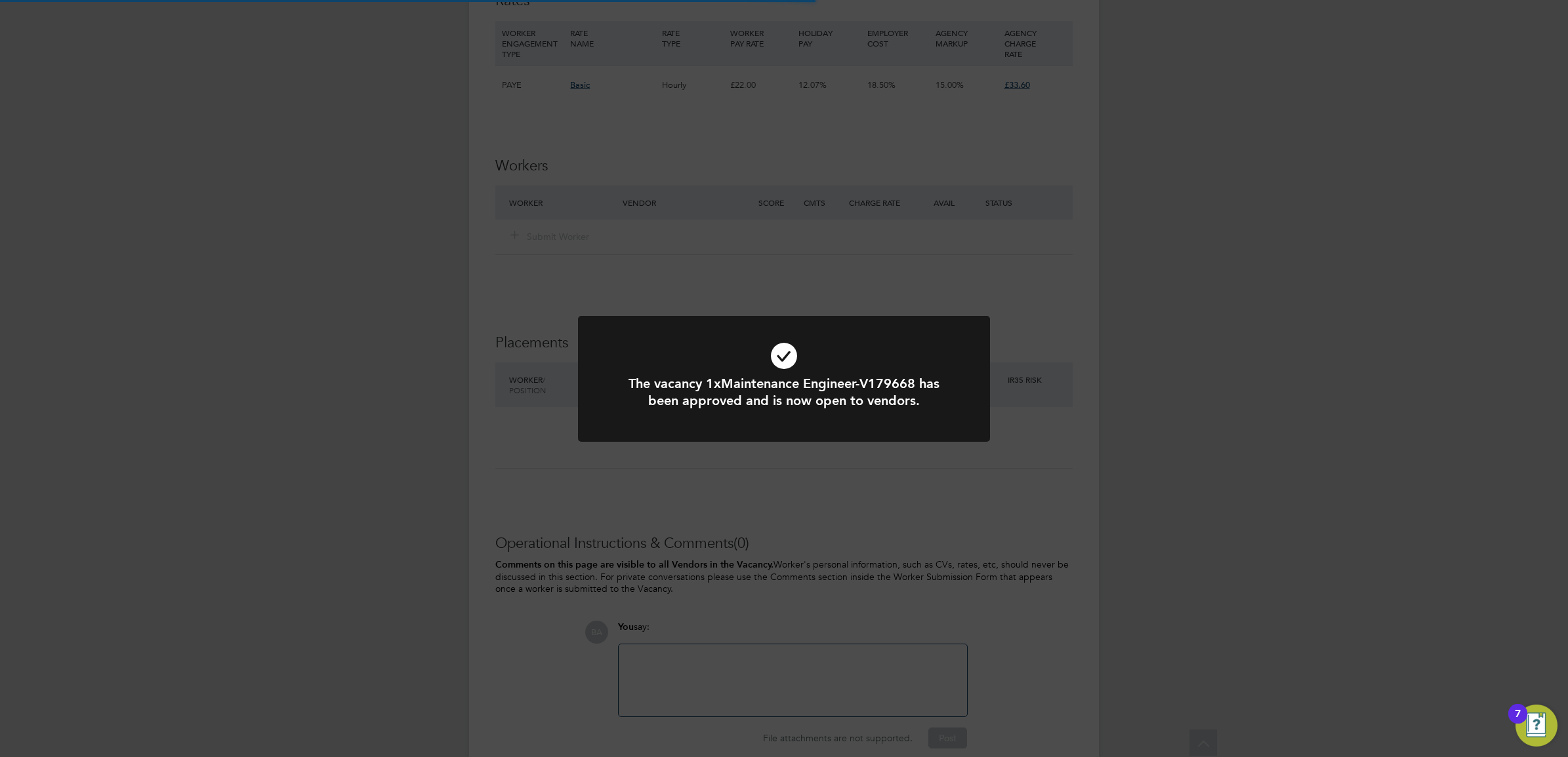
scroll to position [1057, 0]
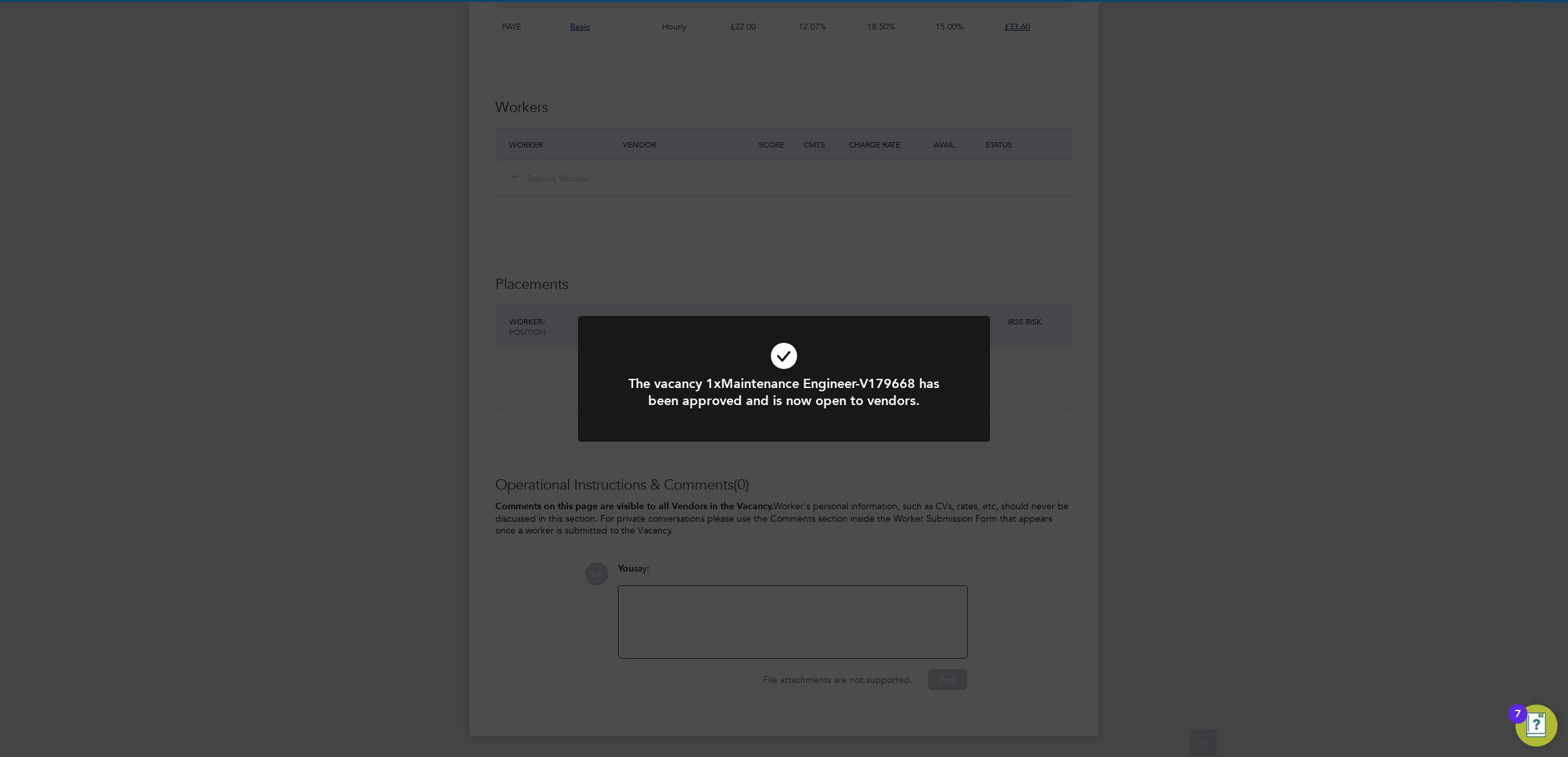
drag, startPoint x: 1068, startPoint y: 510, endPoint x: 939, endPoint y: 558, distance: 137.6
click at [1069, 516] on div "The vacancy 1xMaintenance Engineer-V179668 has been approved and is now open to…" at bounding box center [784, 378] width 1568 height 757
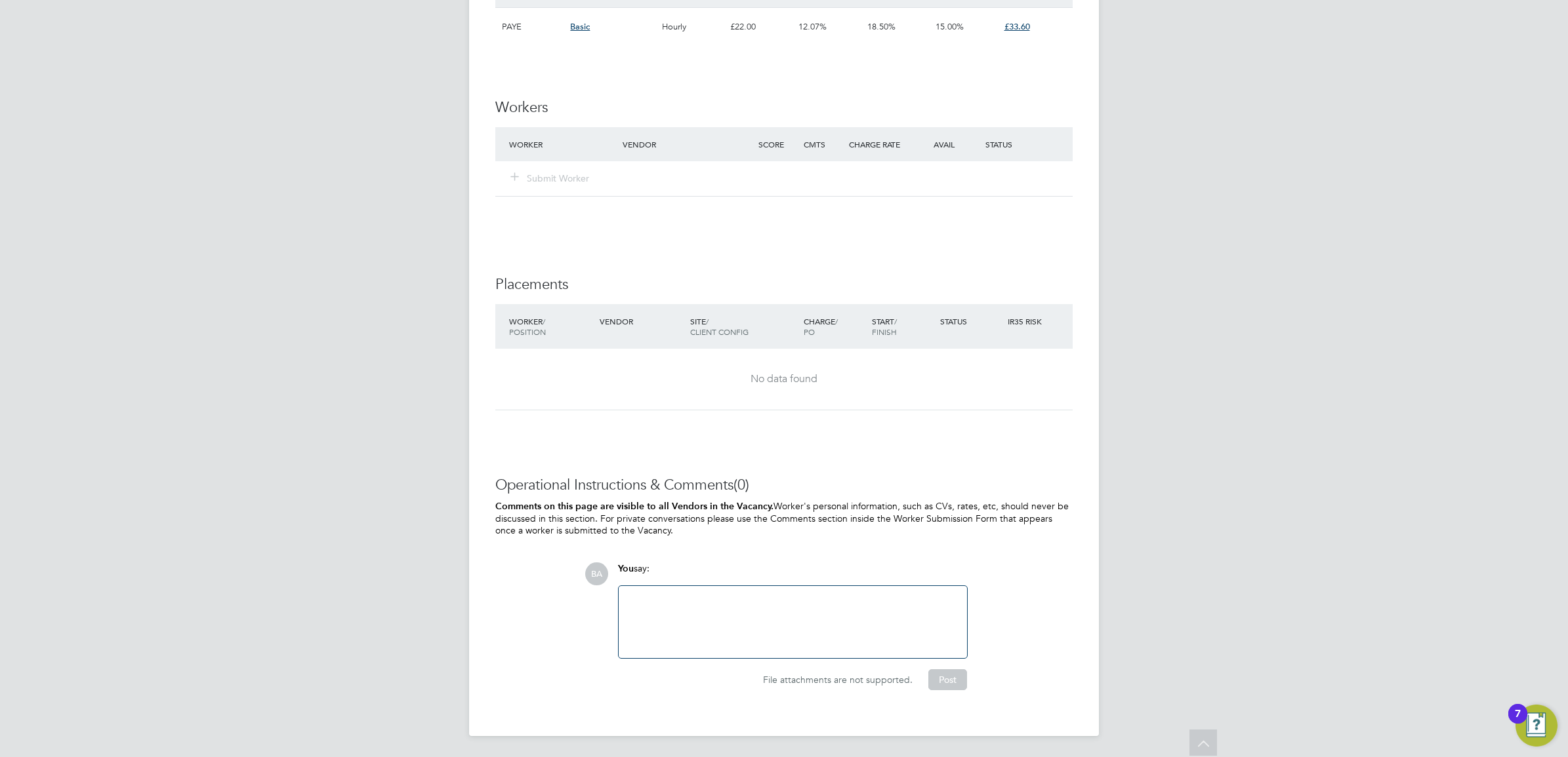
click at [791, 610] on div at bounding box center [793, 622] width 333 height 56
click at [946, 688] on button "Post" at bounding box center [948, 680] width 39 height 21
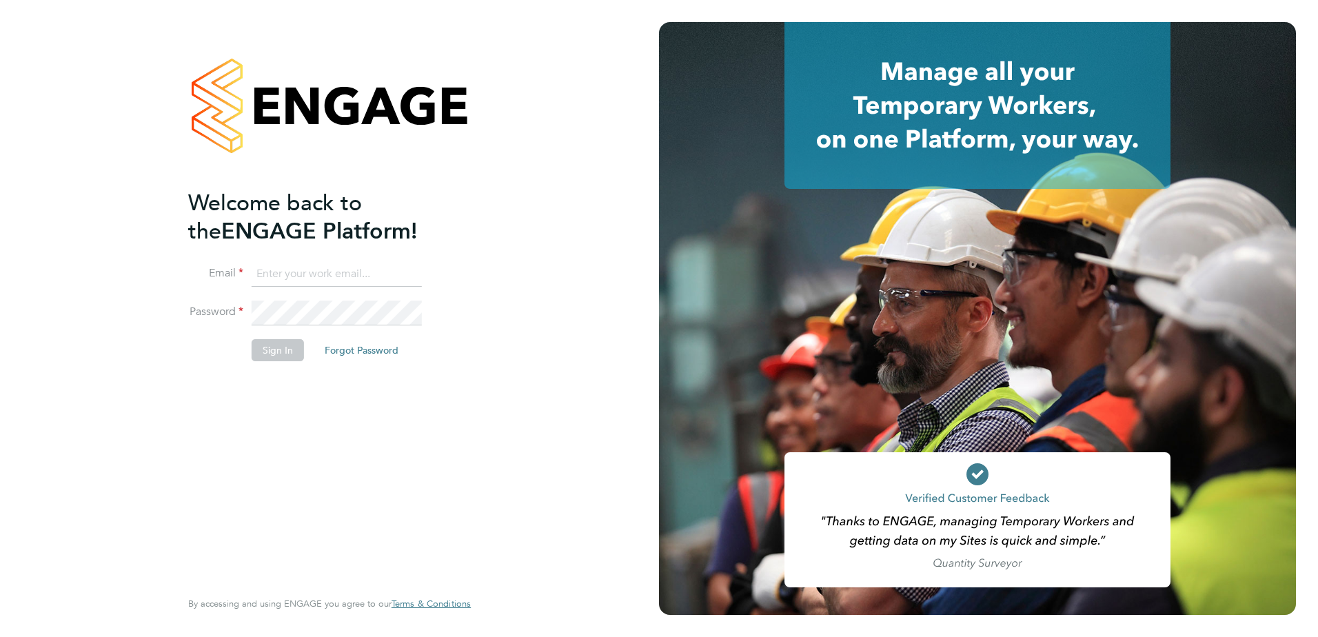
type input "[PERSON_NAME][EMAIL_ADDRESS][DOMAIN_NAME]"
click at [288, 274] on input "[PERSON_NAME][EMAIL_ADDRESS][DOMAIN_NAME]" at bounding box center [337, 274] width 170 height 25
drag, startPoint x: 312, startPoint y: 269, endPoint x: 200, endPoint y: 269, distance: 112.4
click at [200, 269] on li "Email [PERSON_NAME][EMAIL_ADDRESS][DOMAIN_NAME]" at bounding box center [322, 281] width 269 height 39
click at [257, 356] on button "Sign In" at bounding box center [278, 350] width 52 height 22
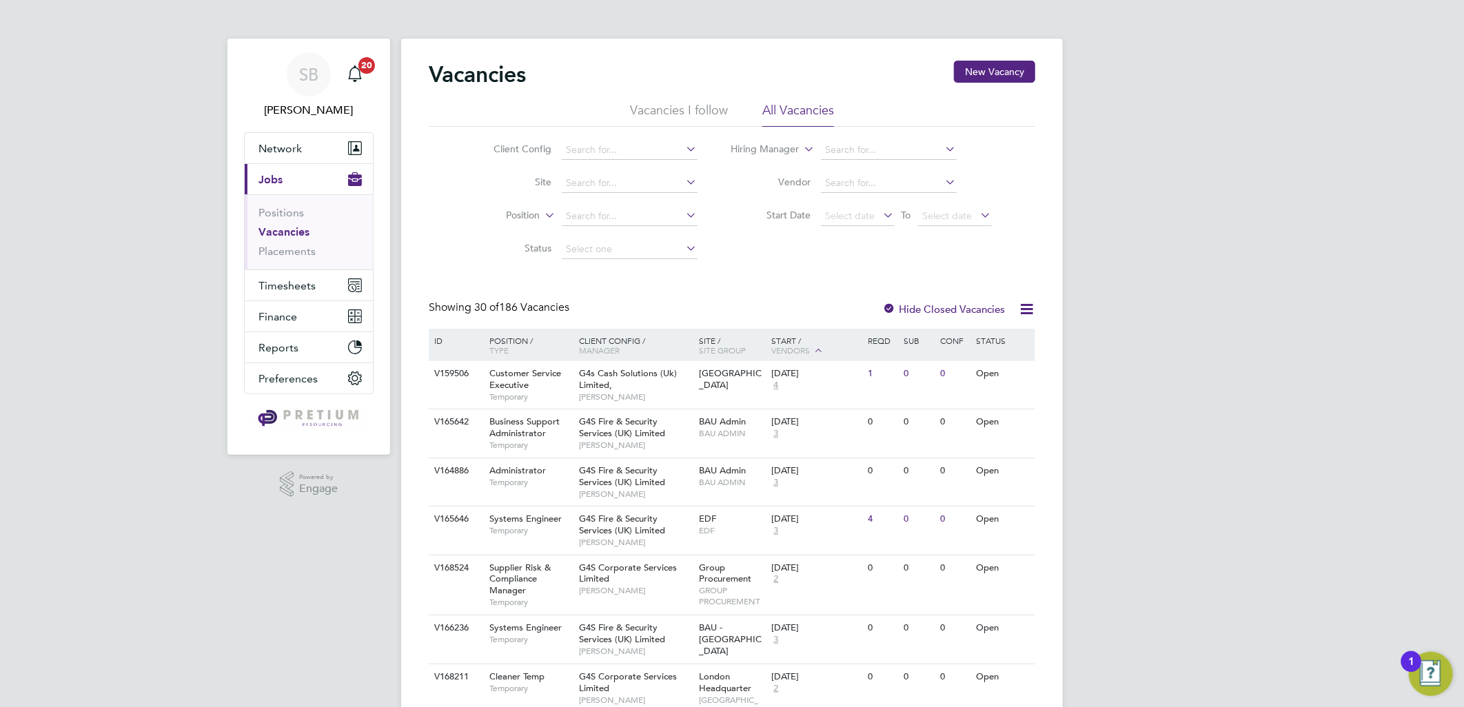
click at [658, 385] on div "G4s Cash Solutions (Uk) Limited, [PERSON_NAME]" at bounding box center [636, 385] width 121 height 48
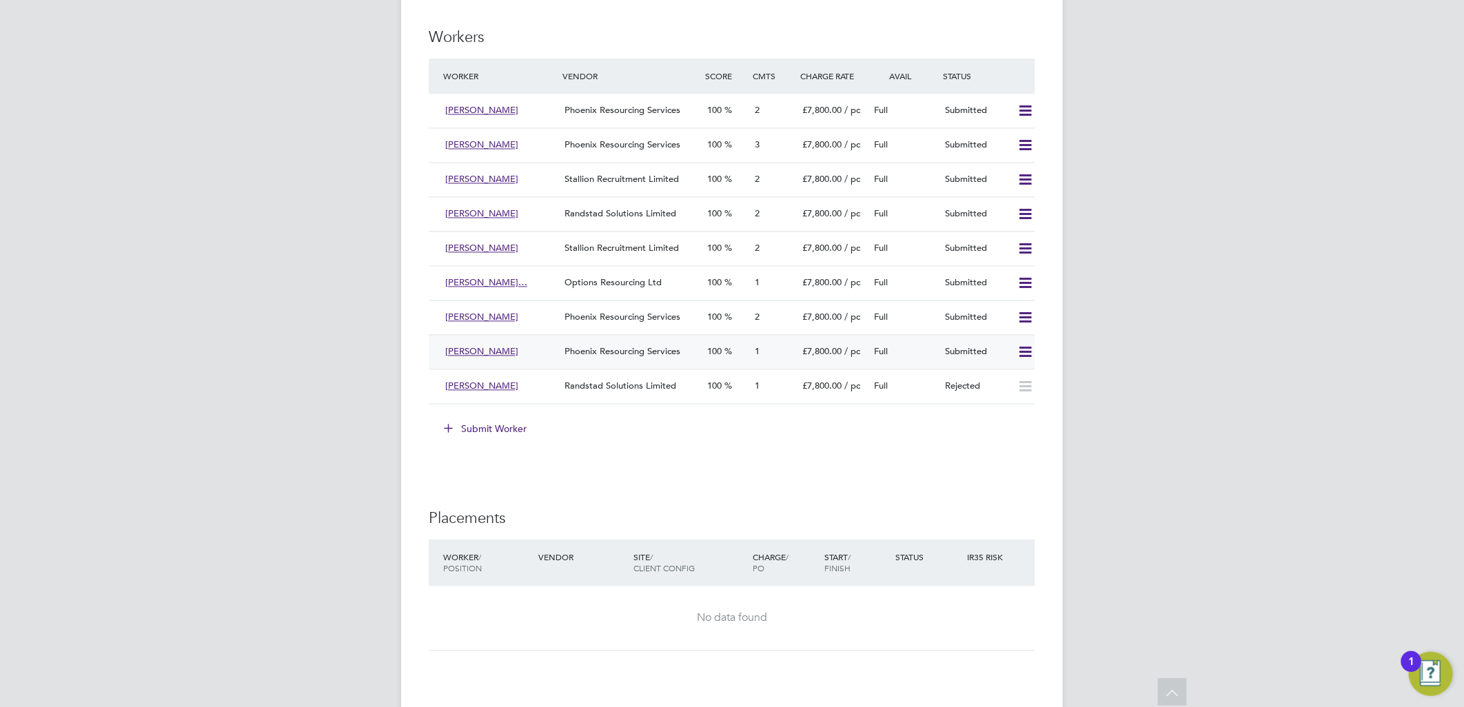
click at [1025, 354] on icon at bounding box center [1025, 352] width 17 height 11
click at [998, 383] on li "Offer" at bounding box center [1007, 383] width 48 height 19
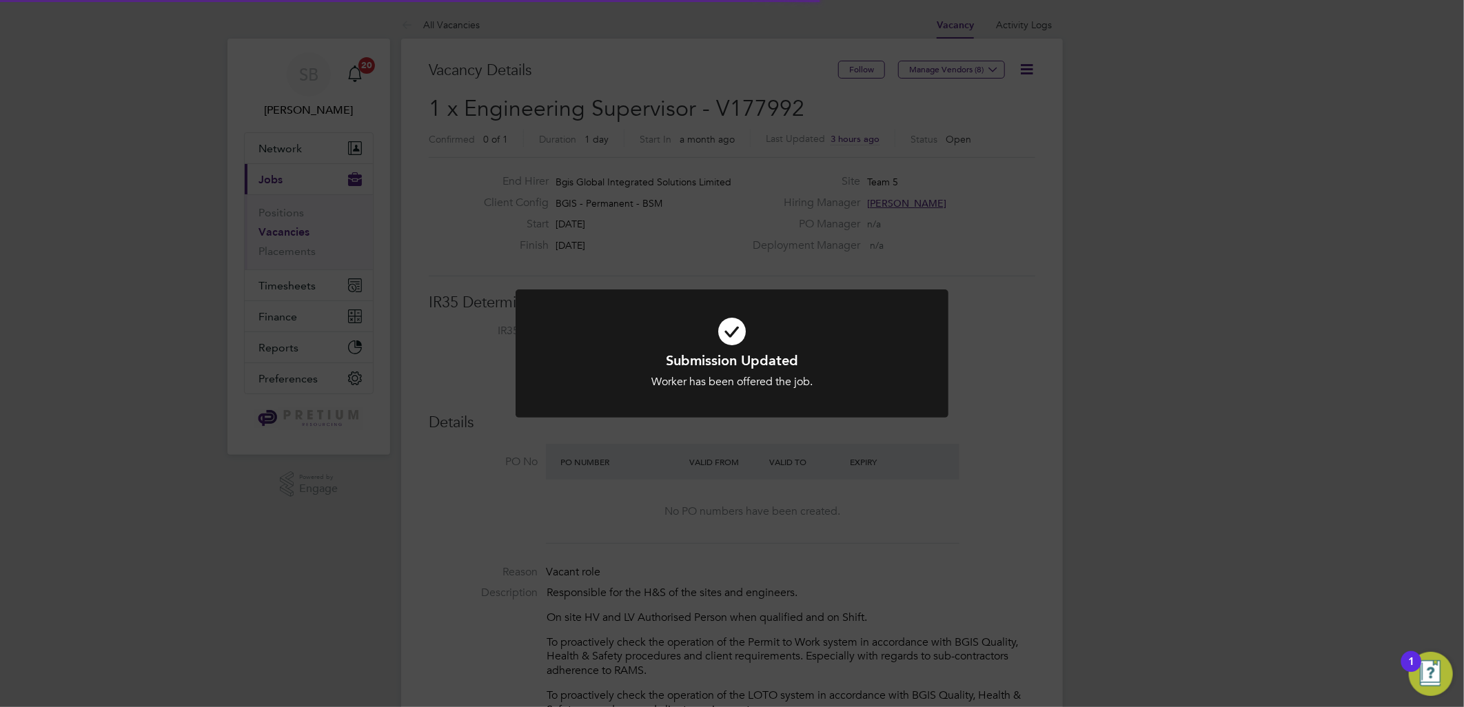
click at [1167, 375] on div "Submission Updated Worker has been offered the job. Cancel Okay" at bounding box center [732, 353] width 1464 height 707
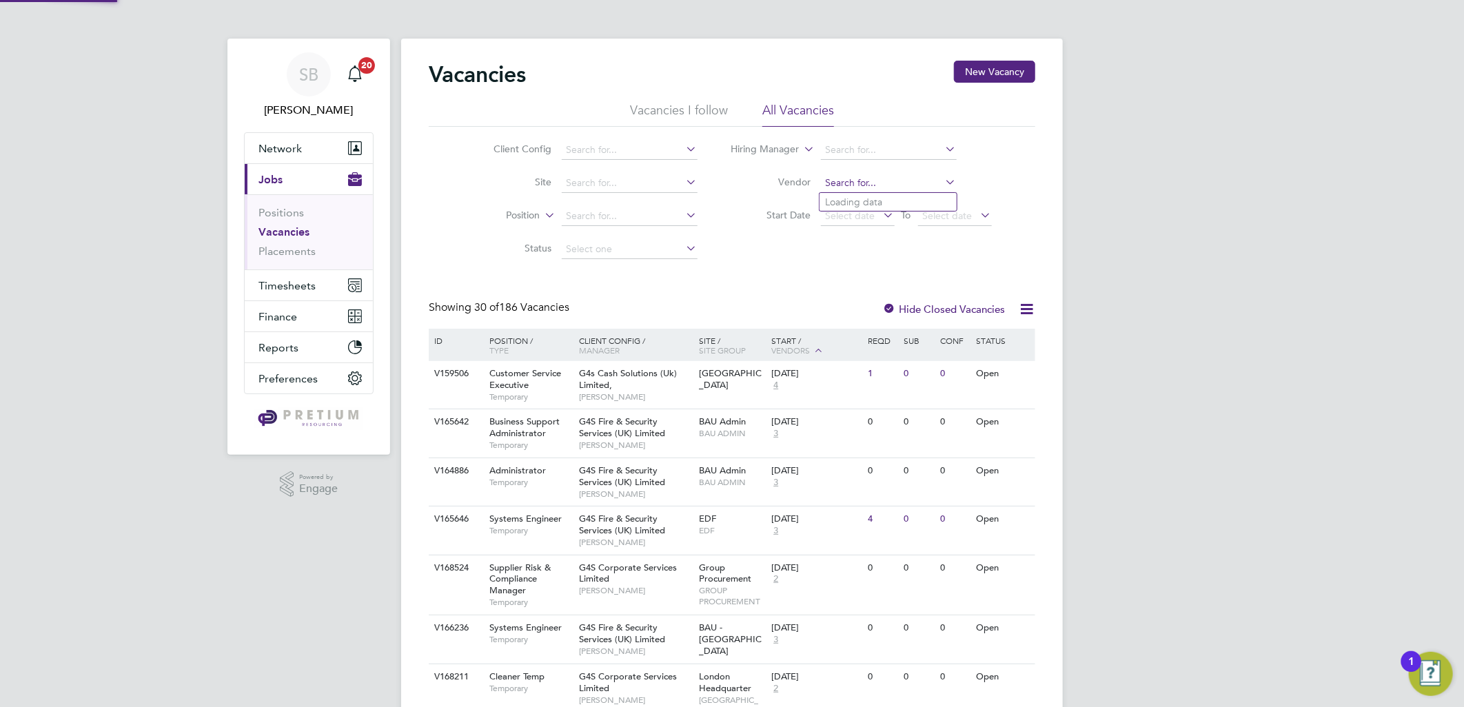
click at [847, 180] on input at bounding box center [889, 183] width 136 height 19
click at [844, 145] on input at bounding box center [889, 150] width 136 height 19
type input "jasmin al"
click at [872, 156] on input at bounding box center [889, 150] width 136 height 19
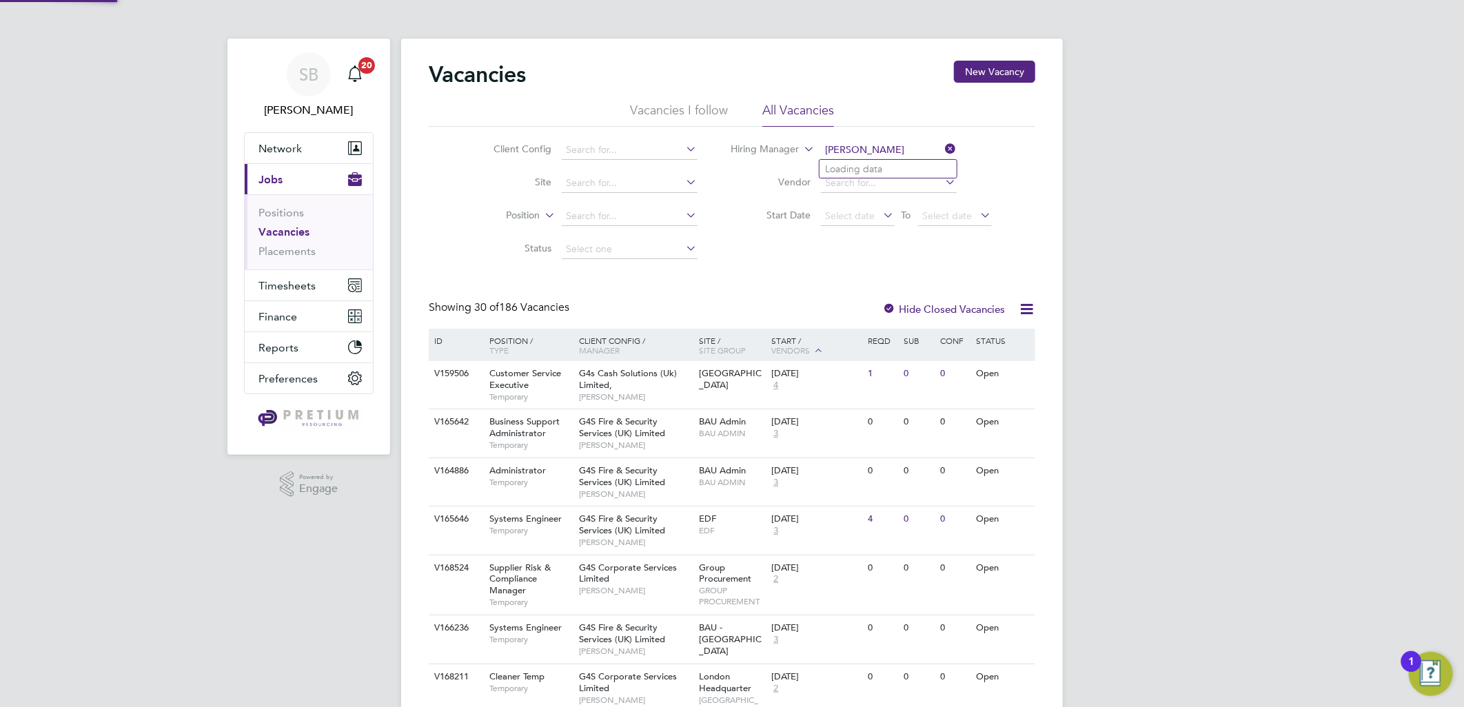
type input "jas"
click at [563, 162] on li "Client Config" at bounding box center [585, 150] width 259 height 33
click at [578, 148] on input at bounding box center [630, 150] width 136 height 19
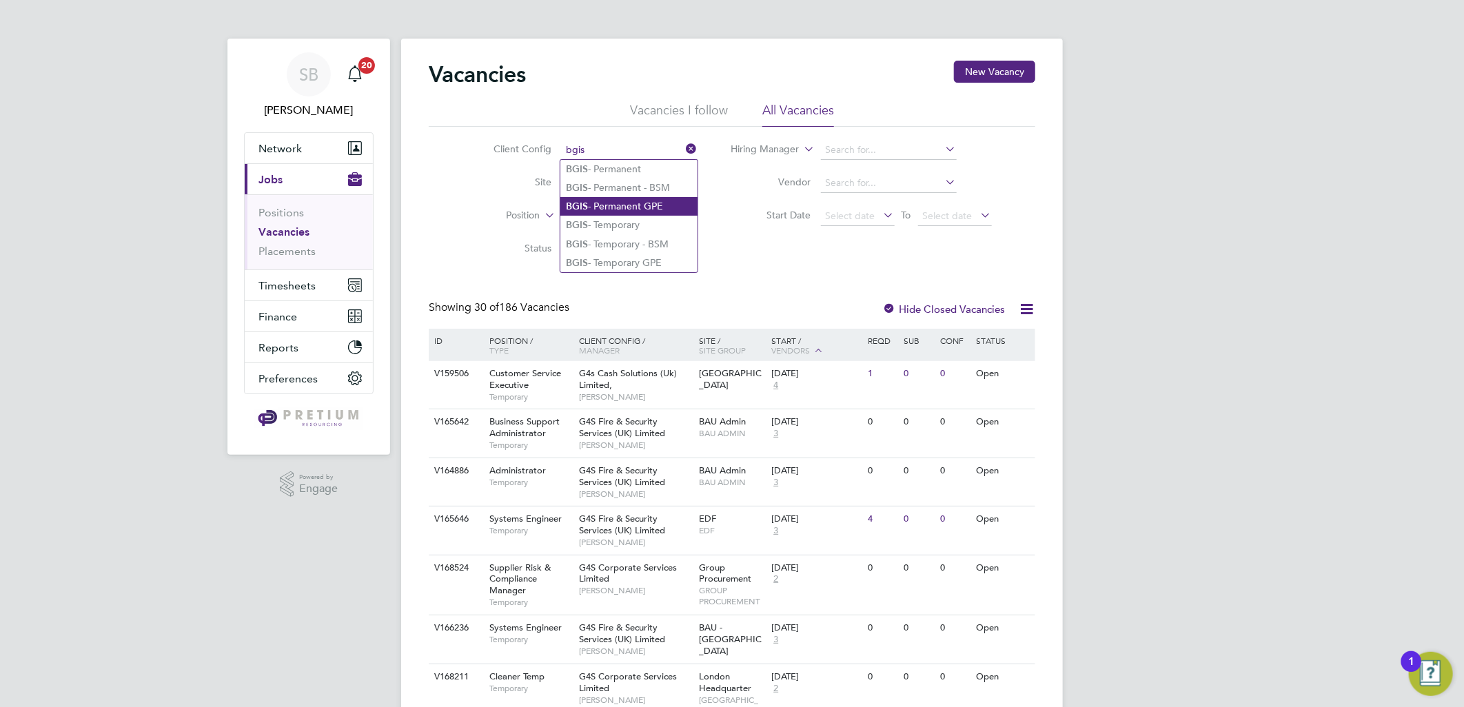
click at [658, 201] on li "BGIS - Permanent GPE" at bounding box center [629, 206] width 137 height 19
type input "BGIS - Permanent GPE"
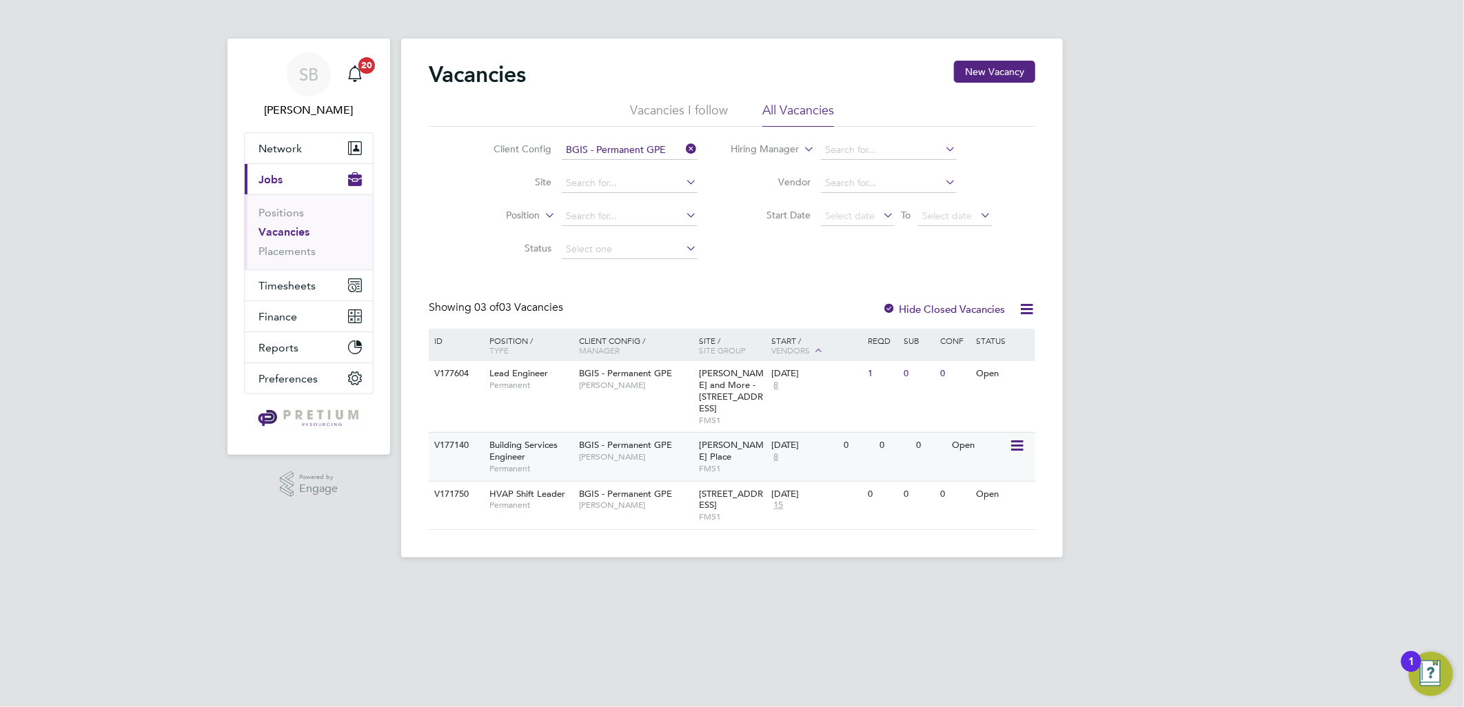
click at [677, 452] on span "[PERSON_NAME]" at bounding box center [636, 457] width 114 height 11
click at [684, 145] on icon at bounding box center [684, 148] width 0 height 19
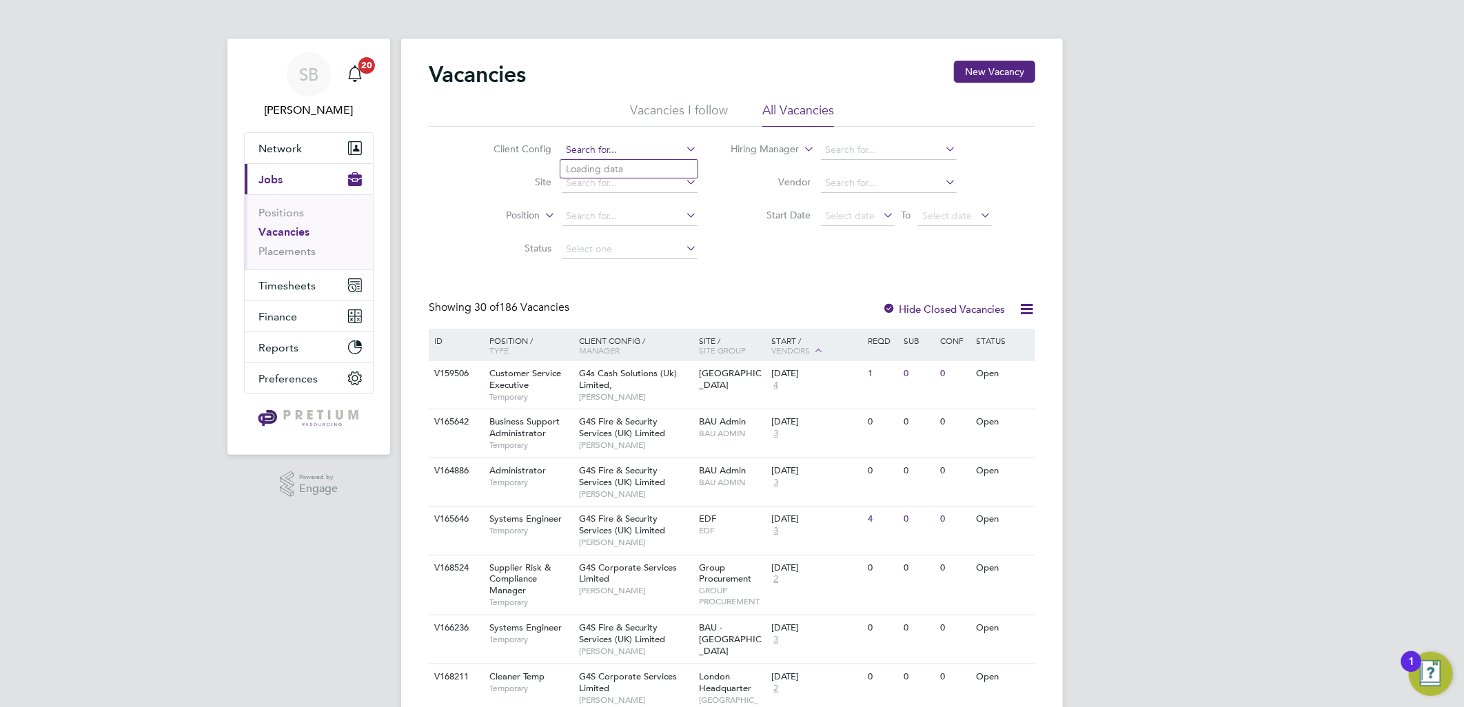
click at [587, 152] on input at bounding box center [630, 150] width 136 height 19
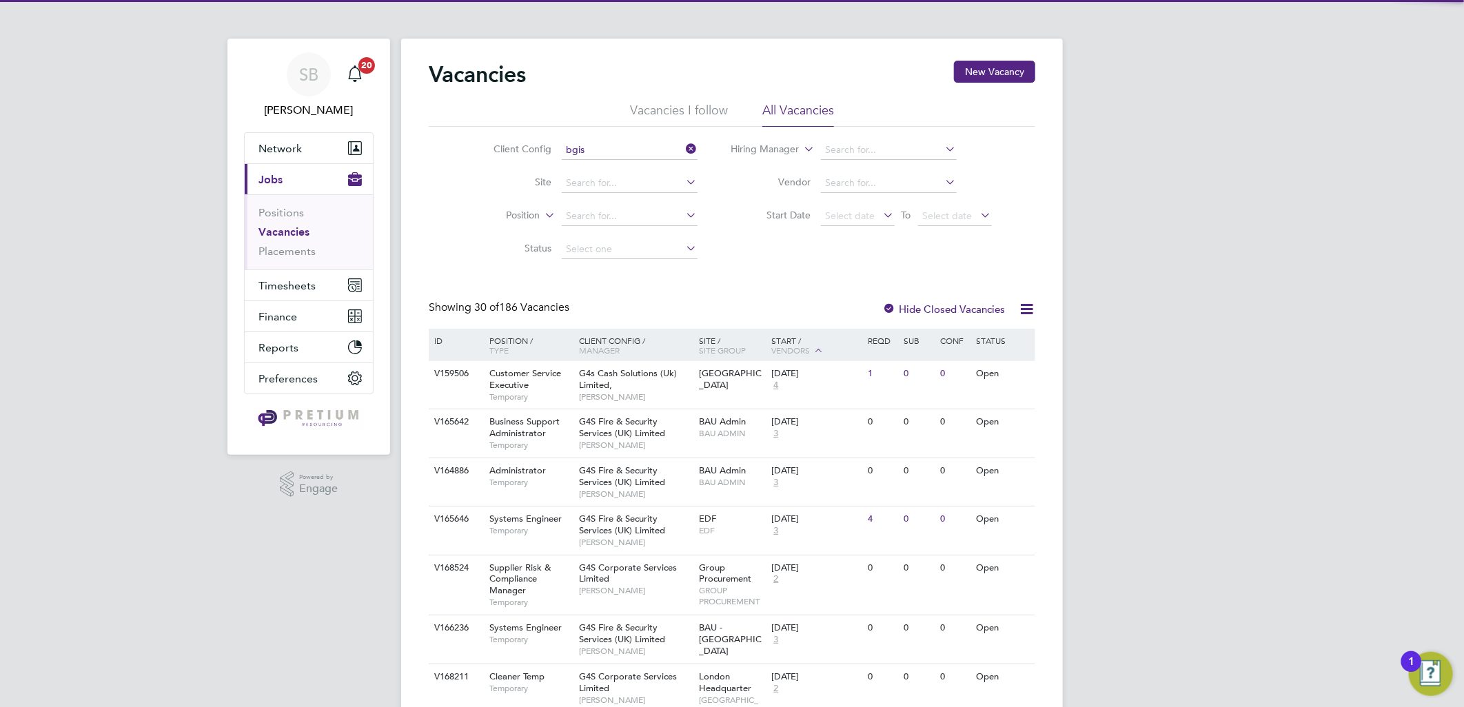
click at [614, 168] on li "BGIS - Permanent" at bounding box center [629, 169] width 137 height 19
type input "BGIS - Permanent"
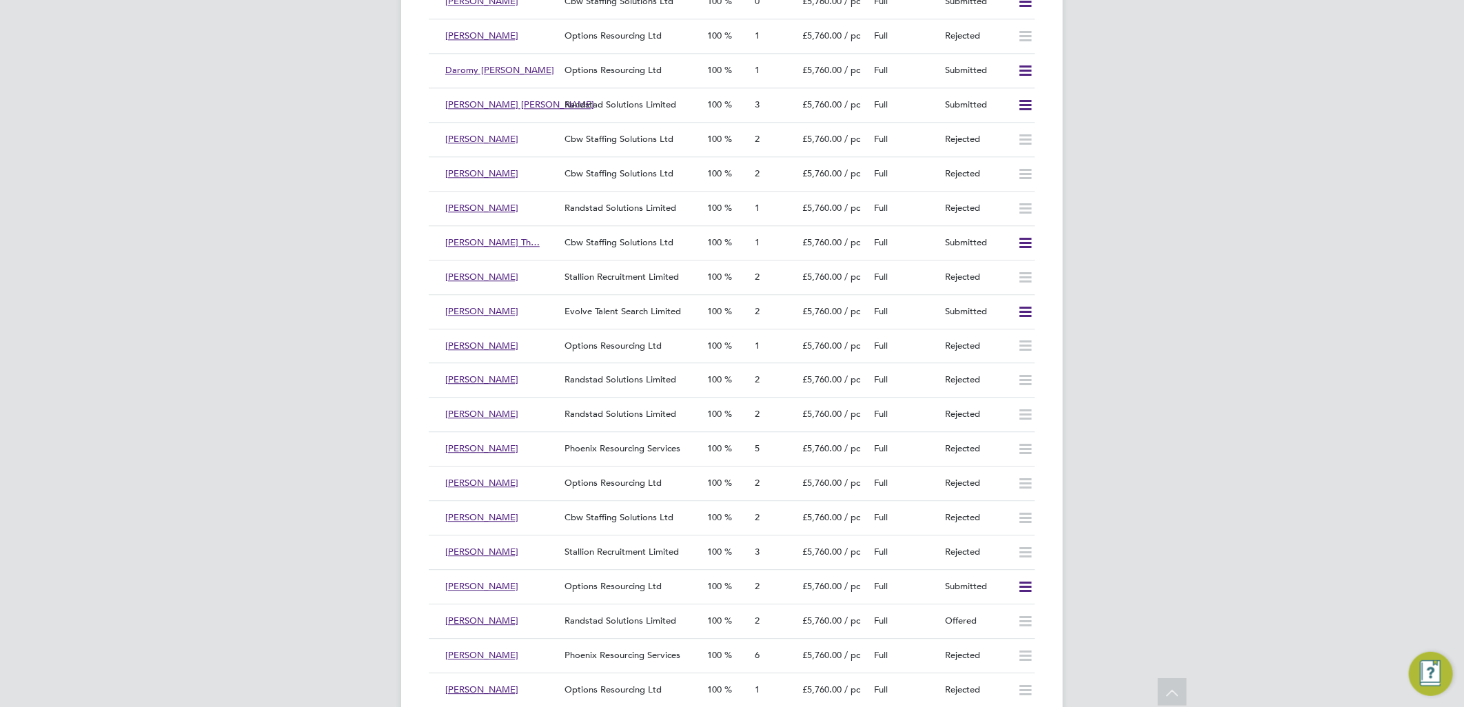
click at [1190, 345] on div "SB [PERSON_NAME] Notifications 20 Applications: Network Team Members Businesses…" at bounding box center [732, 237] width 1464 height 4682
